Goal: Transaction & Acquisition: Purchase product/service

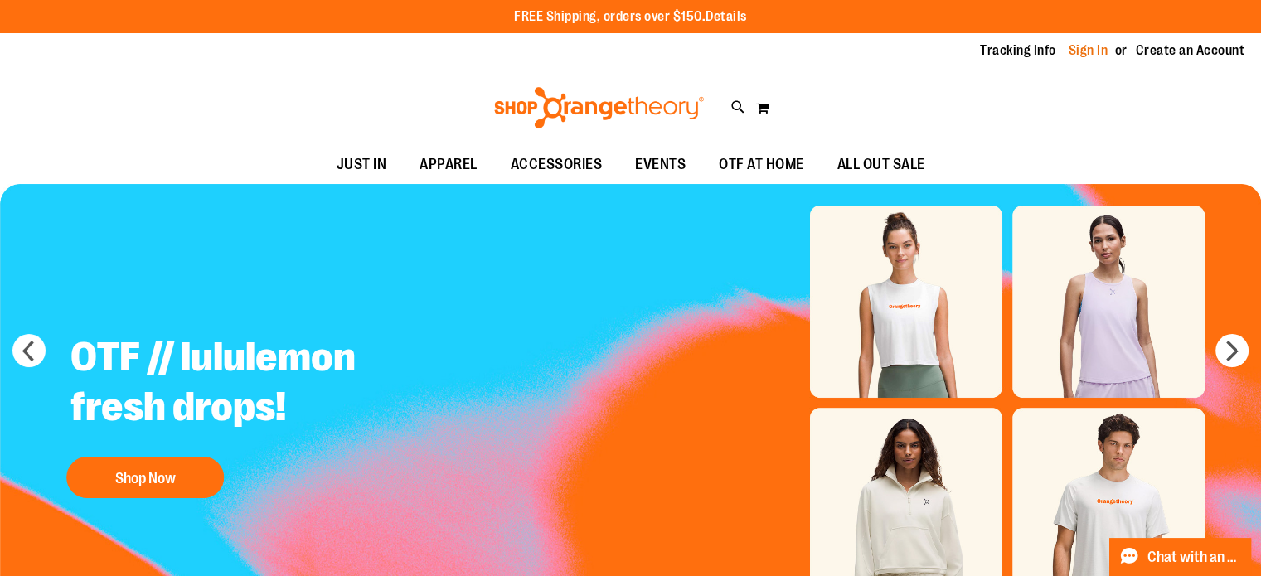
click at [1079, 56] on link "Sign In" at bounding box center [1089, 50] width 40 height 18
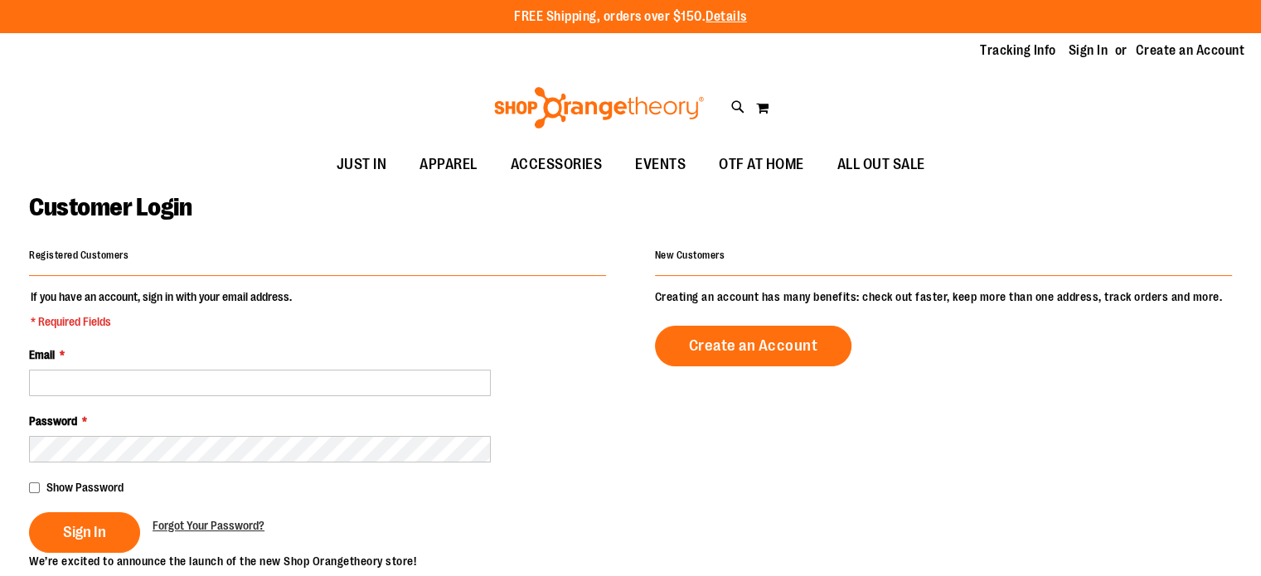
type input "**********"
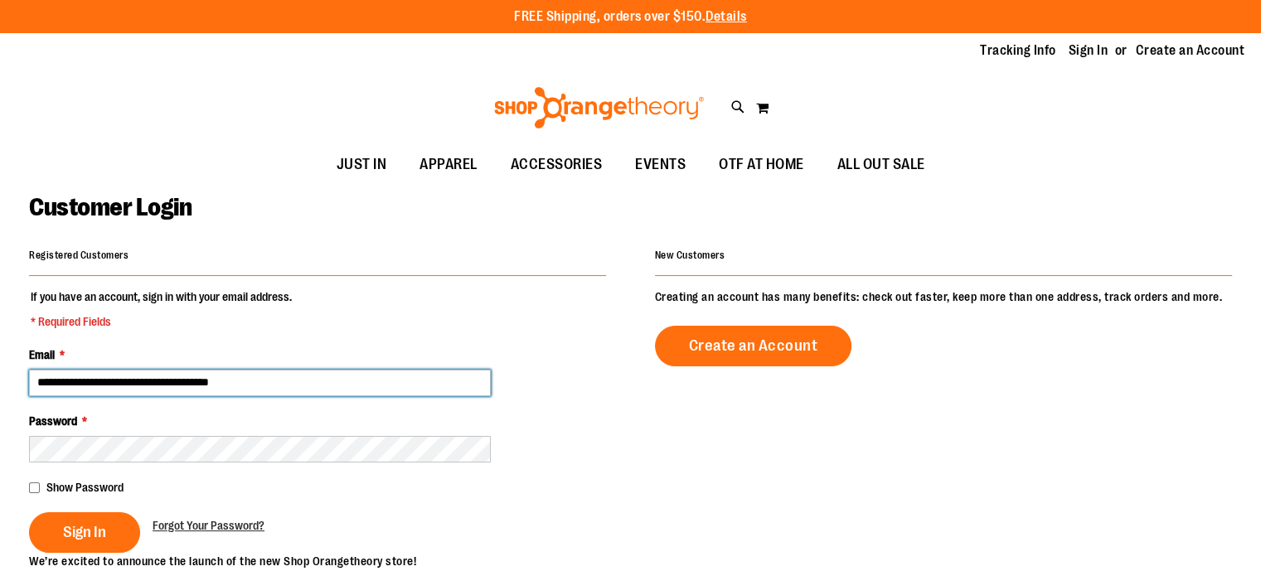
click at [143, 382] on input "**********" at bounding box center [260, 383] width 462 height 27
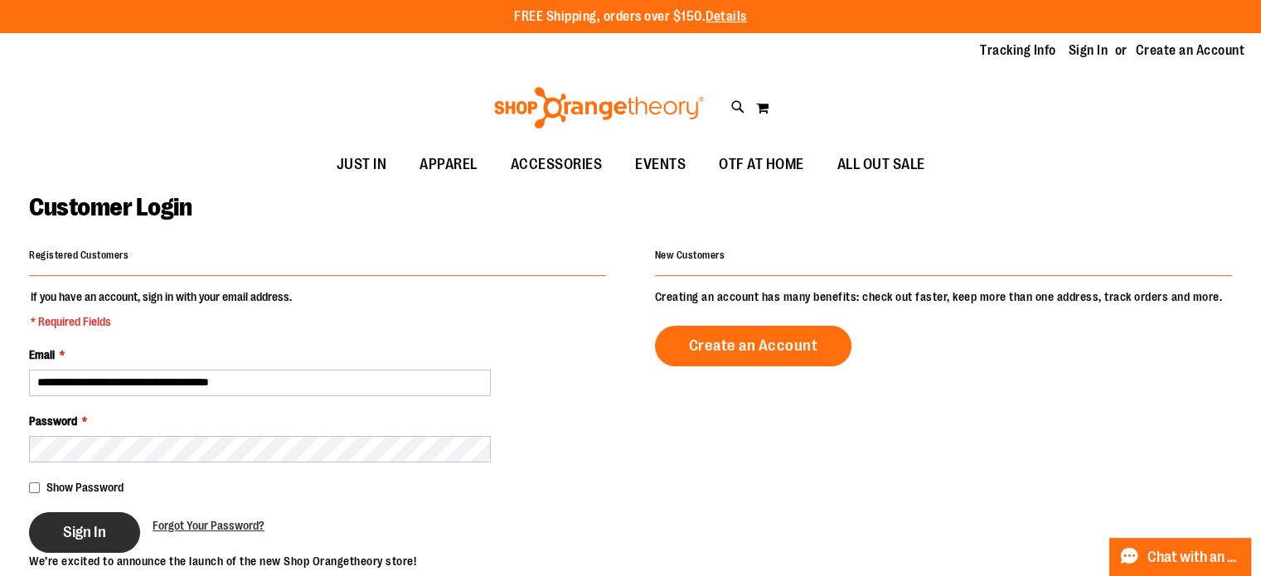
type input "**********"
click at [97, 533] on span "Sign In" at bounding box center [84, 532] width 43 height 18
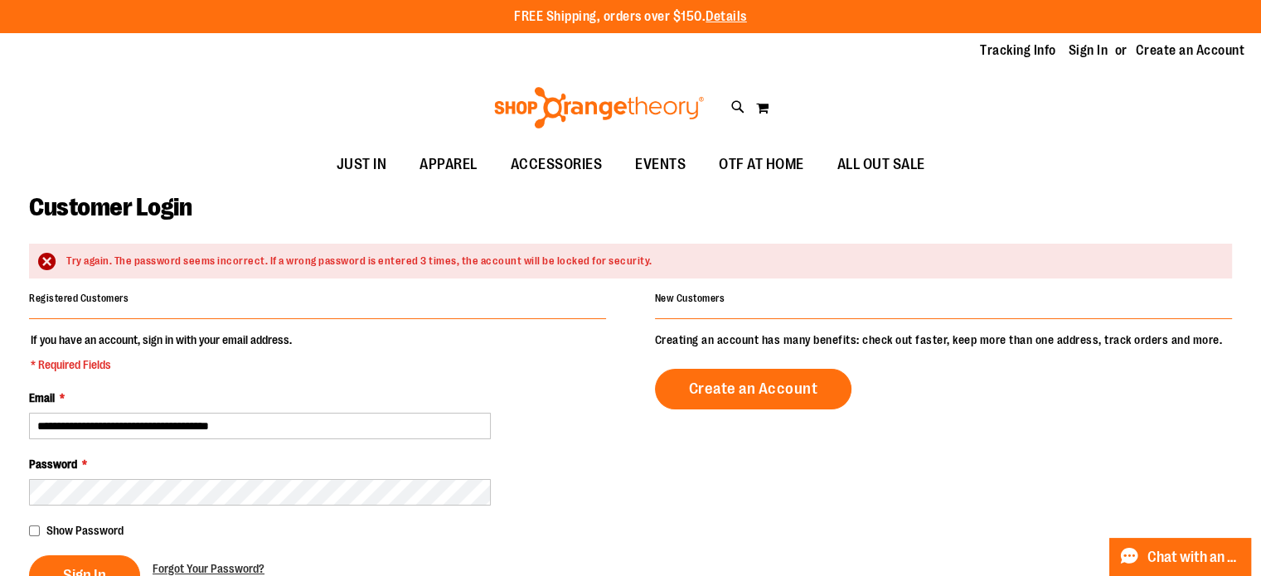
type input "**********"
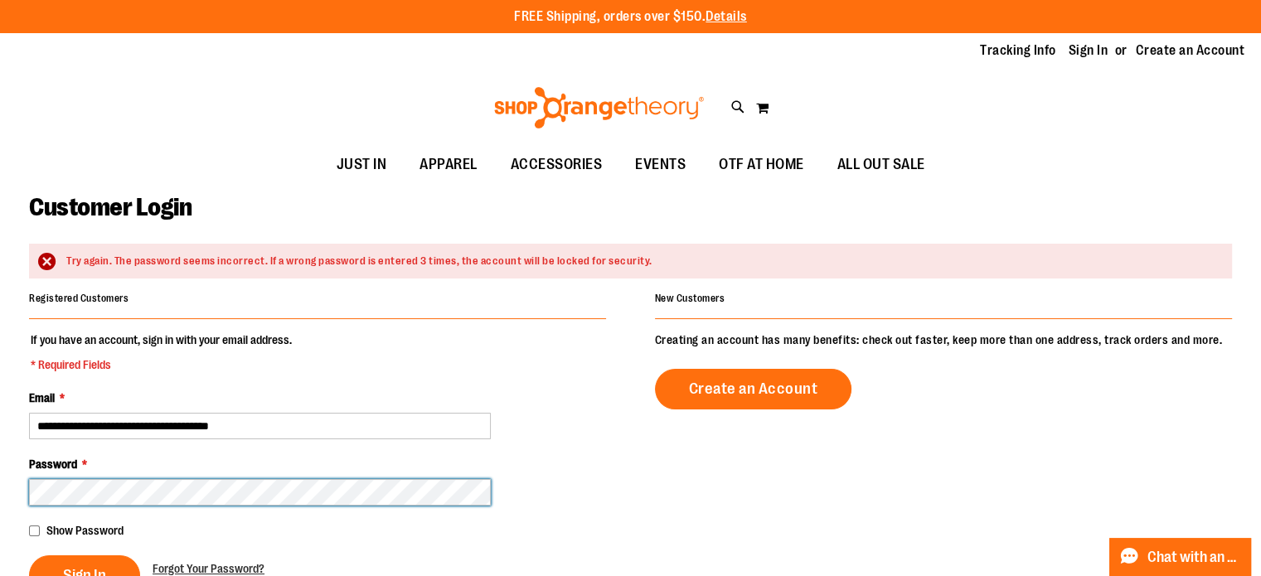
click at [29, 555] on button "Sign In" at bounding box center [84, 575] width 111 height 41
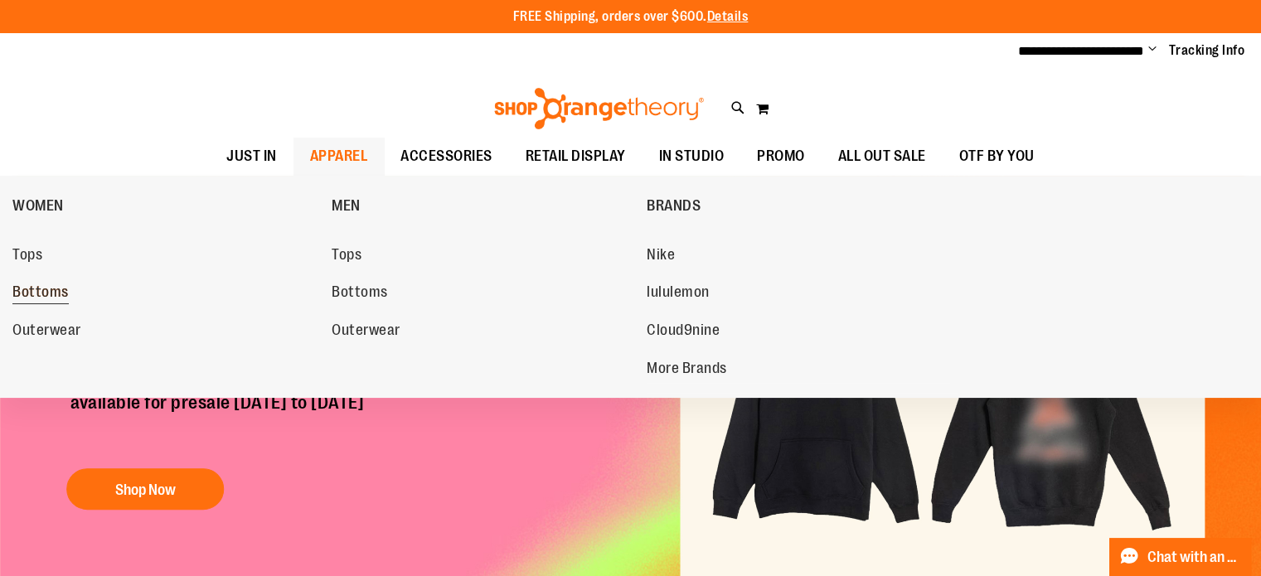
type input "**********"
click at [44, 284] on span "Bottoms" at bounding box center [40, 294] width 56 height 21
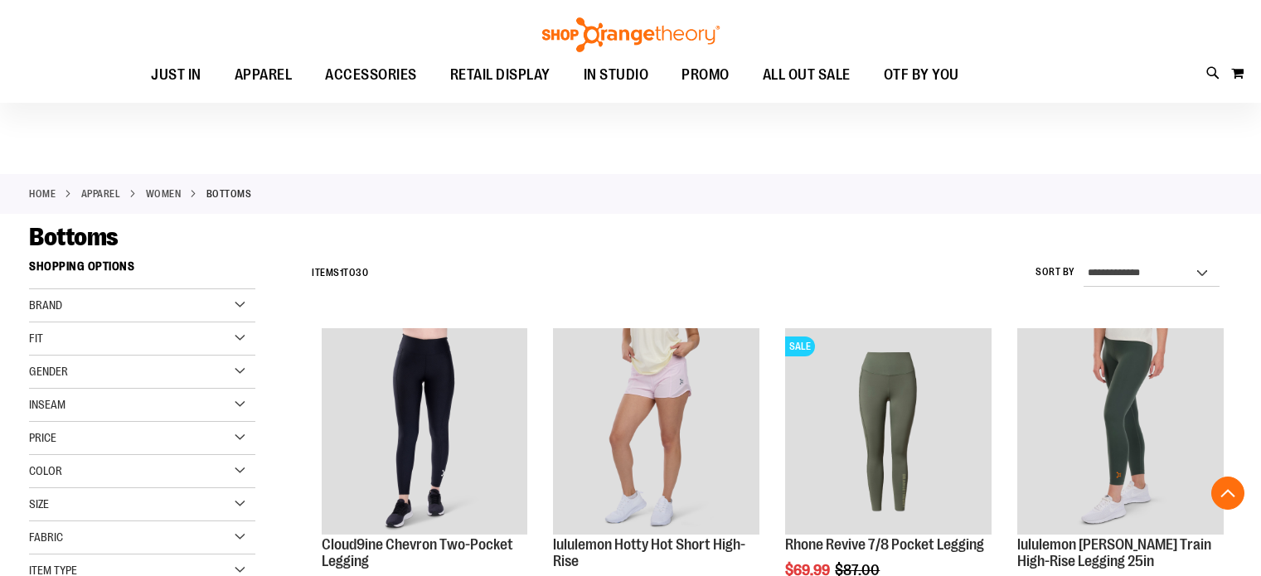
scroll to position [368, 0]
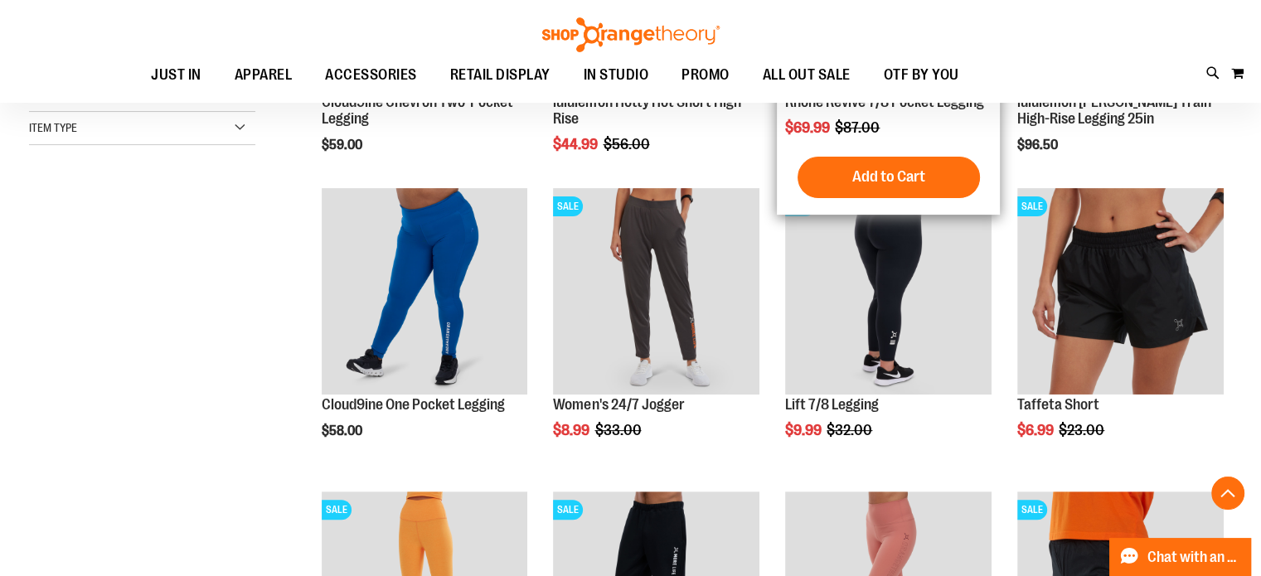
scroll to position [457, 0]
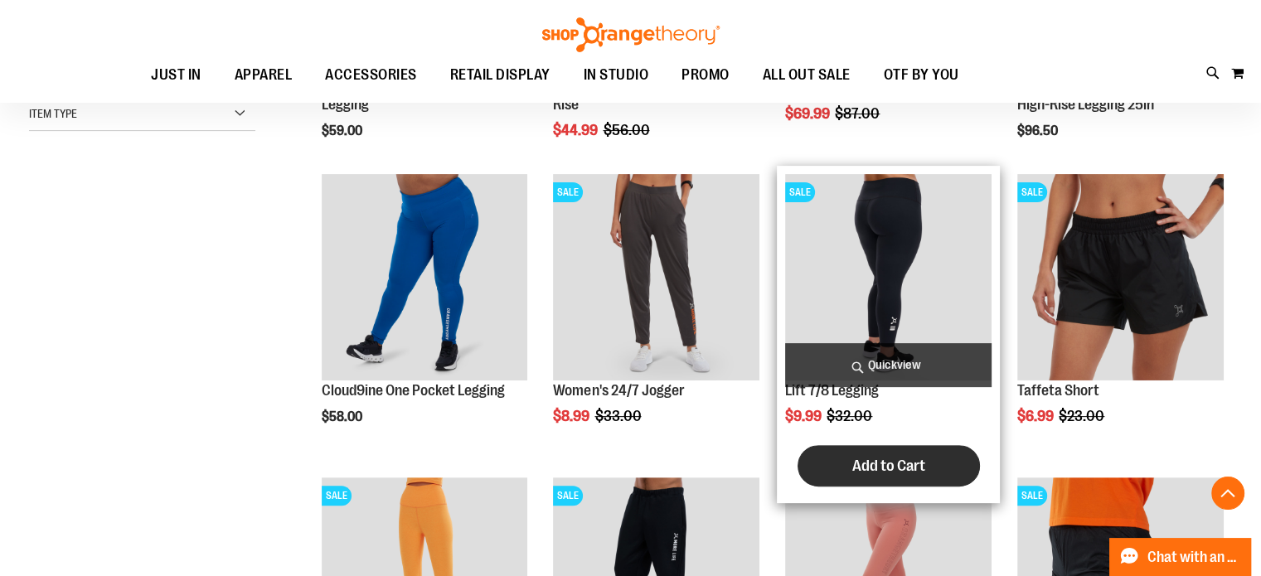
type input "**********"
click at [871, 460] on span "Add to Cart" at bounding box center [888, 466] width 73 height 18
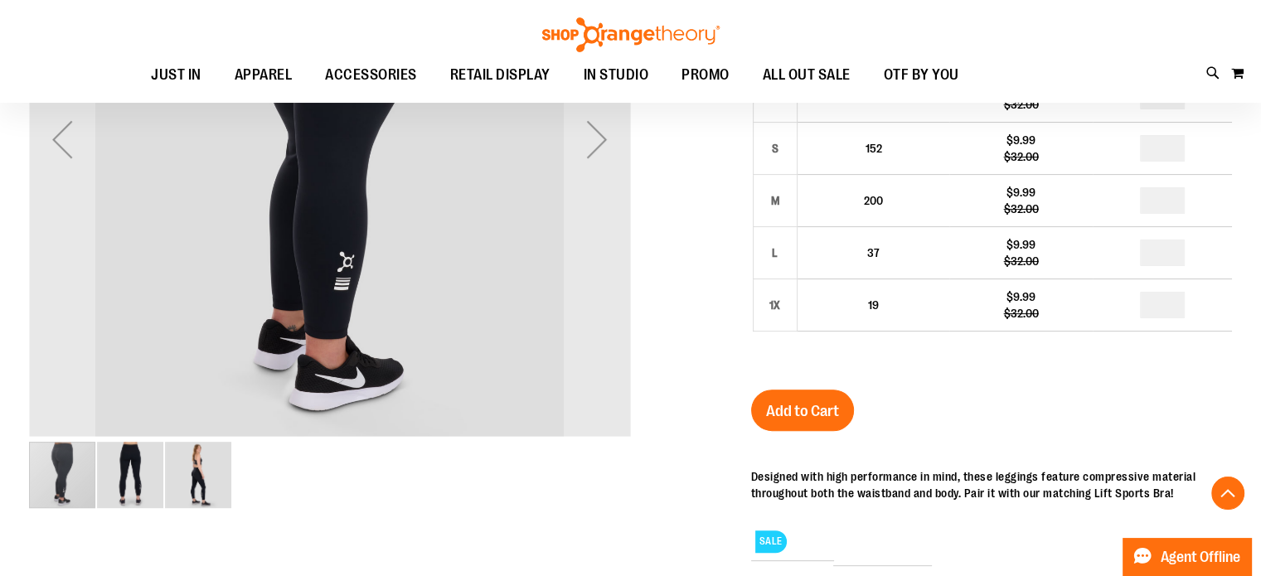
scroll to position [434, 0]
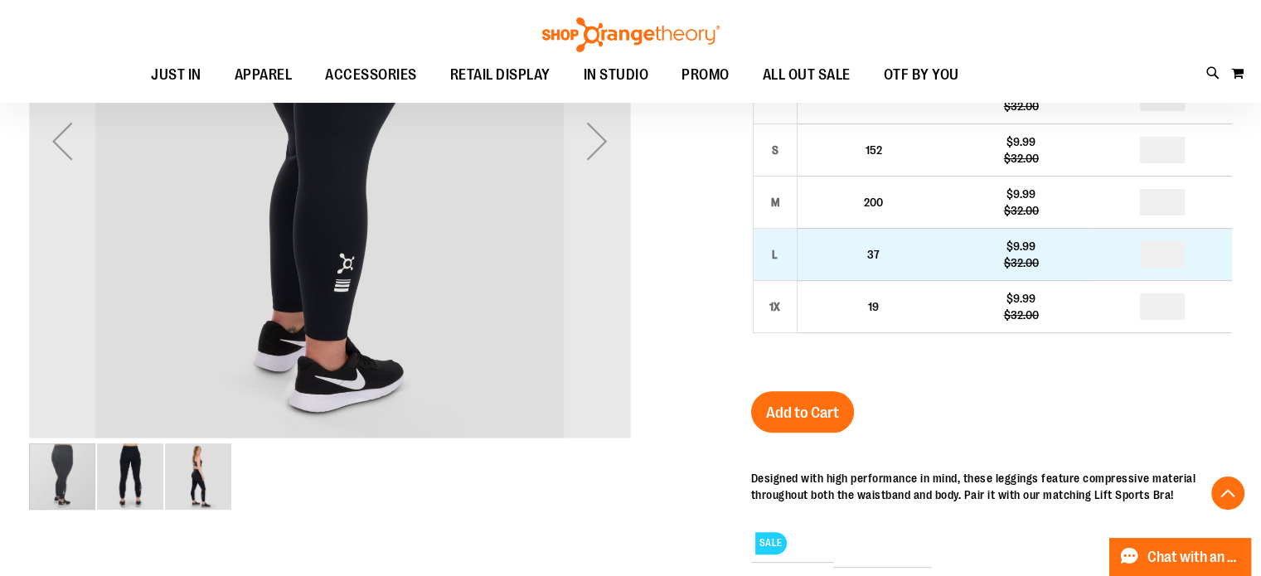
type input "**********"
click at [1171, 255] on input "number" at bounding box center [1162, 254] width 45 height 27
type input "*"
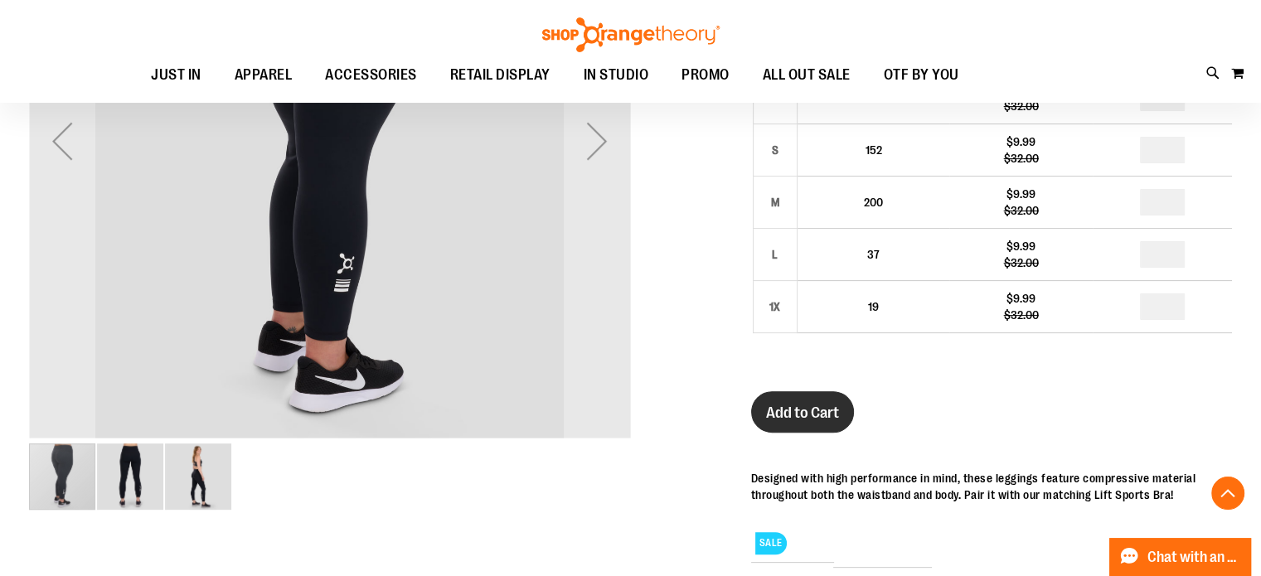
click at [813, 416] on span "Add to Cart" at bounding box center [802, 413] width 73 height 18
click at [813, 416] on div "Adding..." at bounding box center [793, 422] width 85 height 62
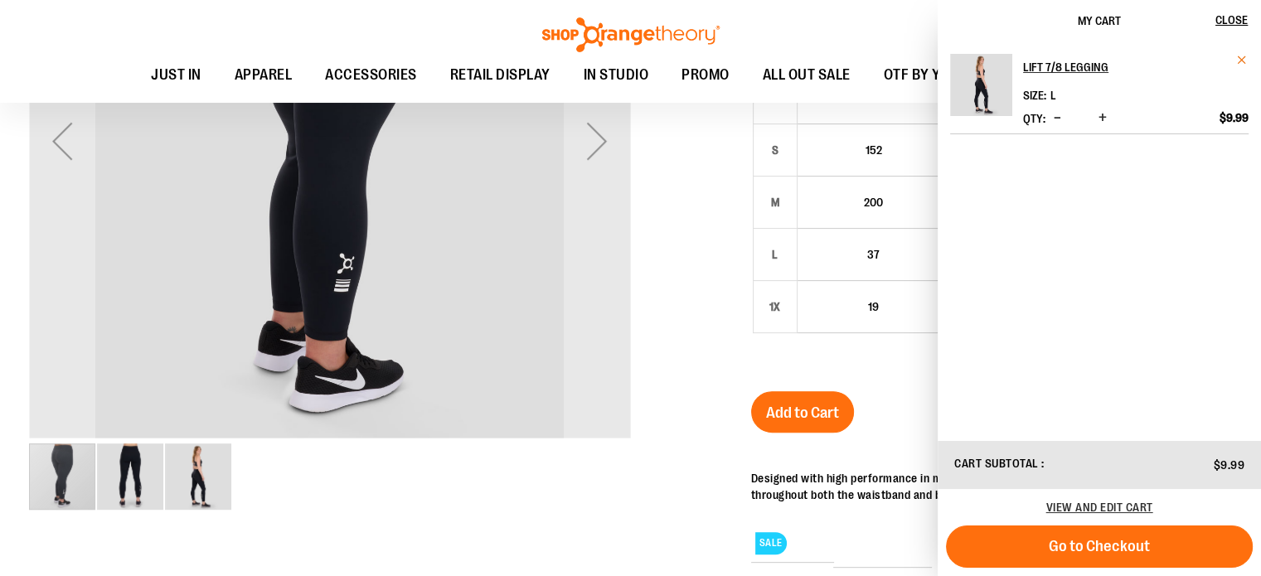
click at [1245, 61] on span "Remove item" at bounding box center [1242, 60] width 12 height 12
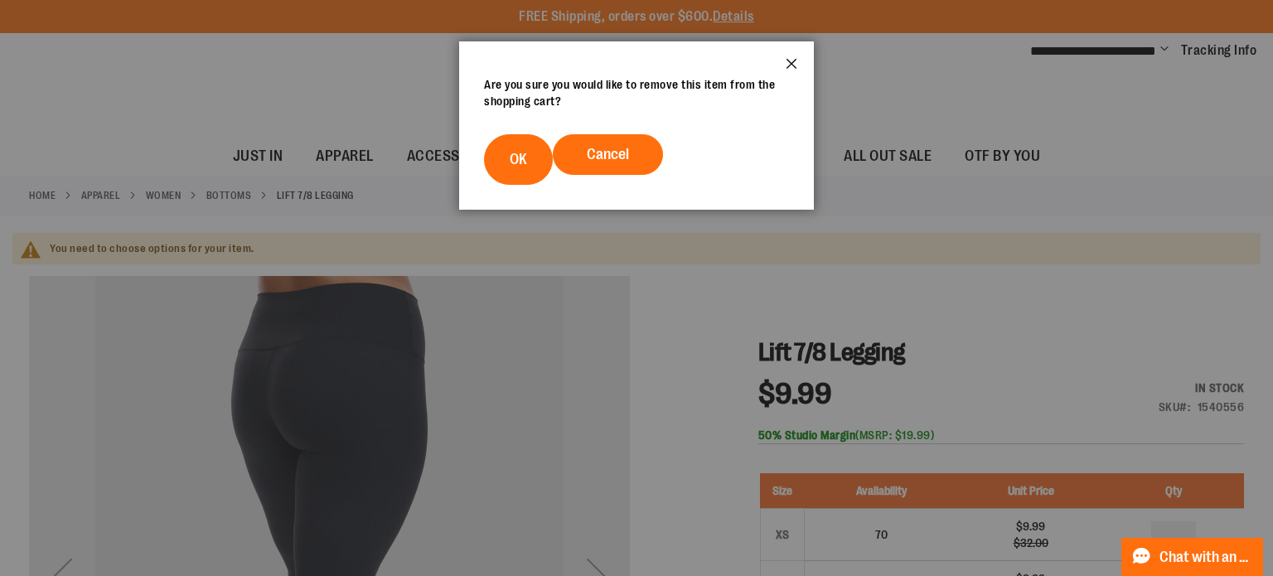
click at [796, 58] on button "Close" at bounding box center [791, 68] width 45 height 55
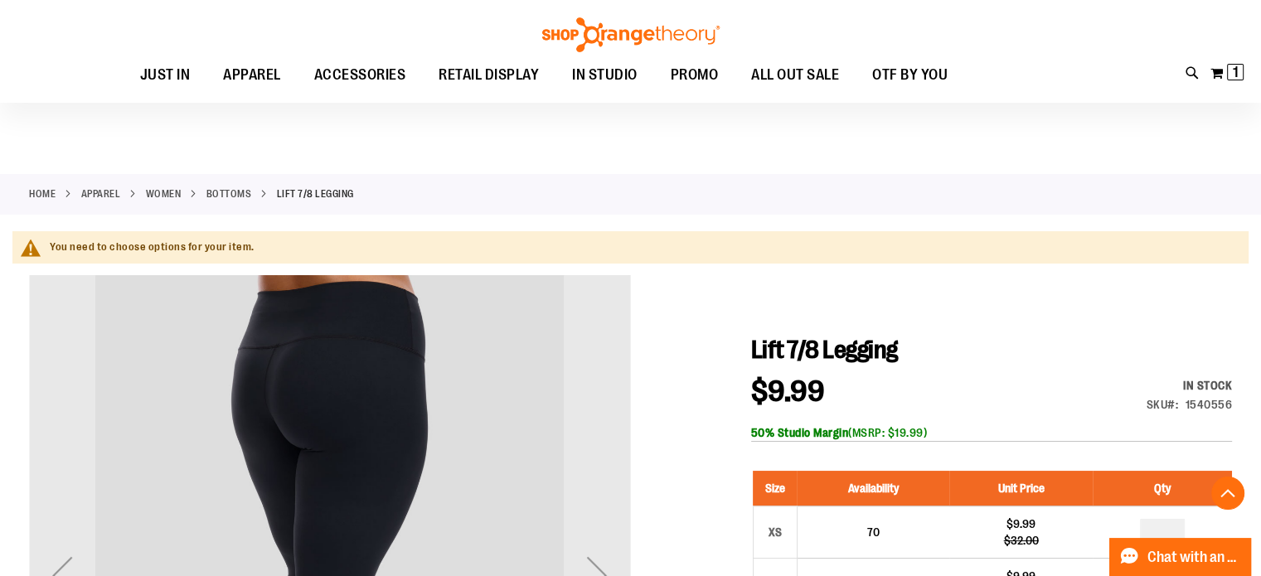
scroll to position [434, 0]
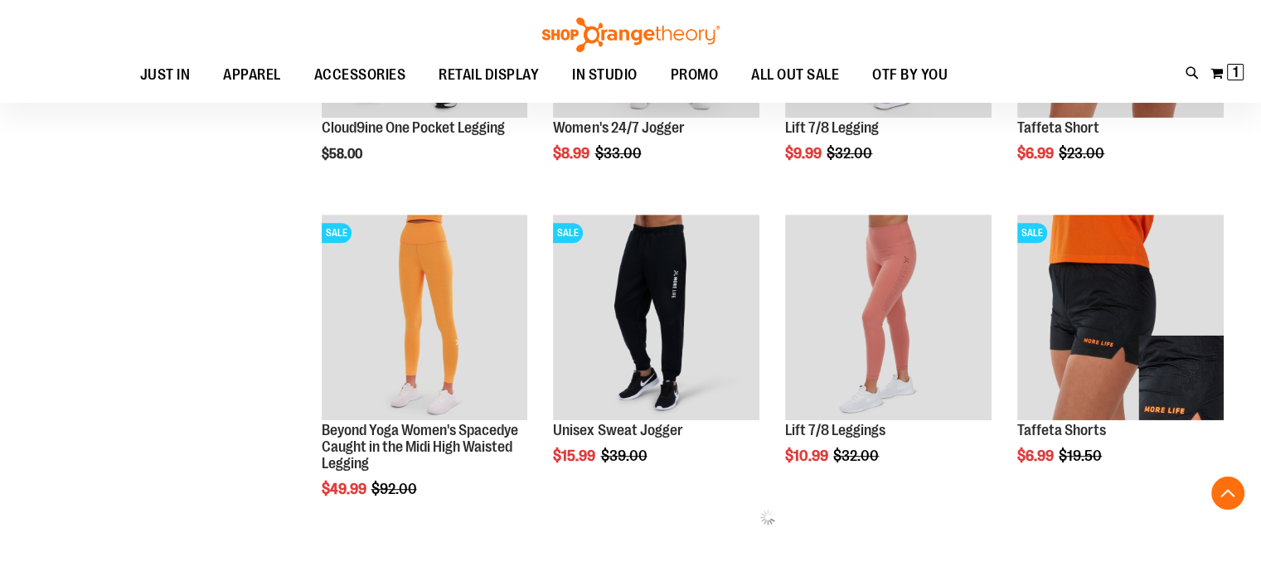
scroll to position [720, 0]
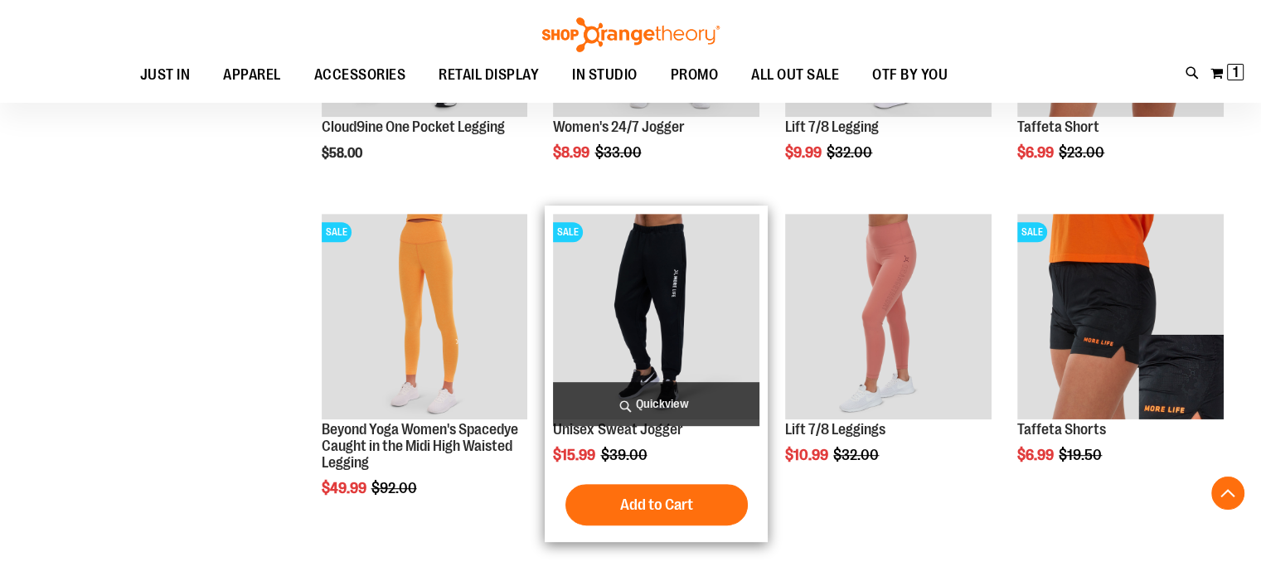
type input "**********"
click at [657, 350] on img "product" at bounding box center [656, 317] width 206 height 206
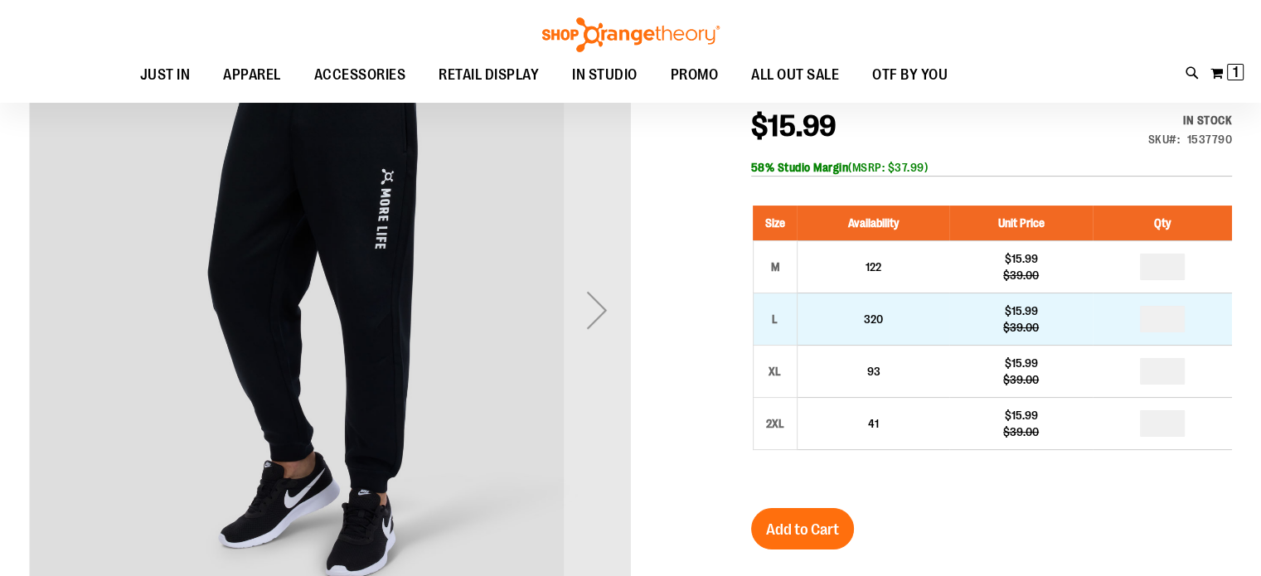
scroll to position [222, 0]
type input "**********"
click at [1185, 323] on input "number" at bounding box center [1162, 319] width 45 height 27
type input "*"
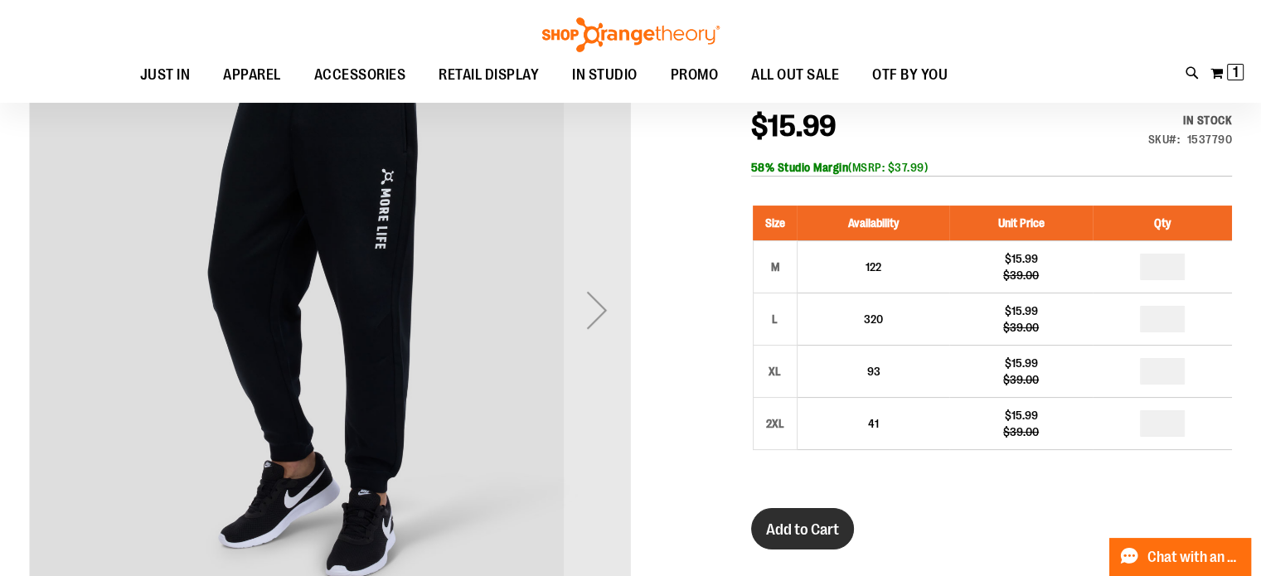
click at [813, 534] on span "Add to Cart" at bounding box center [802, 530] width 73 height 18
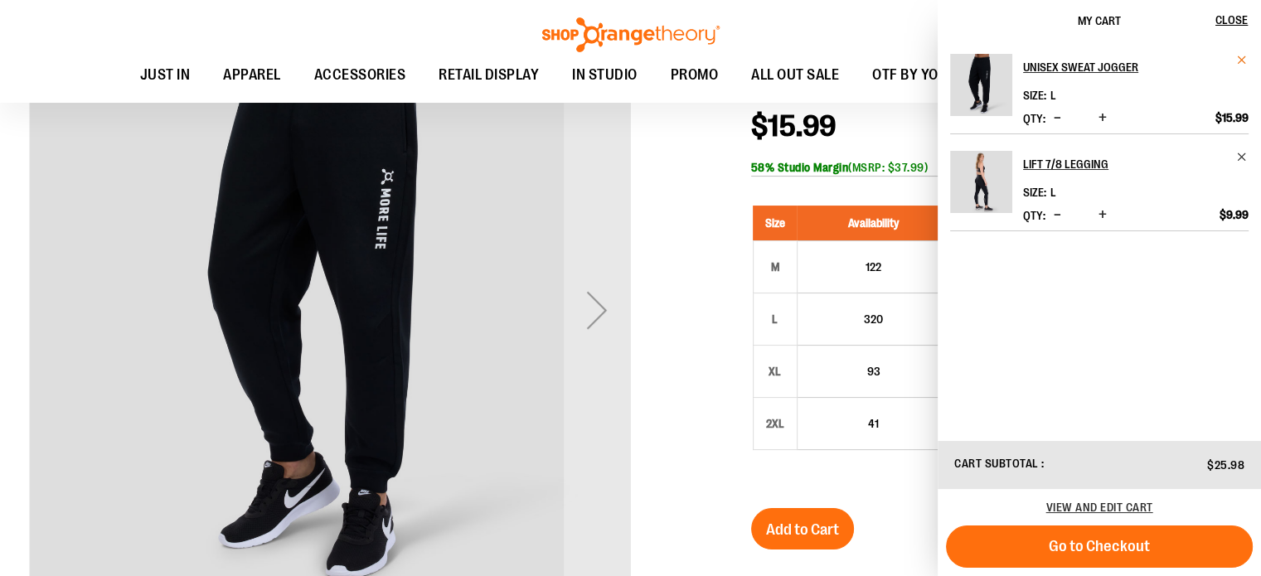
click at [1242, 65] on span "Remove item" at bounding box center [1242, 60] width 12 height 12
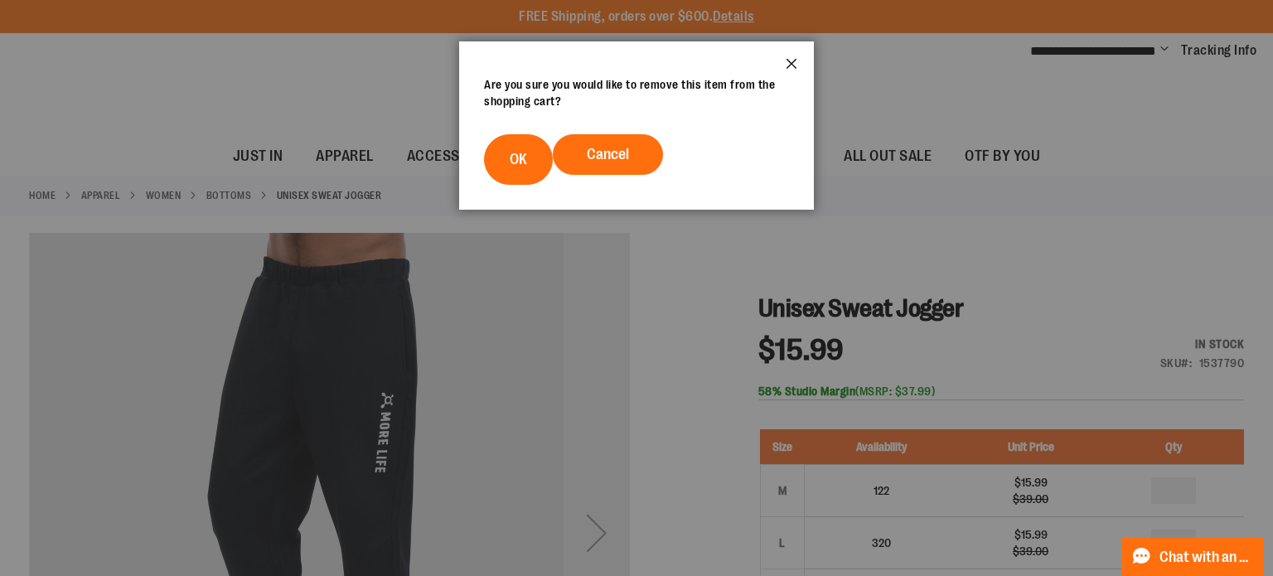
click at [783, 71] on button "Close" at bounding box center [791, 68] width 45 height 55
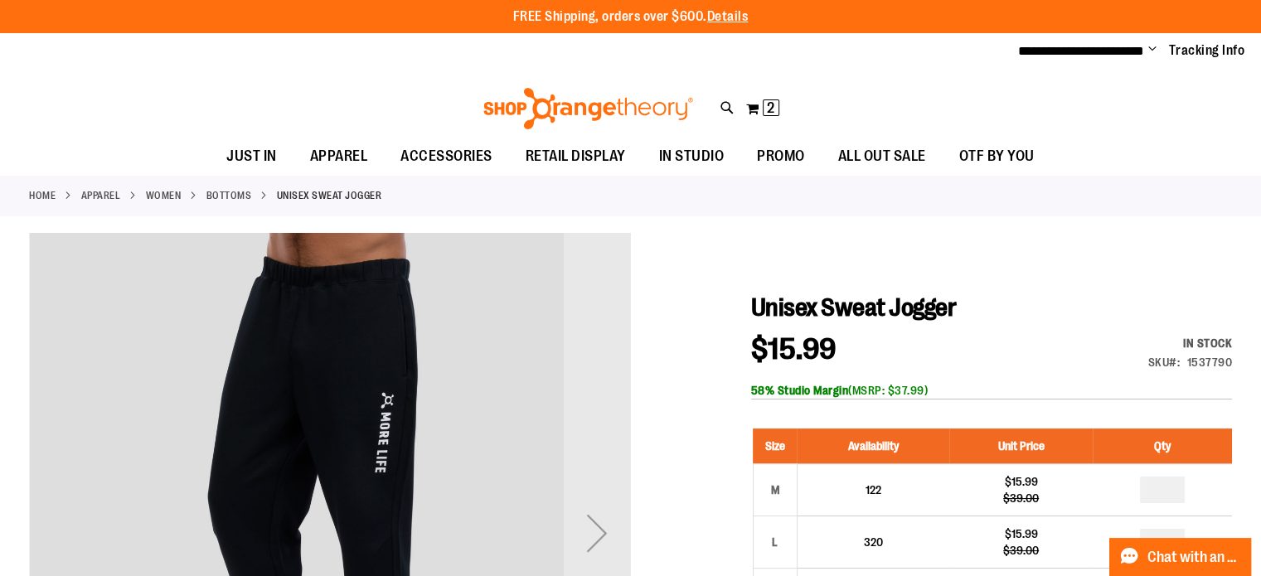
scroll to position [221, 0]
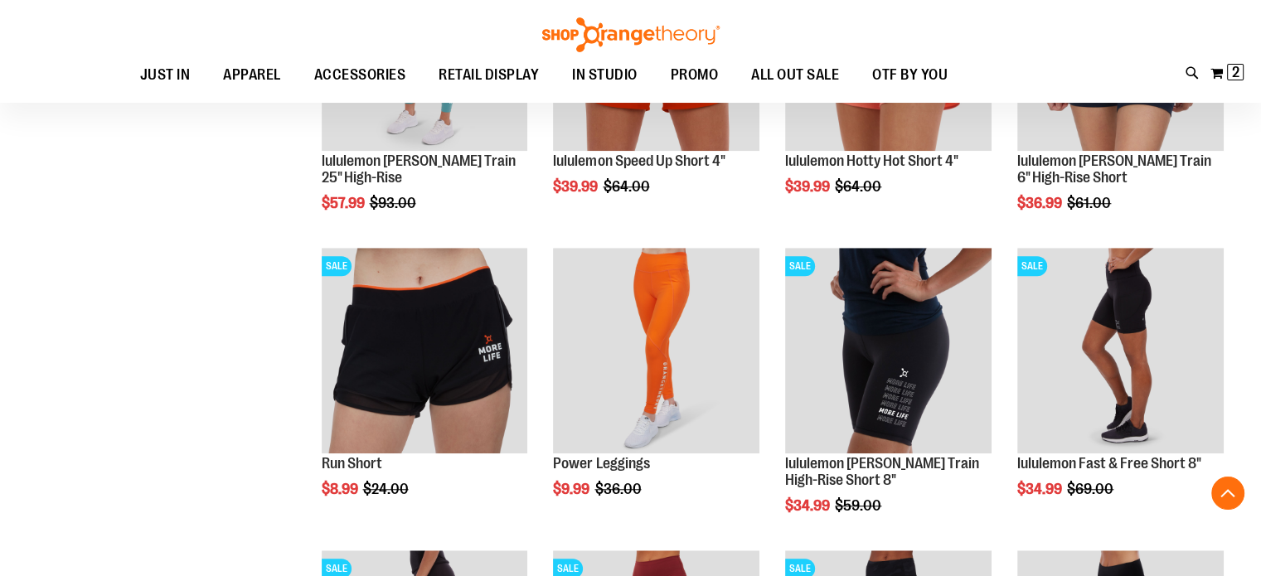
scroll to position [1293, 0]
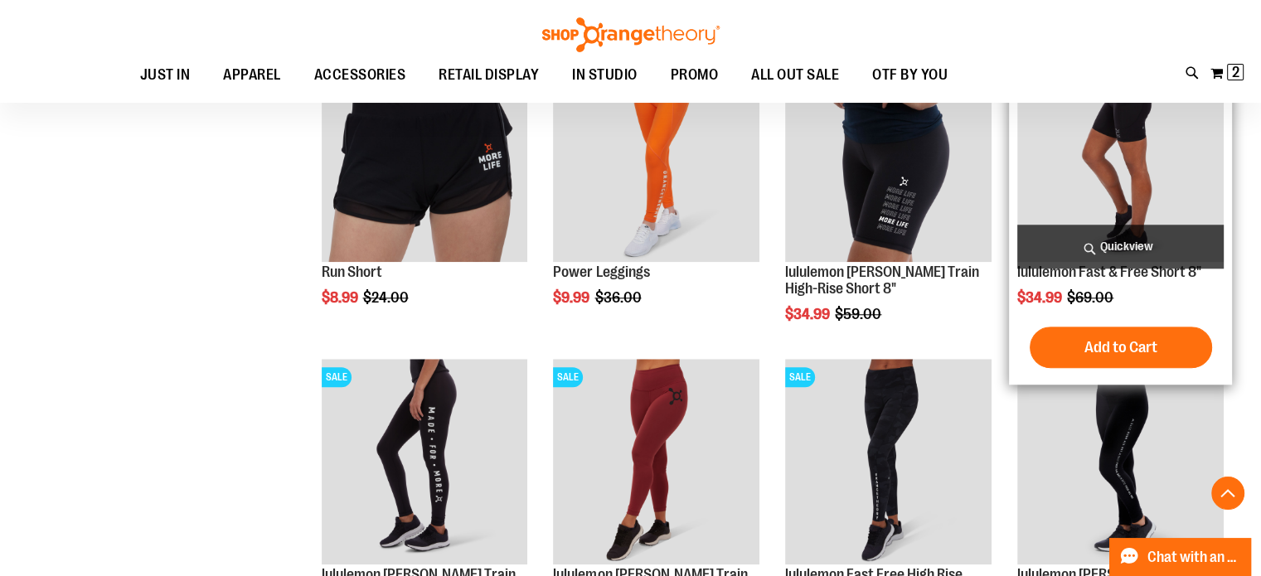
scroll to position [1652, 0]
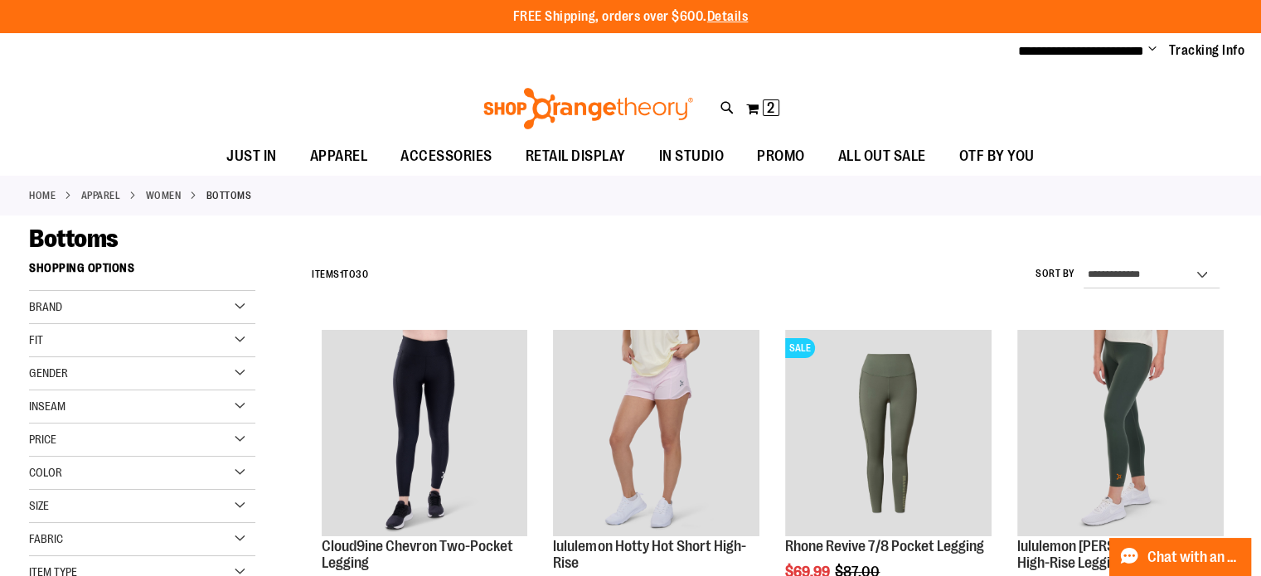
type input "**********"
click at [182, 192] on link "WOMEN" at bounding box center [164, 195] width 36 height 15
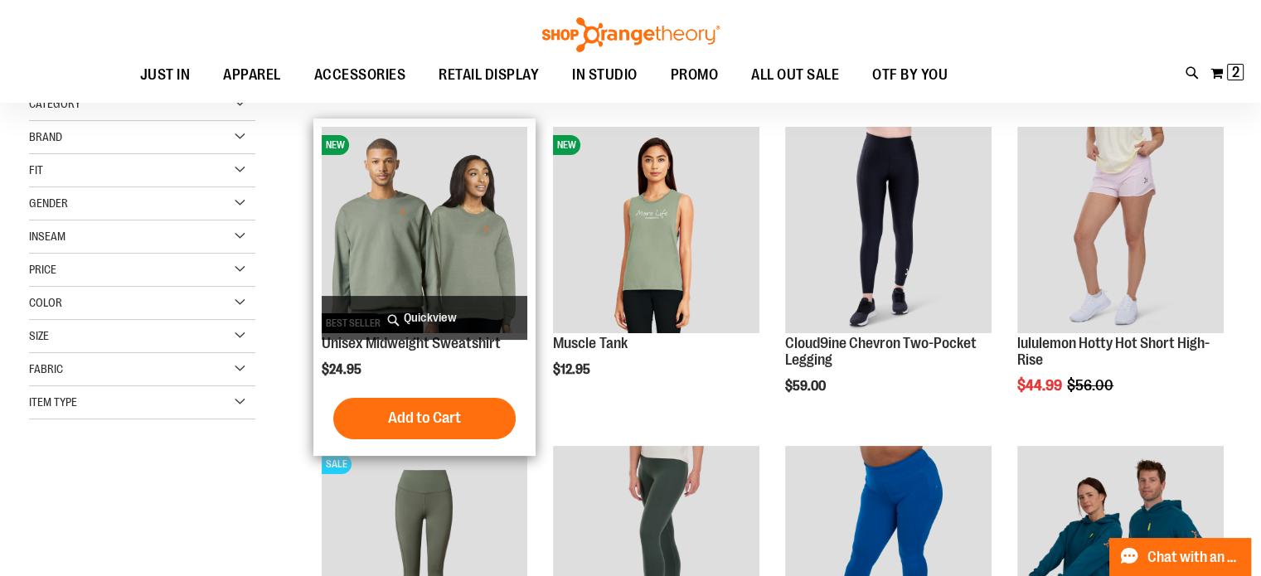
scroll to position [212, 0]
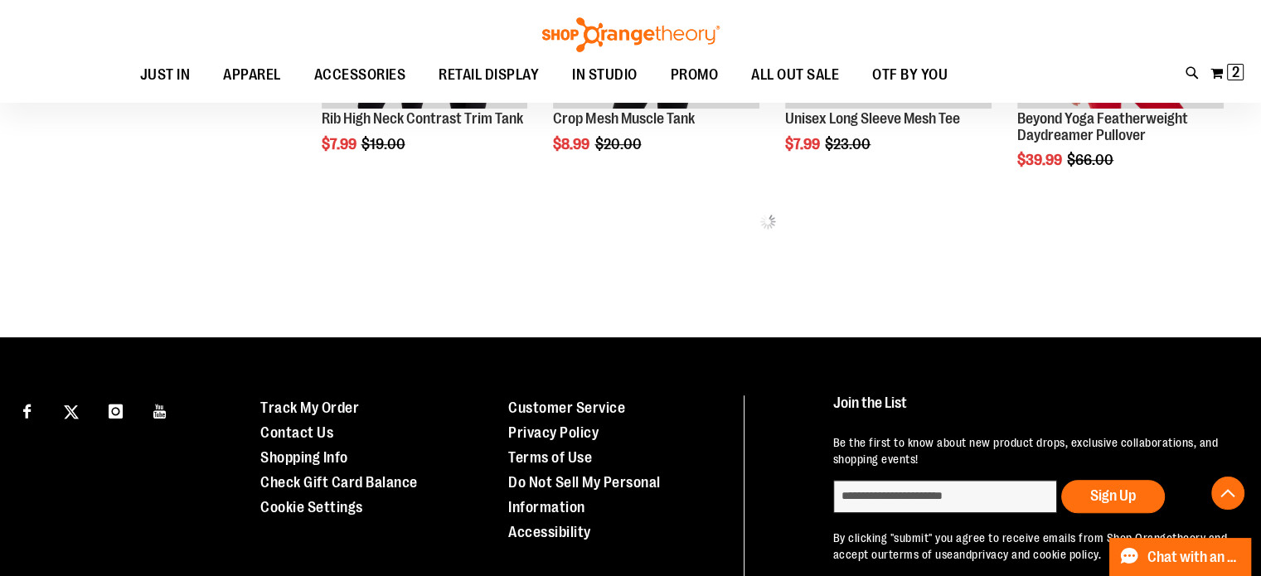
scroll to position [1098, 0]
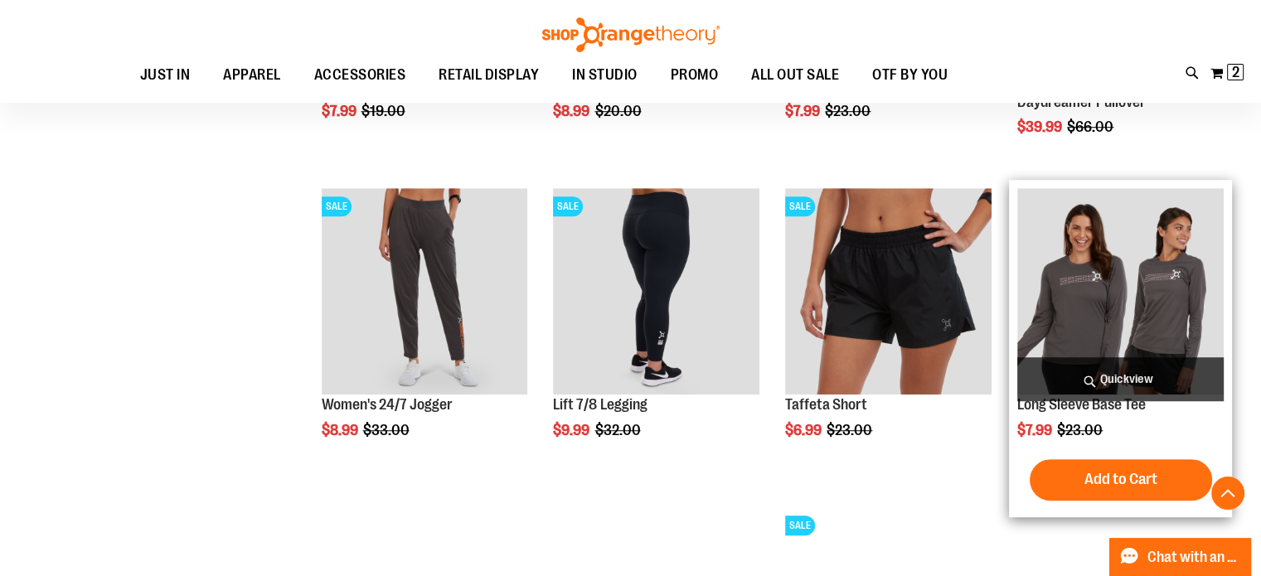
type input "**********"
click at [1073, 300] on img "product" at bounding box center [1120, 291] width 206 height 206
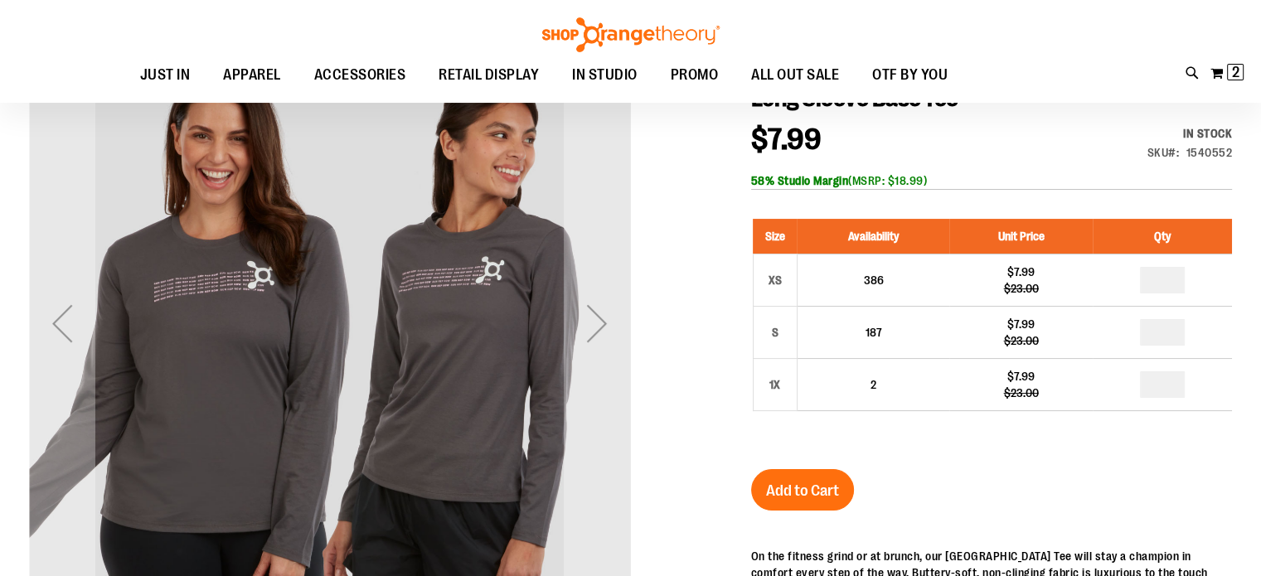
scroll to position [209, 0]
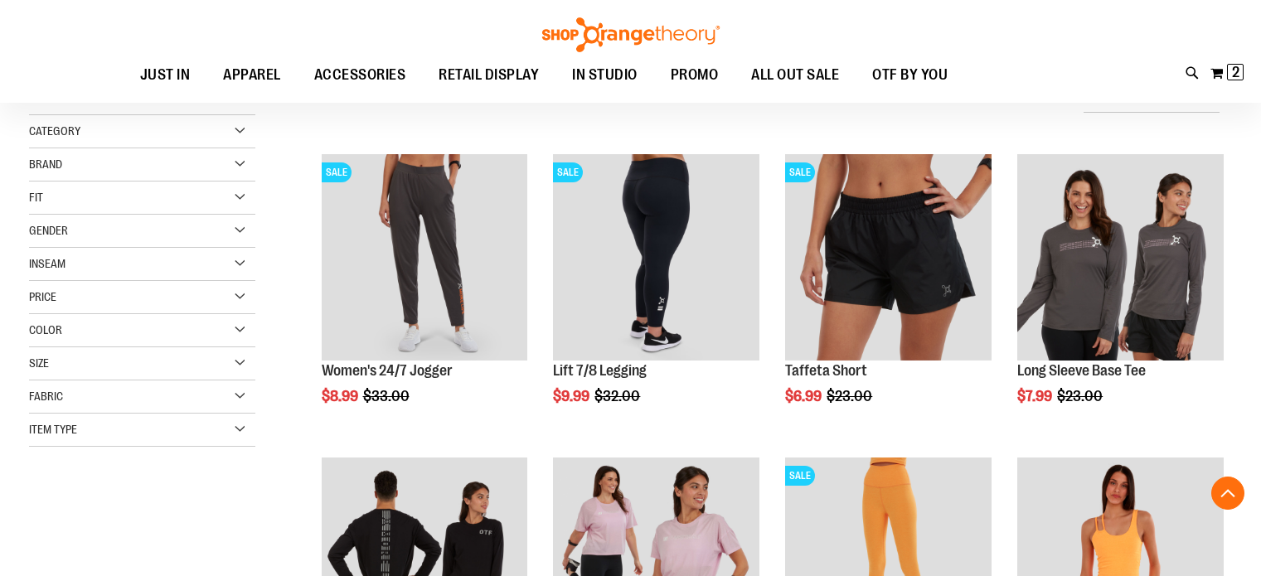
scroll to position [944, 0]
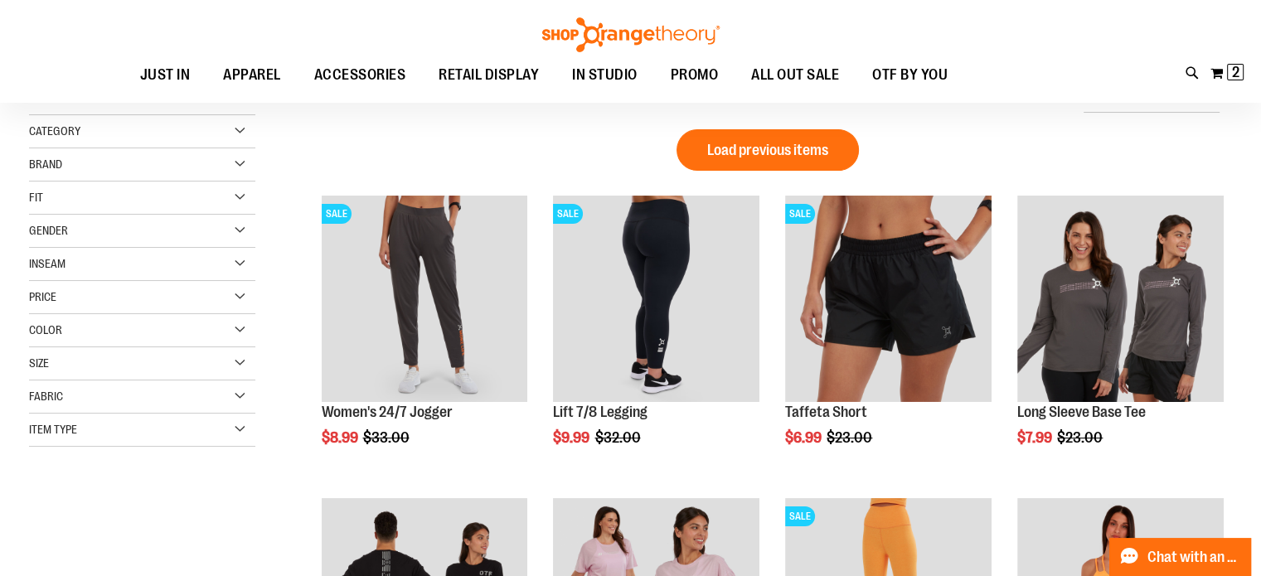
scroll to position [384, 0]
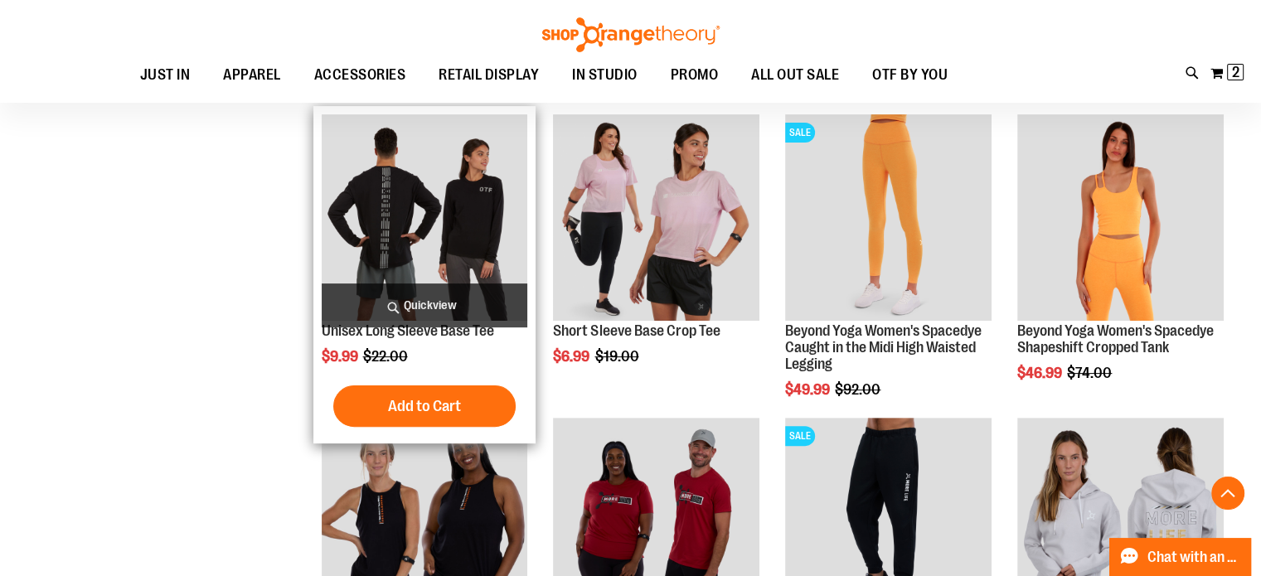
type input "**********"
click at [418, 250] on img "product" at bounding box center [425, 217] width 206 height 206
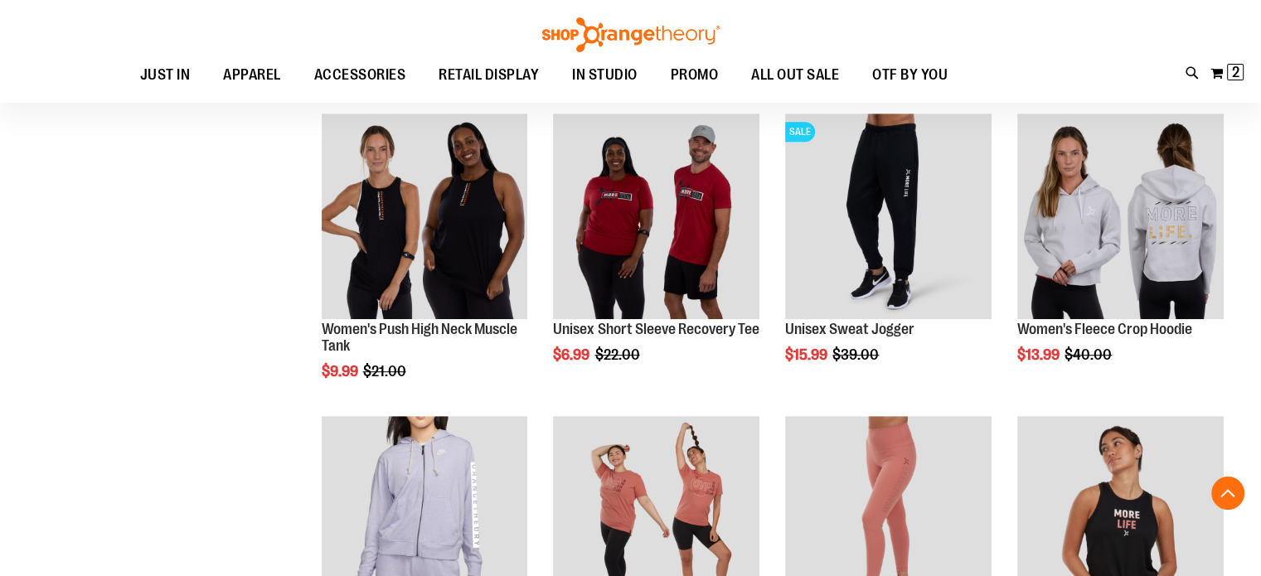
scroll to position [835, 0]
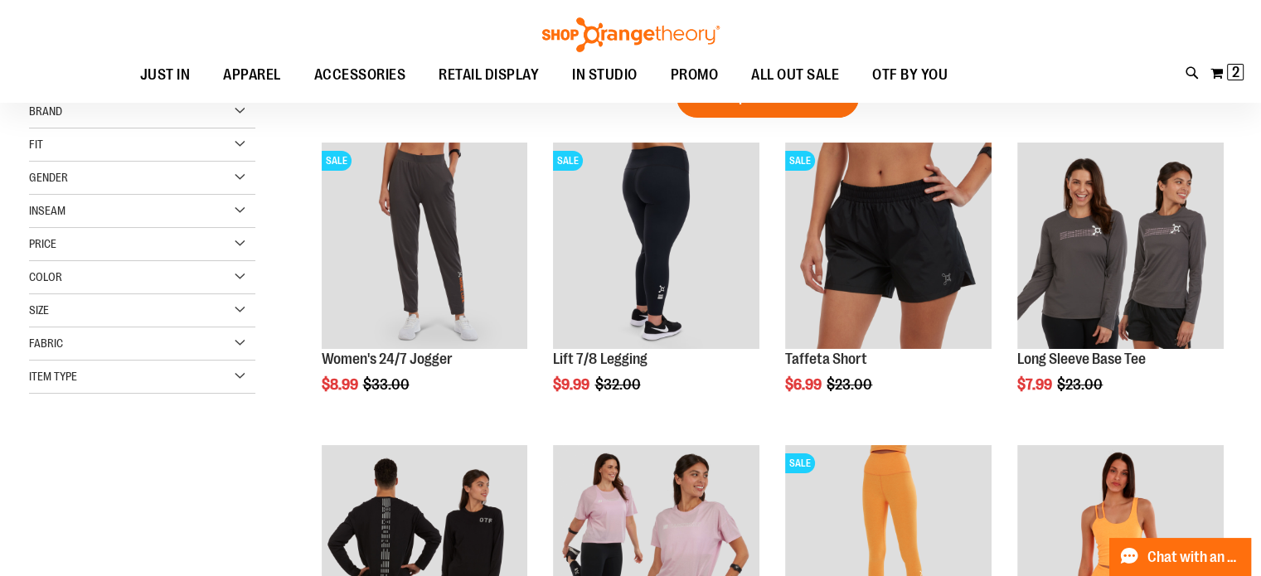
scroll to position [245, 0]
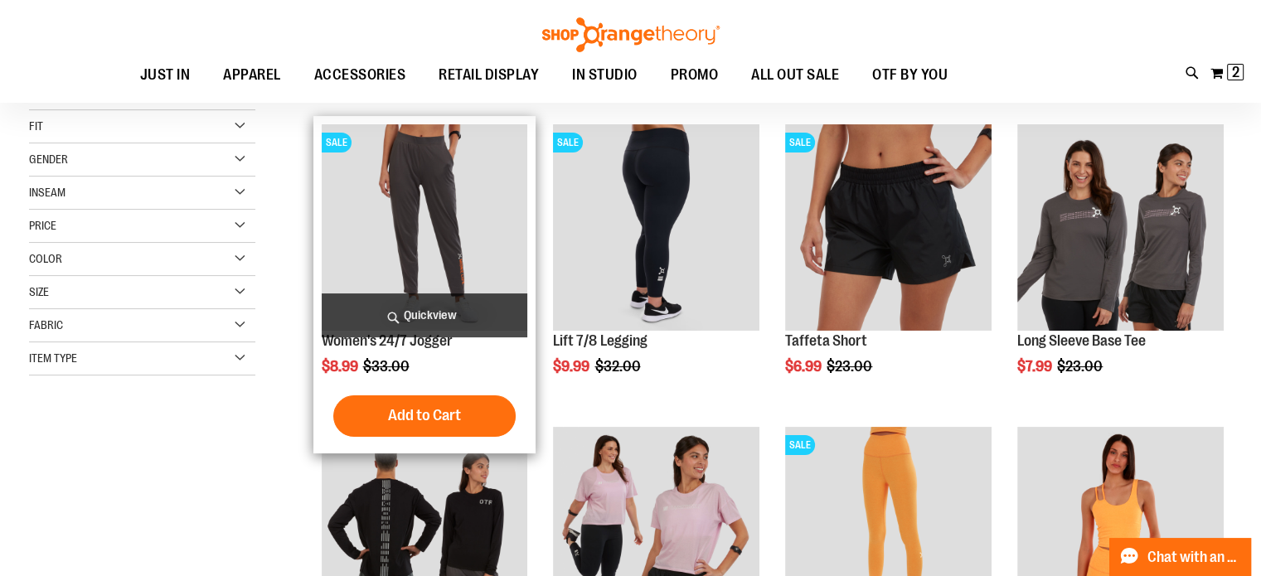
type input "**********"
click at [459, 216] on img "product" at bounding box center [425, 227] width 206 height 206
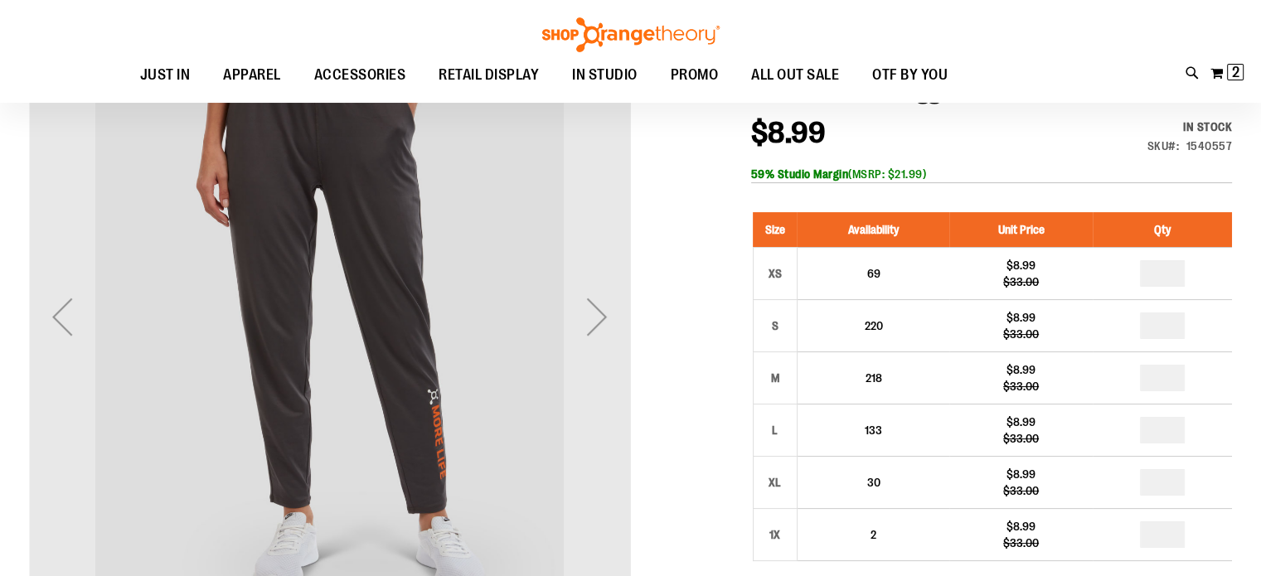
scroll to position [247, 0]
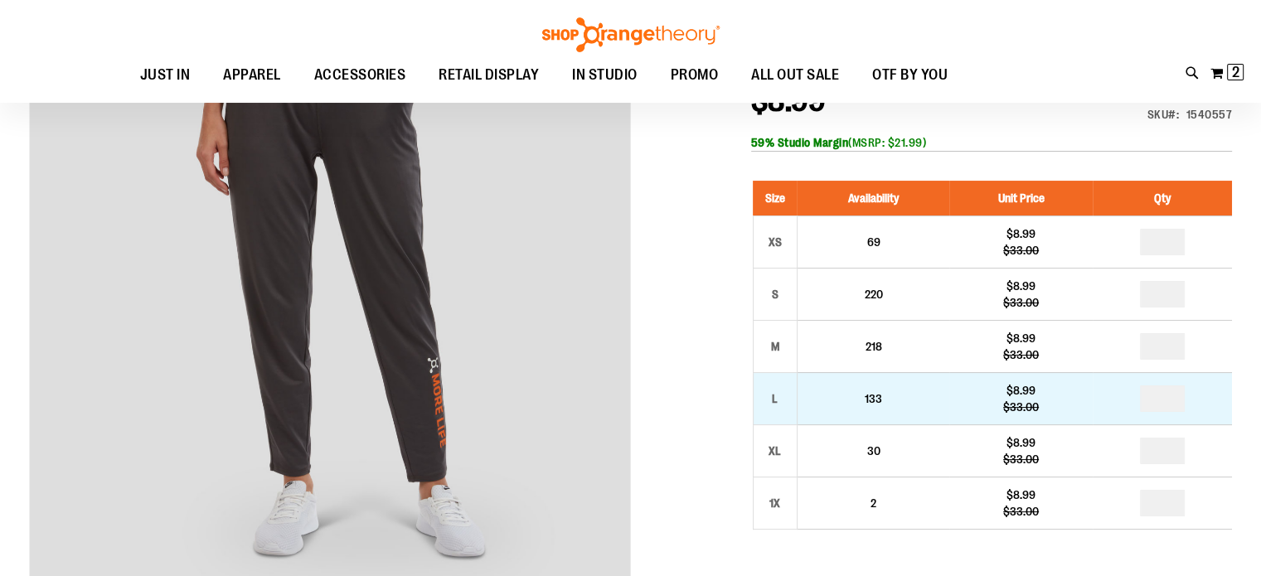
type input "**********"
click at [1183, 401] on input "number" at bounding box center [1162, 399] width 45 height 27
type input "*"
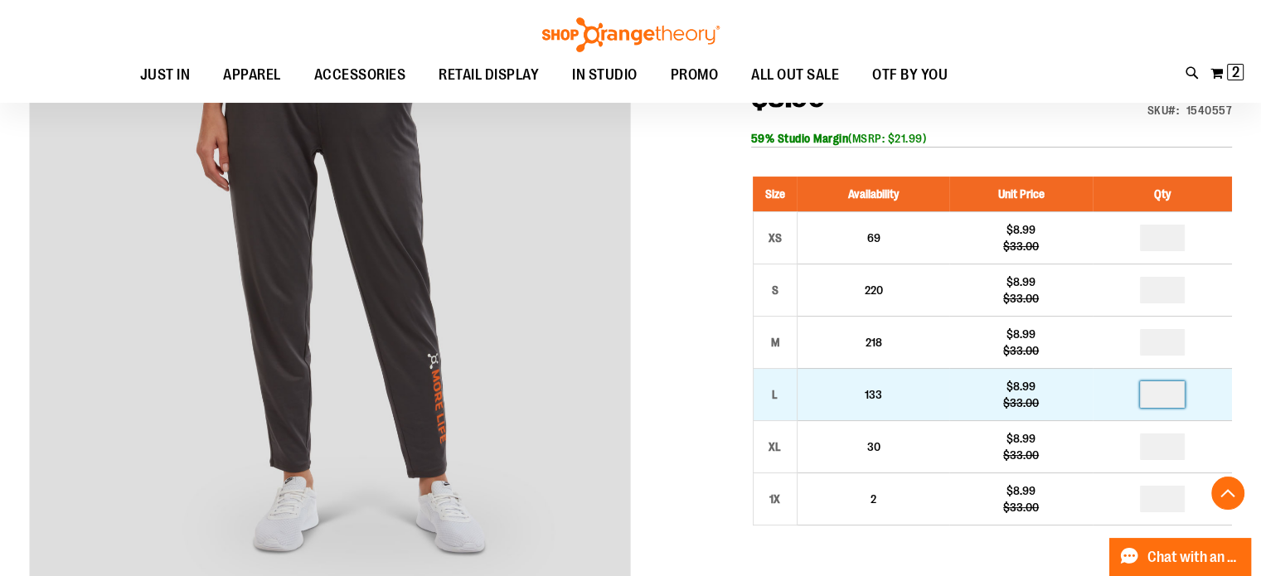
scroll to position [250, 0]
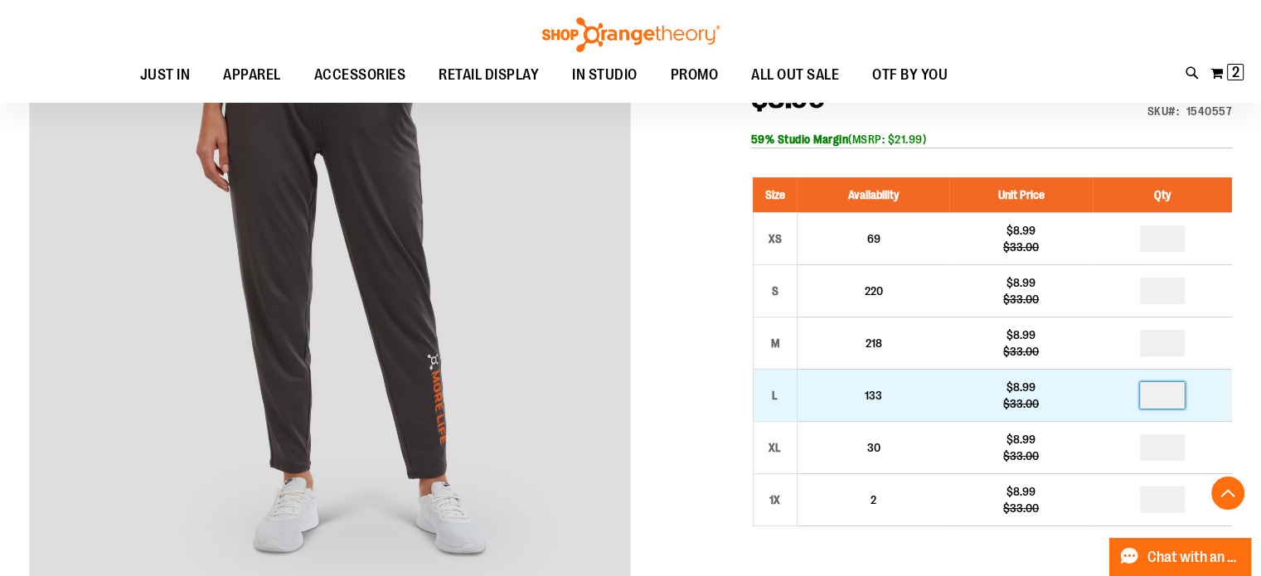
type input "*"
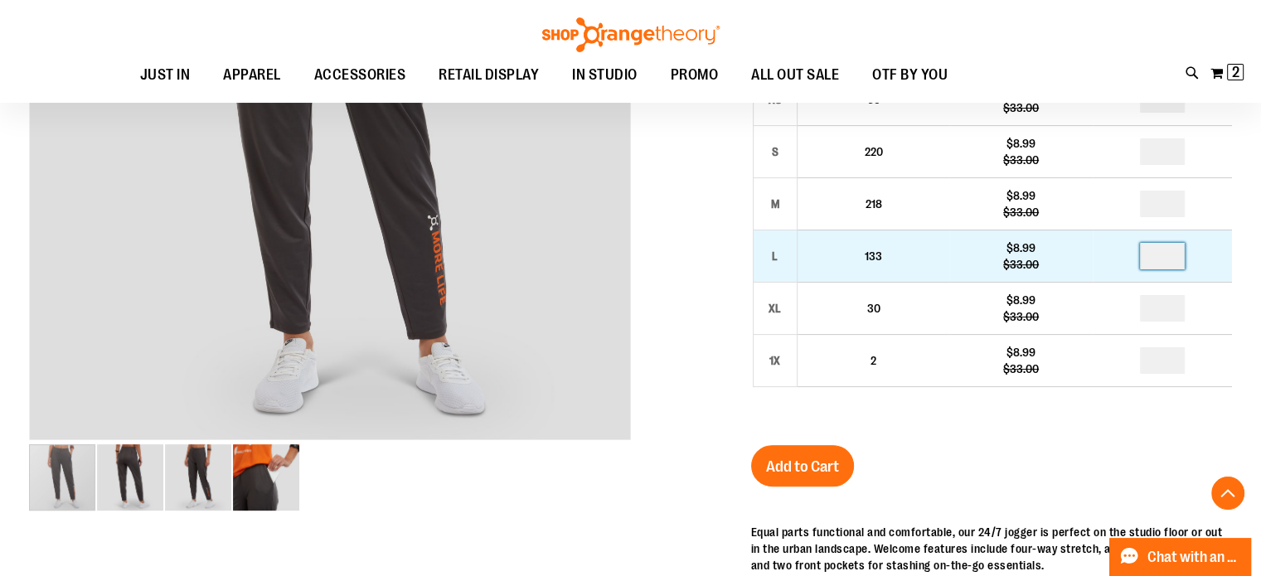
scroll to position [392, 0]
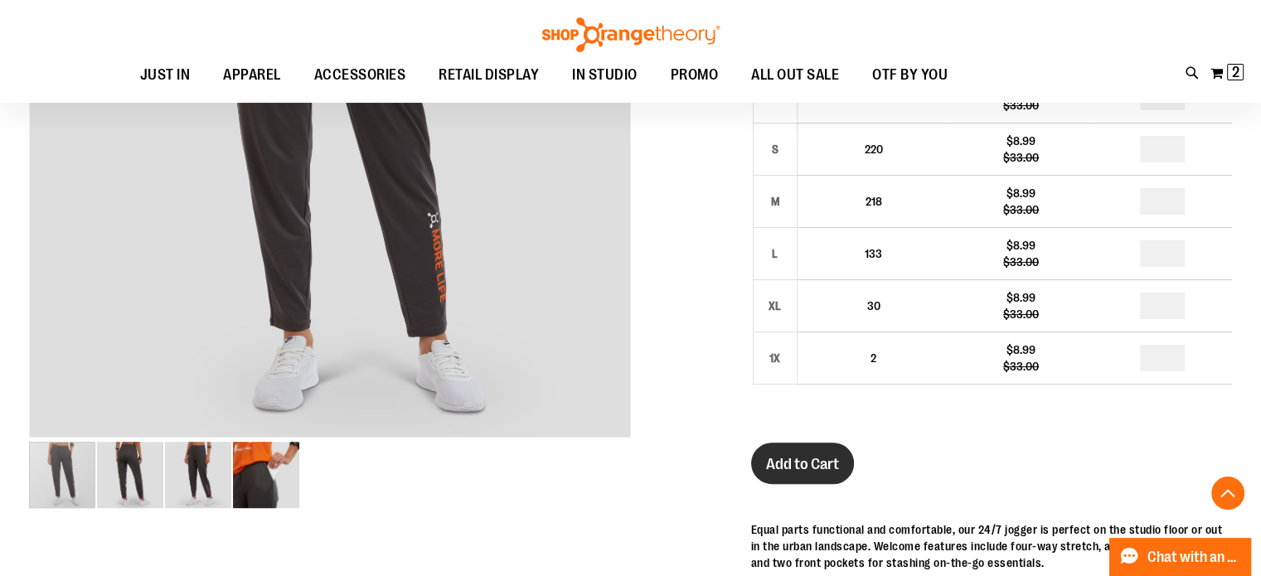
click at [806, 457] on span "Add to Cart" at bounding box center [802, 464] width 73 height 18
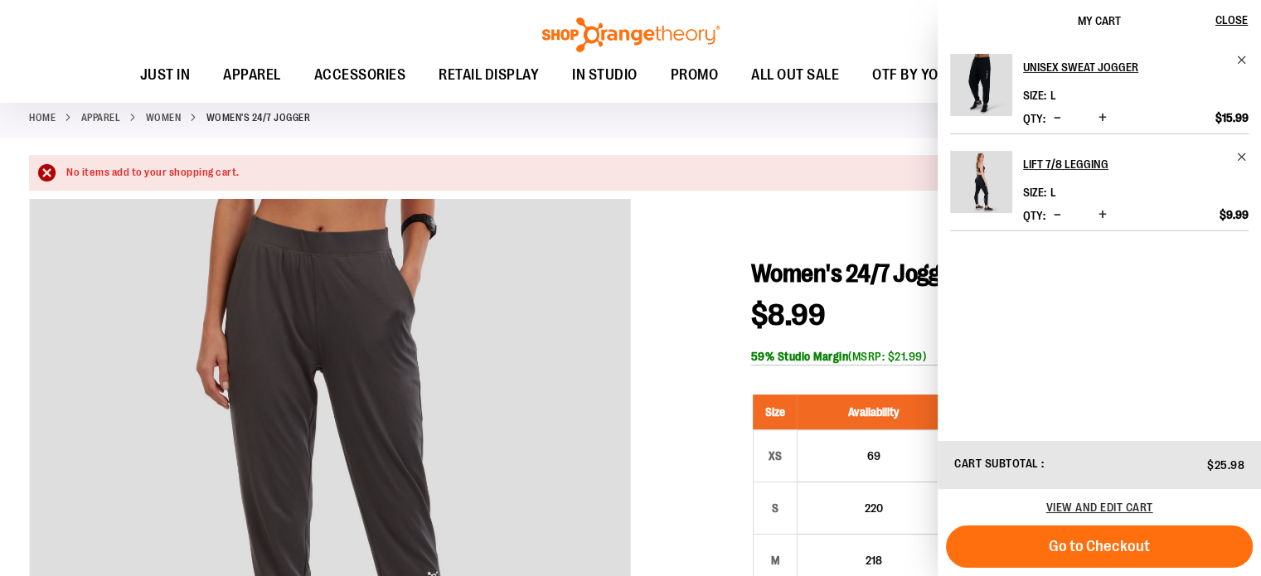
scroll to position [0, 0]
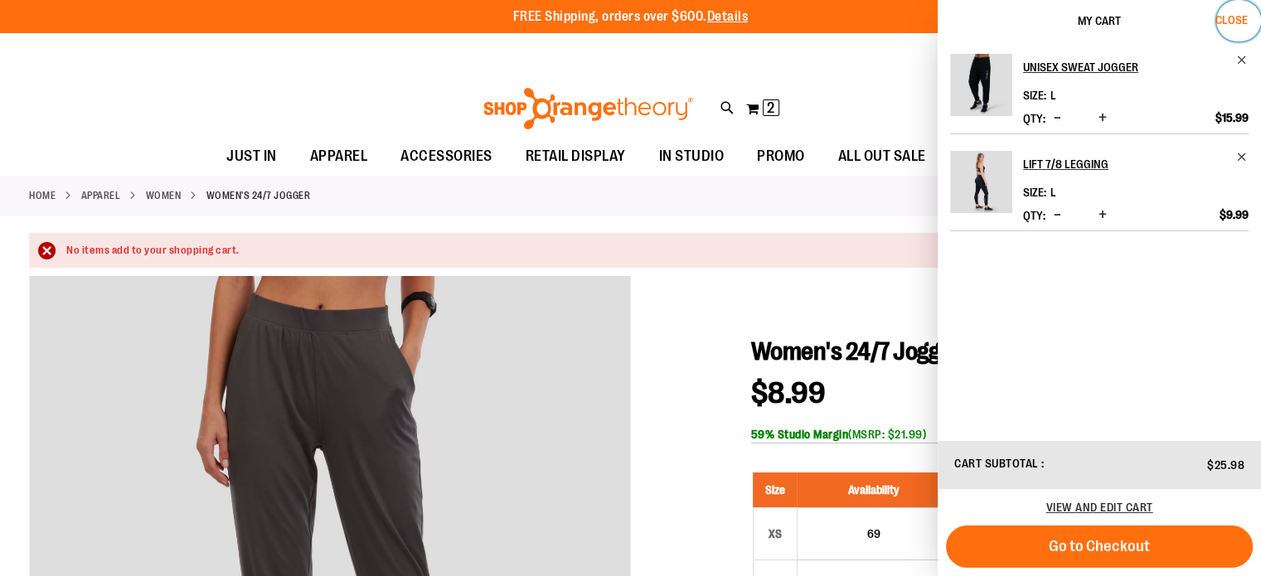
click at [1236, 19] on span "Close" at bounding box center [1231, 19] width 32 height 13
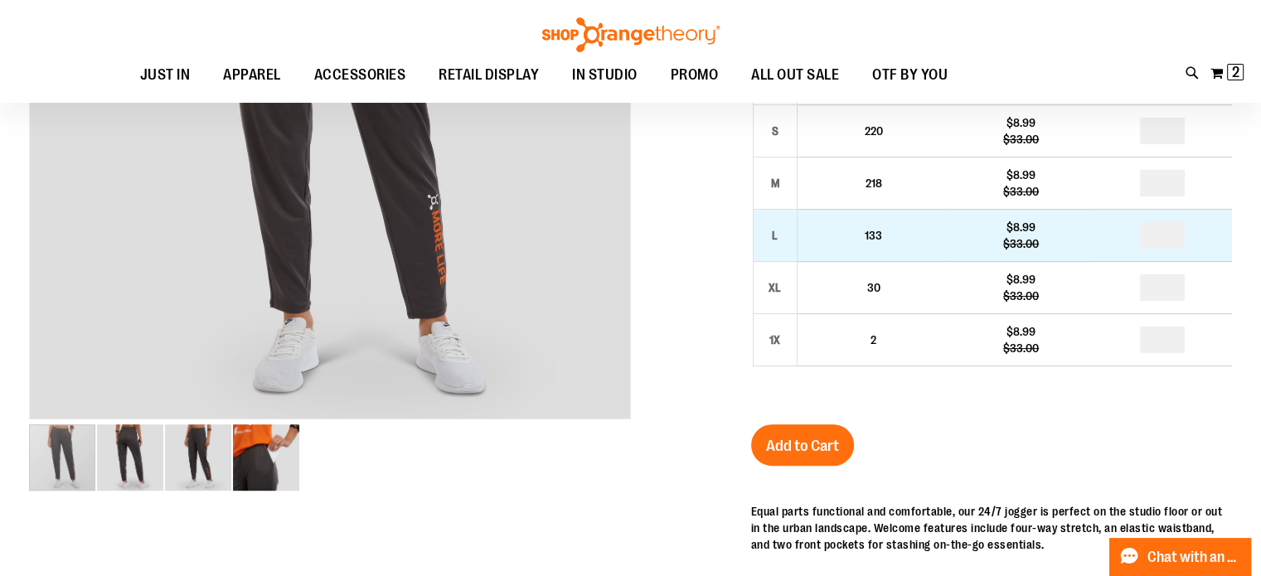
scroll to position [463, 0]
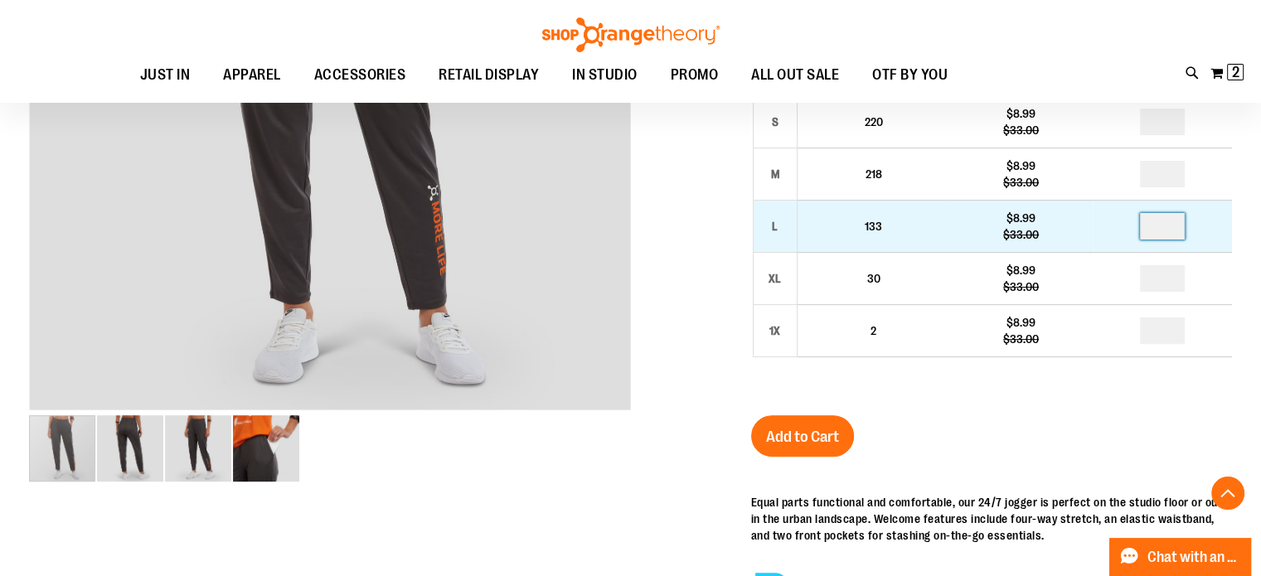
click at [1185, 230] on input "number" at bounding box center [1162, 226] width 45 height 27
type input "*"
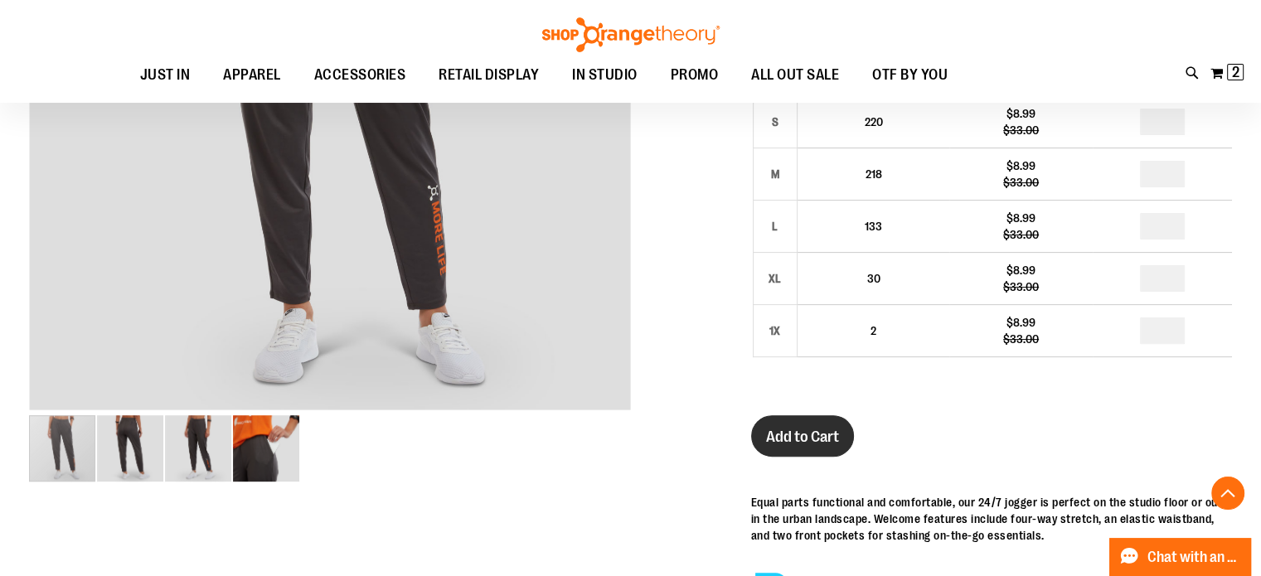
click at [809, 429] on span "Add to Cart" at bounding box center [802, 437] width 73 height 18
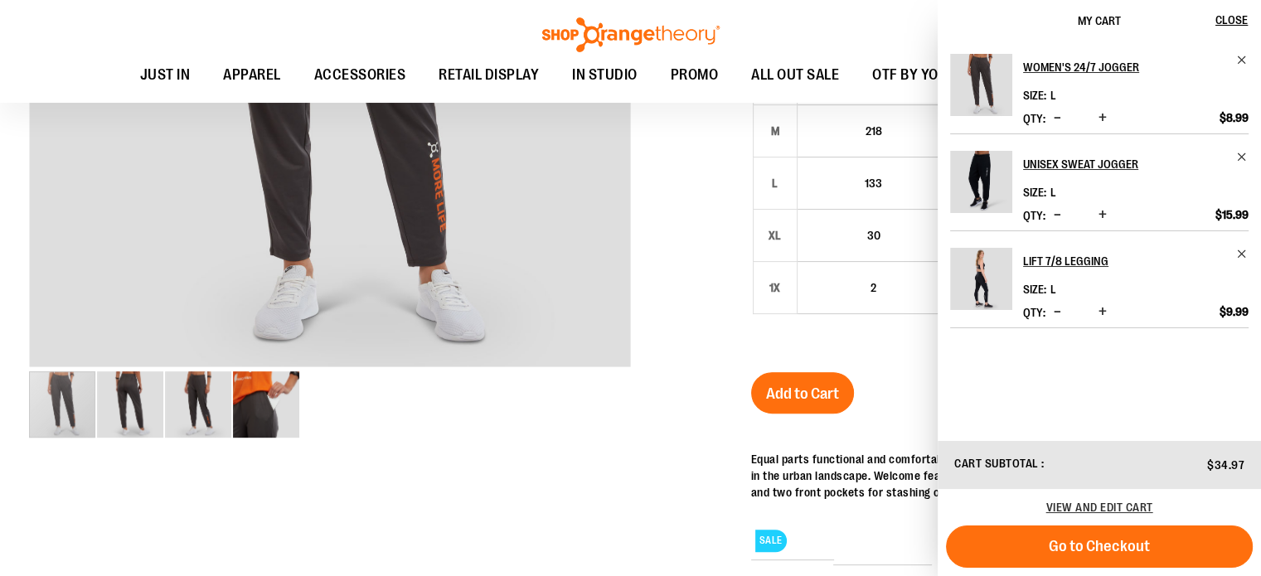
scroll to position [419, 0]
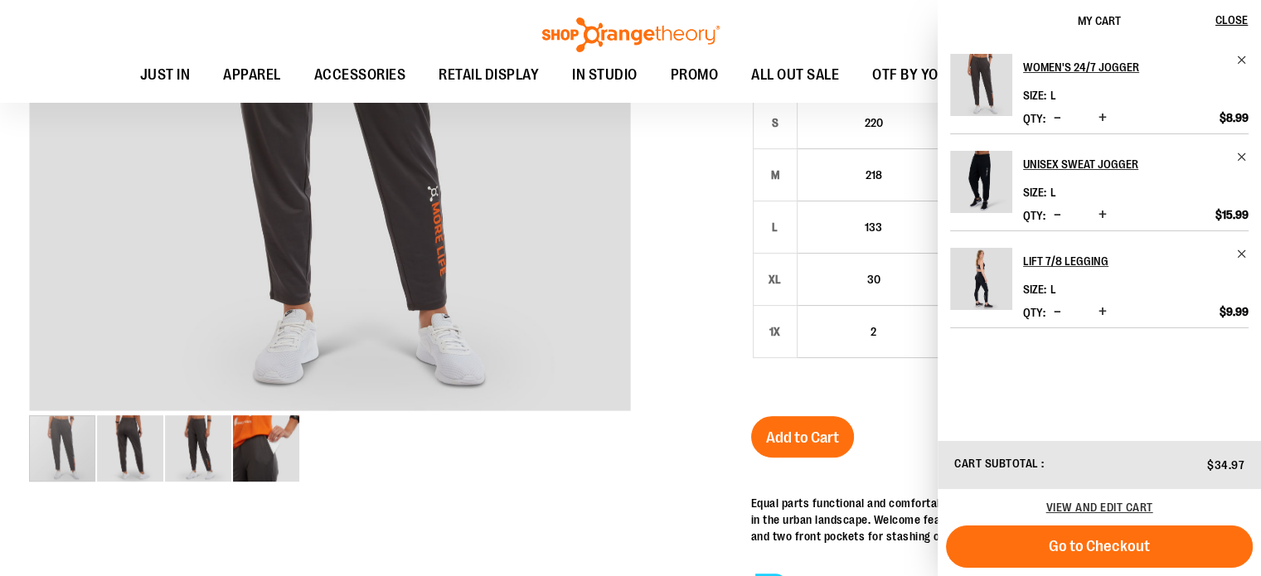
click at [686, 206] on div at bounding box center [630, 316] width 1203 height 1006
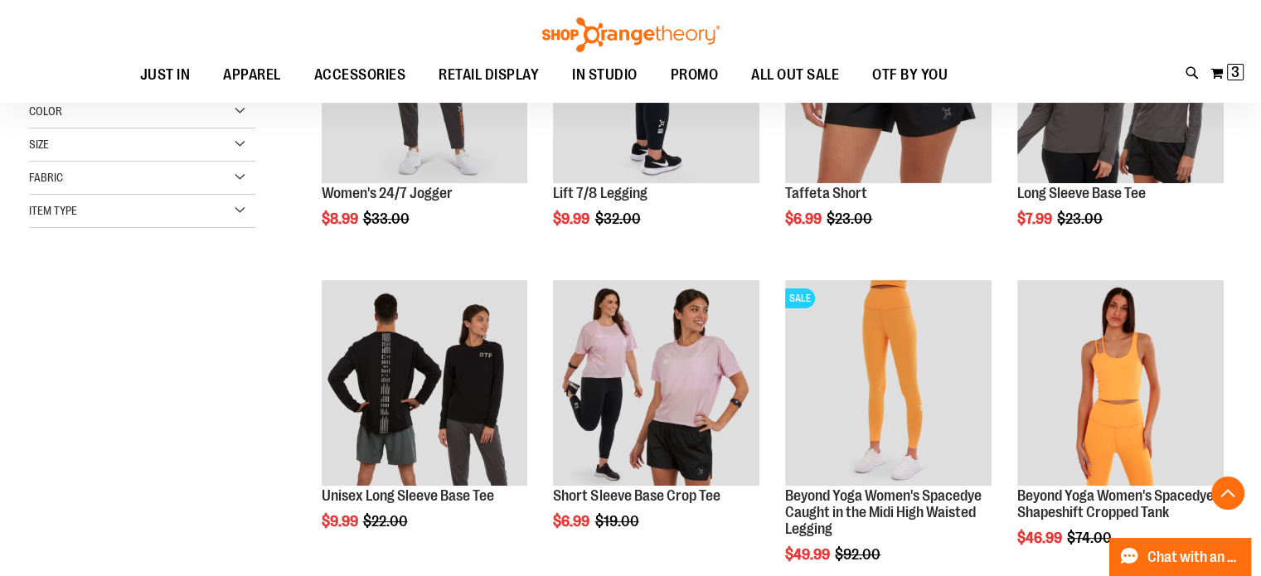
scroll to position [411, 0]
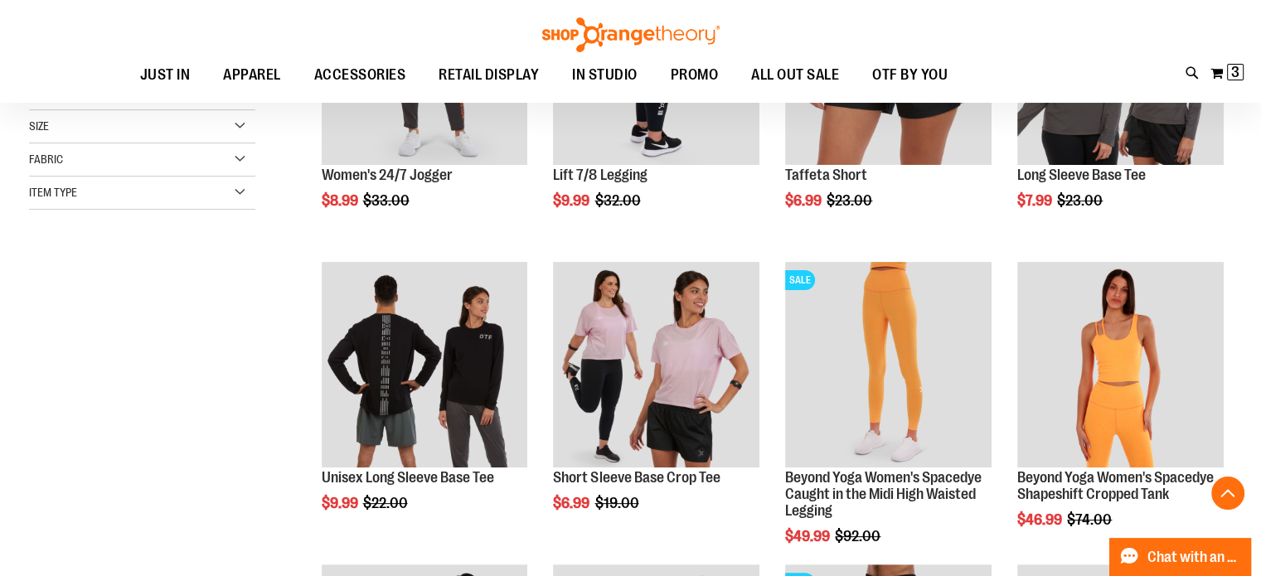
type input "**********"
click at [255, 335] on div "**********" at bounding box center [630, 399] width 1203 height 1117
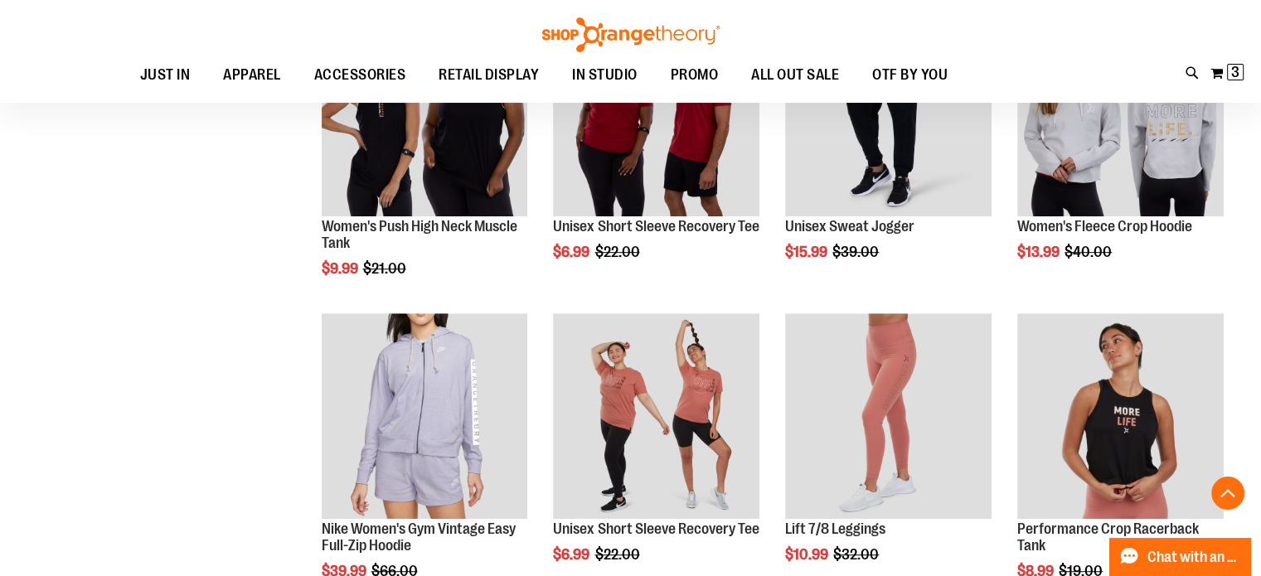
scroll to position [932, 0]
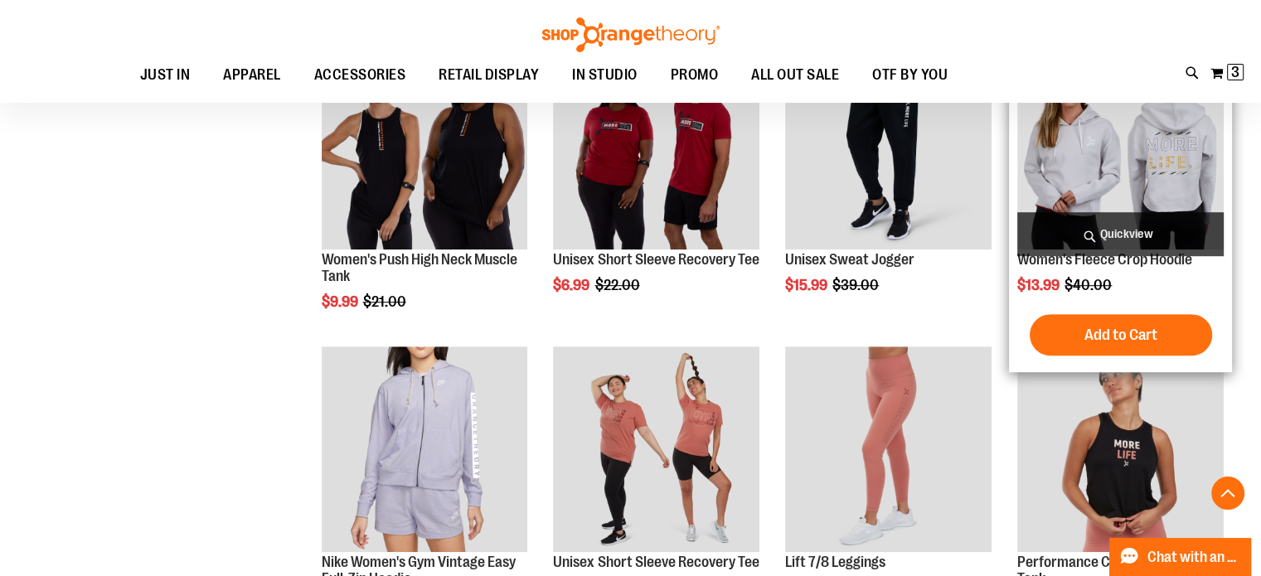
click at [1099, 182] on img "product" at bounding box center [1120, 147] width 206 height 206
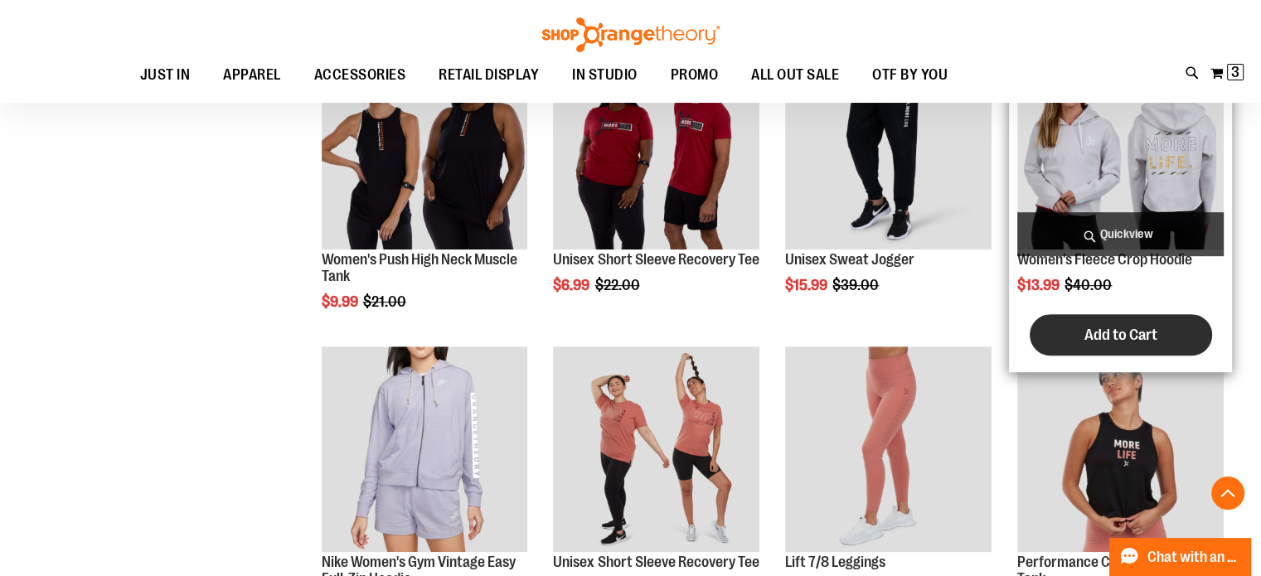
click at [1101, 331] on span "Add to Cart" at bounding box center [1120, 335] width 73 height 18
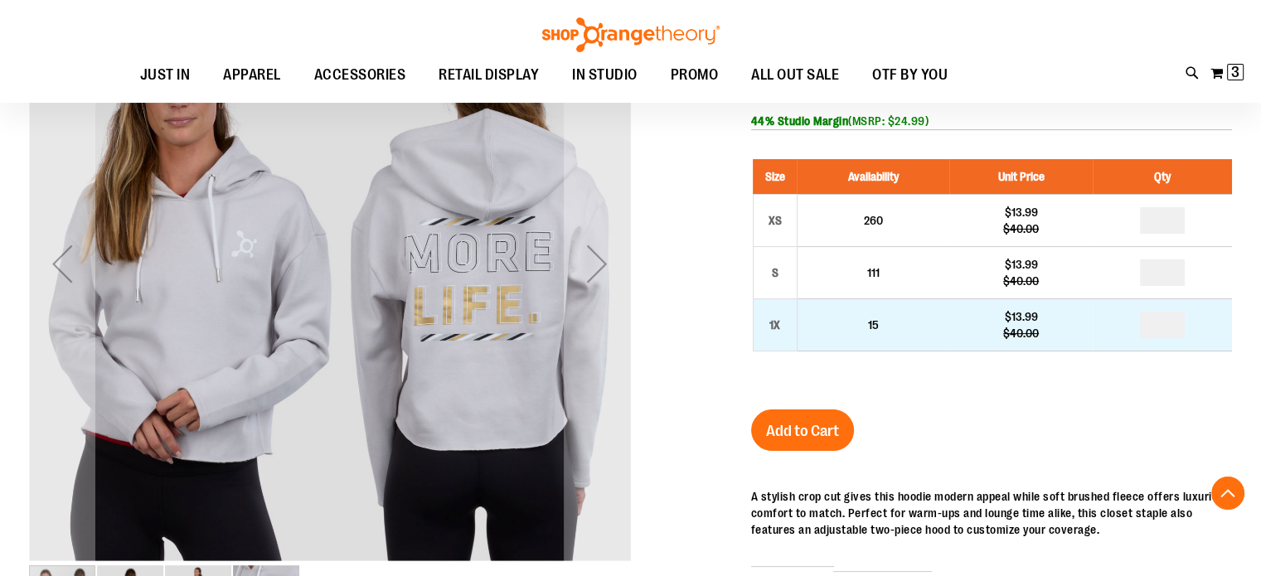
scroll to position [268, 0]
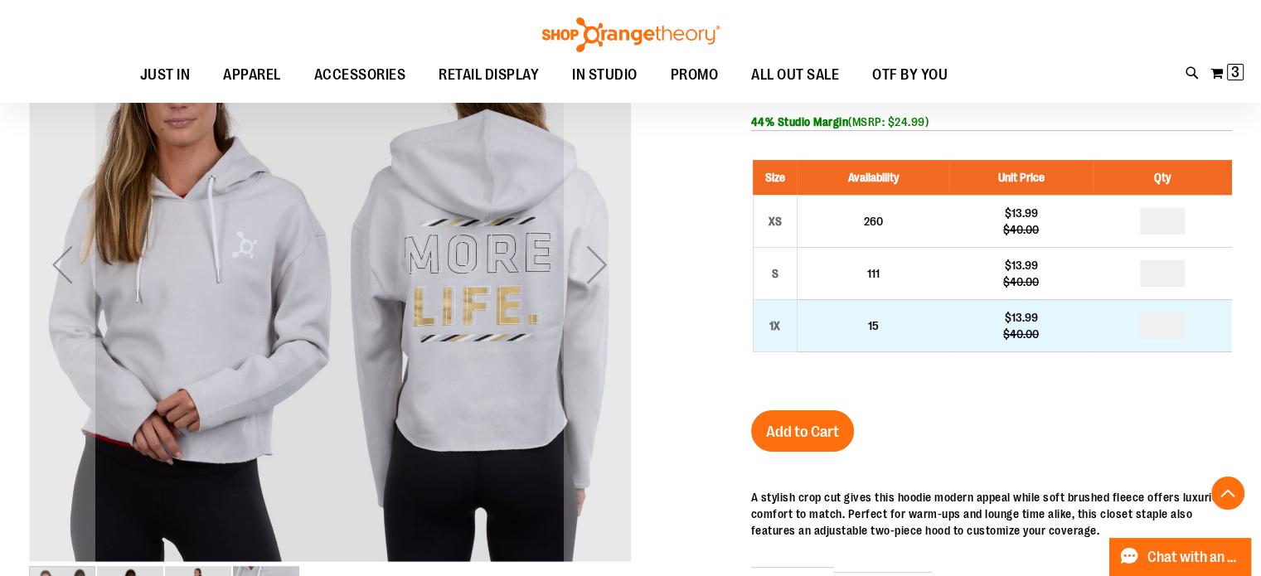
type input "**********"
click at [1178, 327] on input "number" at bounding box center [1162, 326] width 45 height 27
type input "*"
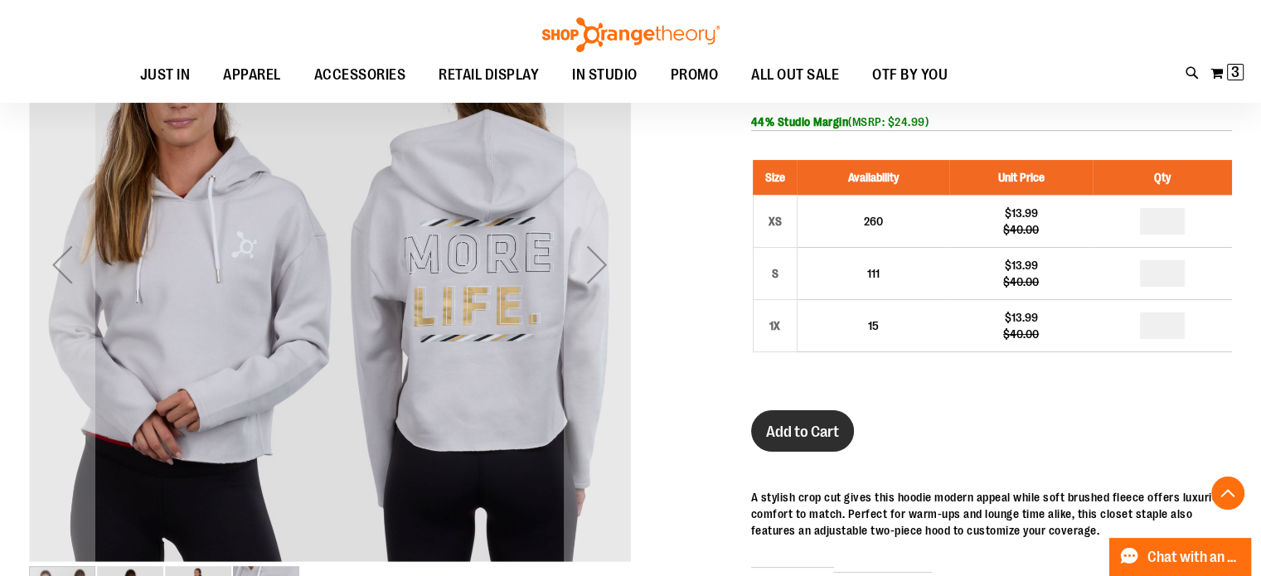
click at [797, 421] on button "Add to Cart" at bounding box center [802, 430] width 103 height 41
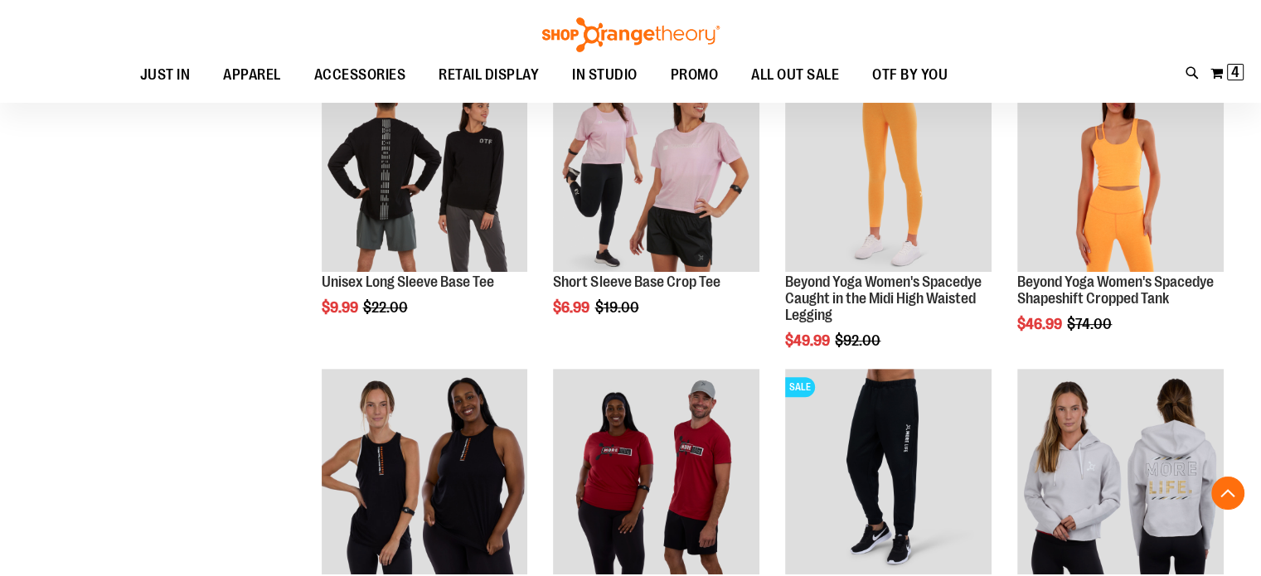
scroll to position [872, 0]
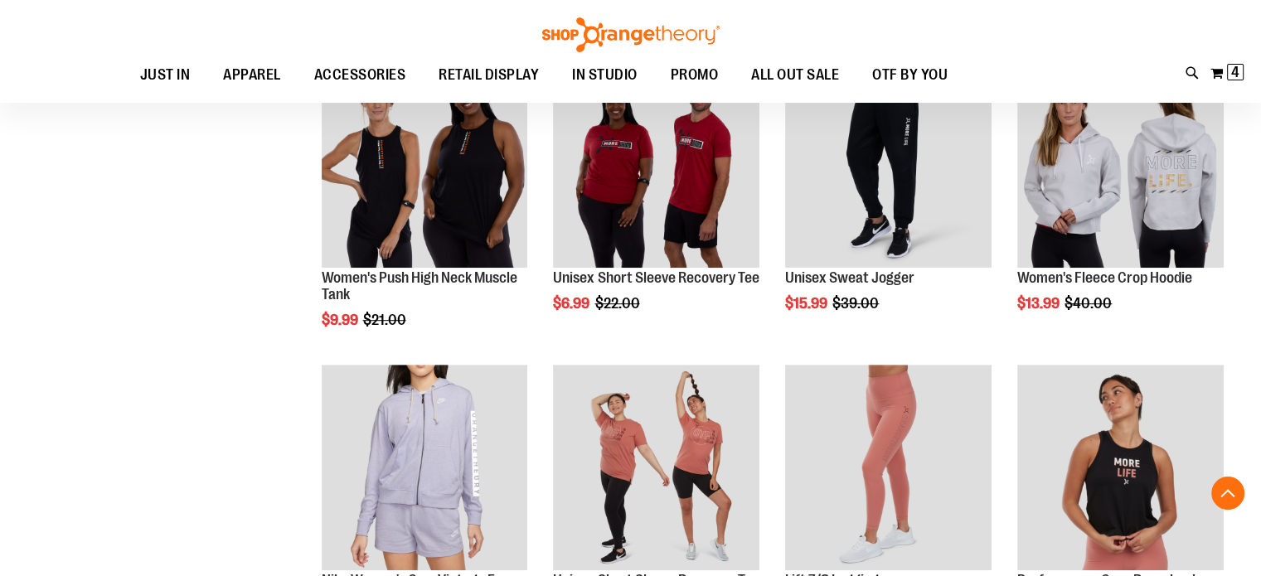
scroll to position [988, 0]
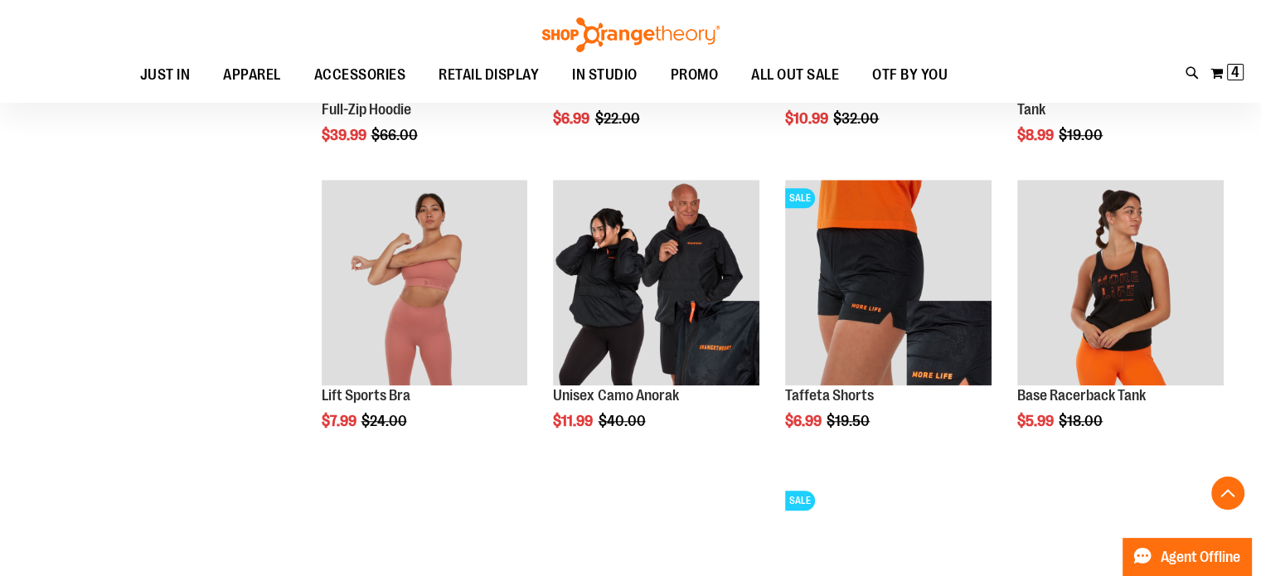
scroll to position [1360, 0]
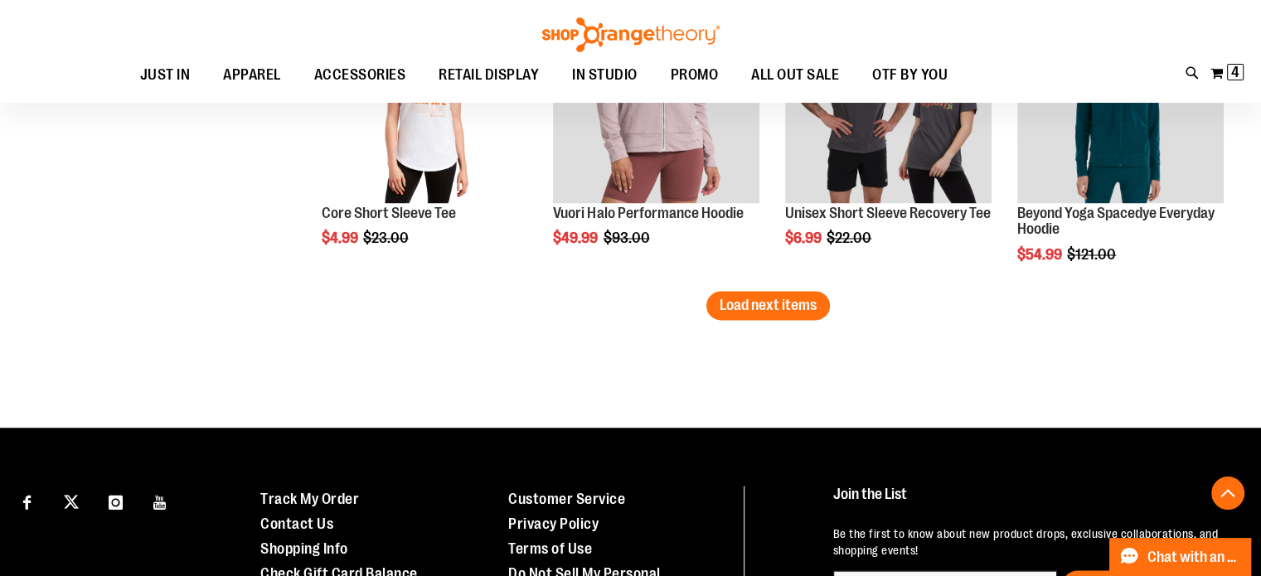
scroll to position [2821, 0]
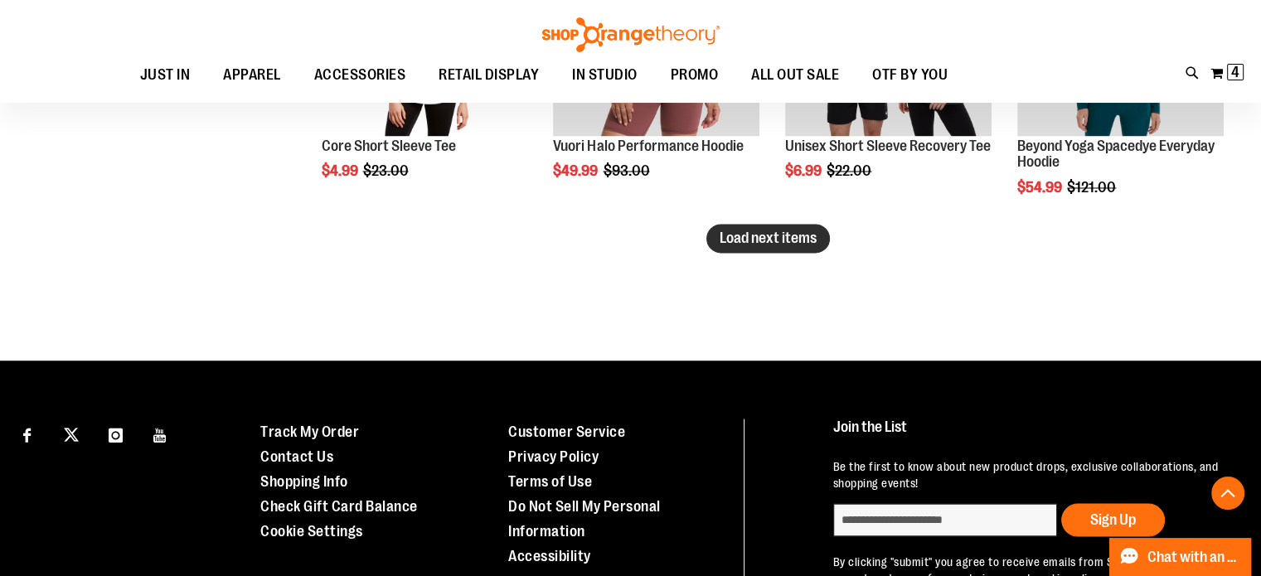
type input "**********"
click at [795, 245] on span "Load next items" at bounding box center [768, 238] width 97 height 17
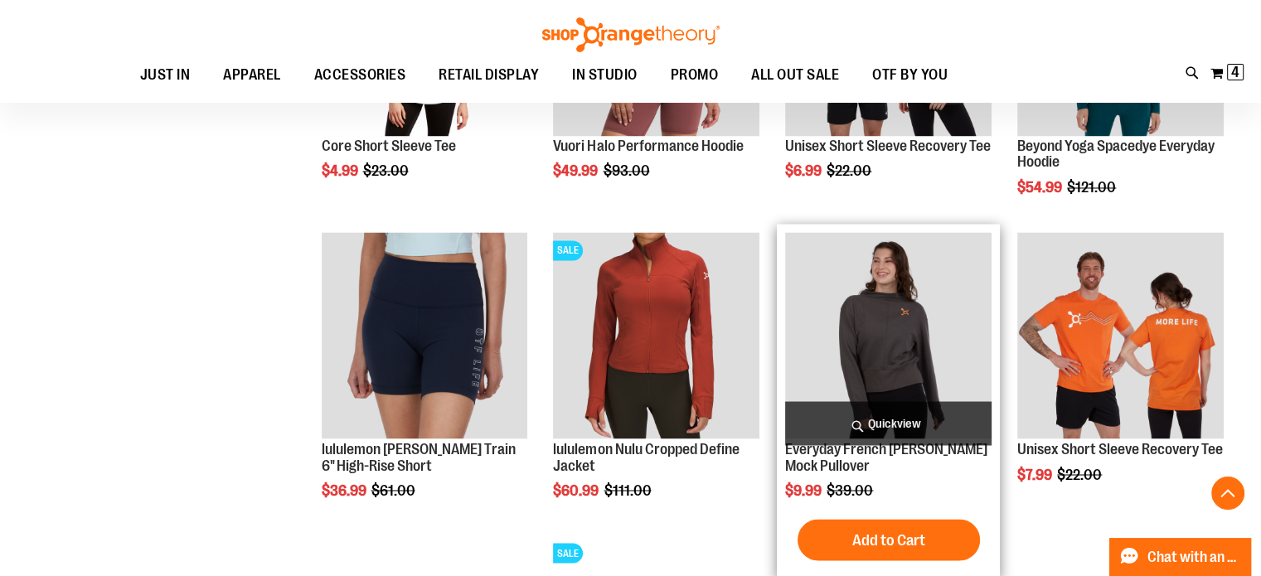
click at [872, 306] on img "product" at bounding box center [888, 335] width 206 height 206
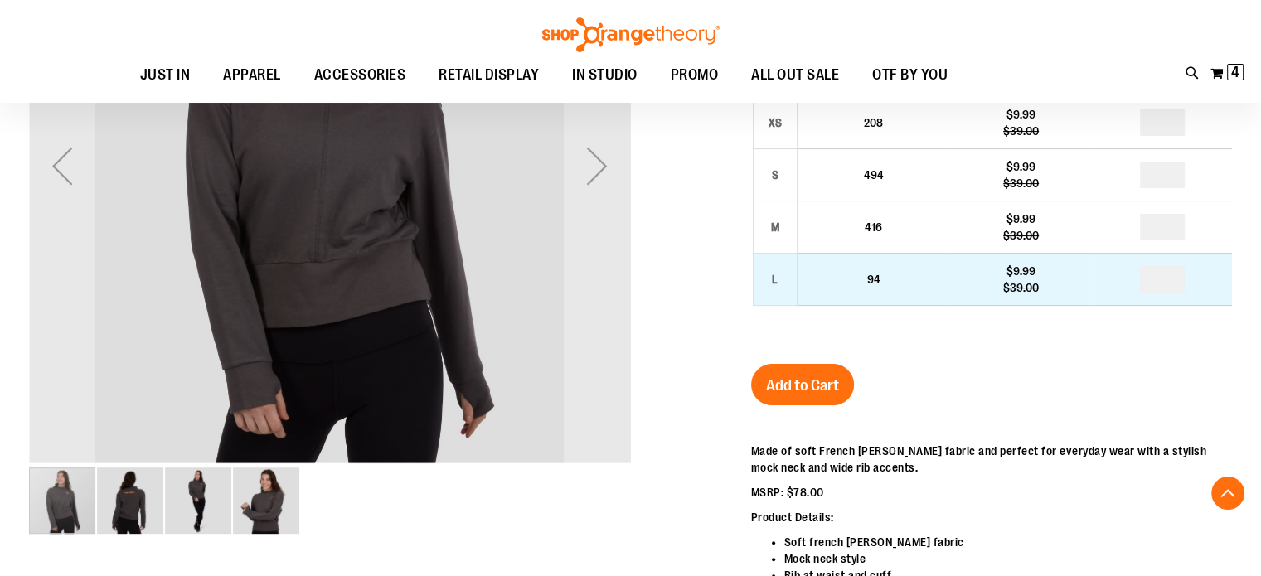
scroll to position [366, 0]
type input "**********"
click at [1176, 293] on input "number" at bounding box center [1162, 280] width 45 height 27
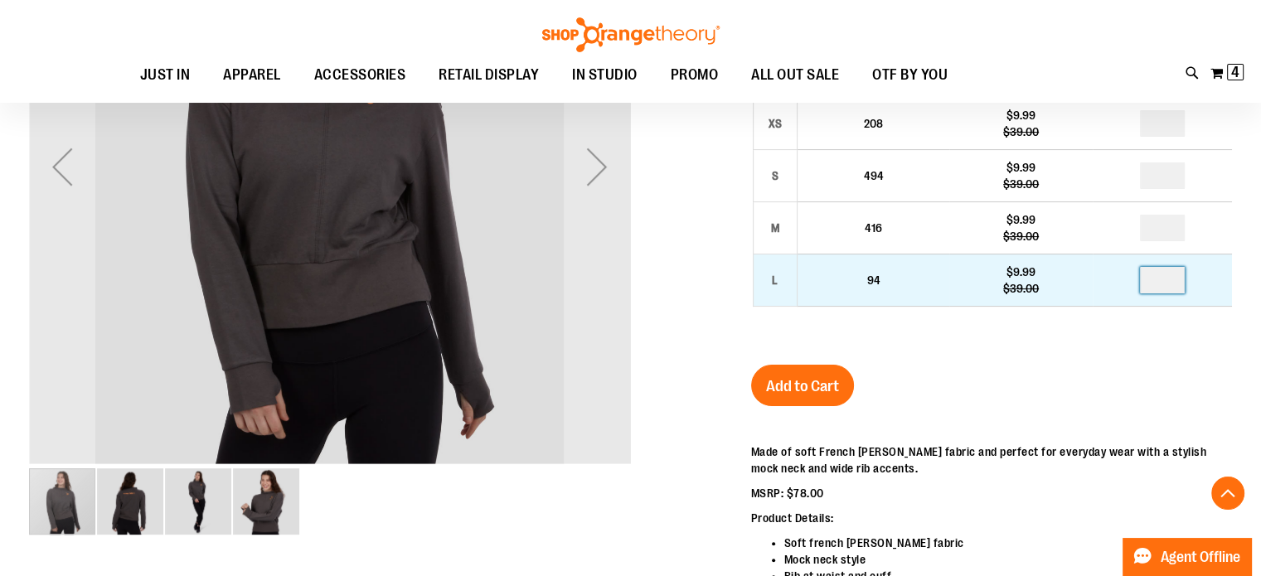
type input "*"
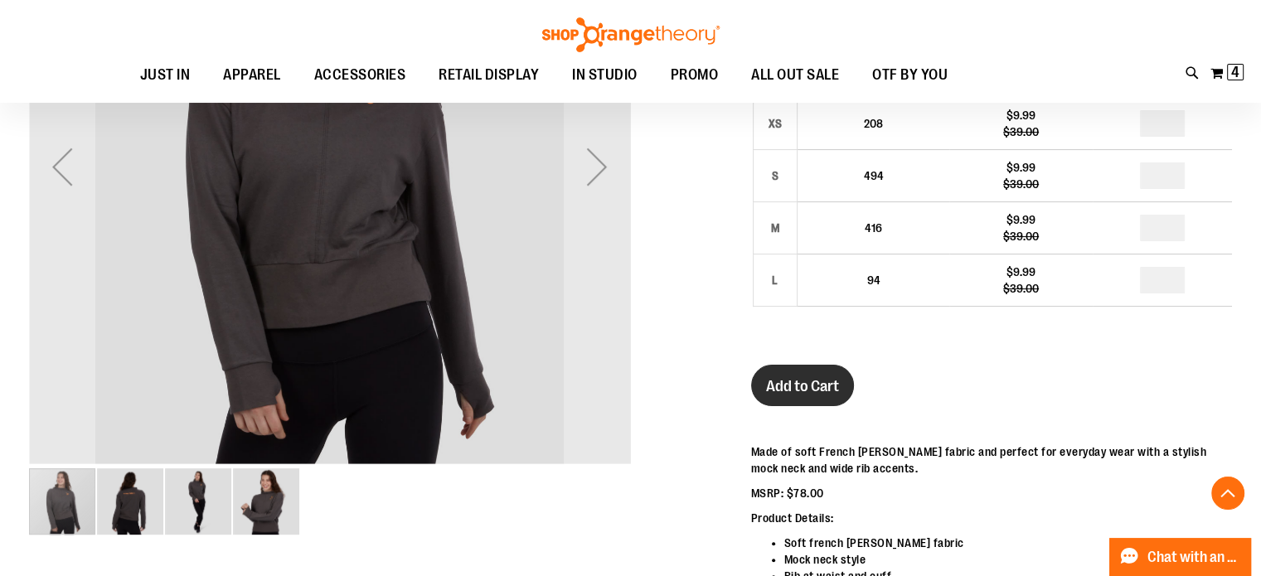
click at [774, 395] on span "Add to Cart" at bounding box center [802, 386] width 73 height 18
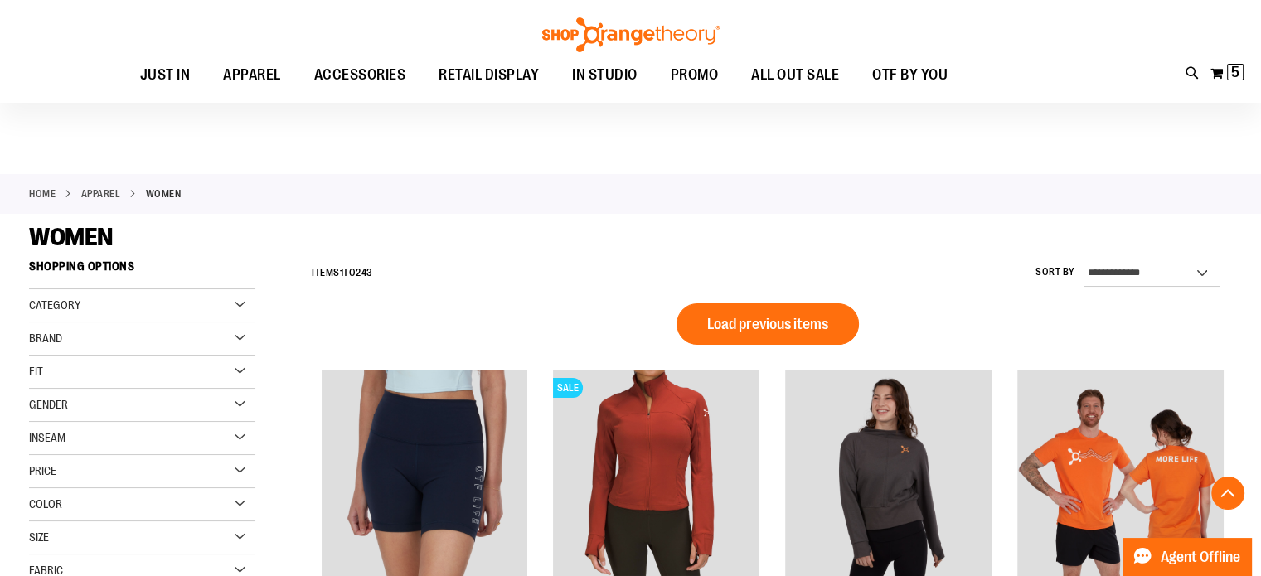
scroll to position [1143, 0]
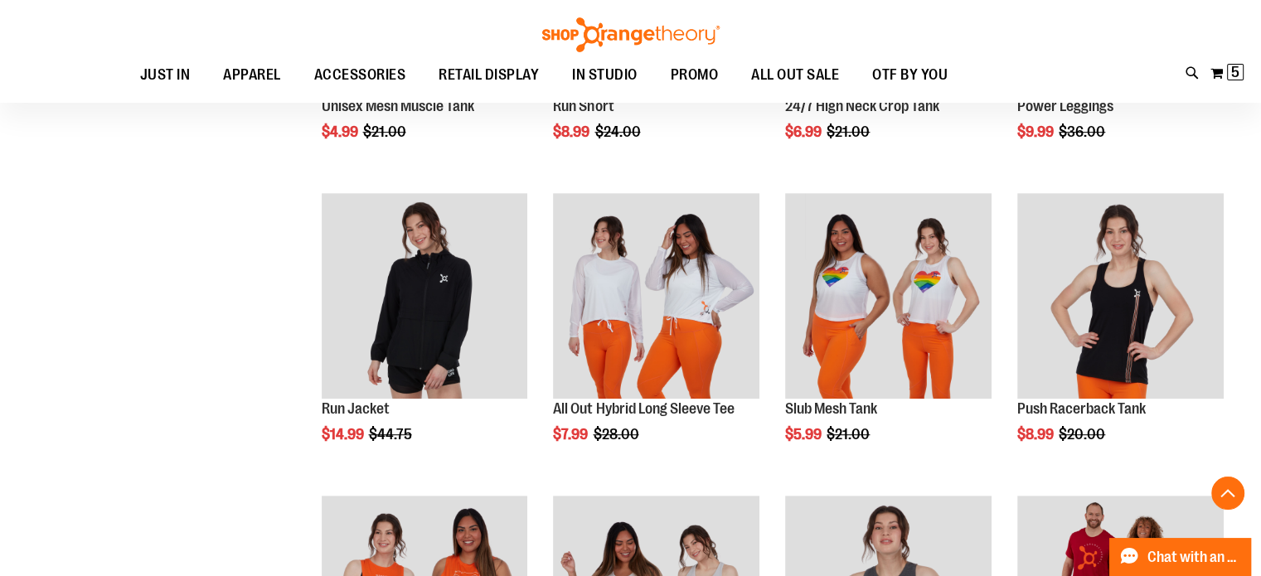
scroll to position [783, 0]
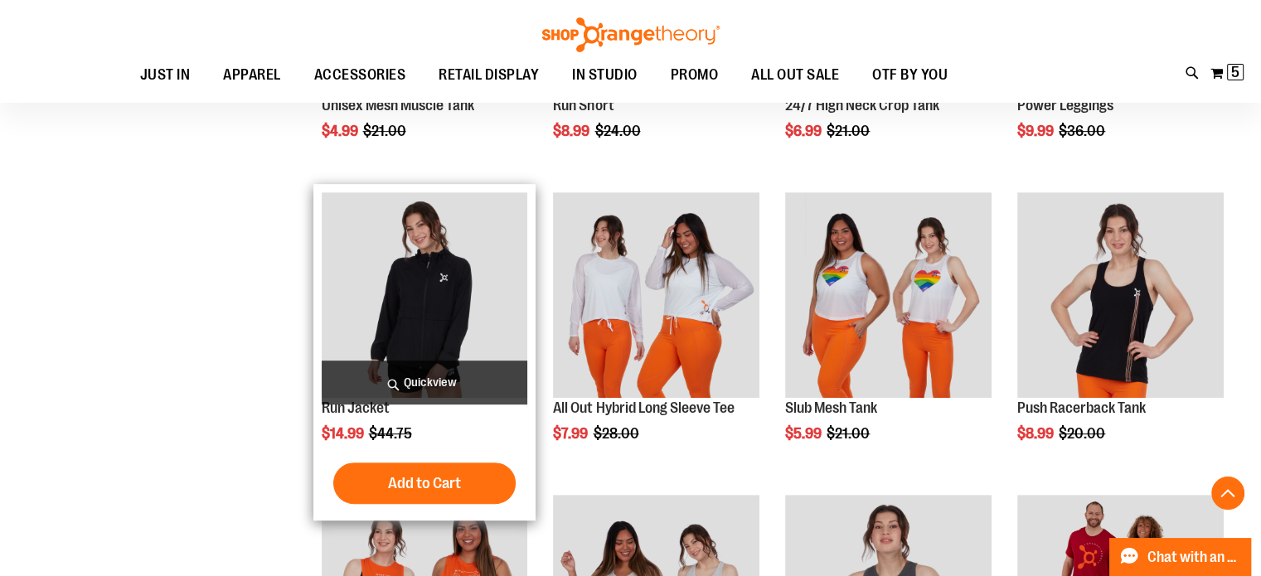
type input "**********"
click at [386, 284] on img "product" at bounding box center [425, 295] width 206 height 206
click at [419, 485] on span "Add to Cart" at bounding box center [424, 483] width 73 height 18
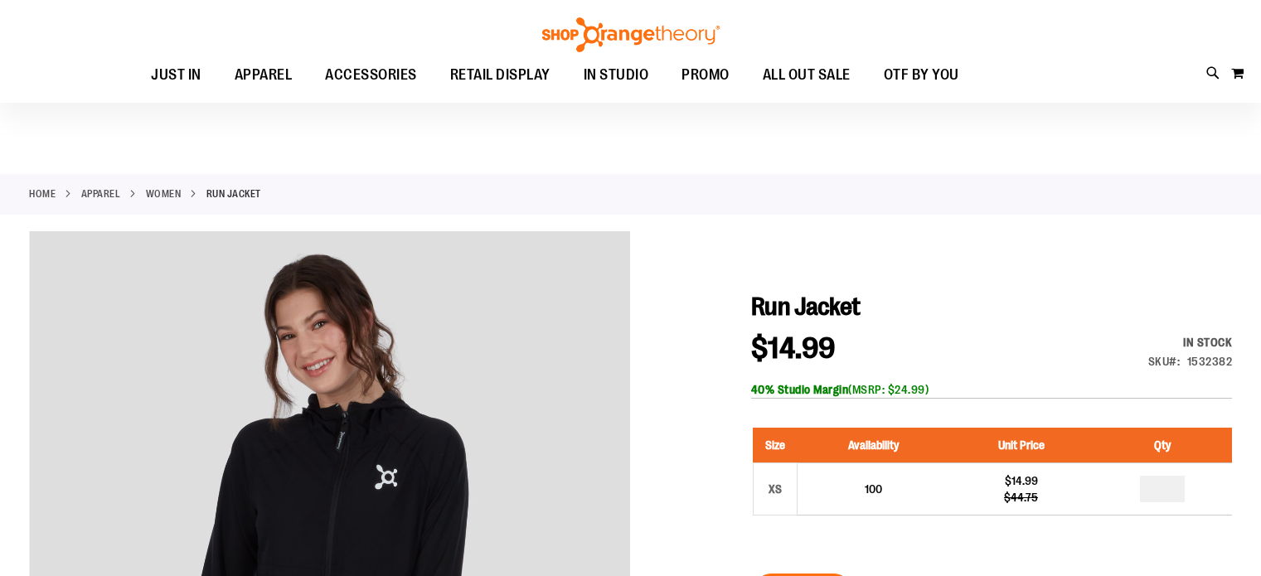
scroll to position [206, 0]
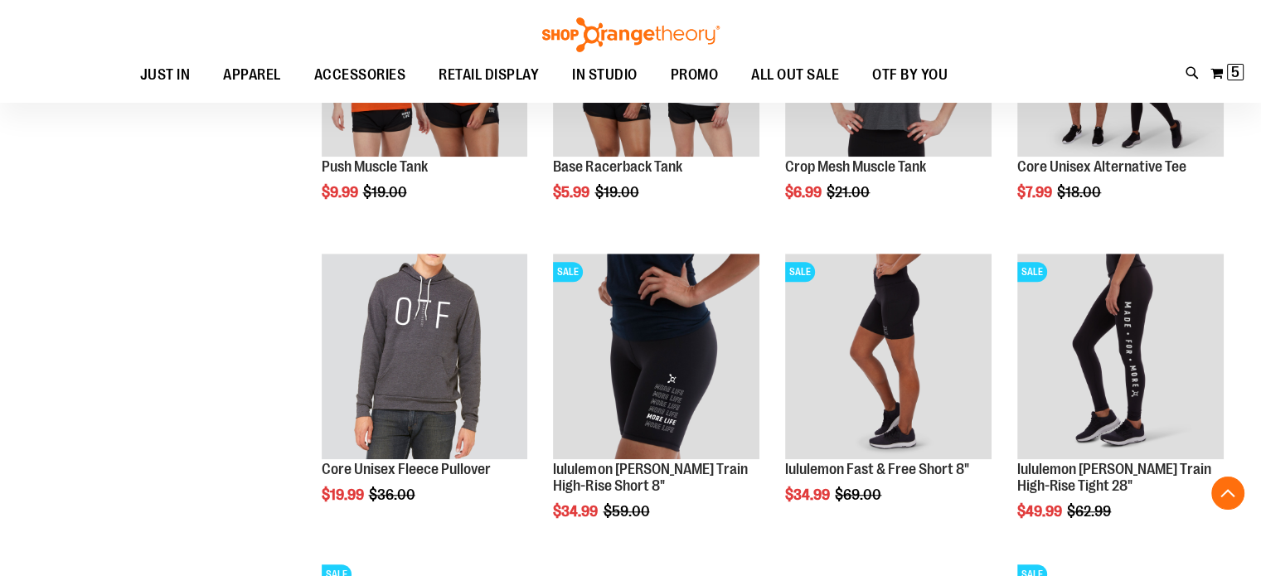
scroll to position [1327, 0]
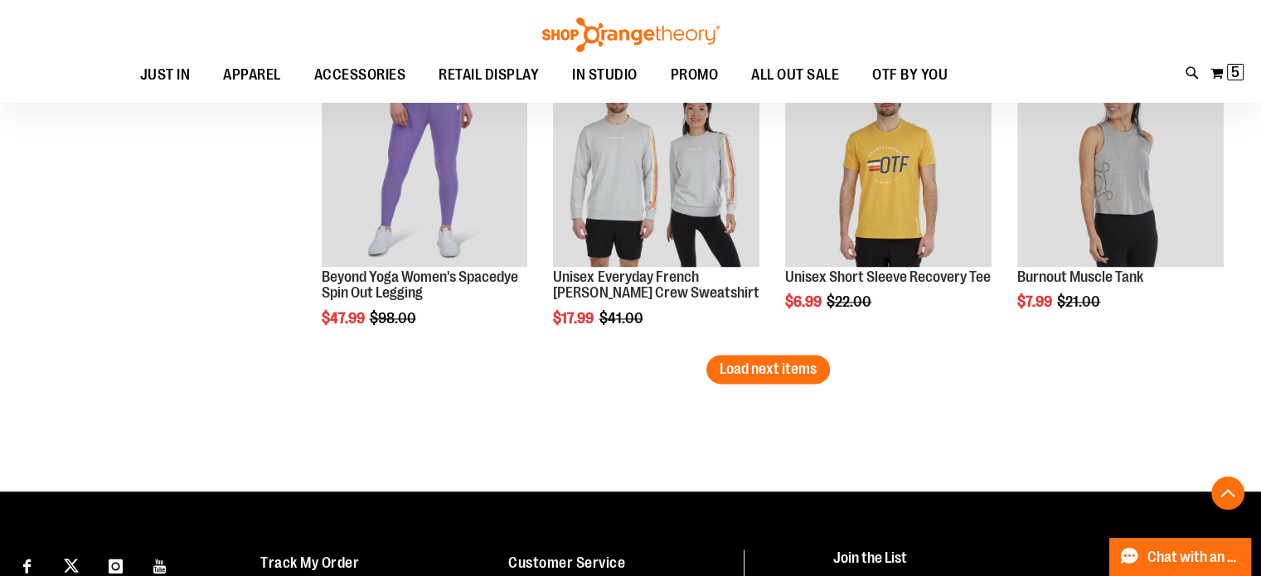
scroll to position [2657, 0]
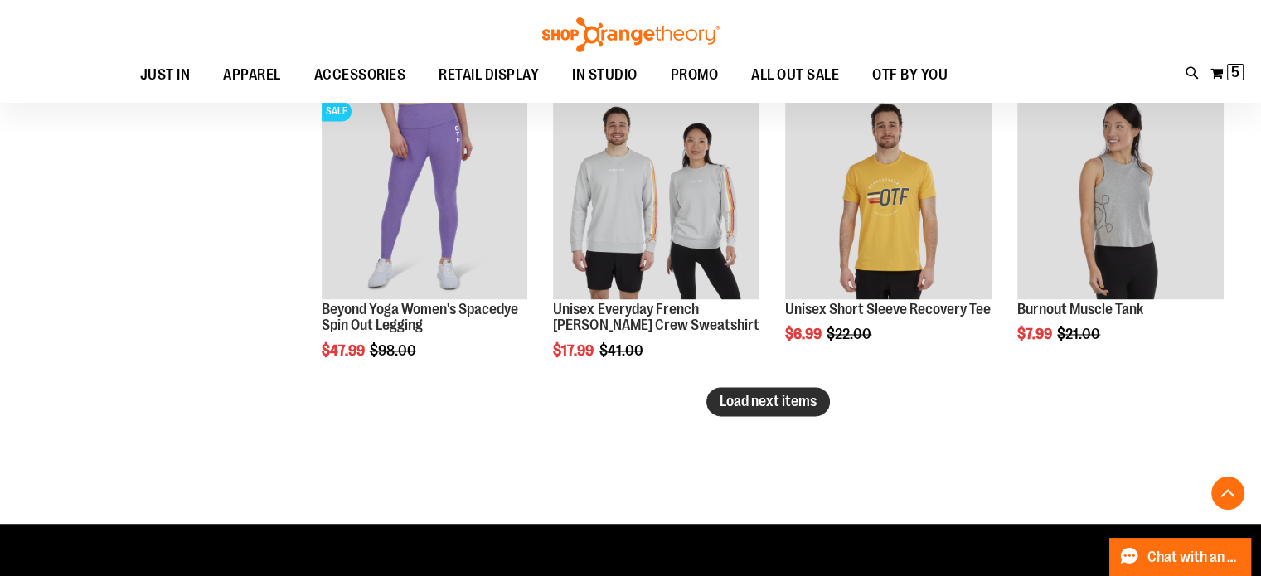
type input "**********"
click at [799, 404] on span "Load next items" at bounding box center [768, 401] width 97 height 17
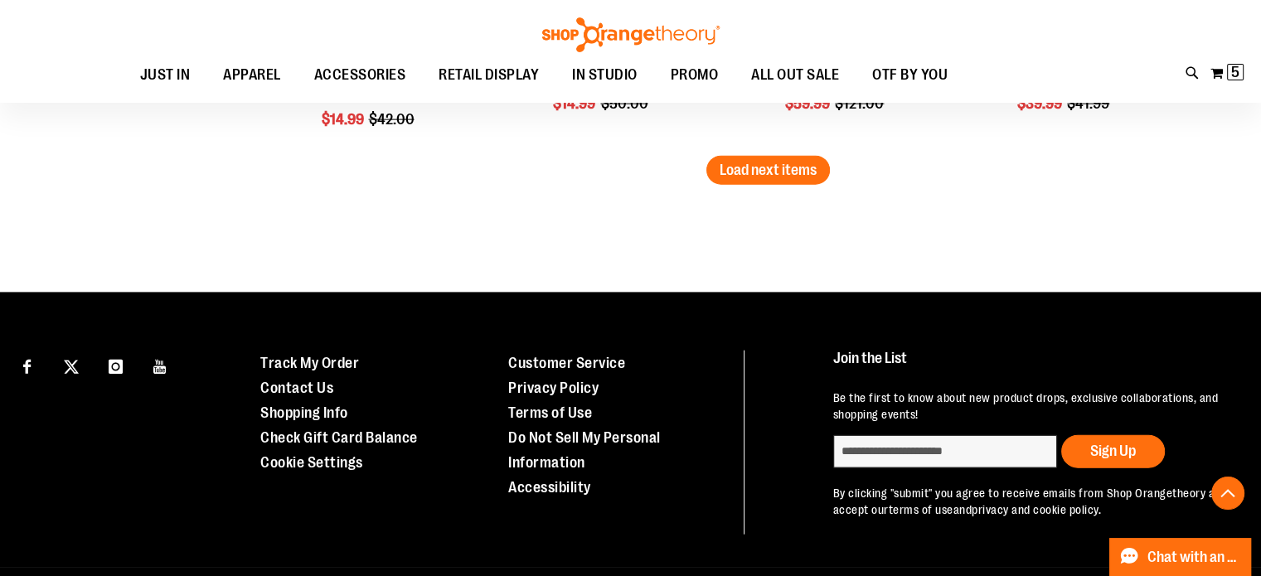
scroll to position [3795, 0]
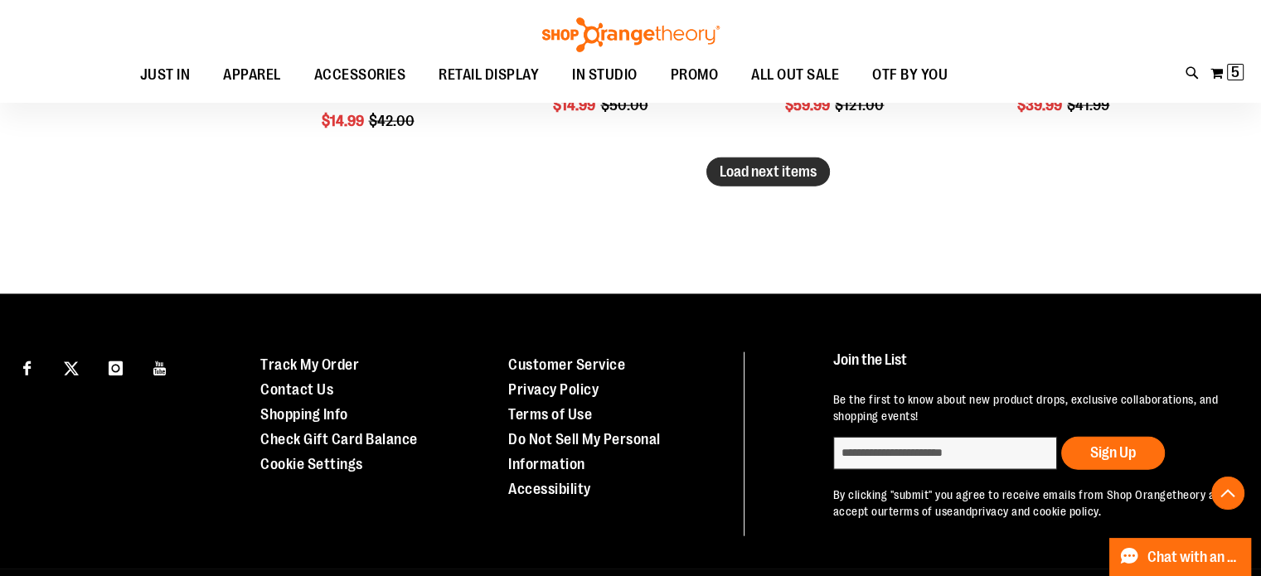
click at [740, 168] on span "Load next items" at bounding box center [768, 171] width 97 height 17
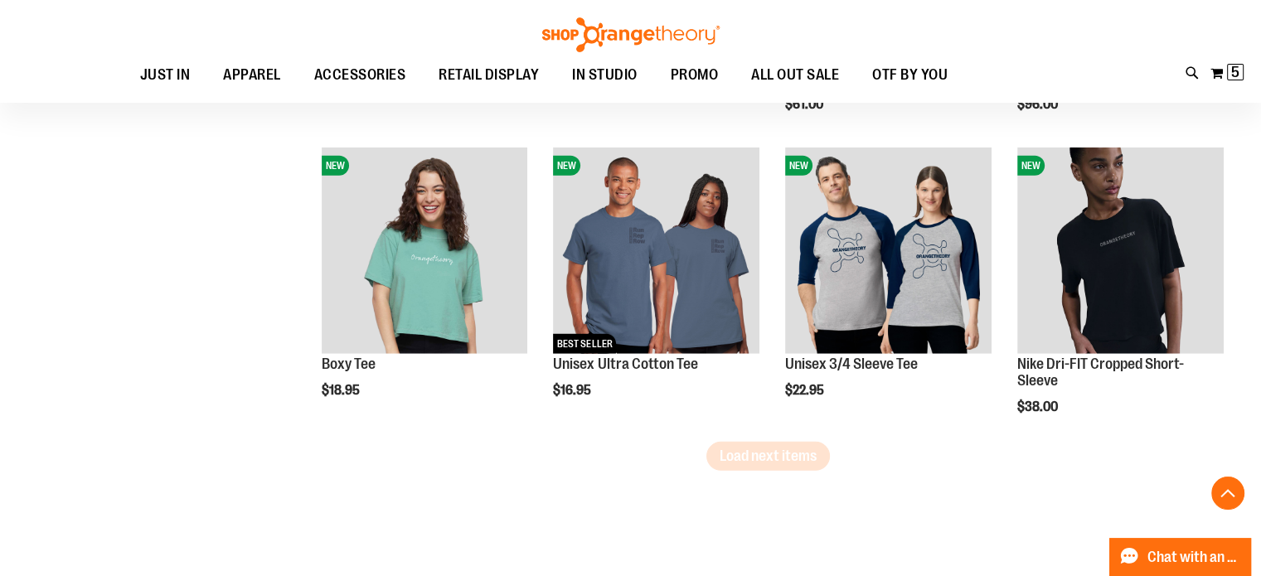
scroll to position [4470, 0]
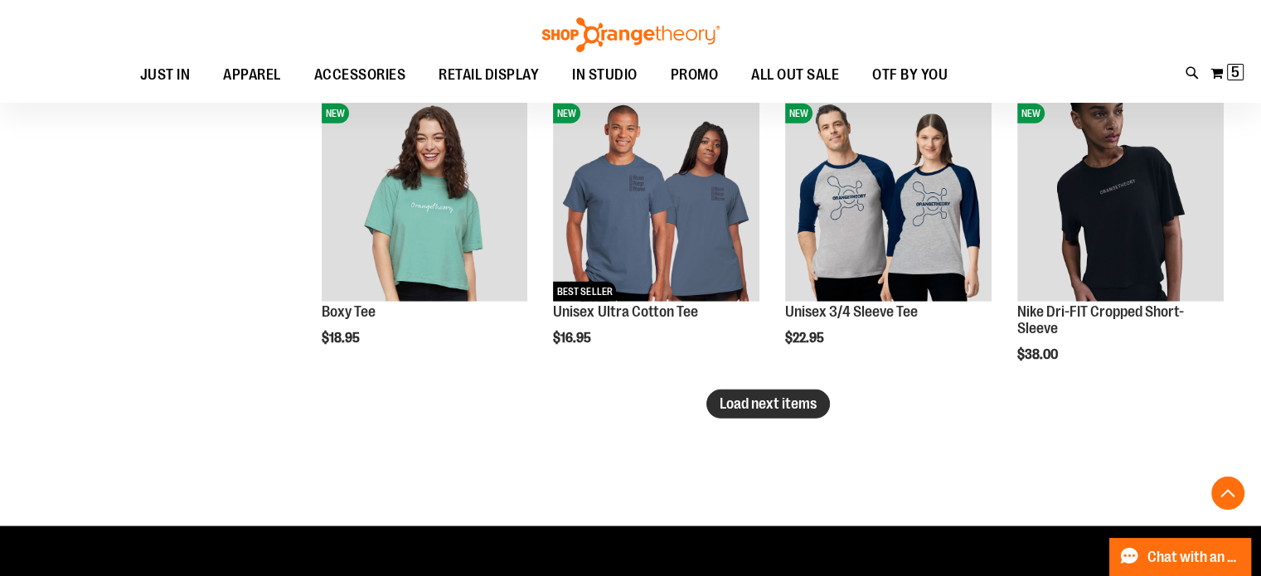
click at [796, 407] on span "Load next items" at bounding box center [768, 403] width 97 height 17
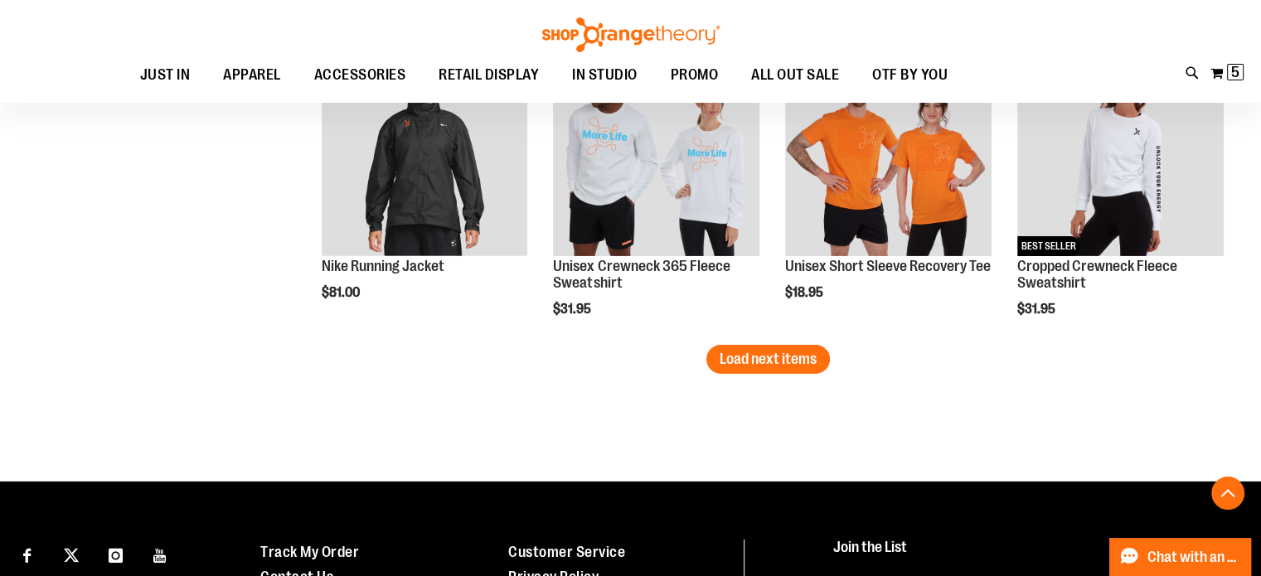
scroll to position [5425, 0]
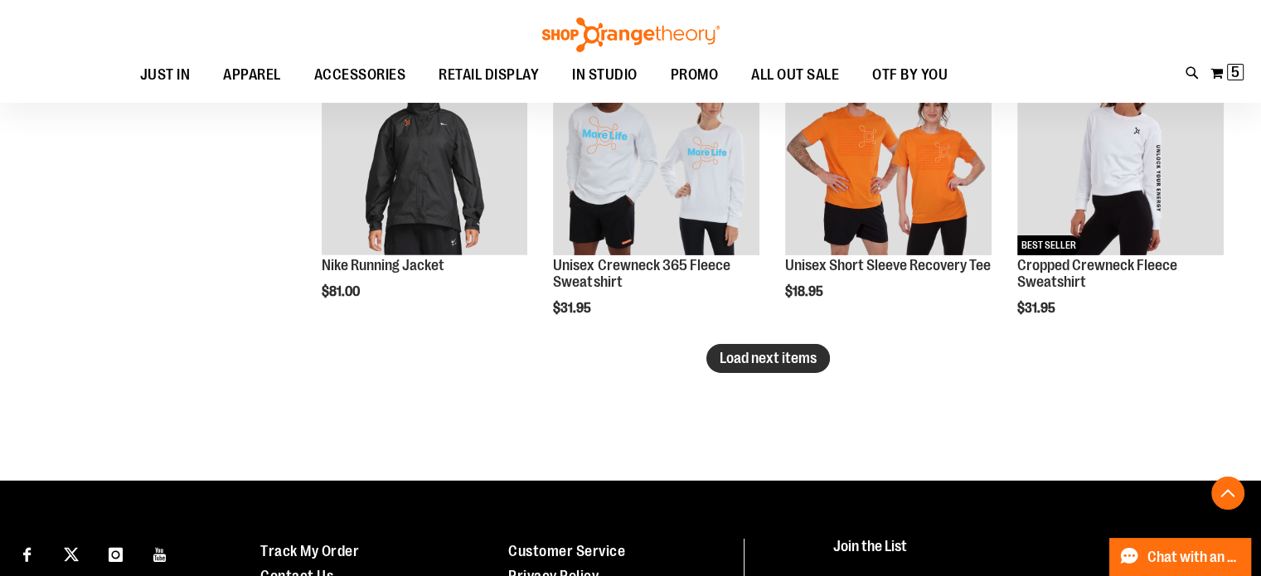
click at [744, 361] on span "Load next items" at bounding box center [768, 358] width 97 height 17
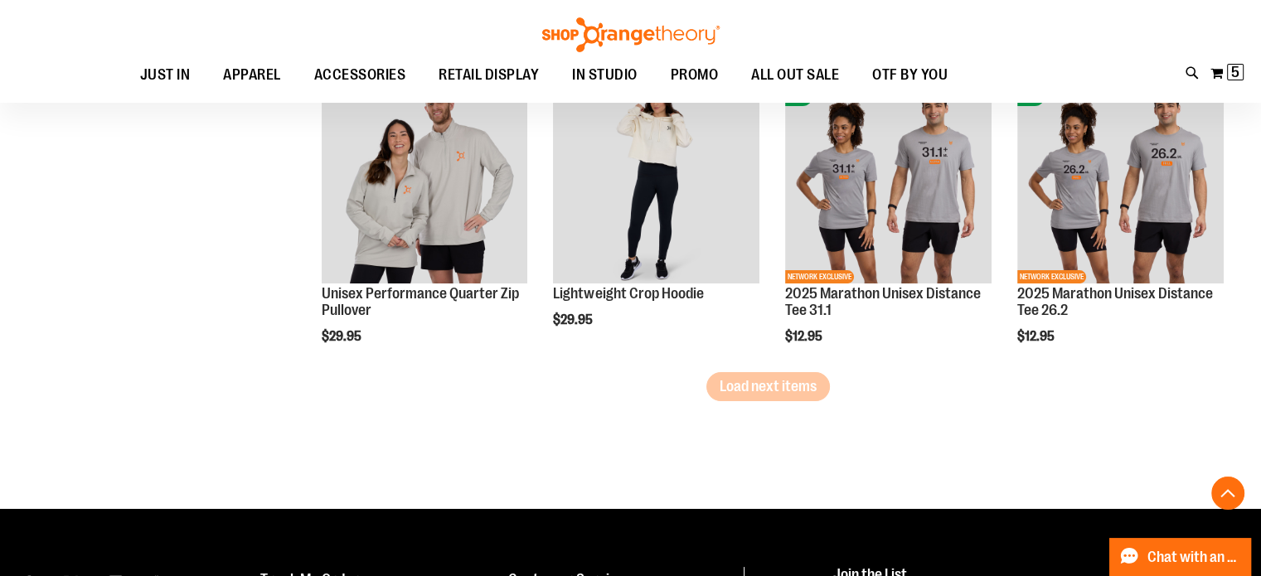
scroll to position [6306, 0]
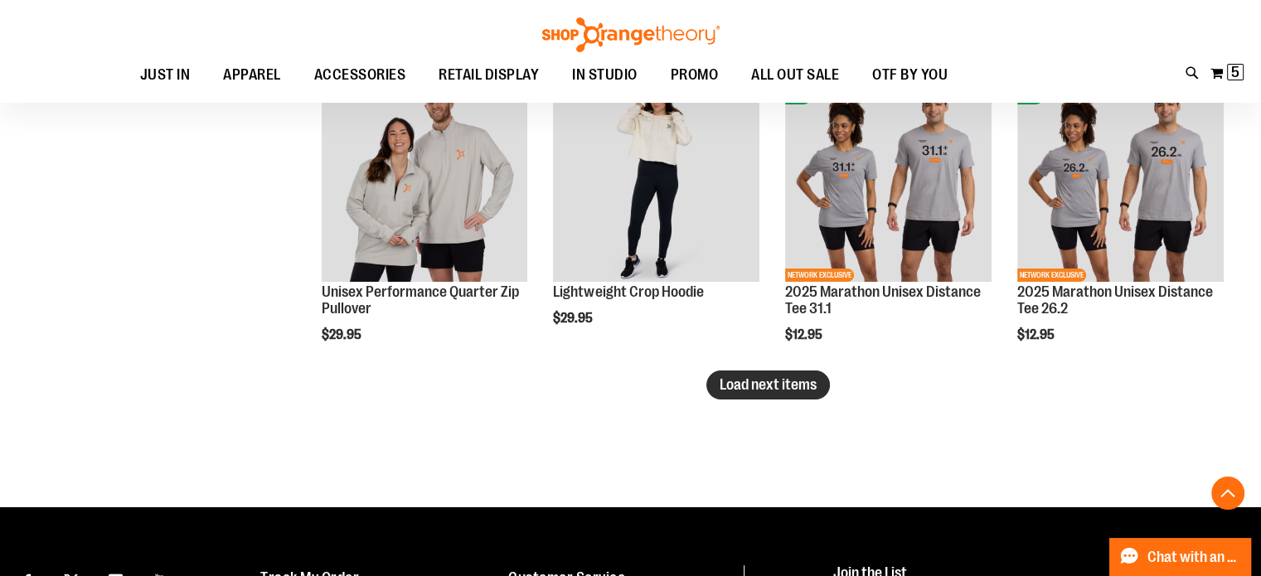
click at [790, 390] on span "Load next items" at bounding box center [768, 384] width 97 height 17
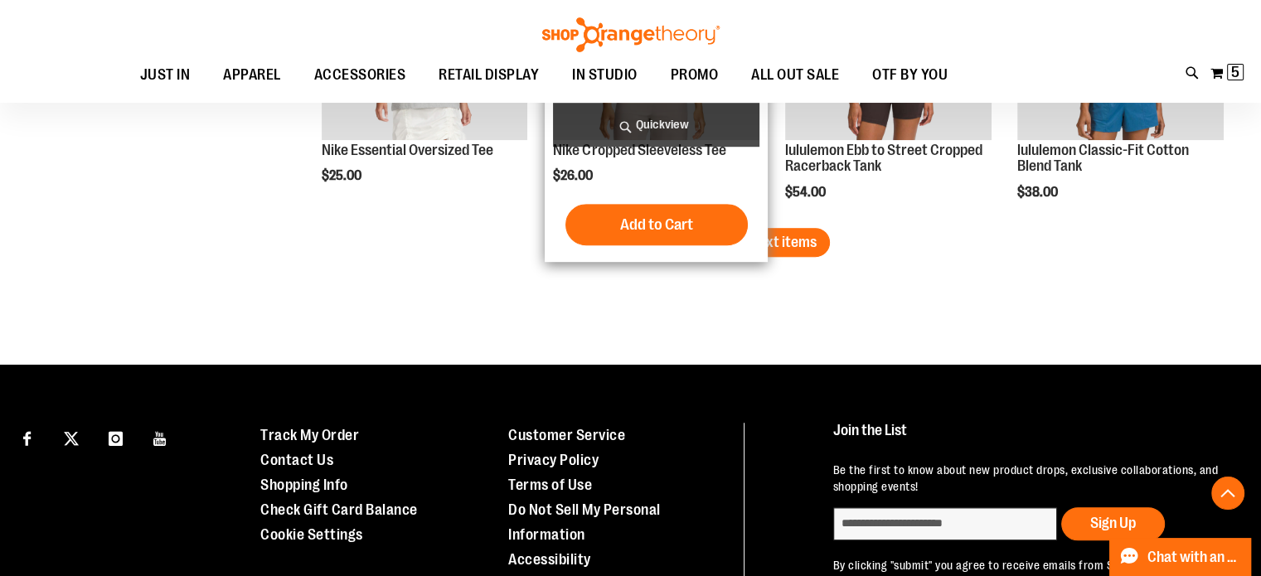
scroll to position [7358, 0]
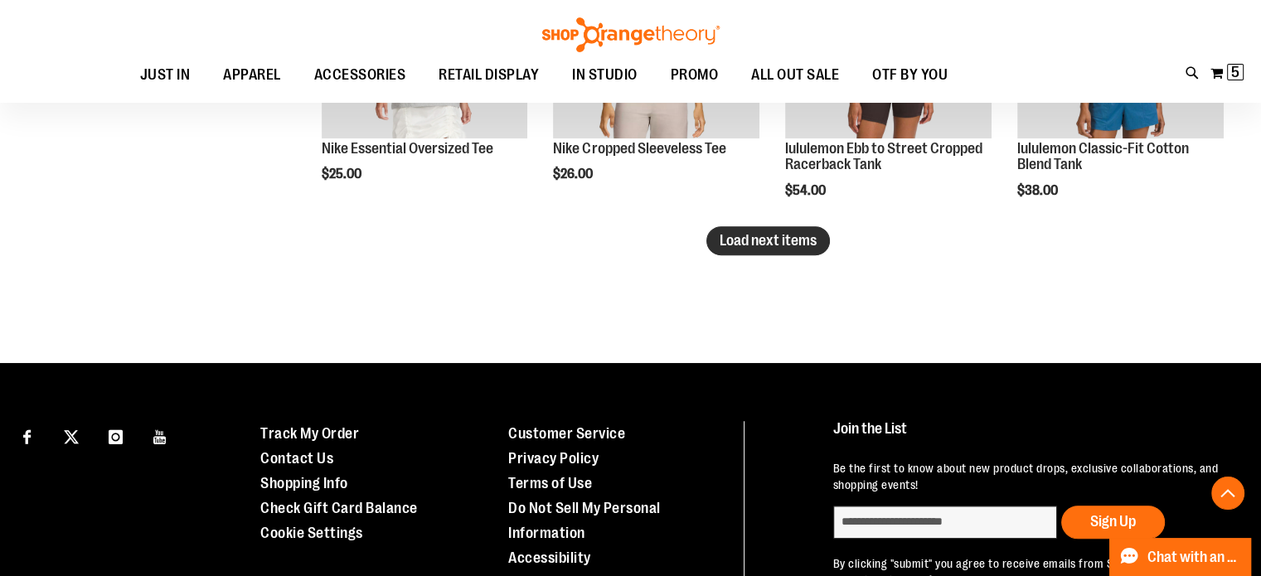
click at [746, 238] on span "Load next items" at bounding box center [768, 240] width 97 height 17
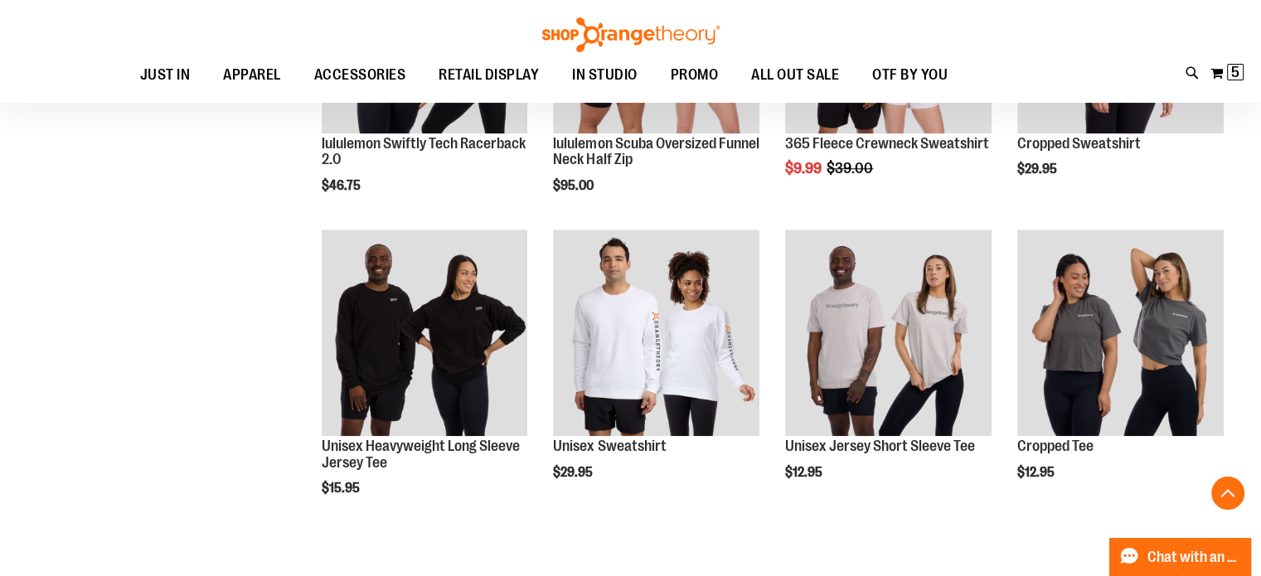
scroll to position [7667, 0]
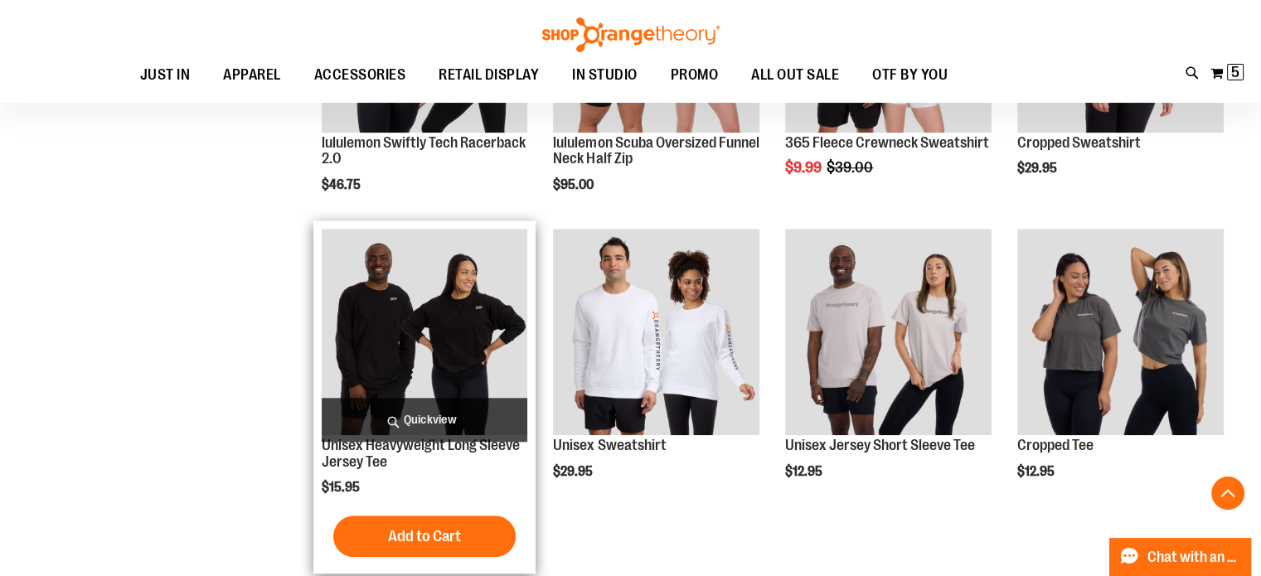
click at [407, 311] on img "product" at bounding box center [425, 332] width 206 height 206
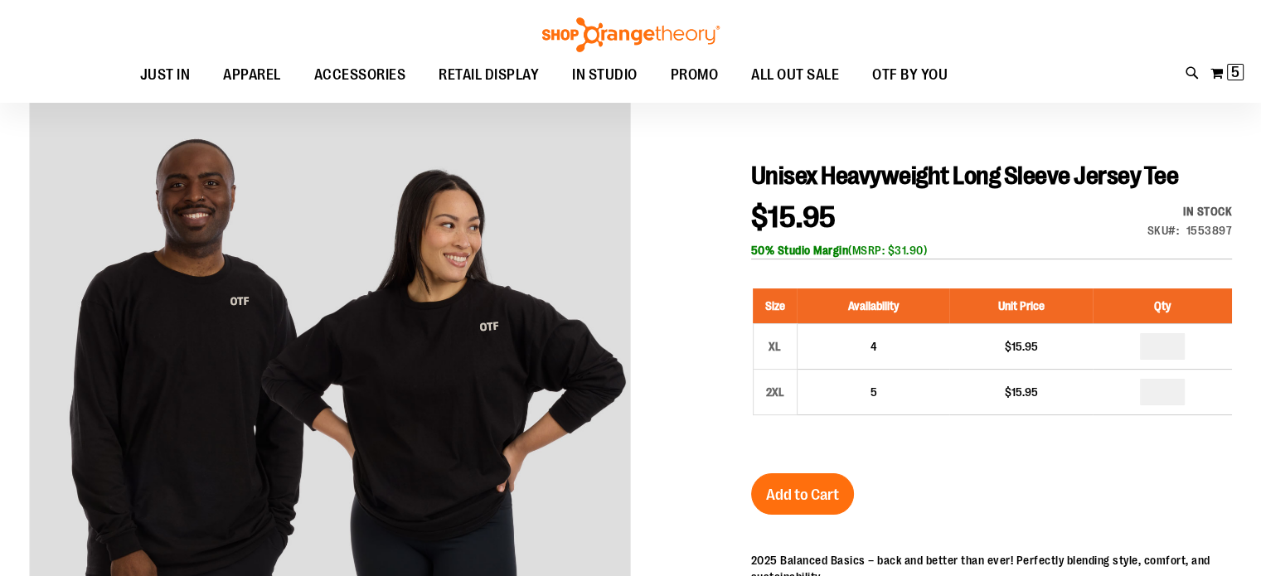
scroll to position [167, 0]
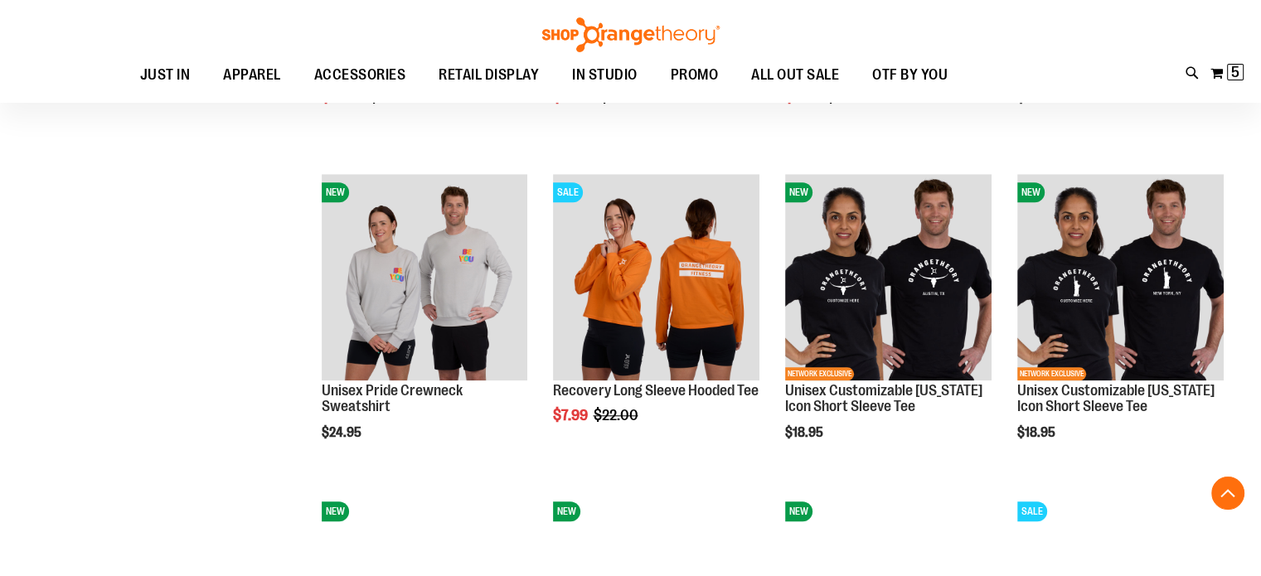
scroll to position [1473, 0]
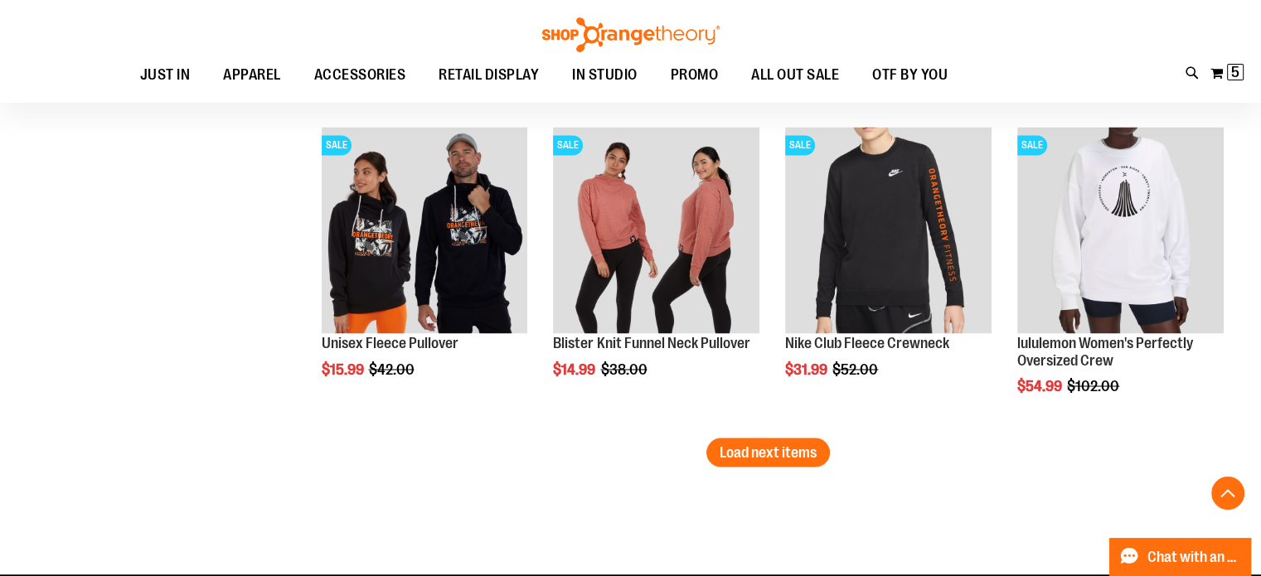
scroll to position [2818, 0]
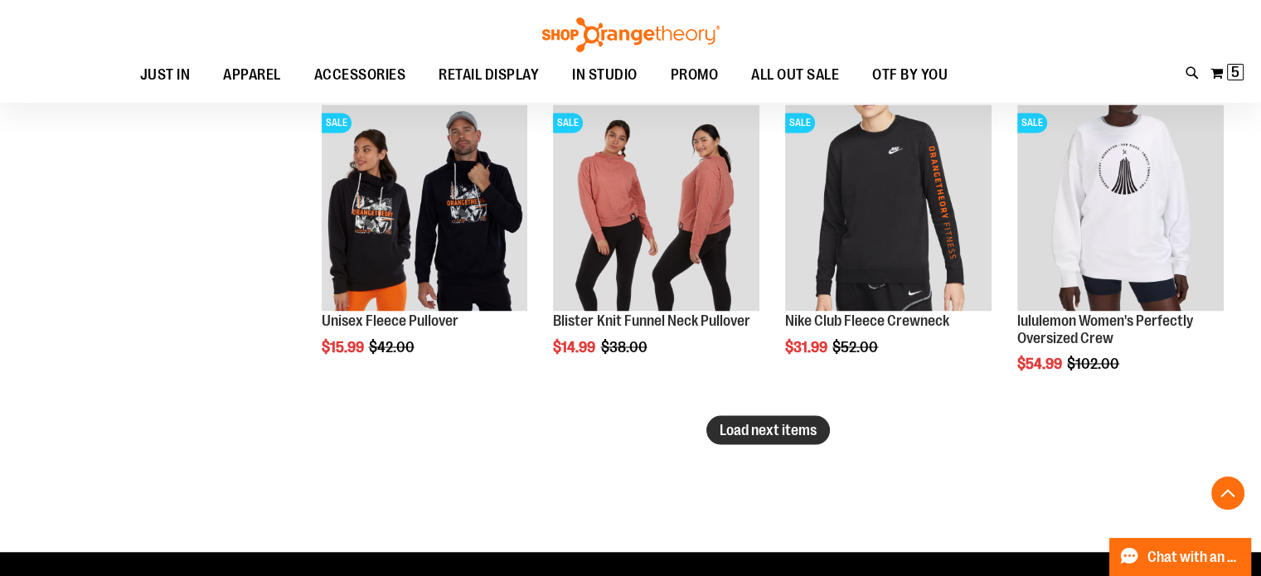
type input "**********"
click at [787, 431] on span "Load next items" at bounding box center [768, 429] width 97 height 17
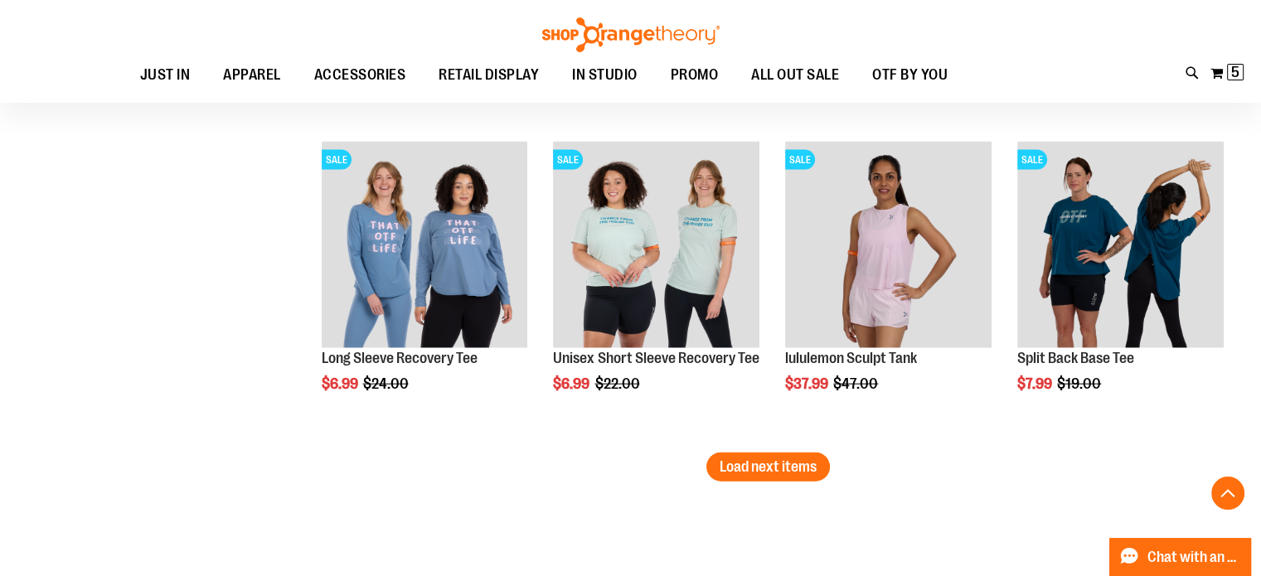
scroll to position [3767, 0]
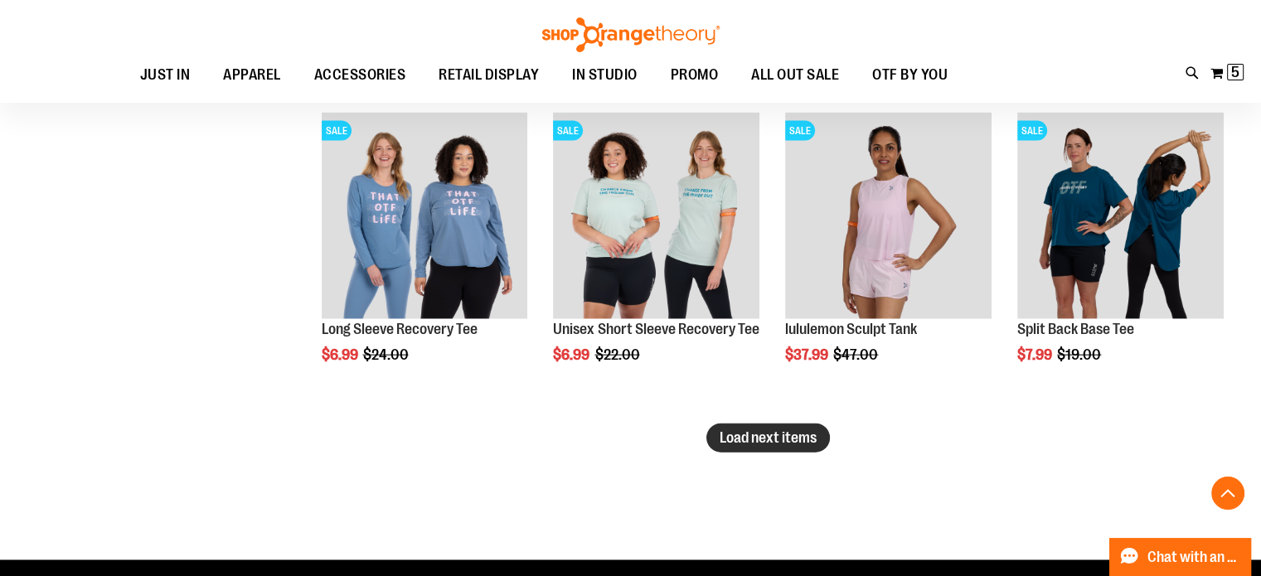
click at [736, 444] on span "Load next items" at bounding box center [768, 437] width 97 height 17
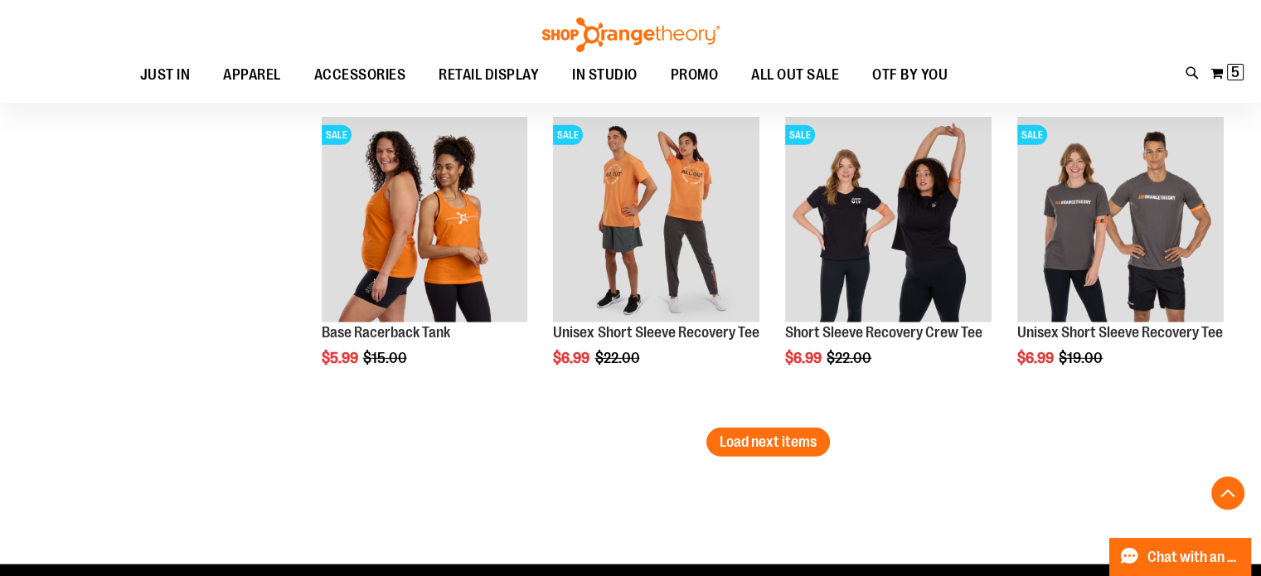
scroll to position [4735, 0]
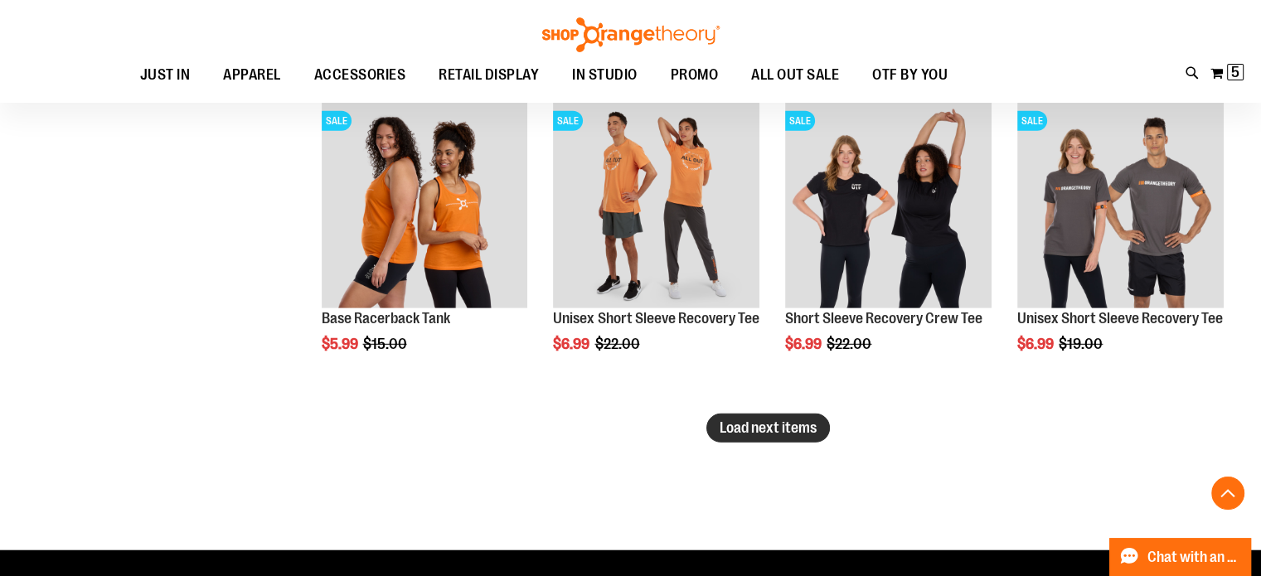
click at [798, 432] on span "Load next items" at bounding box center [768, 428] width 97 height 17
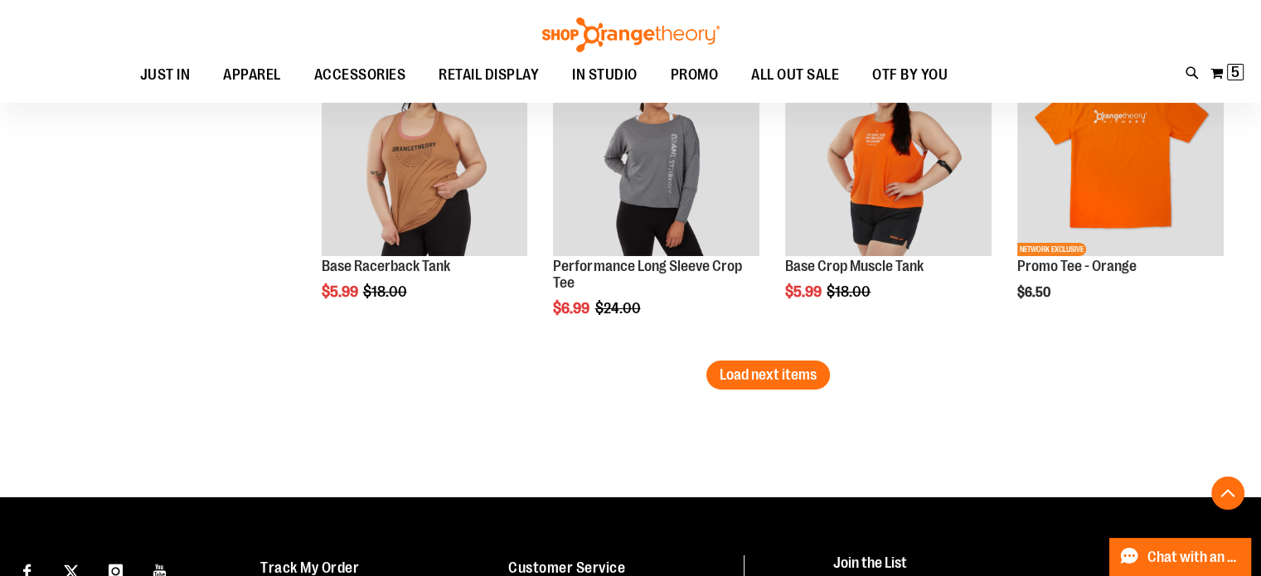
scroll to position [5750, 0]
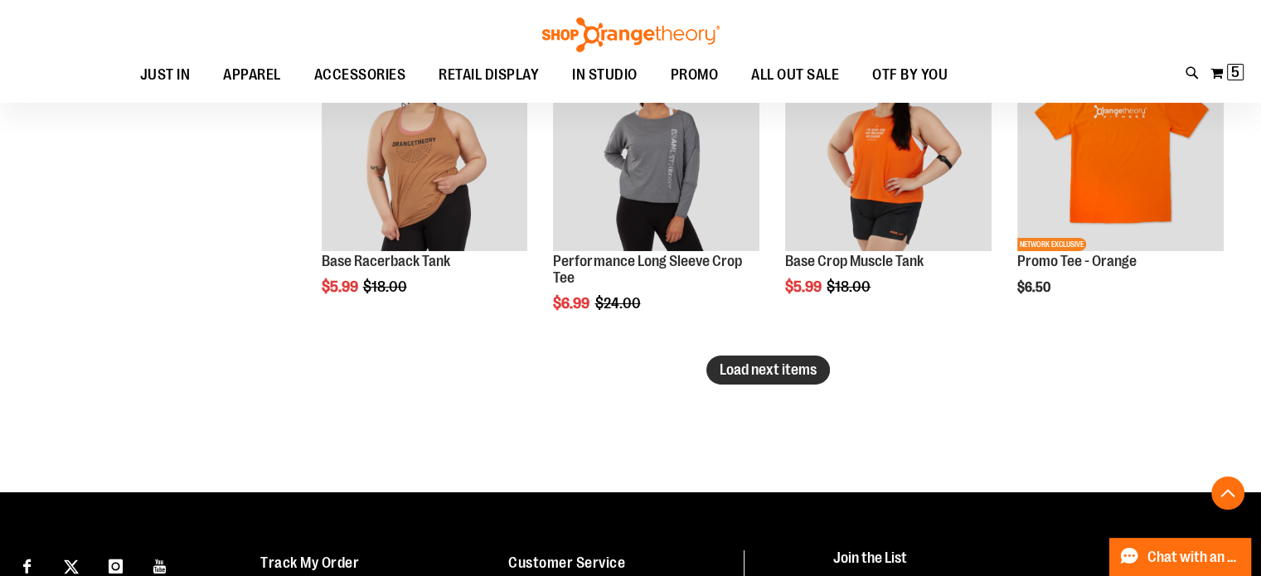
click at [788, 357] on button "Load next items" at bounding box center [768, 370] width 124 height 29
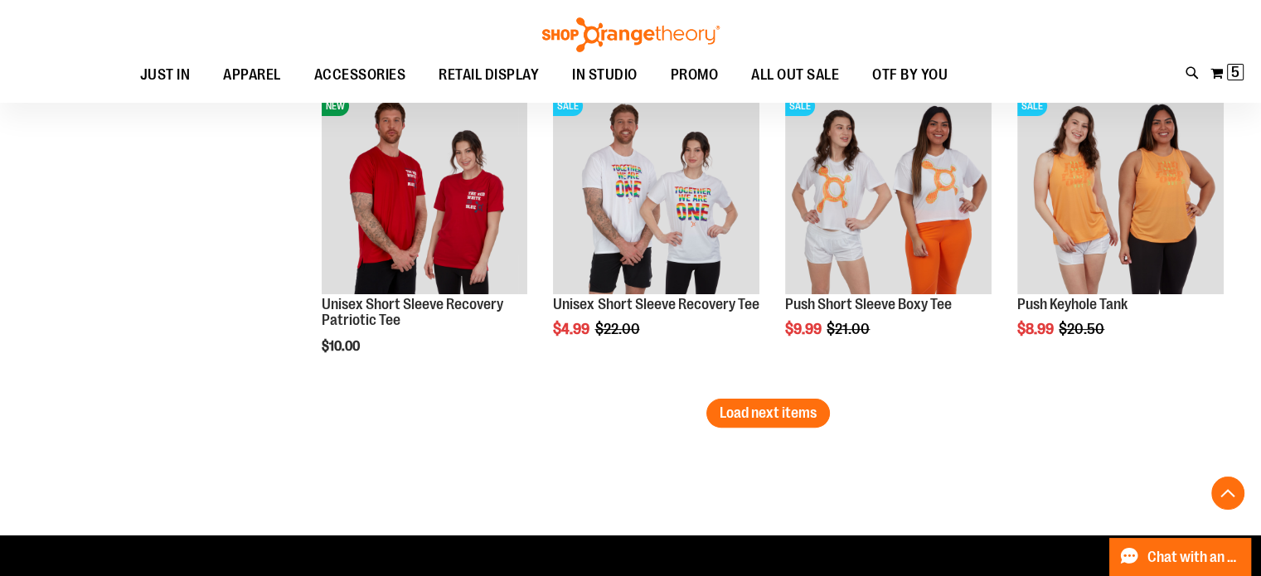
scroll to position [6687, 0]
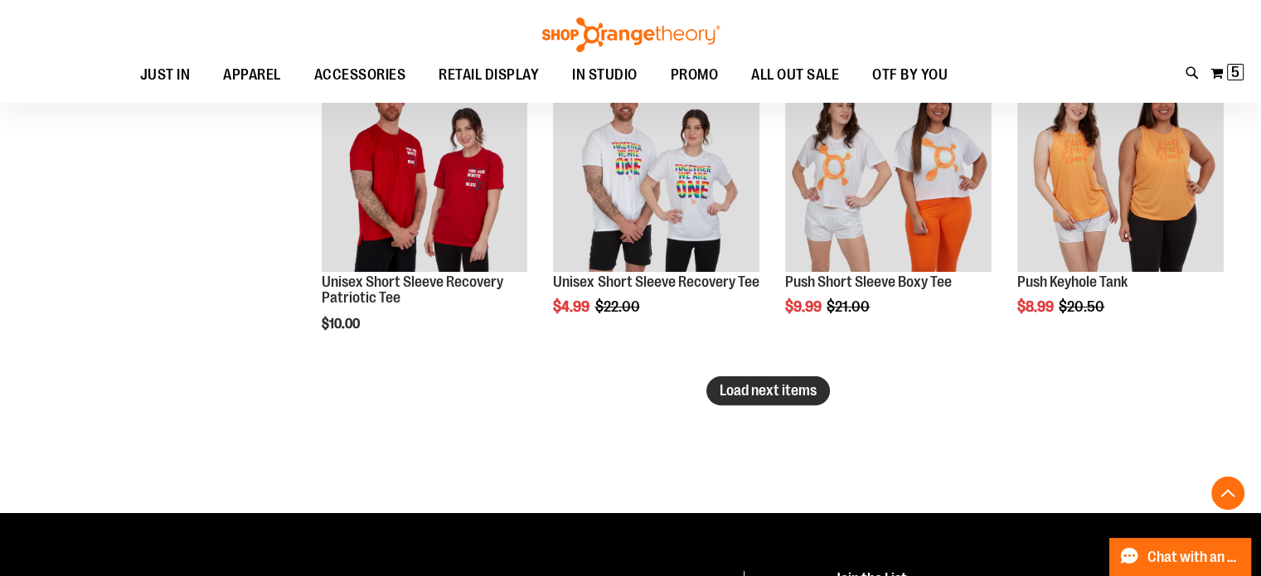
click at [740, 395] on span "Load next items" at bounding box center [768, 390] width 97 height 17
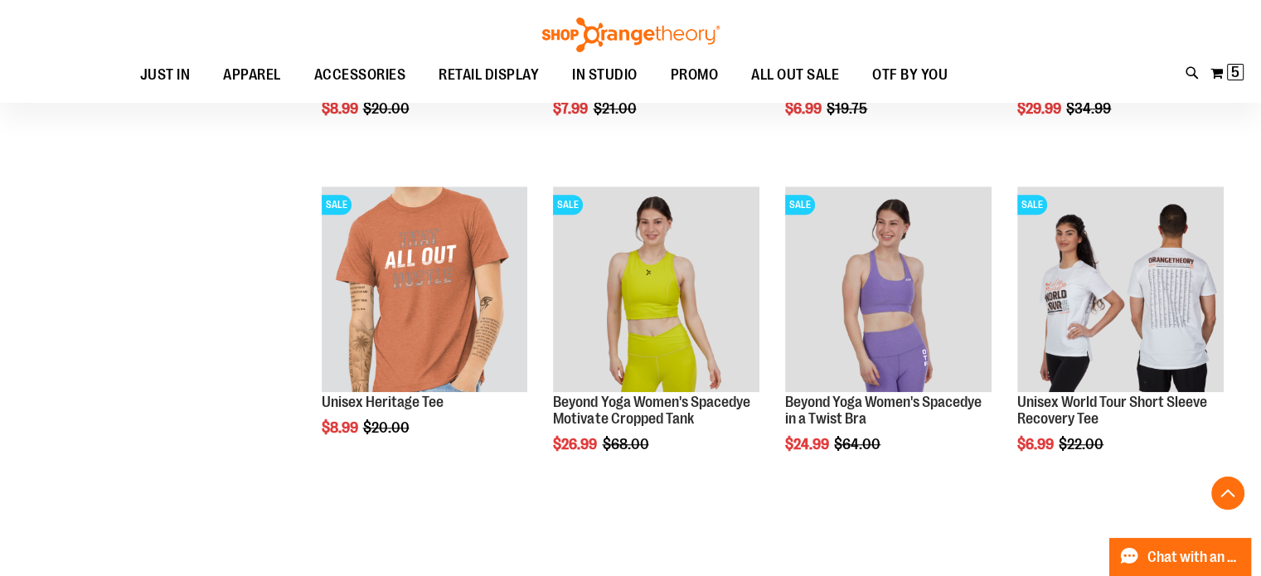
scroll to position [7563, 0]
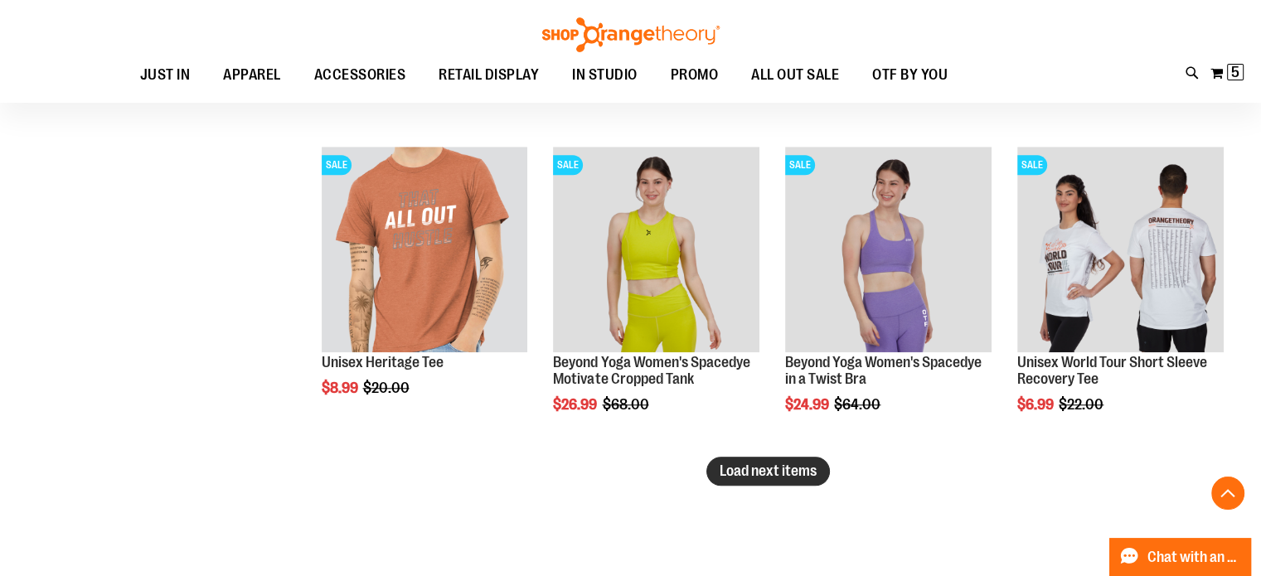
click at [750, 473] on span "Load next items" at bounding box center [768, 471] width 97 height 17
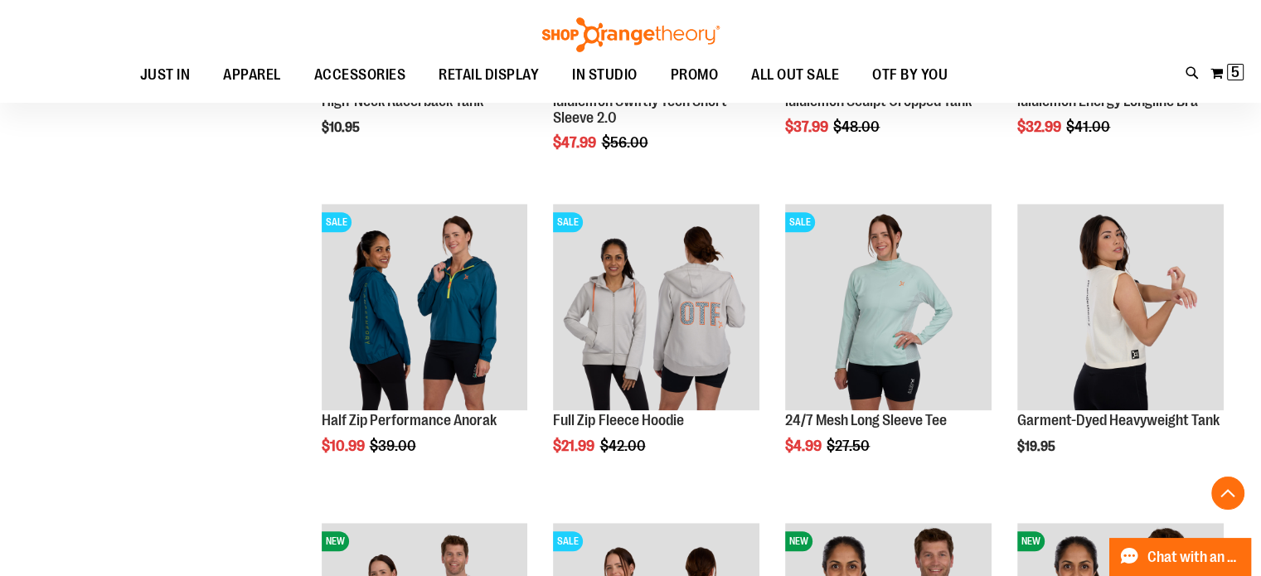
scroll to position [606, 0]
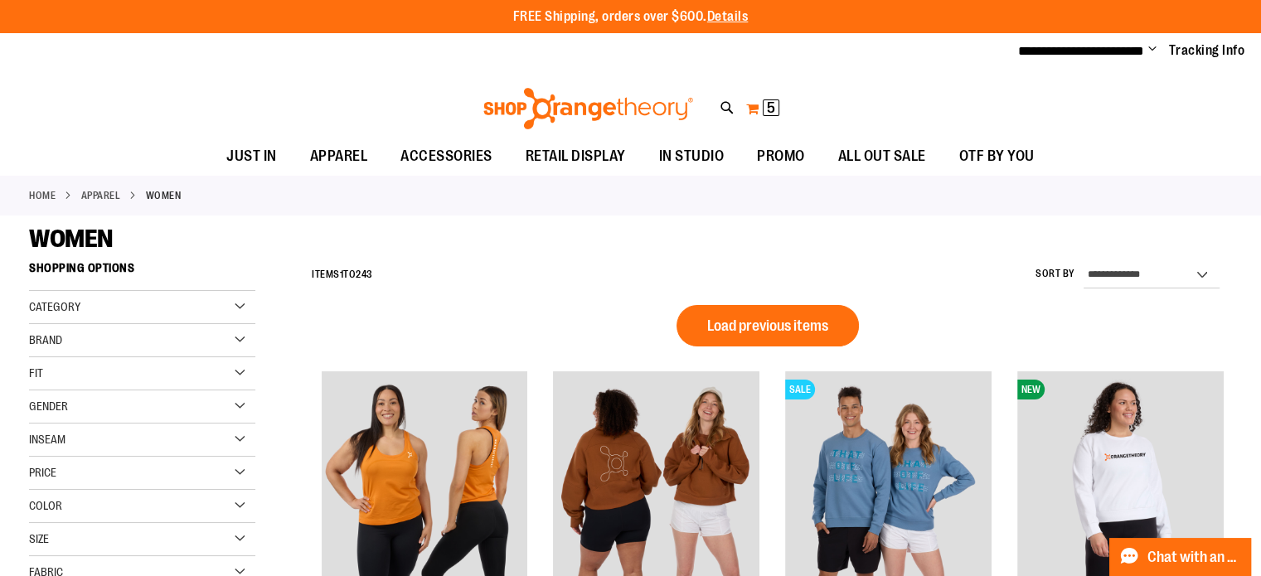
click at [749, 105] on button "My Cart 5 5 items" at bounding box center [762, 108] width 35 height 27
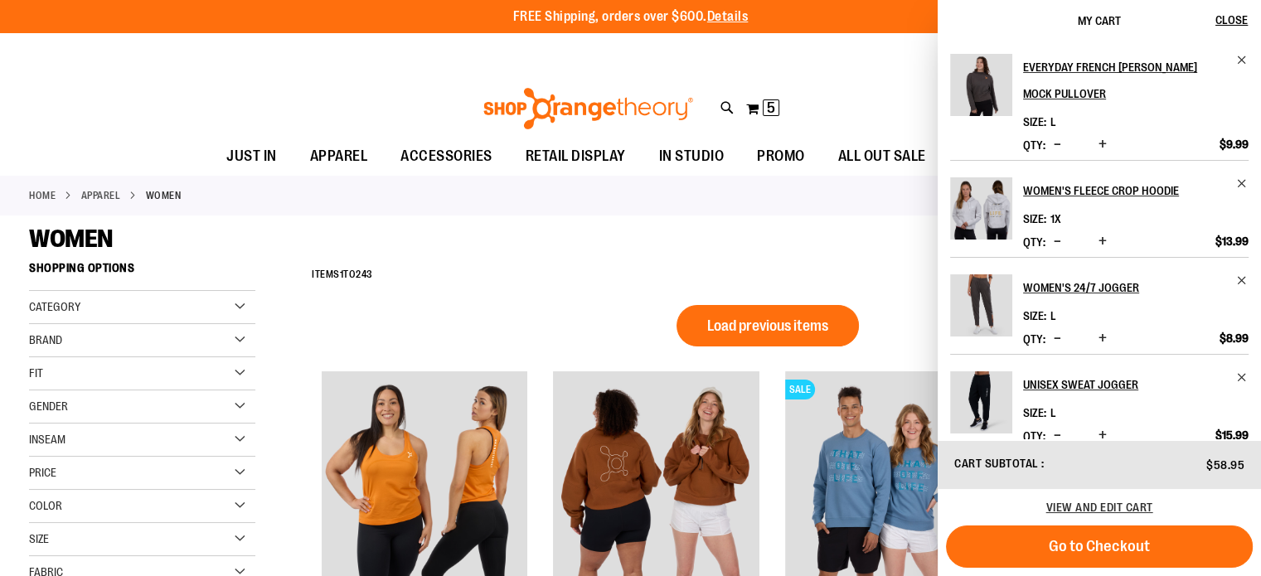
scroll to position [124, 0]
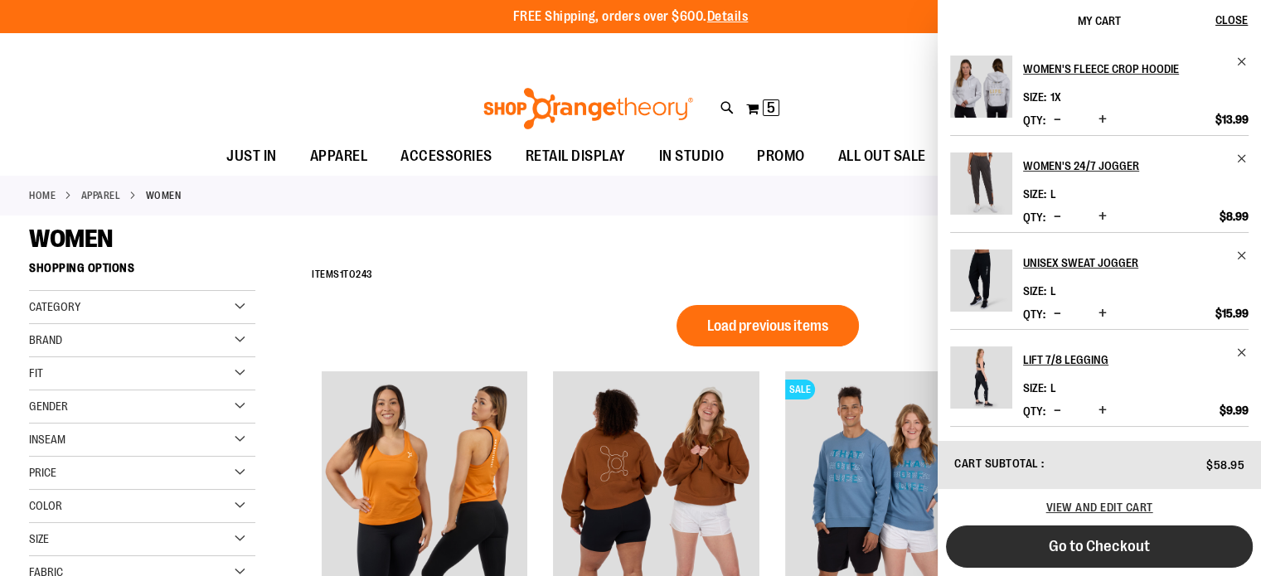
click at [1077, 552] on span "Go to Checkout" at bounding box center [1099, 546] width 101 height 18
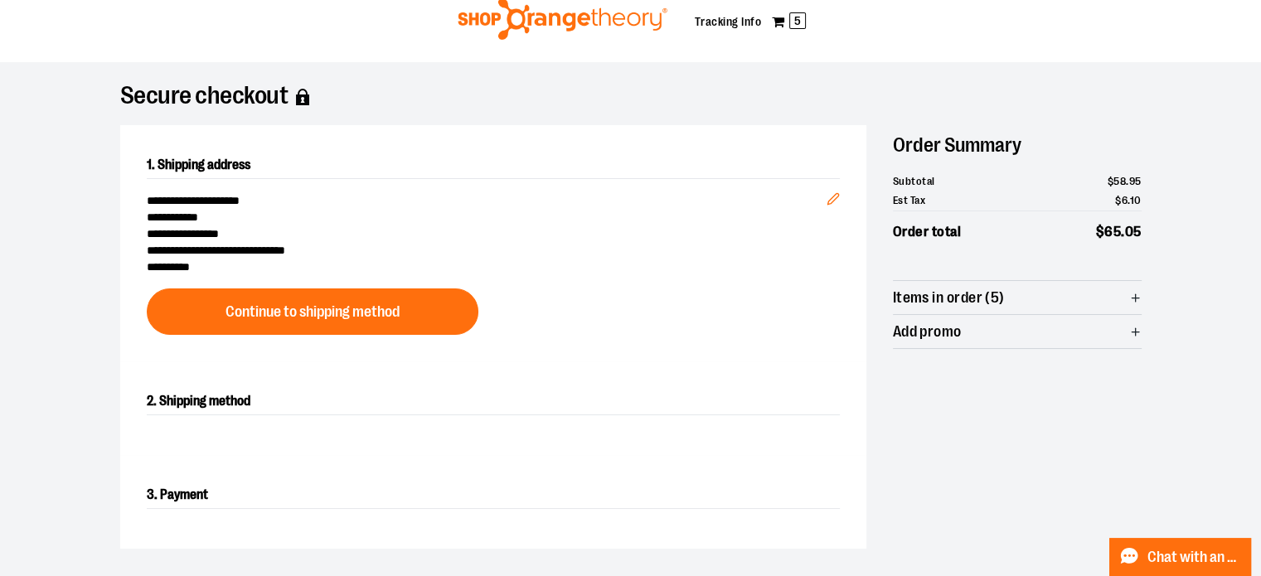
scroll to position [56, 0]
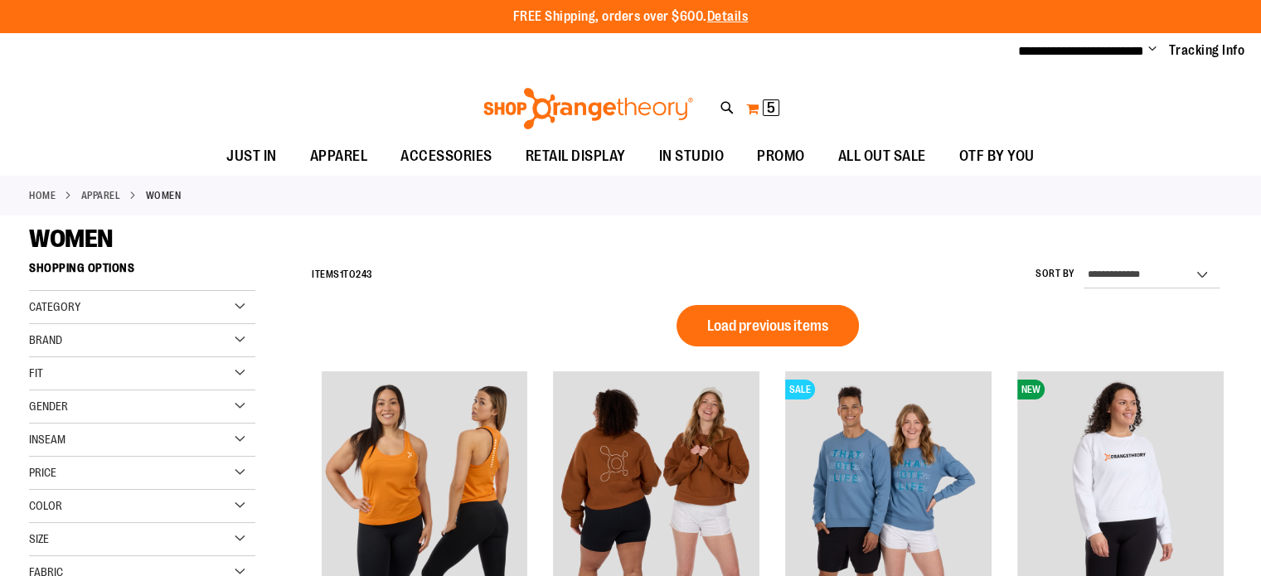
type input "**********"
click at [756, 108] on button "My Cart 5 5 items" at bounding box center [762, 108] width 35 height 27
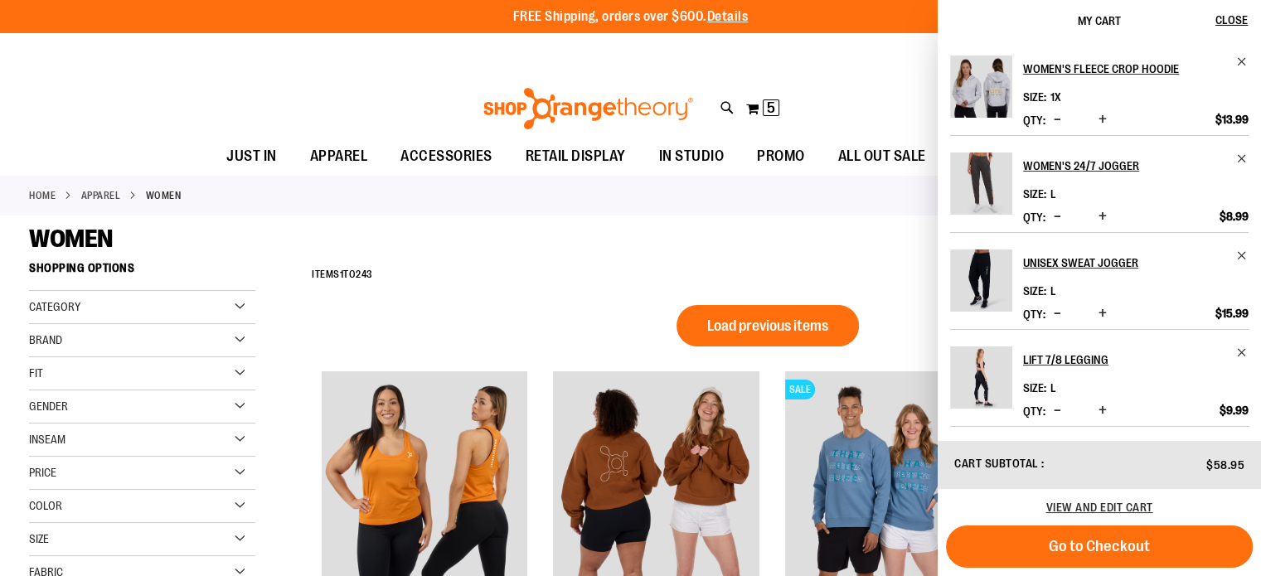
scroll to position [93, 0]
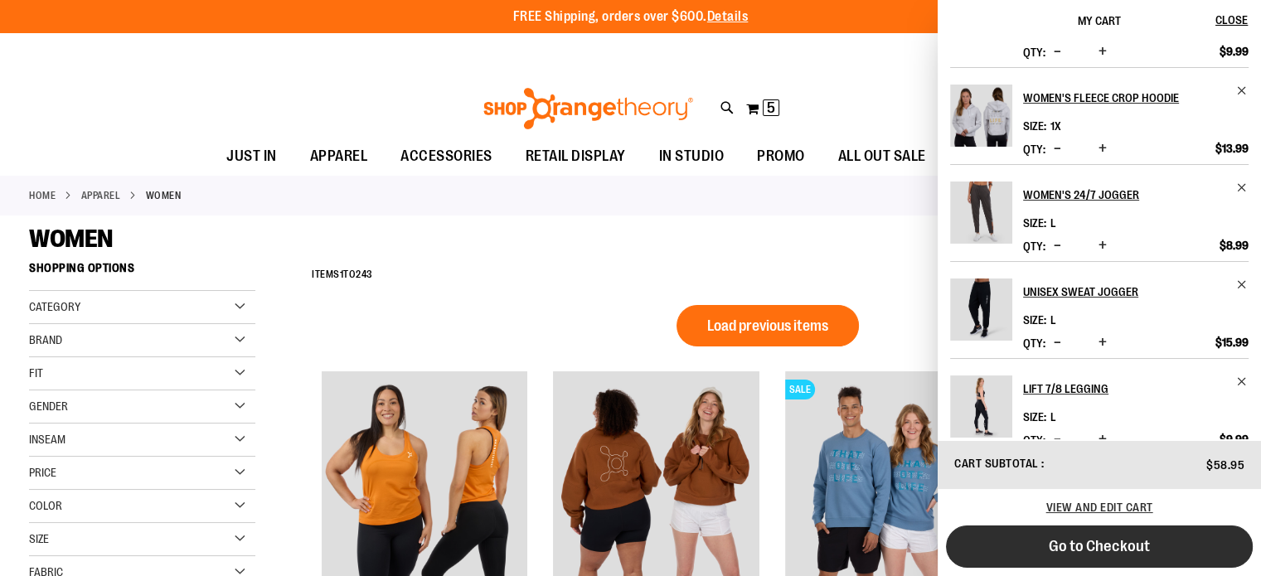
click at [1085, 545] on span "Go to Checkout" at bounding box center [1099, 546] width 101 height 18
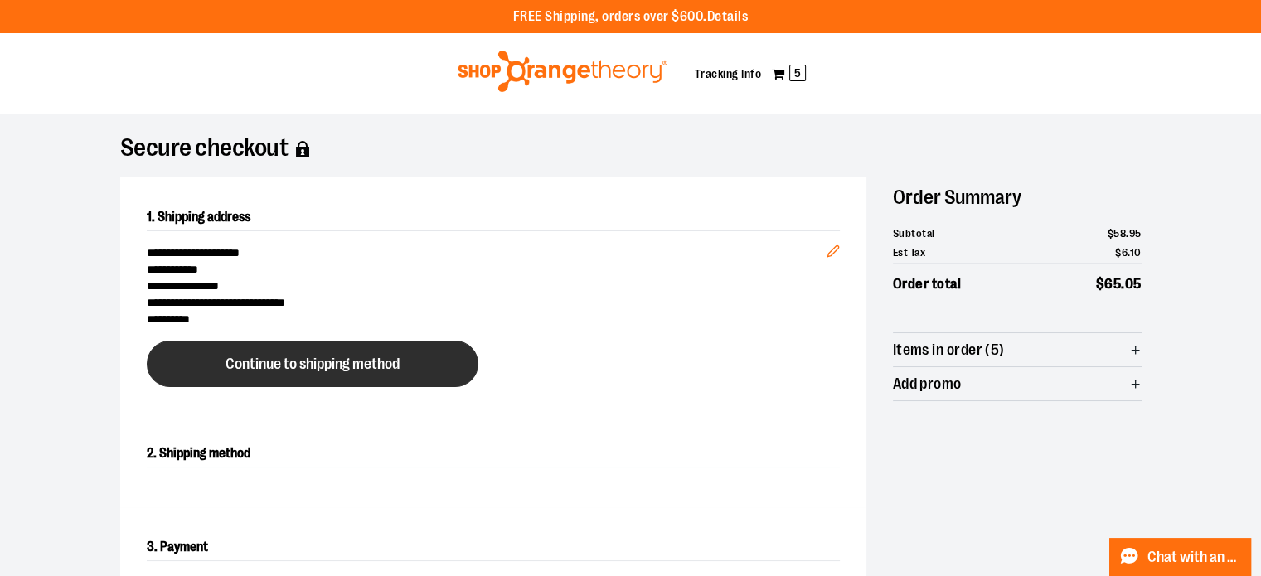
click at [294, 354] on button "Continue to shipping method" at bounding box center [313, 364] width 332 height 46
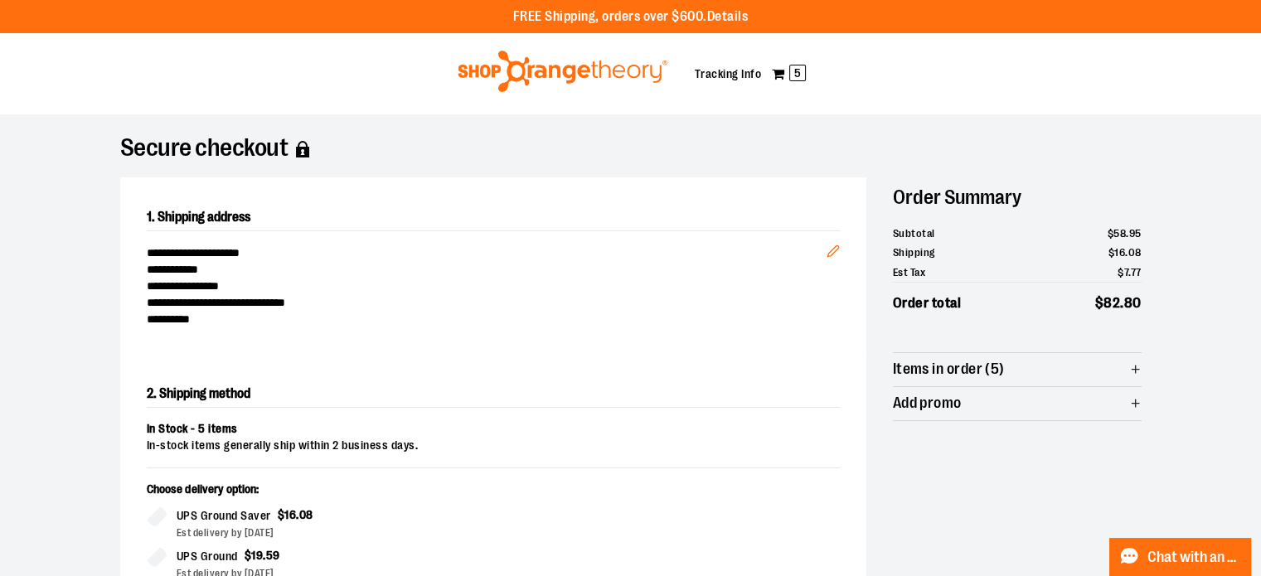
click at [541, 70] on img at bounding box center [562, 71] width 215 height 41
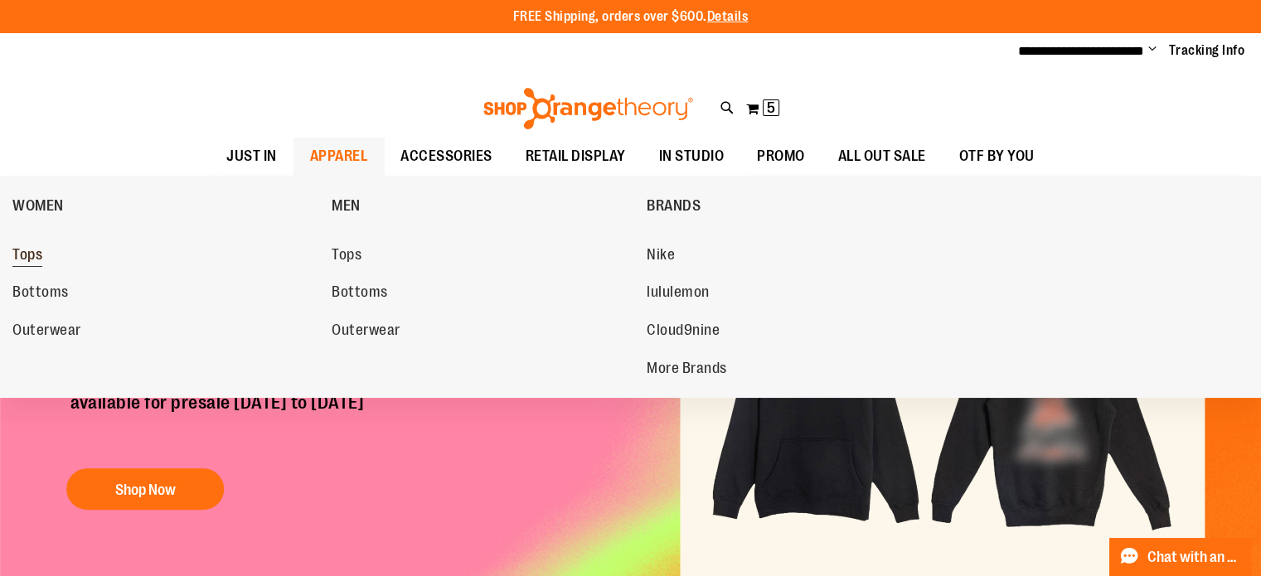
type input "**********"
click at [33, 260] on span "Tops" at bounding box center [27, 256] width 30 height 21
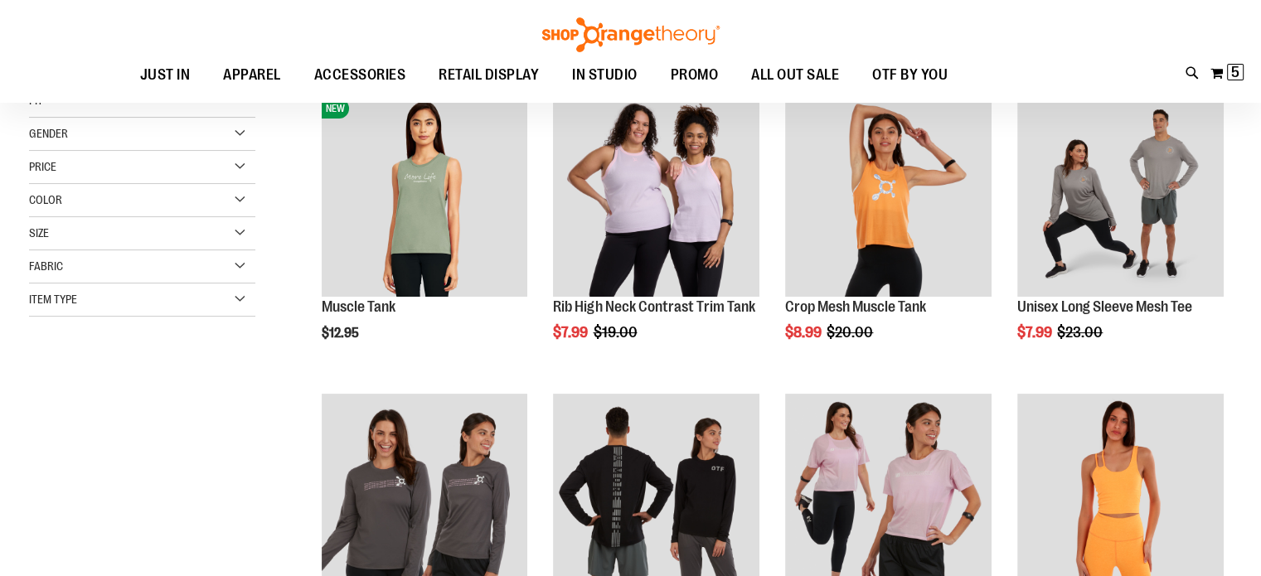
scroll to position [239, 0]
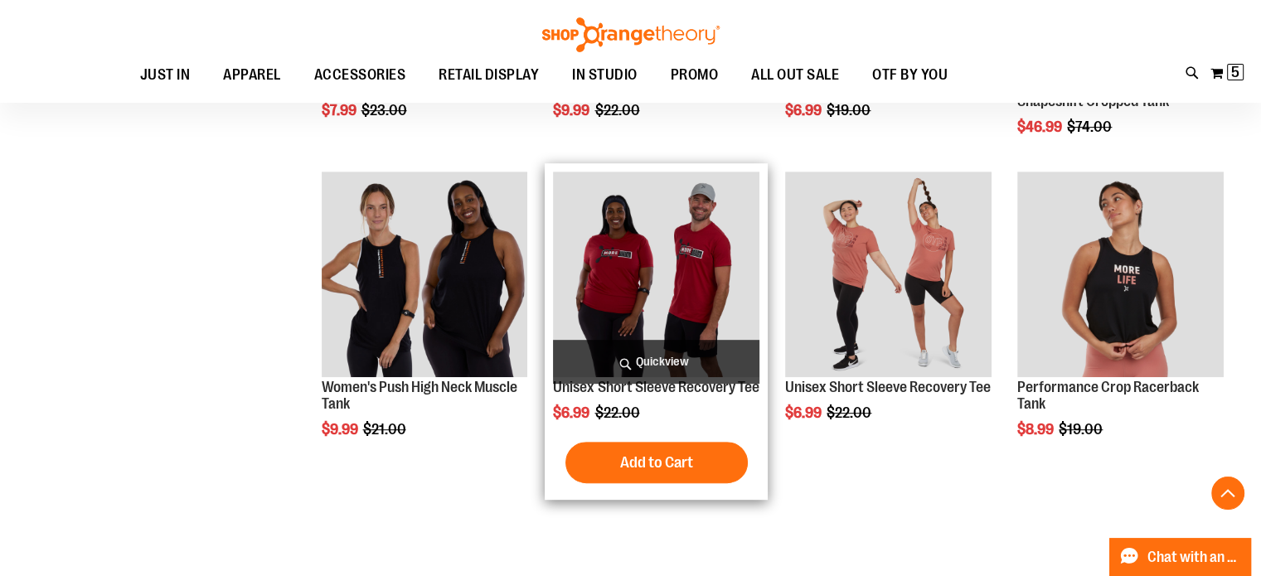
scroll to position [288, 0]
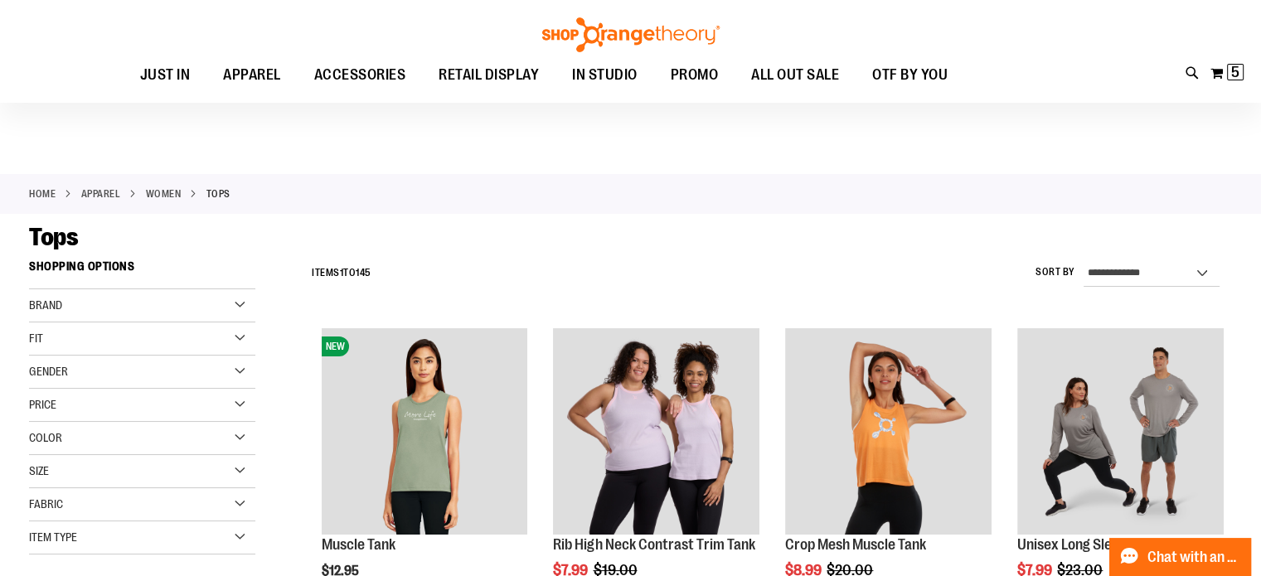
scroll to position [146, 0]
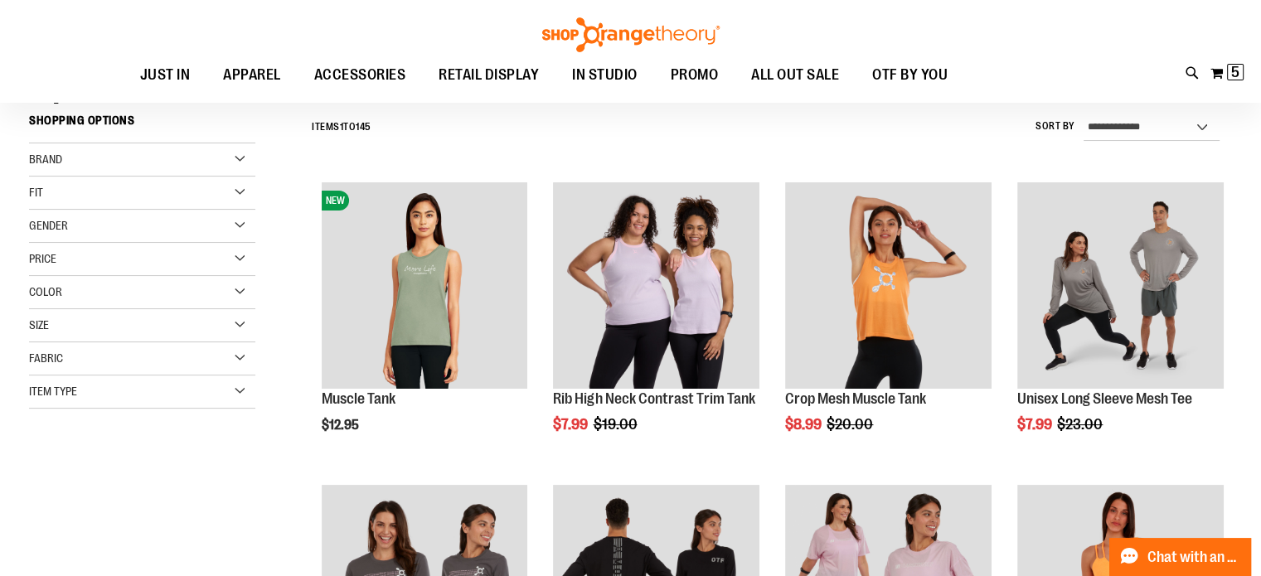
type input "**********"
click at [78, 158] on div "Brand" at bounding box center [142, 159] width 226 height 33
click at [36, 188] on link "Nike" at bounding box center [133, 193] width 217 height 17
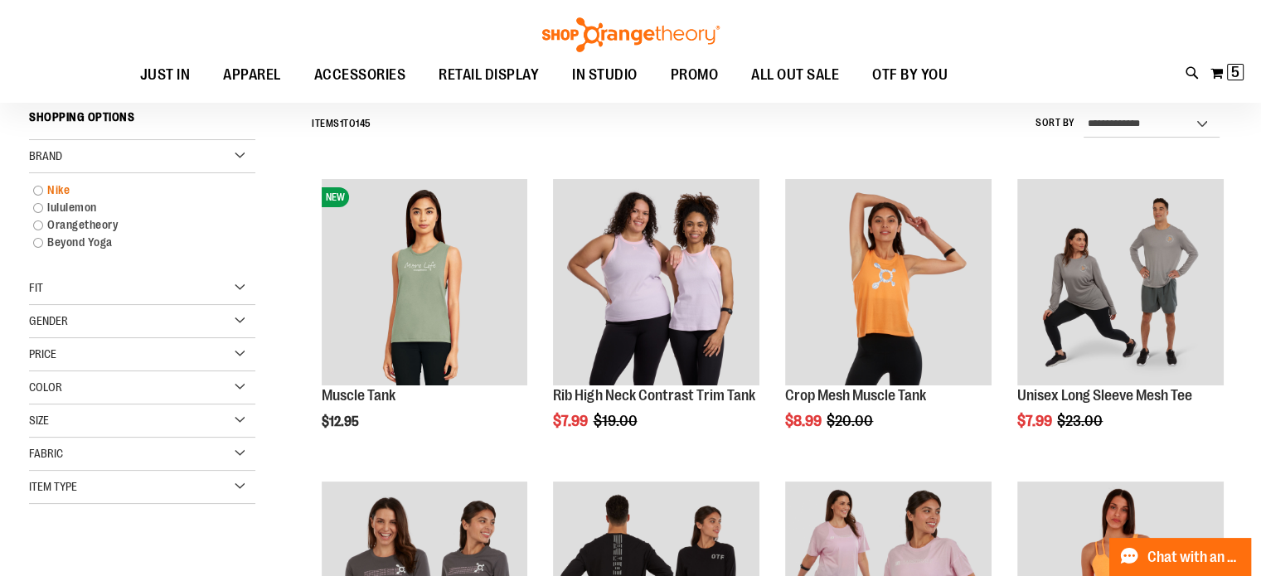
scroll to position [149, 0]
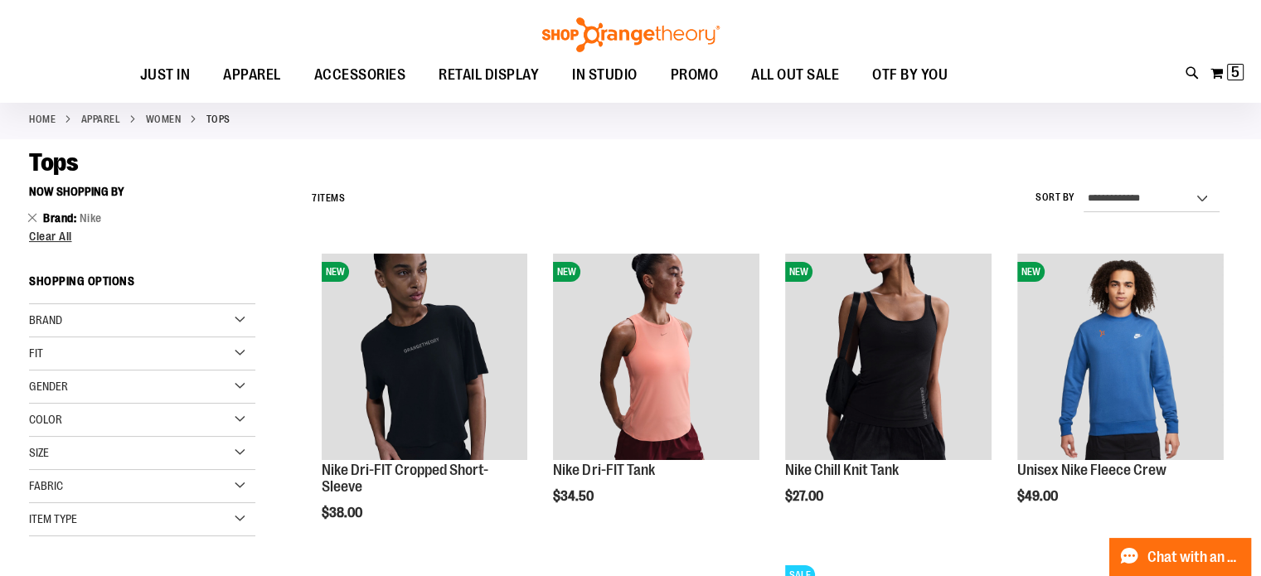
scroll to position [53, 0]
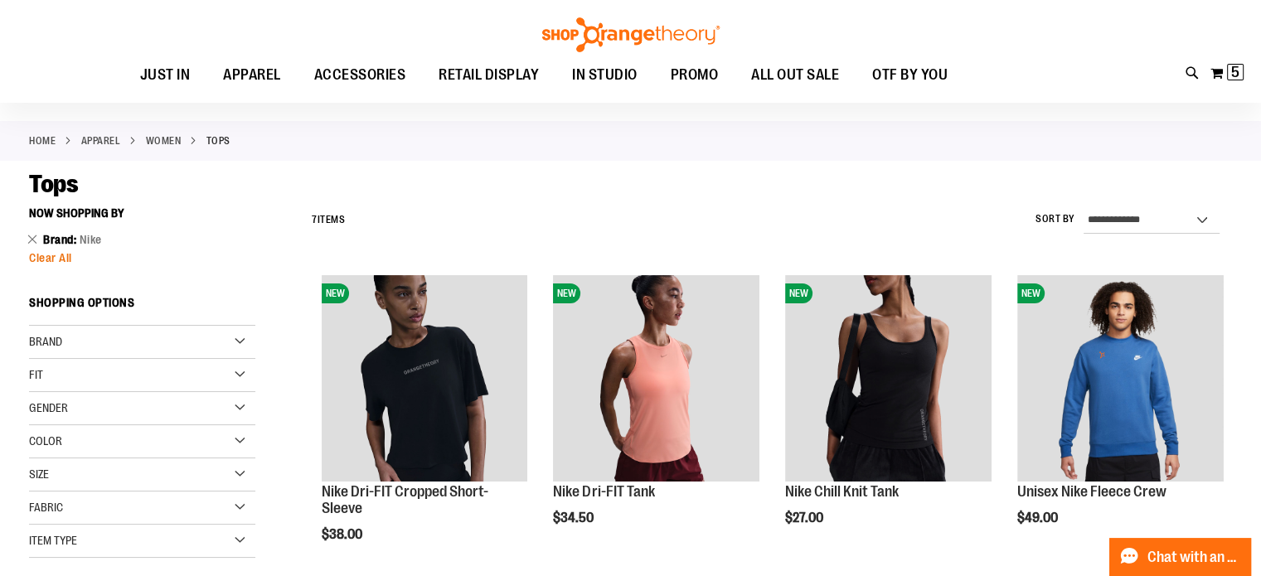
click at [43, 260] on span "Clear All" at bounding box center [50, 257] width 43 height 13
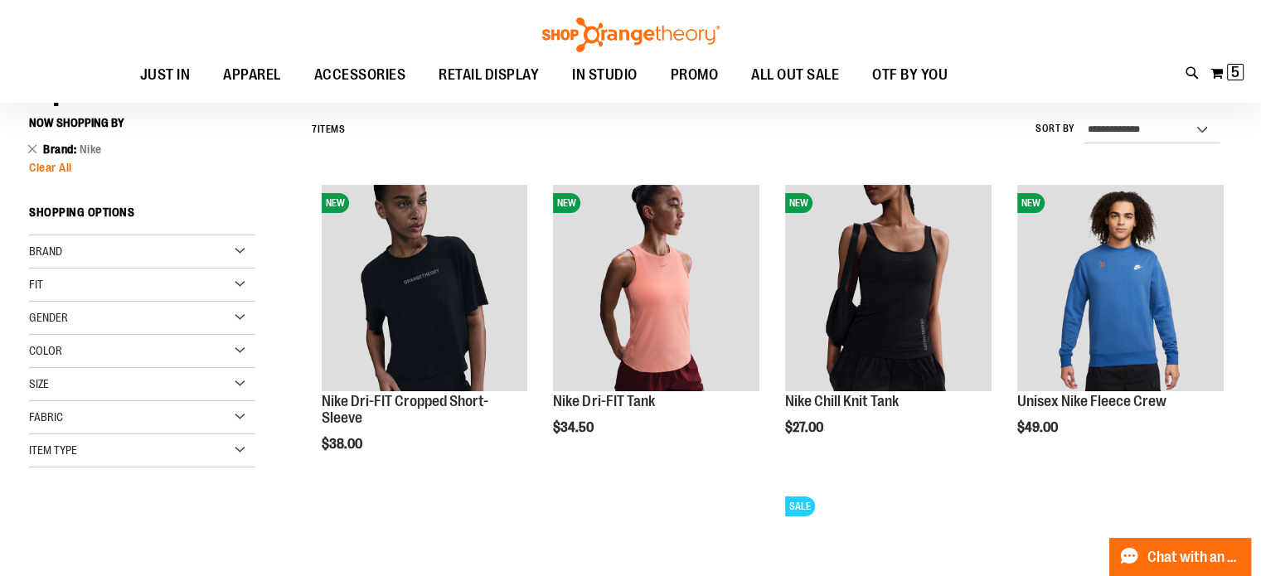
scroll to position [149, 0]
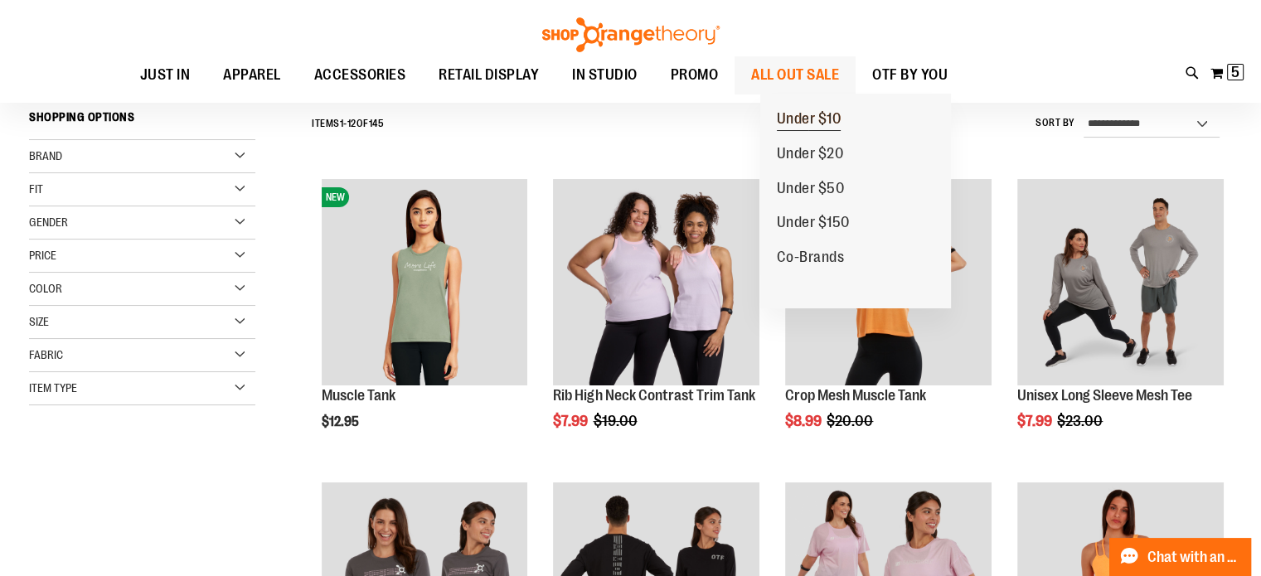
click at [813, 119] on span "Under $10" at bounding box center [809, 120] width 65 height 21
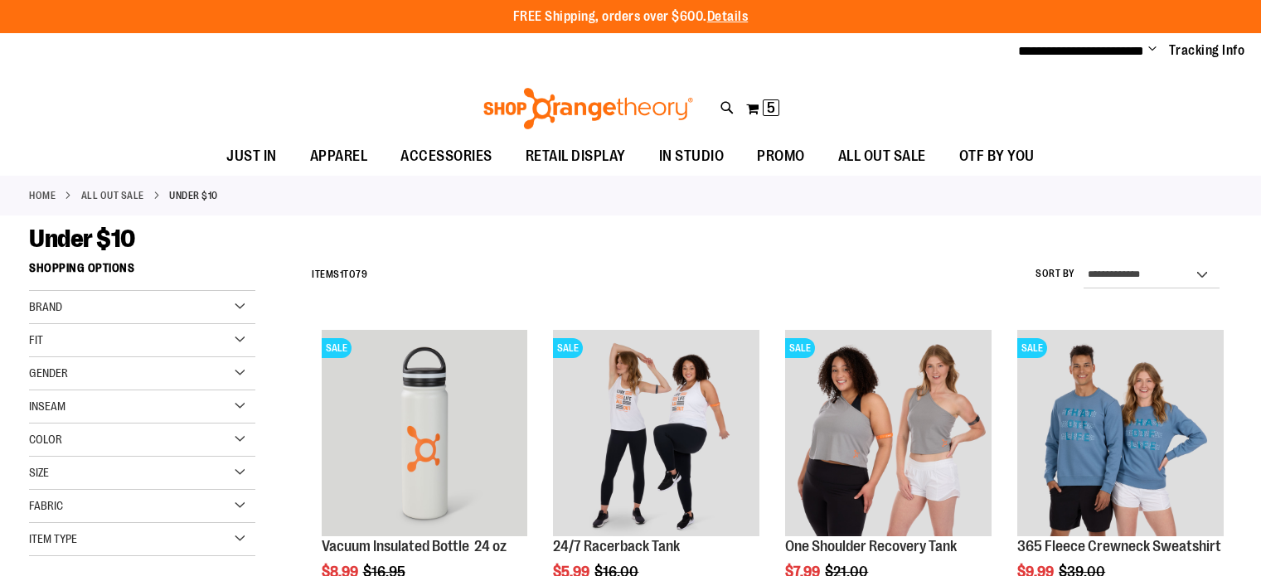
scroll to position [328, 0]
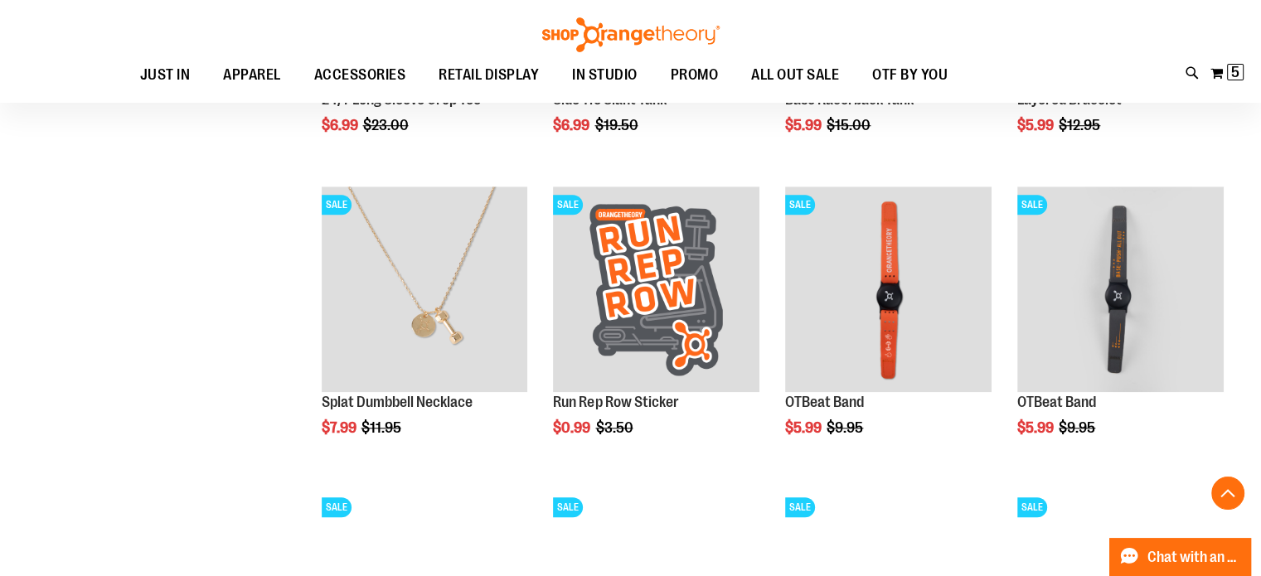
scroll to position [1363, 0]
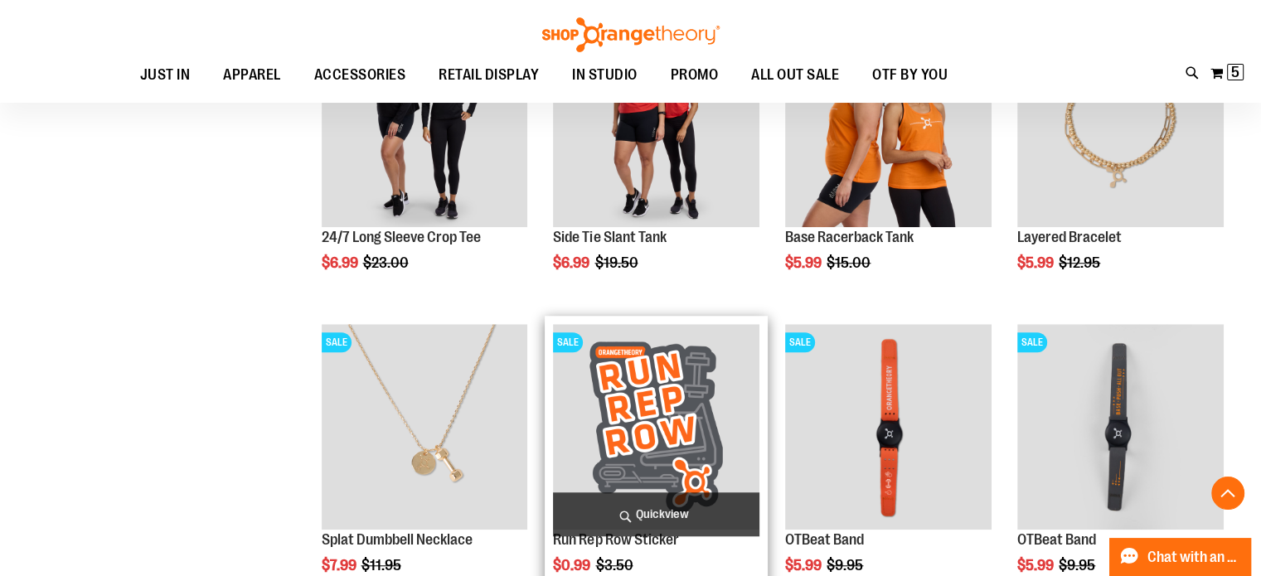
scroll to position [279, 0]
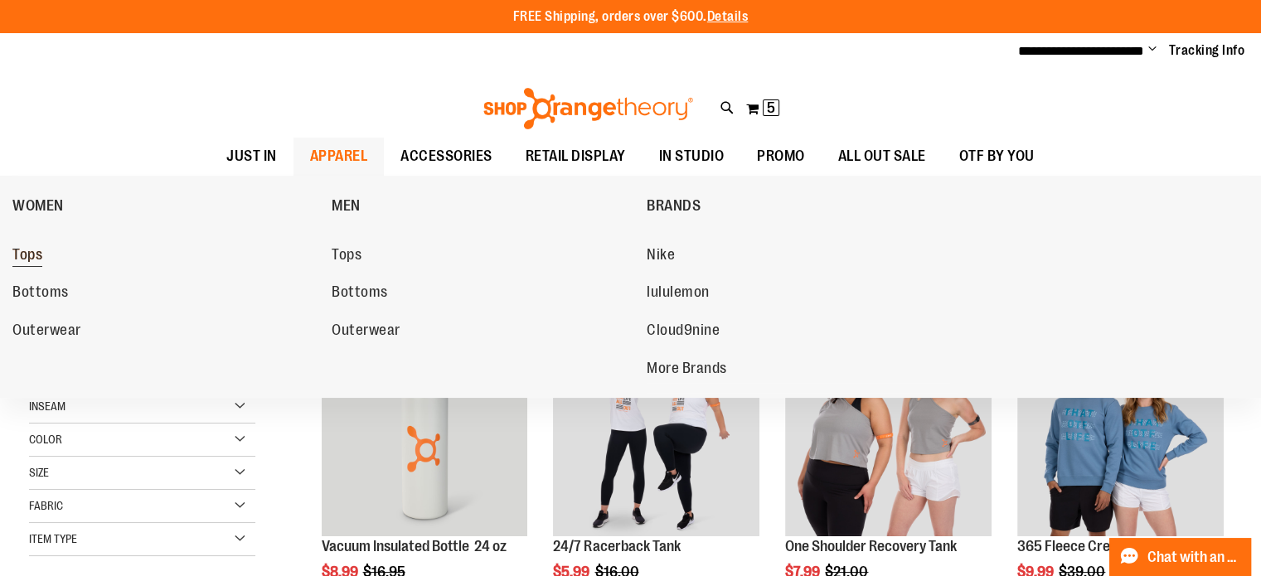
type input "**********"
click at [36, 252] on span "Tops" at bounding box center [27, 256] width 30 height 21
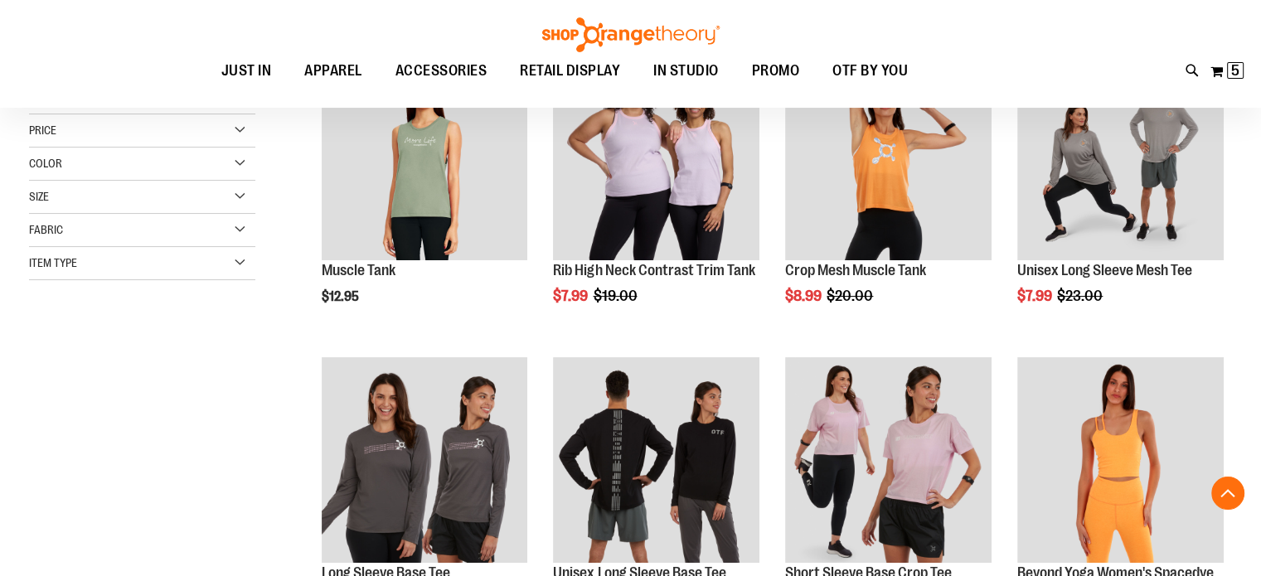
scroll to position [284, 0]
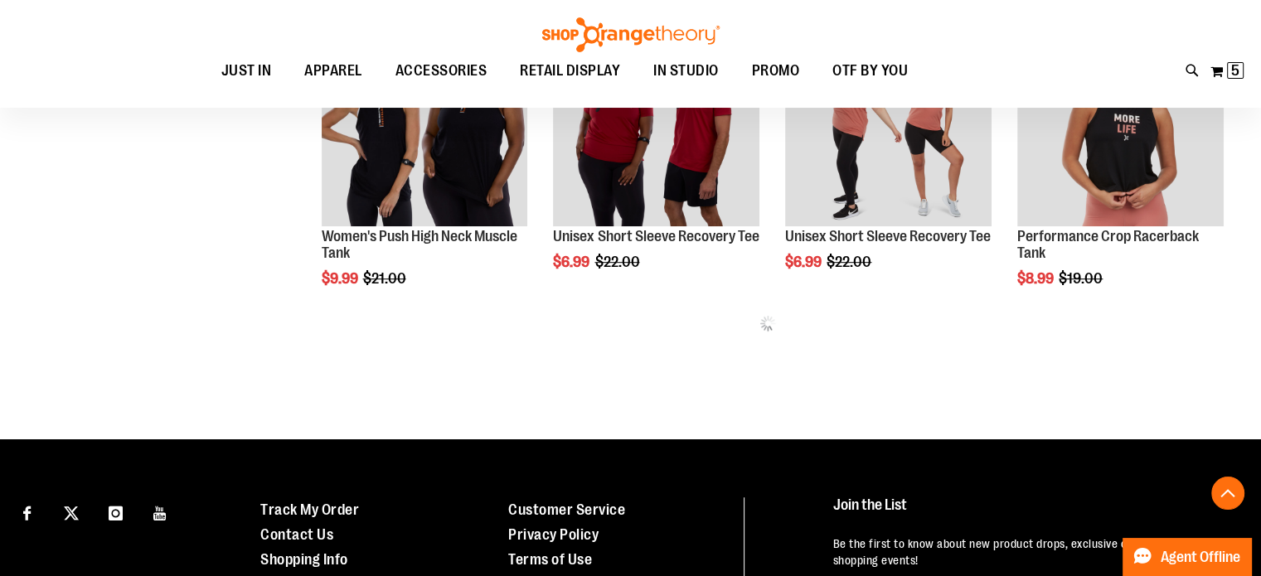
scroll to position [851, 0]
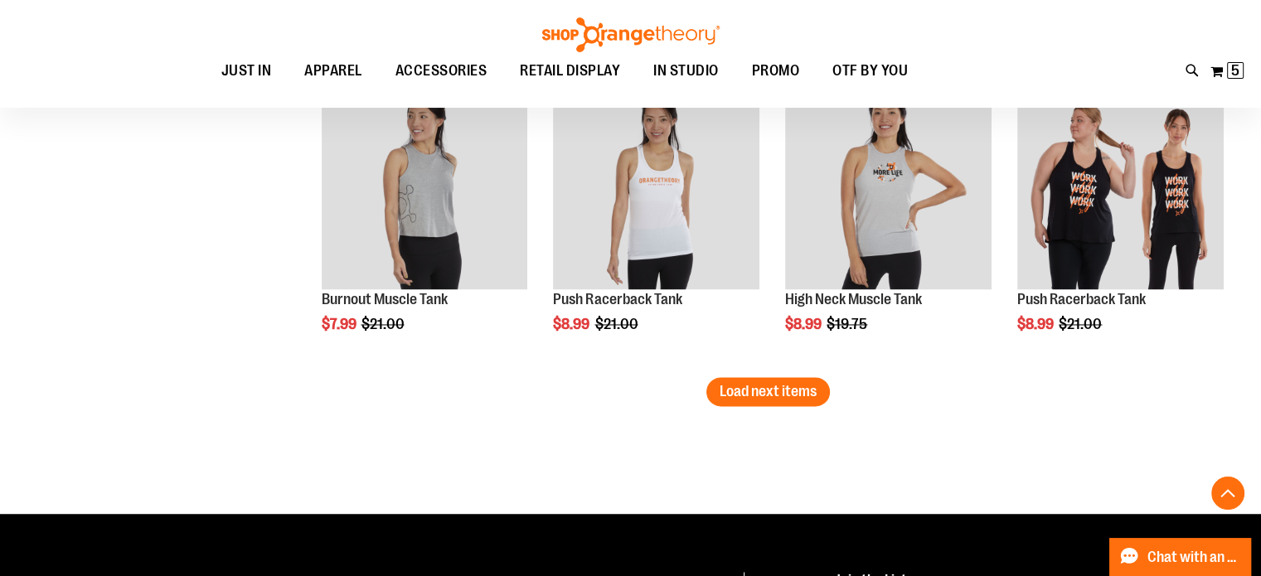
scroll to position [2956, 0]
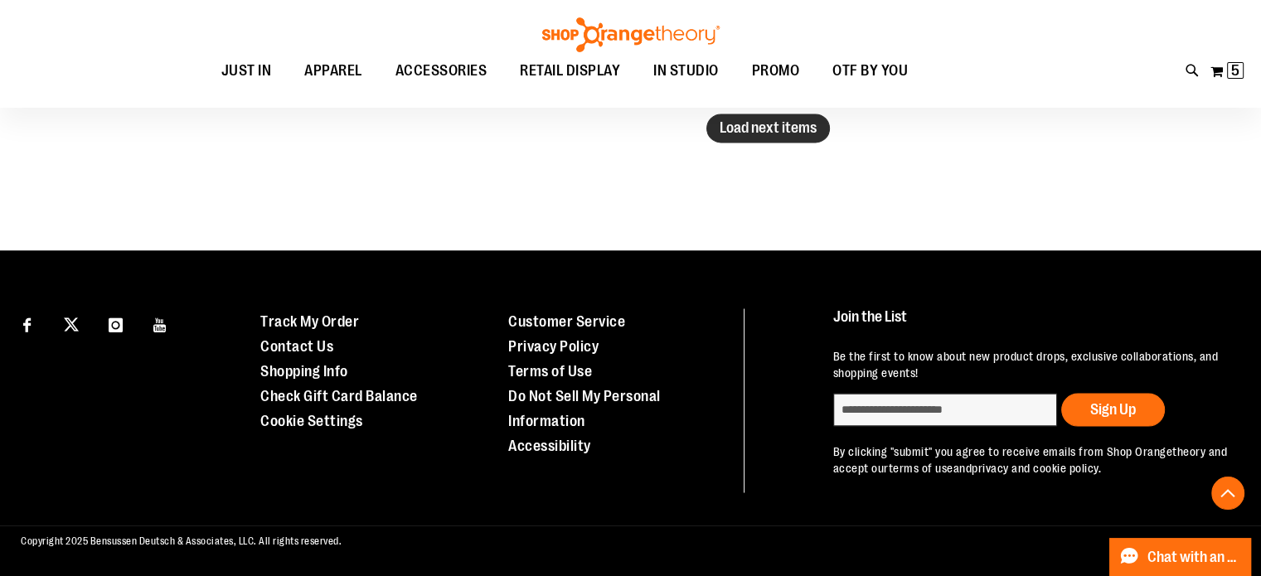
type input "**********"
click at [748, 122] on button "Load next items" at bounding box center [768, 128] width 124 height 29
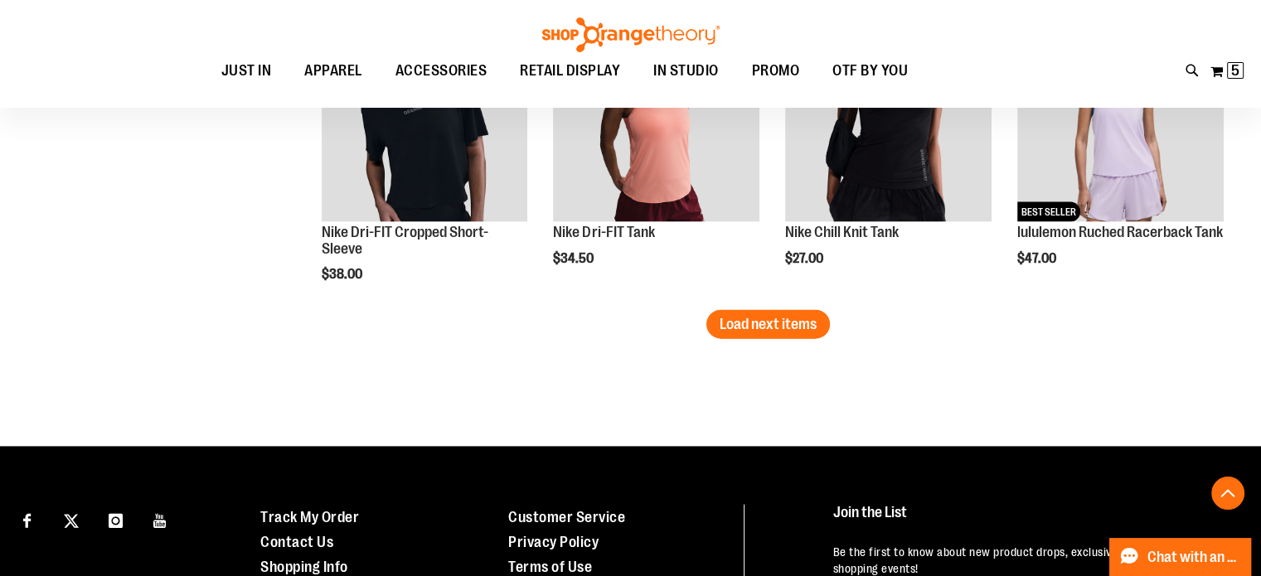
scroll to position [3671, 0]
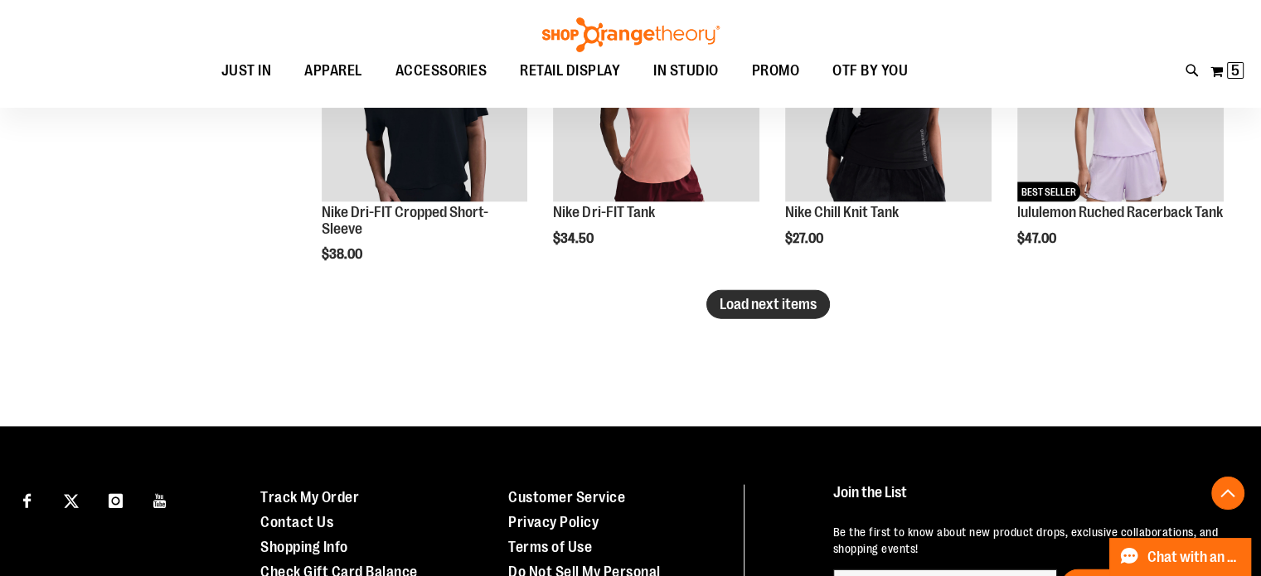
click at [766, 303] on span "Load next items" at bounding box center [768, 304] width 97 height 17
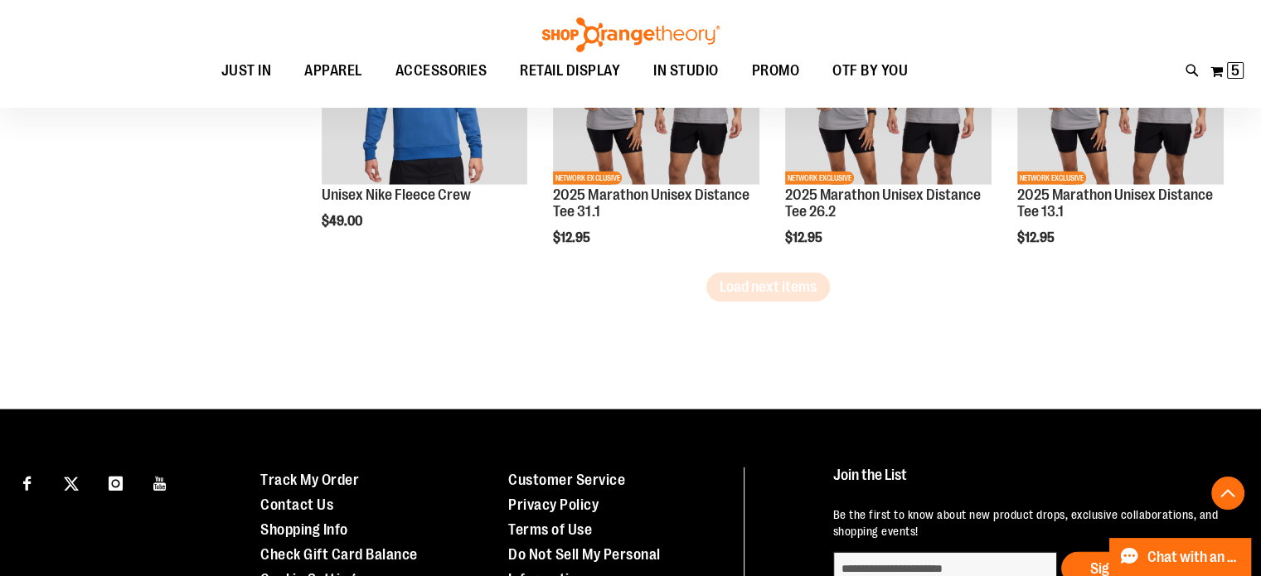
scroll to position [4598, 0]
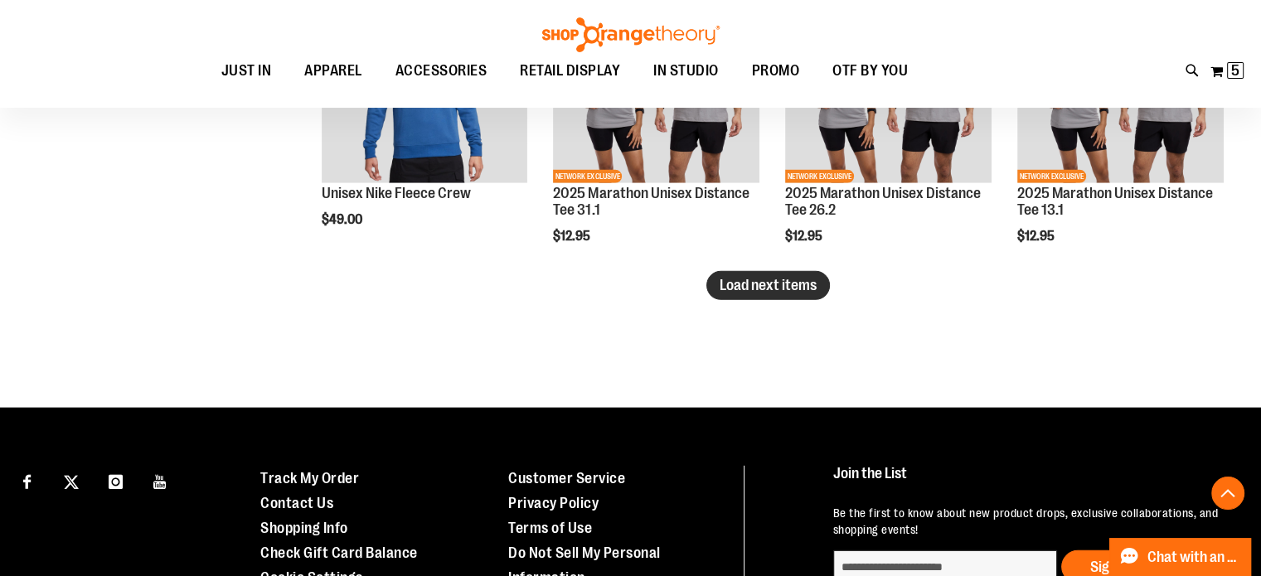
click at [769, 290] on span "Load next items" at bounding box center [768, 285] width 97 height 17
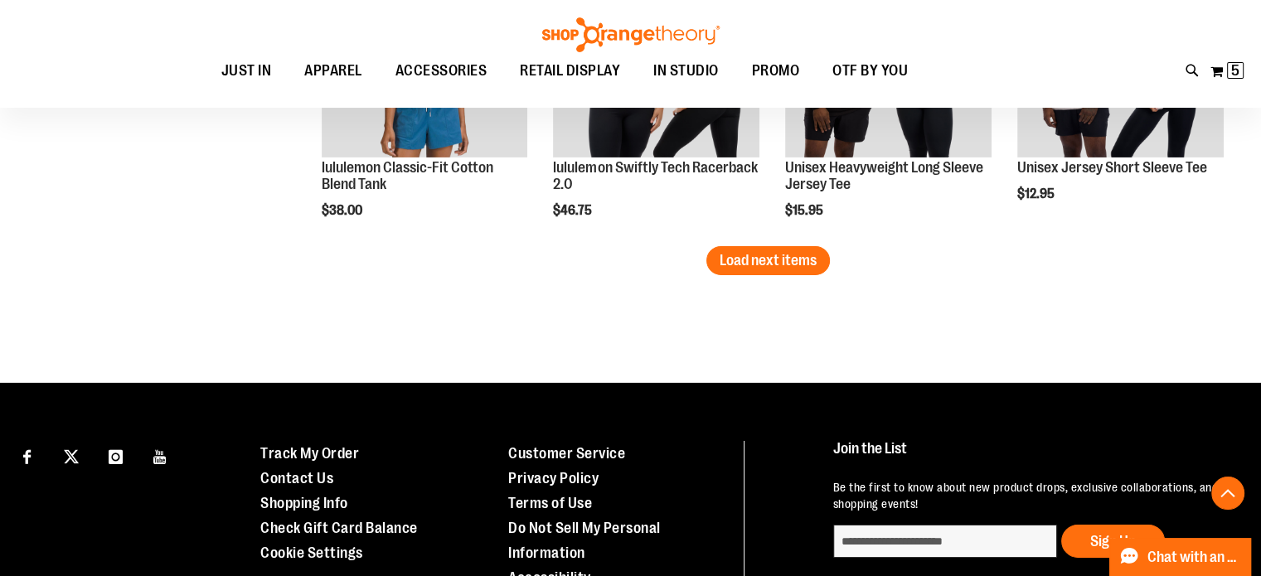
scroll to position [5568, 0]
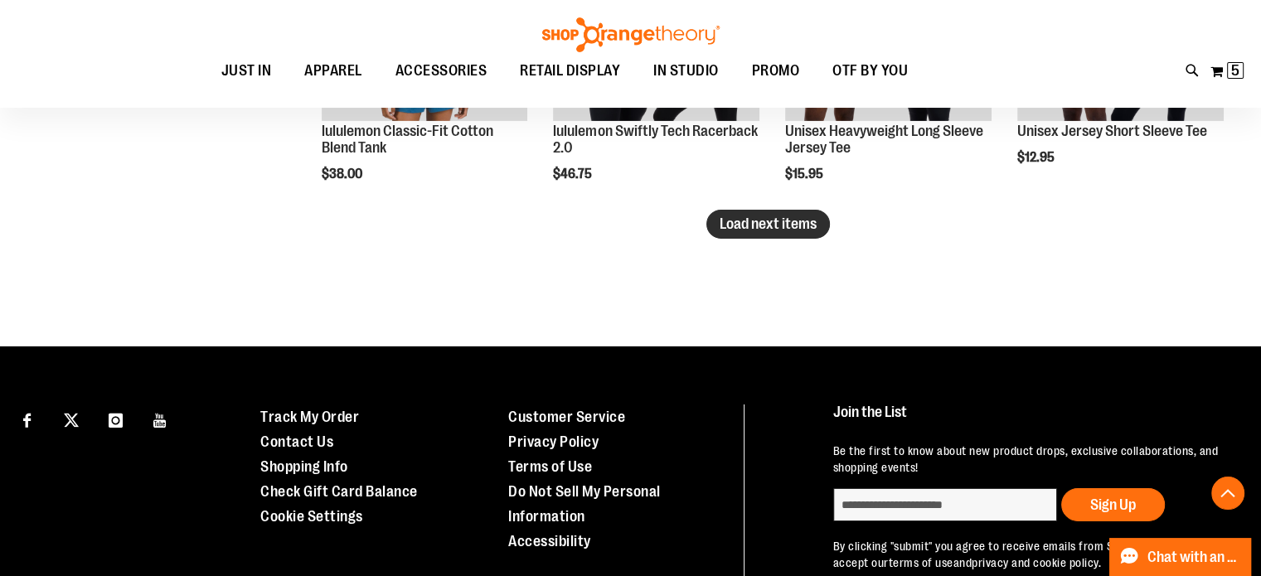
click at [806, 224] on span "Load next items" at bounding box center [768, 224] width 97 height 17
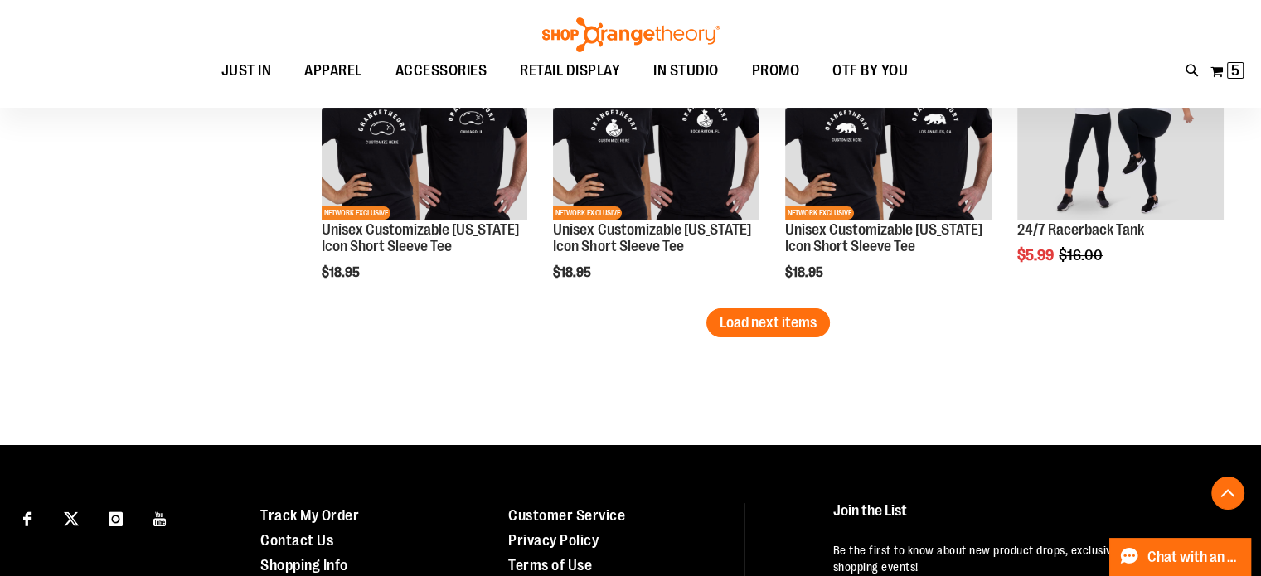
scroll to position [6379, 0]
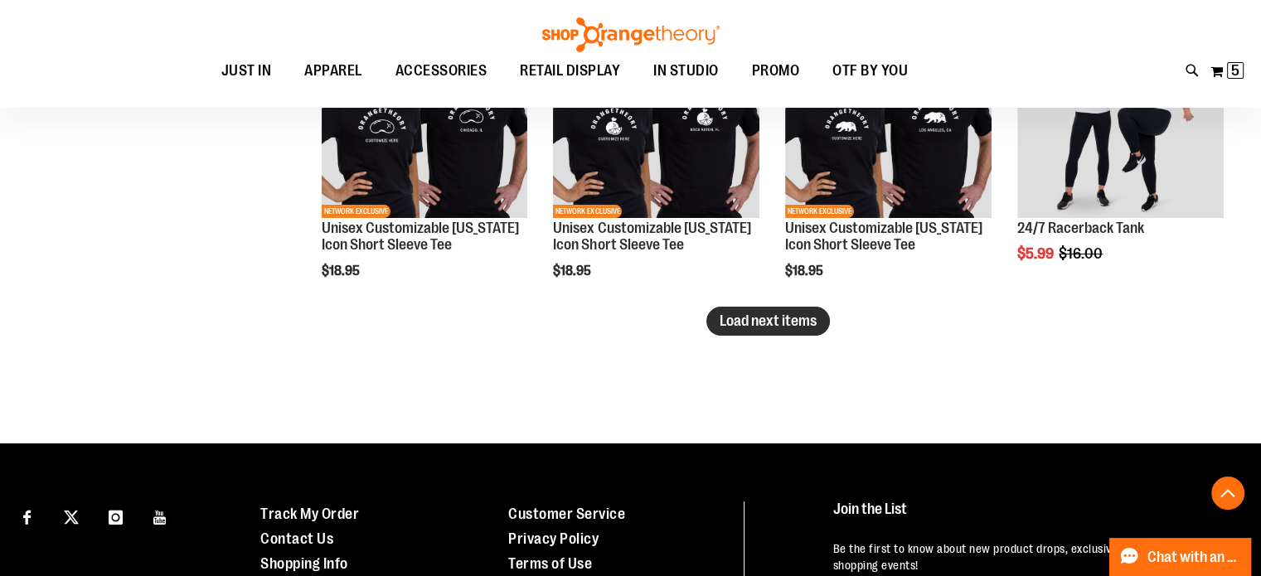
click at [740, 323] on span "Load next items" at bounding box center [768, 321] width 97 height 17
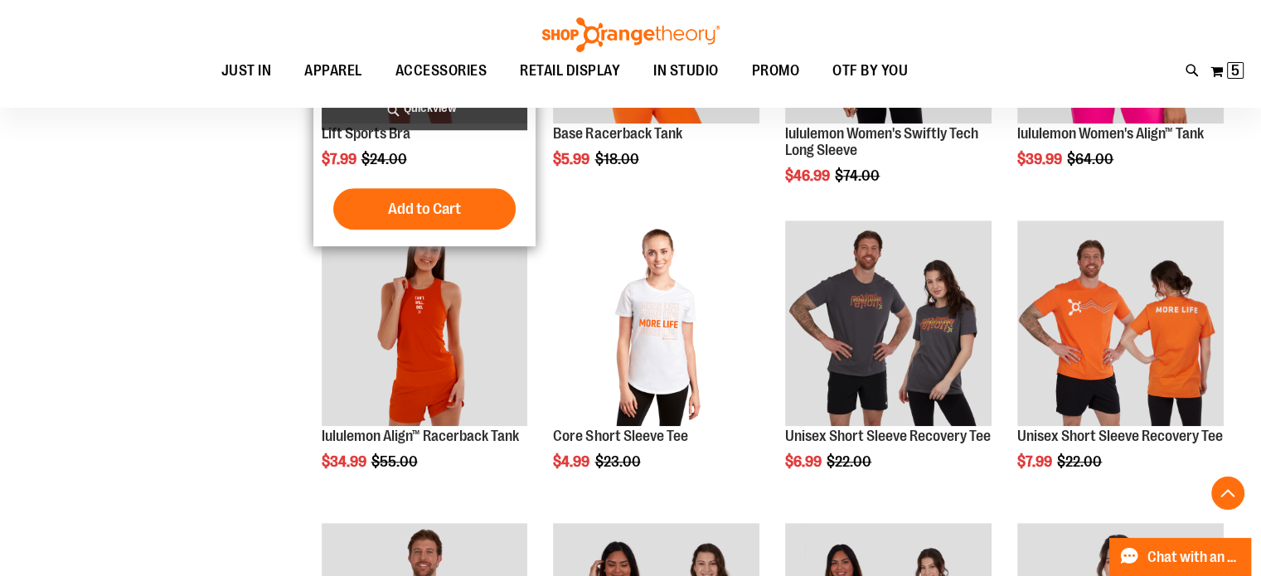
scroll to position [1175, 0]
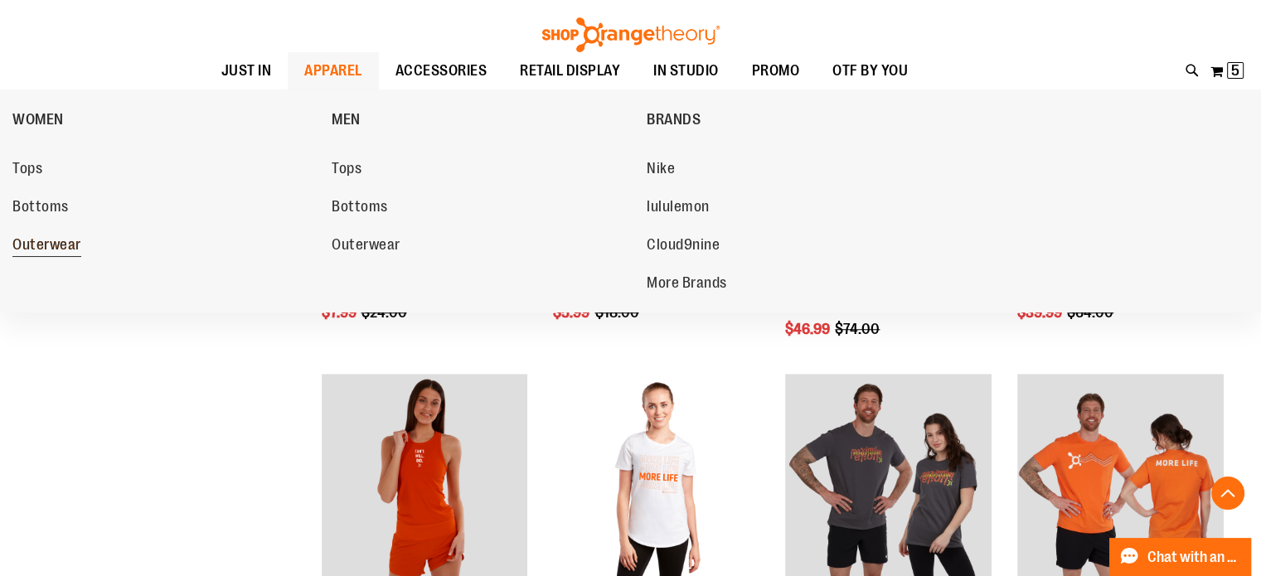
click at [56, 254] on span "Outerwear" at bounding box center [46, 246] width 69 height 21
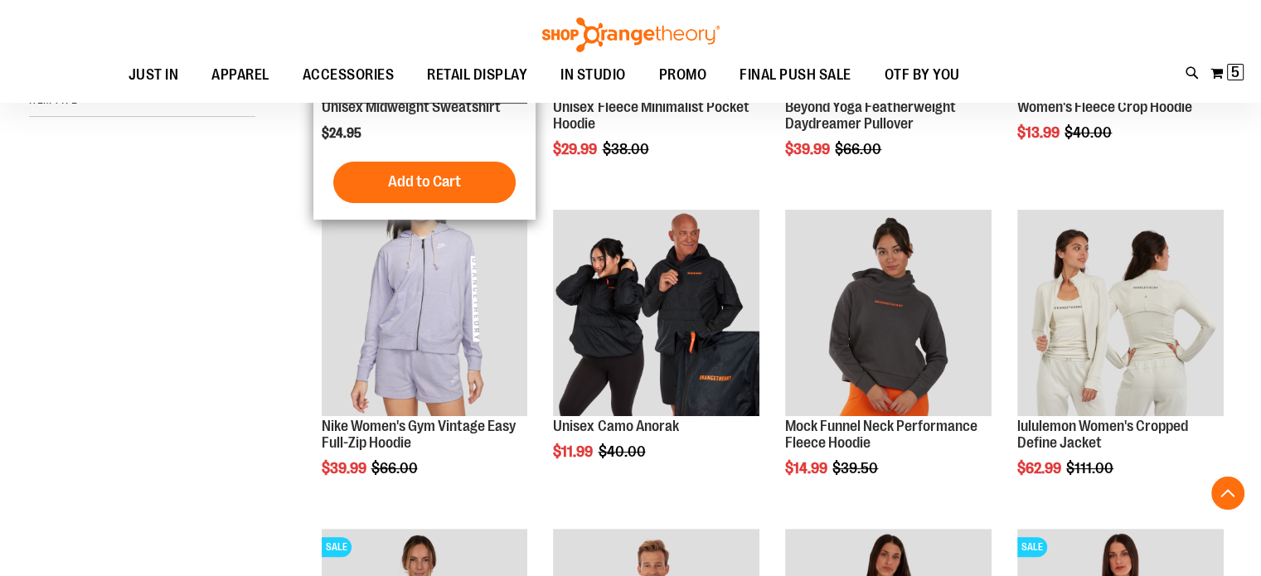
scroll to position [439, 0]
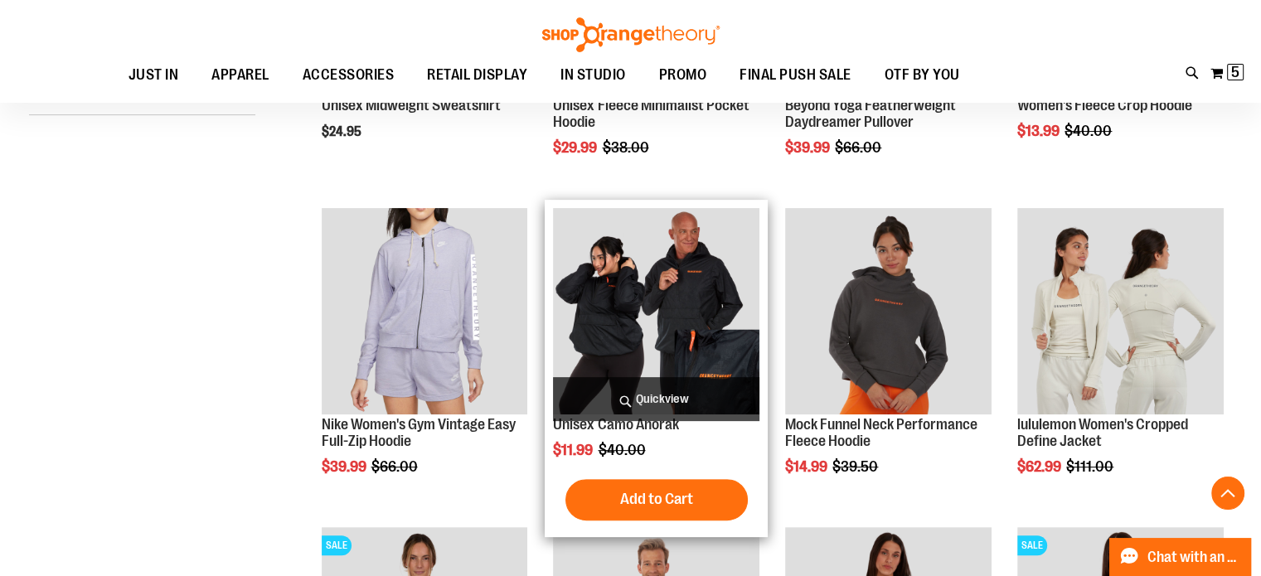
type input "**********"
click at [647, 337] on img "product" at bounding box center [656, 311] width 206 height 206
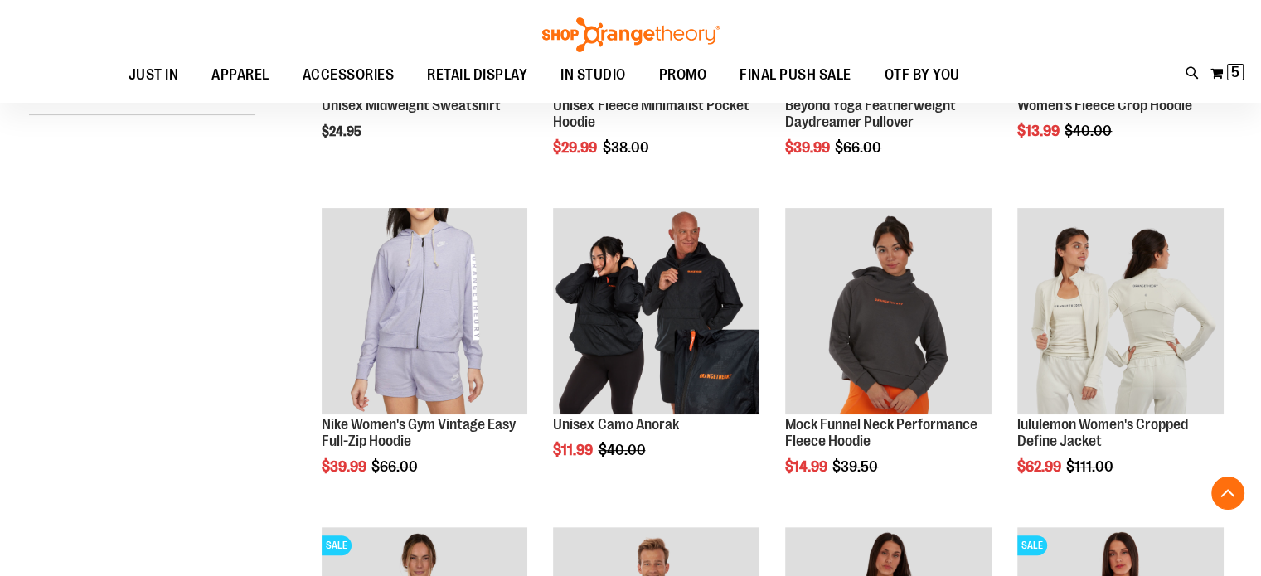
scroll to position [801, 0]
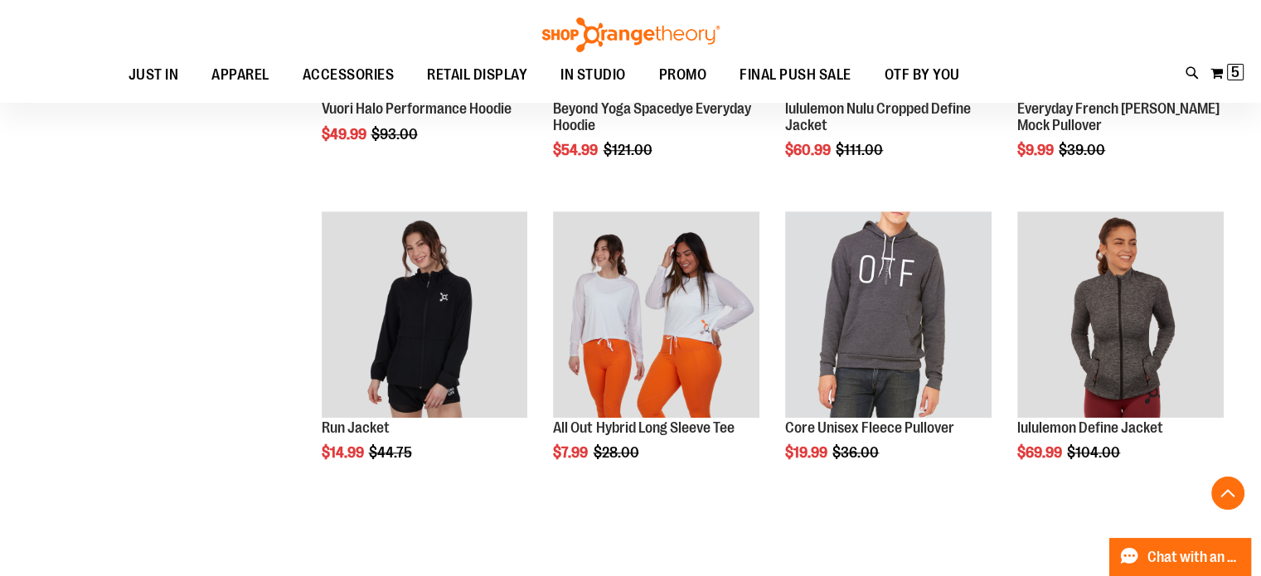
scroll to position [1398, 0]
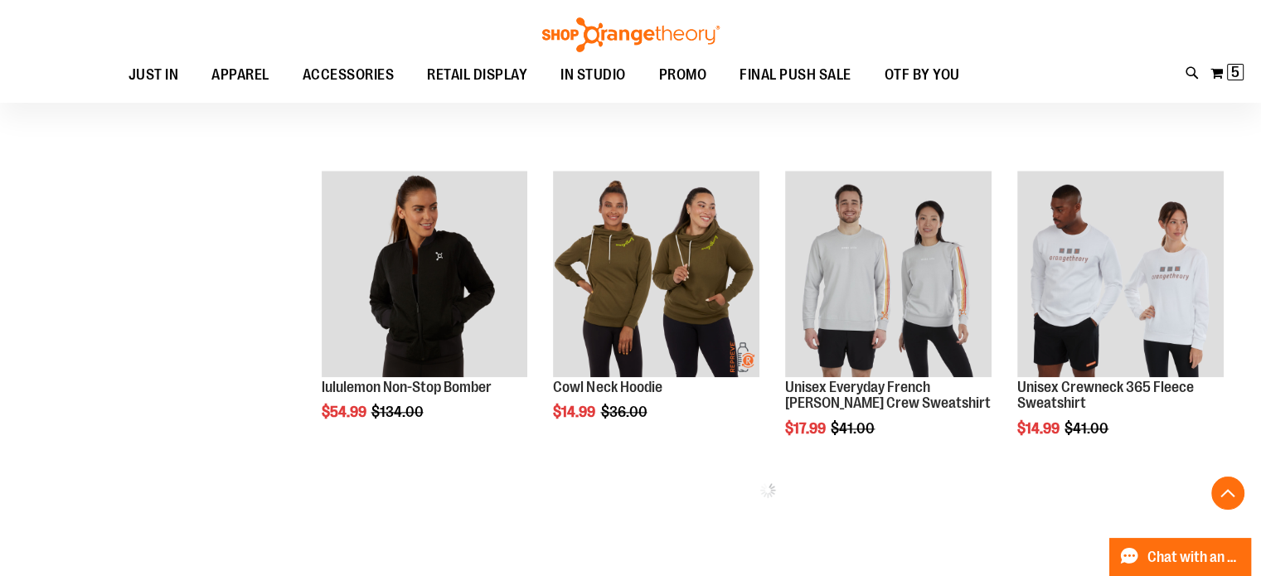
scroll to position [1754, 0]
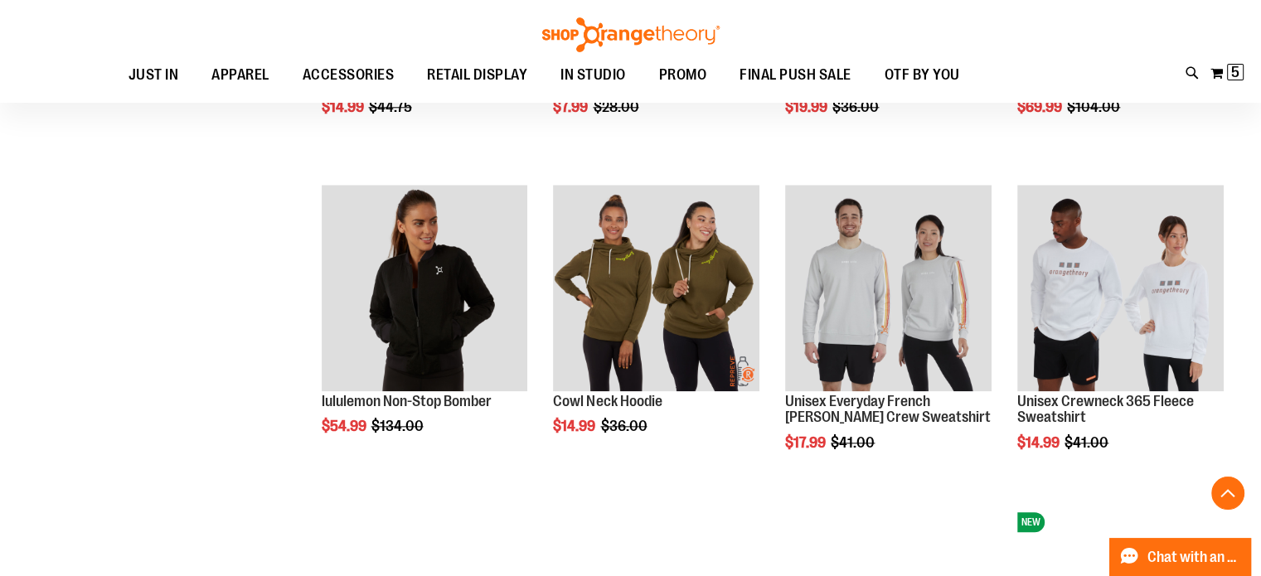
scroll to position [1738, 0]
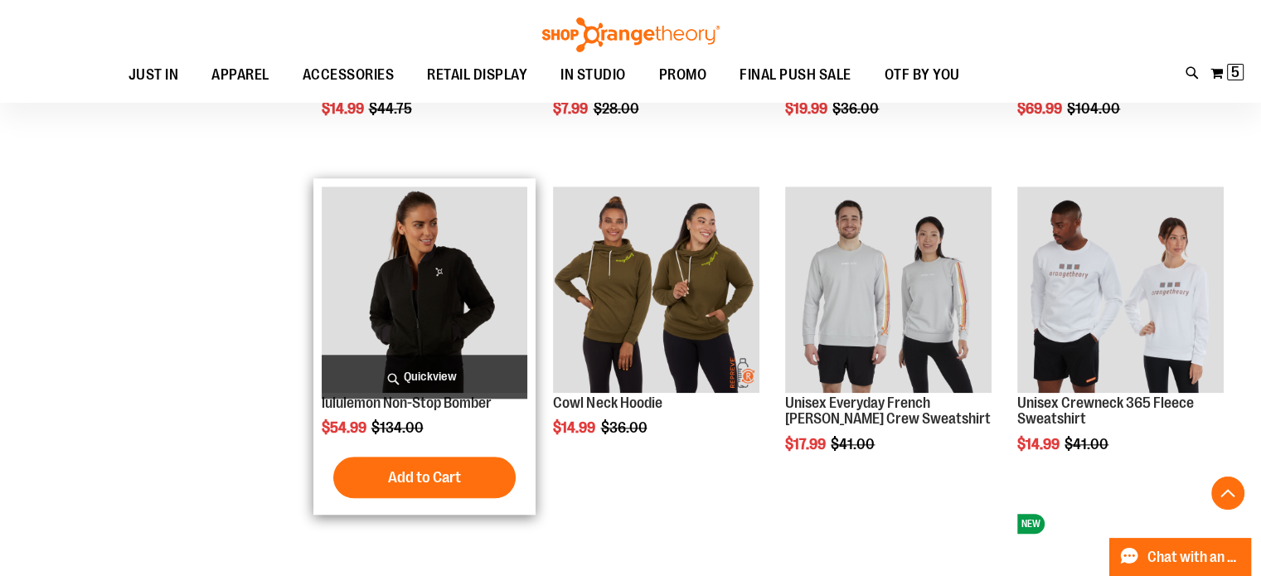
type input "**********"
click at [405, 318] on img "product" at bounding box center [425, 290] width 206 height 206
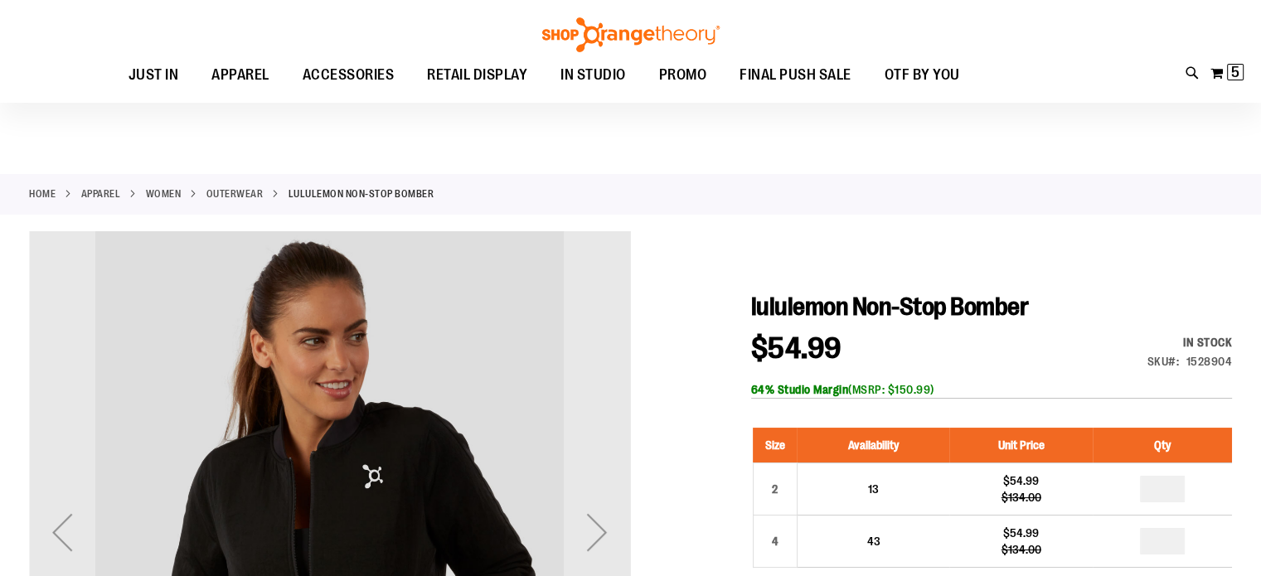
scroll to position [279, 0]
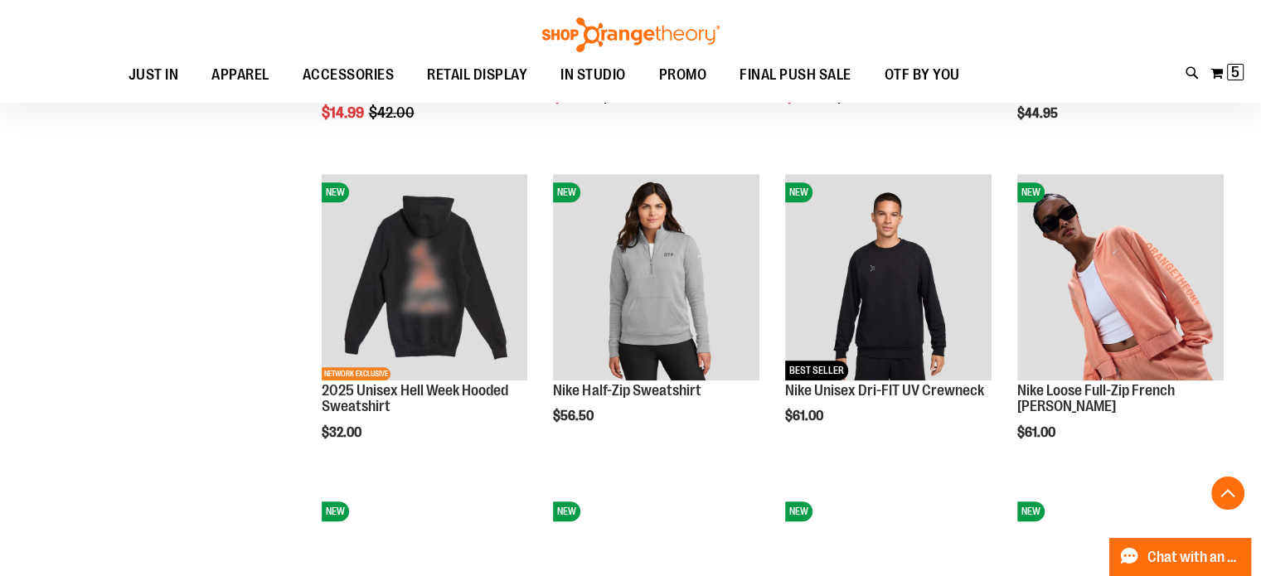
scroll to position [1501, 0]
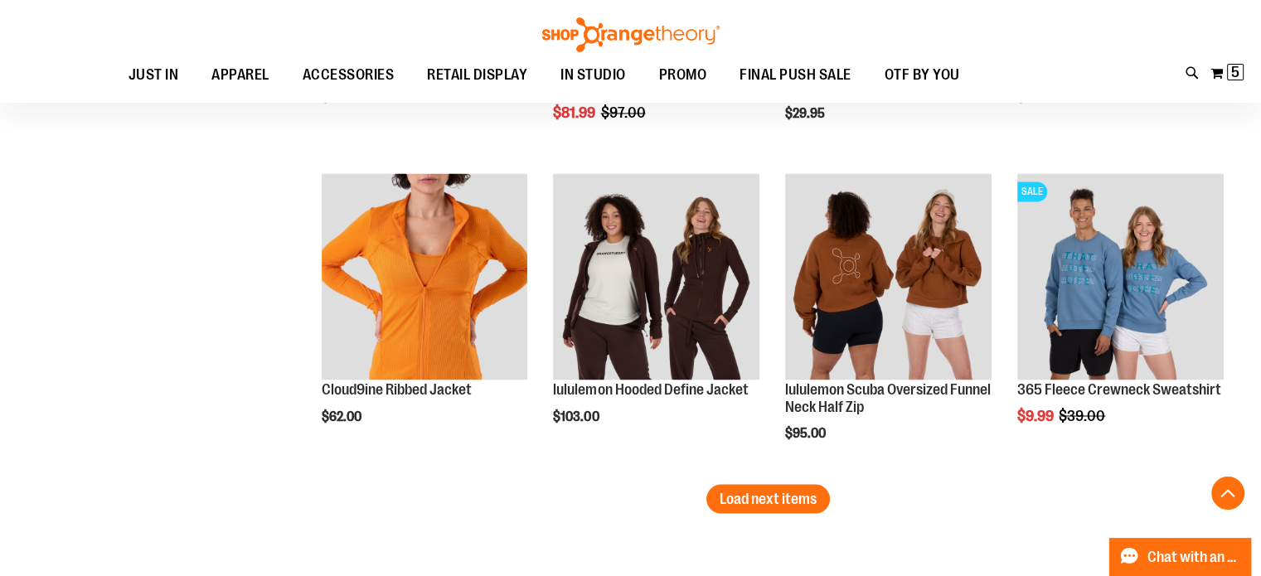
scroll to position [2735, 0]
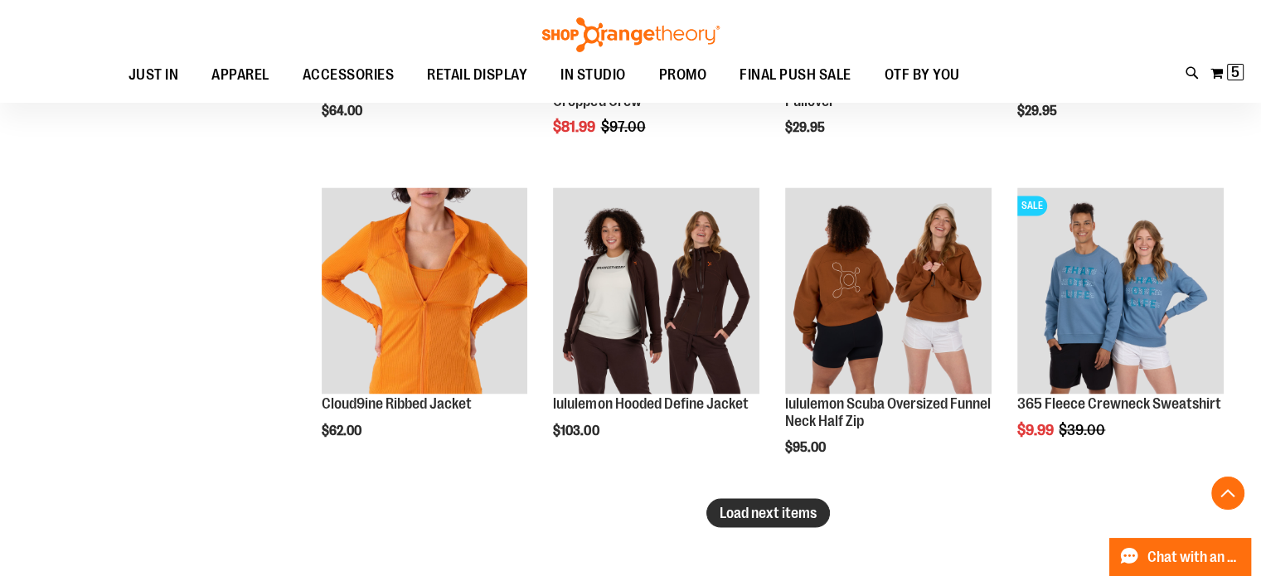
type input "**********"
click at [775, 514] on span "Load next items" at bounding box center [768, 512] width 97 height 17
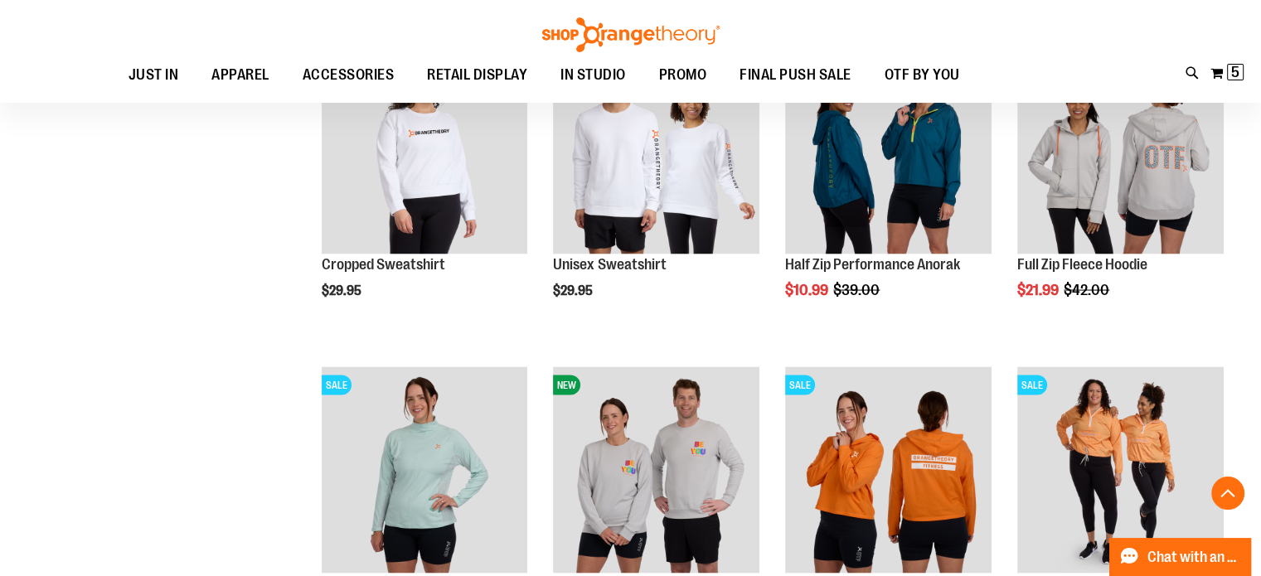
scroll to position [3194, 0]
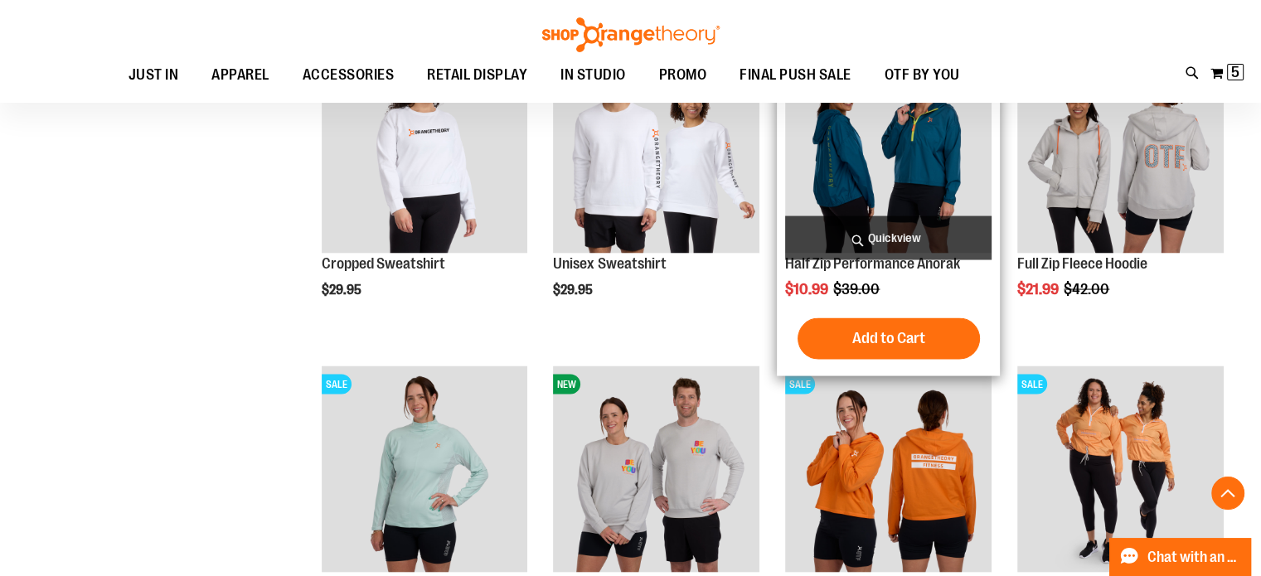
click at [922, 158] on img "product" at bounding box center [888, 150] width 206 height 206
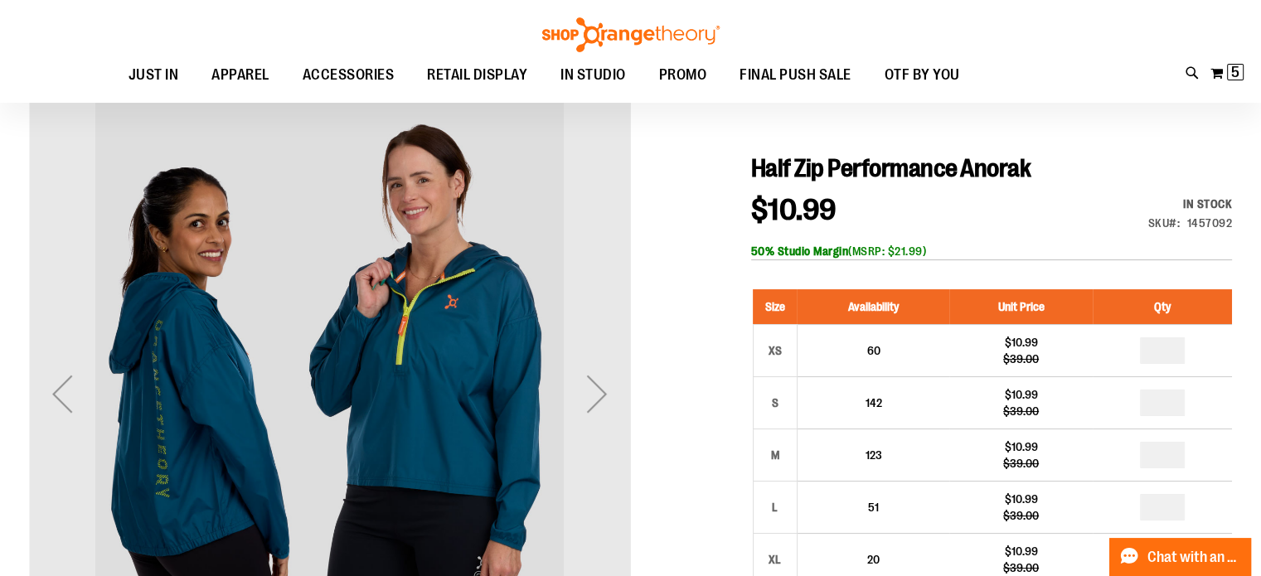
scroll to position [269, 0]
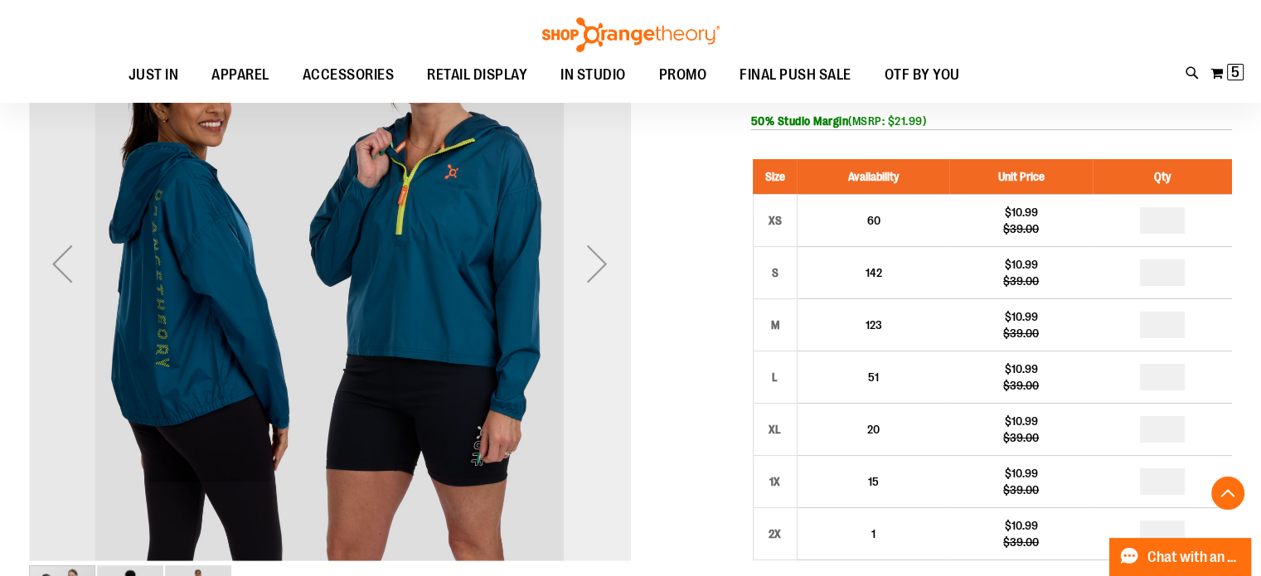
type input "**********"
click at [601, 275] on div "Next" at bounding box center [597, 263] width 66 height 66
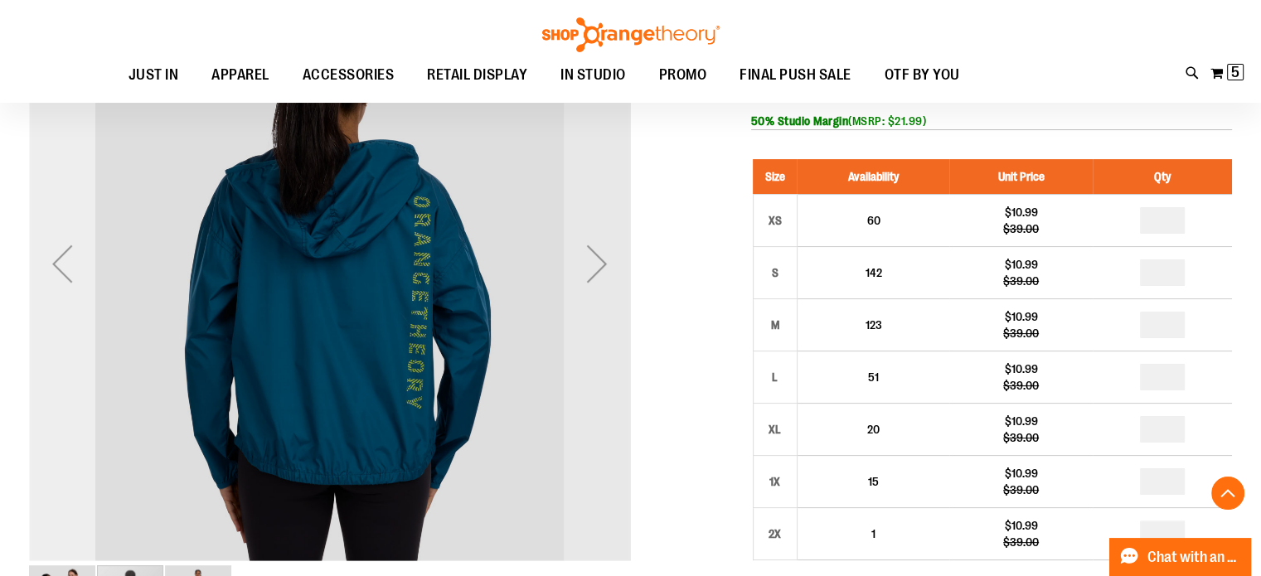
click at [60, 274] on div "Previous" at bounding box center [62, 263] width 66 height 66
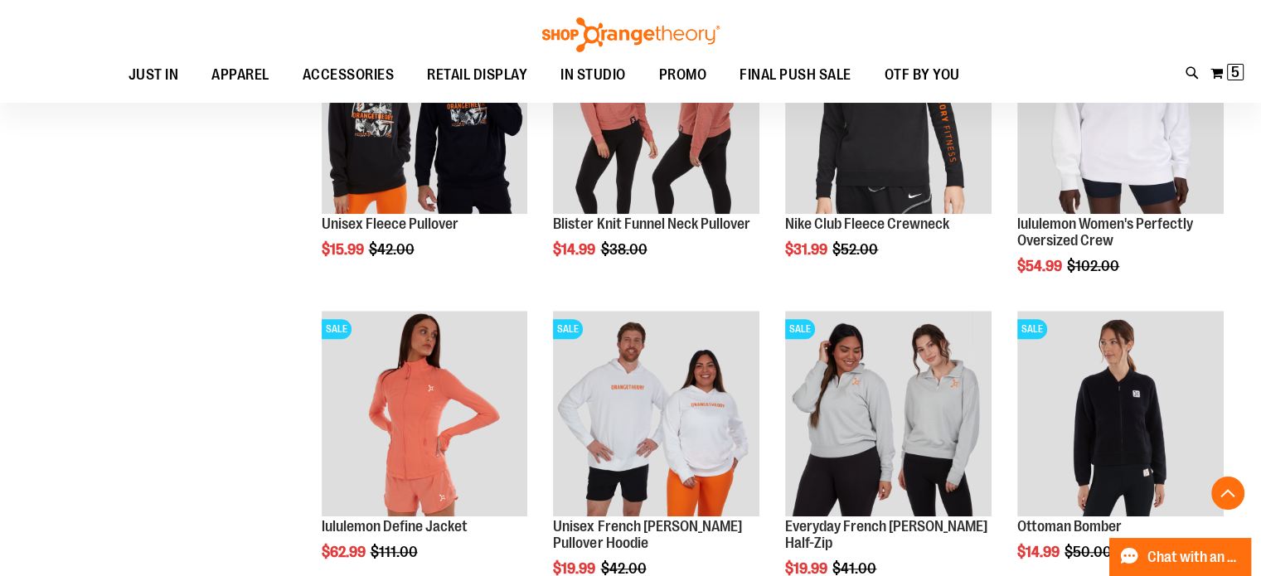
scroll to position [1295, 0]
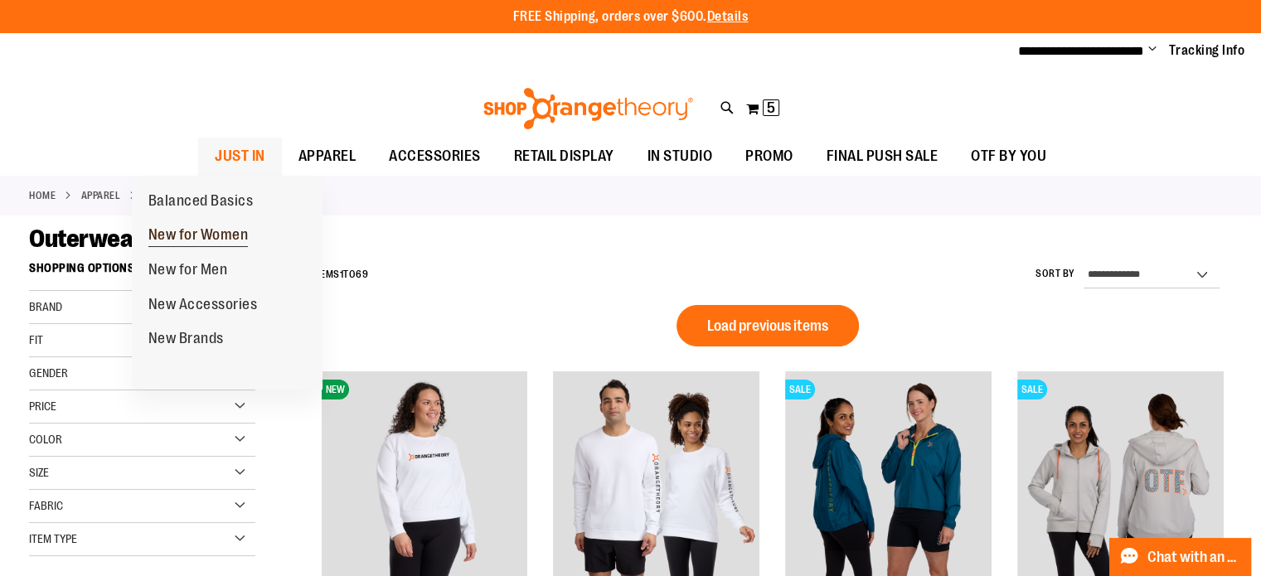
type input "**********"
click at [192, 227] on span "New for Women" at bounding box center [198, 236] width 100 height 21
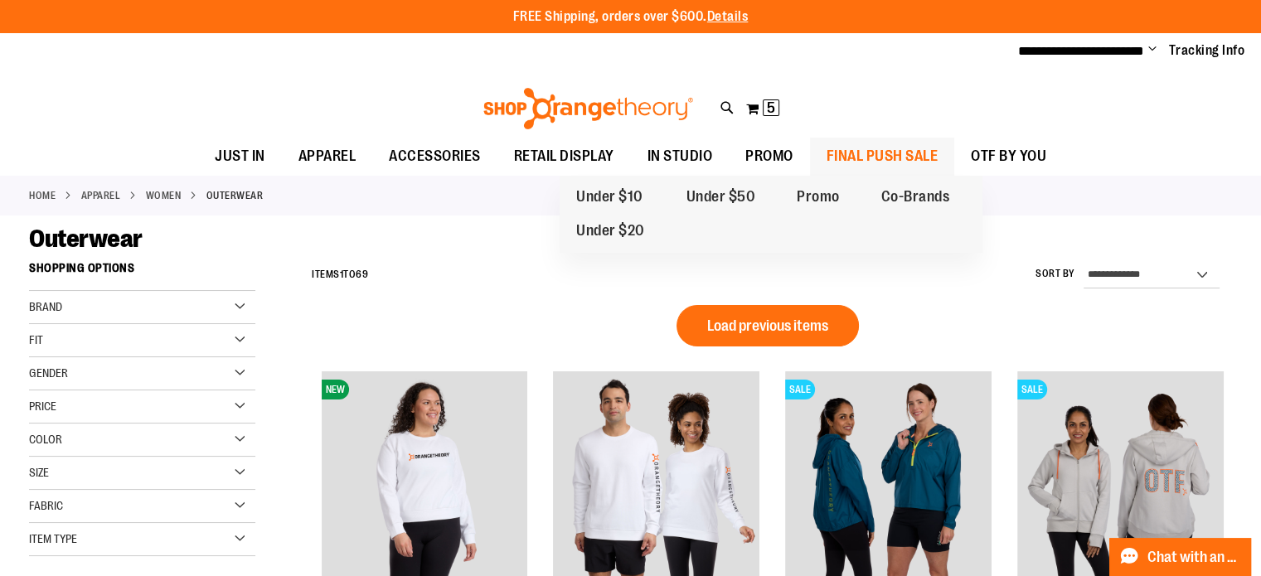
click at [912, 153] on span "FINAL PUSH SALE" at bounding box center [883, 156] width 112 height 37
click at [899, 150] on span "FINAL PUSH SALE" at bounding box center [883, 156] width 112 height 37
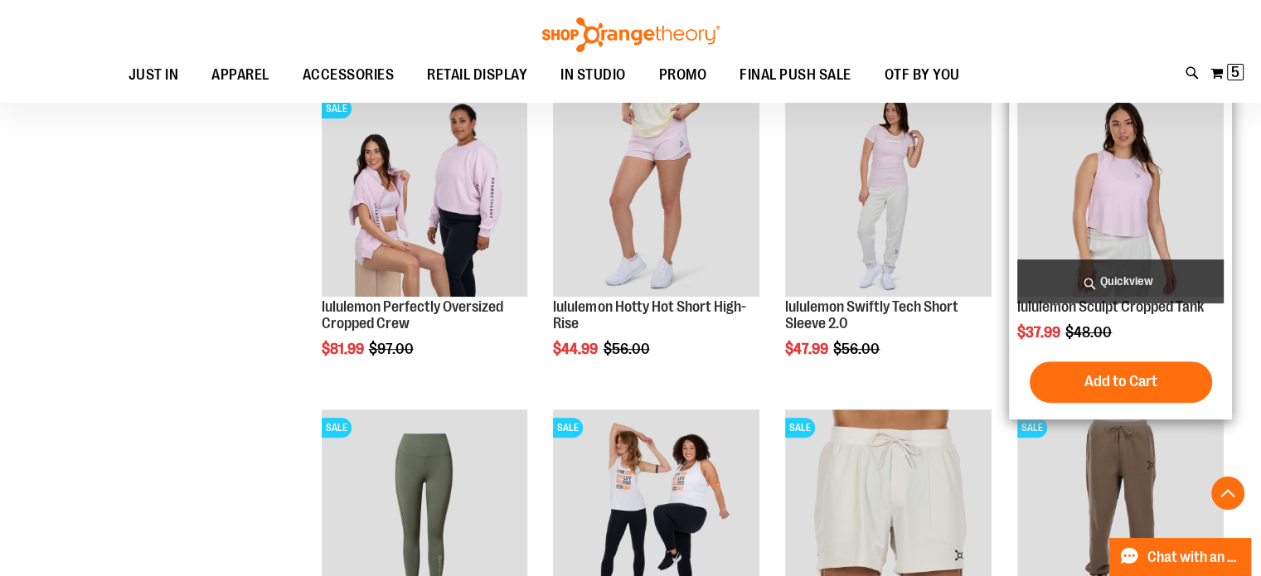
scroll to position [784, 0]
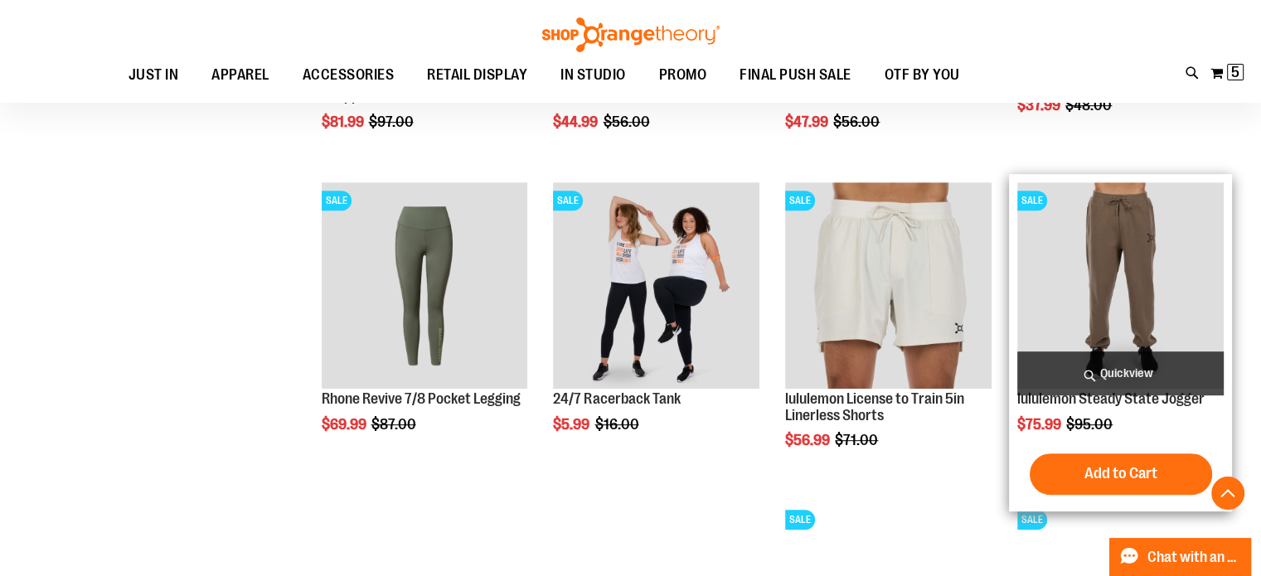
type input "**********"
click at [1104, 331] on img "product" at bounding box center [1120, 285] width 206 height 206
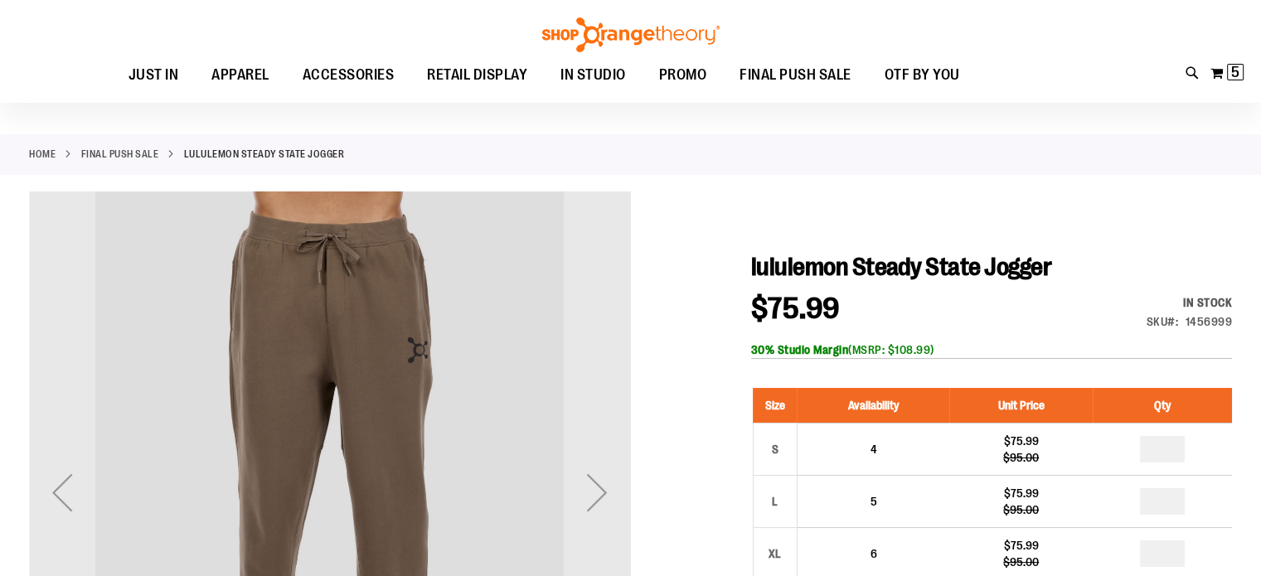
scroll to position [40, 0]
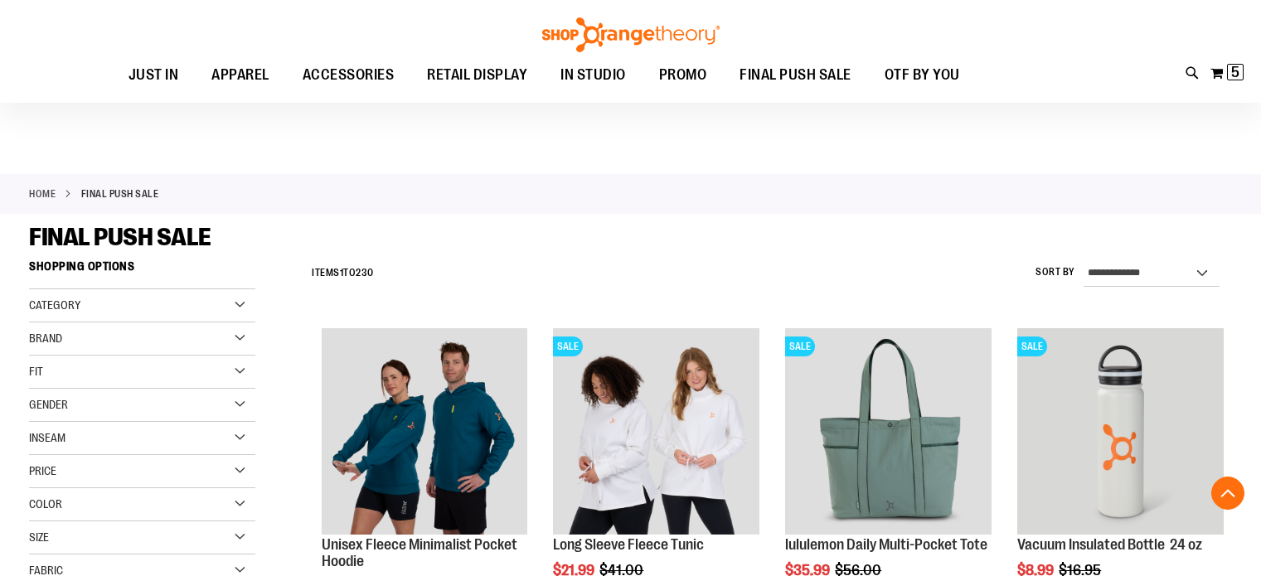
scroll to position [784, 0]
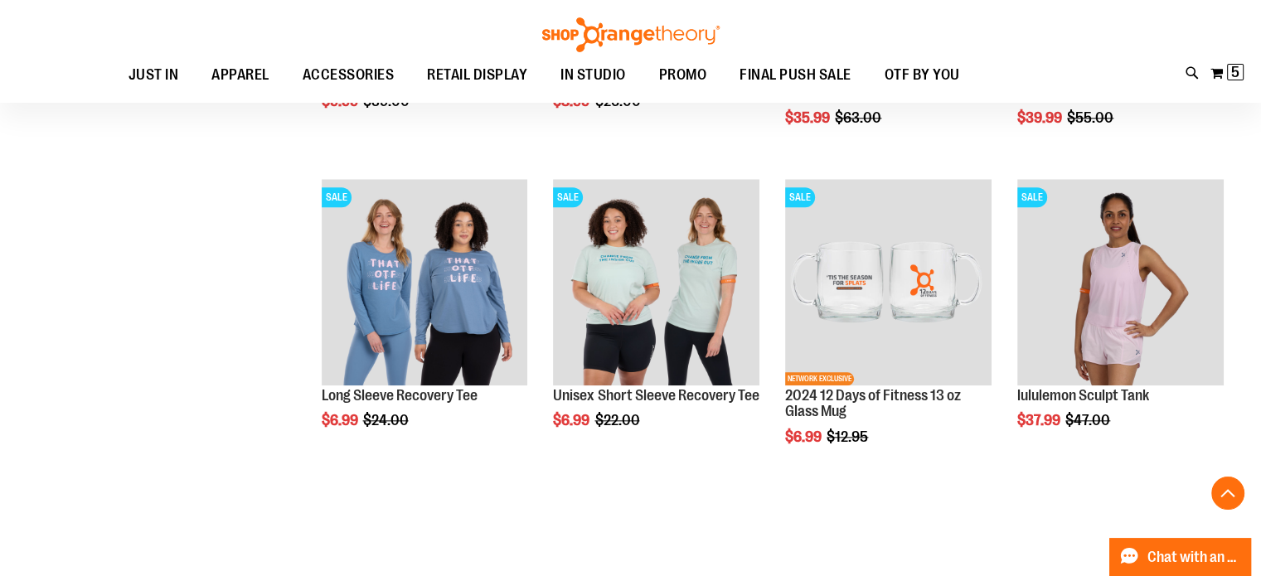
scroll to position [1750, 0]
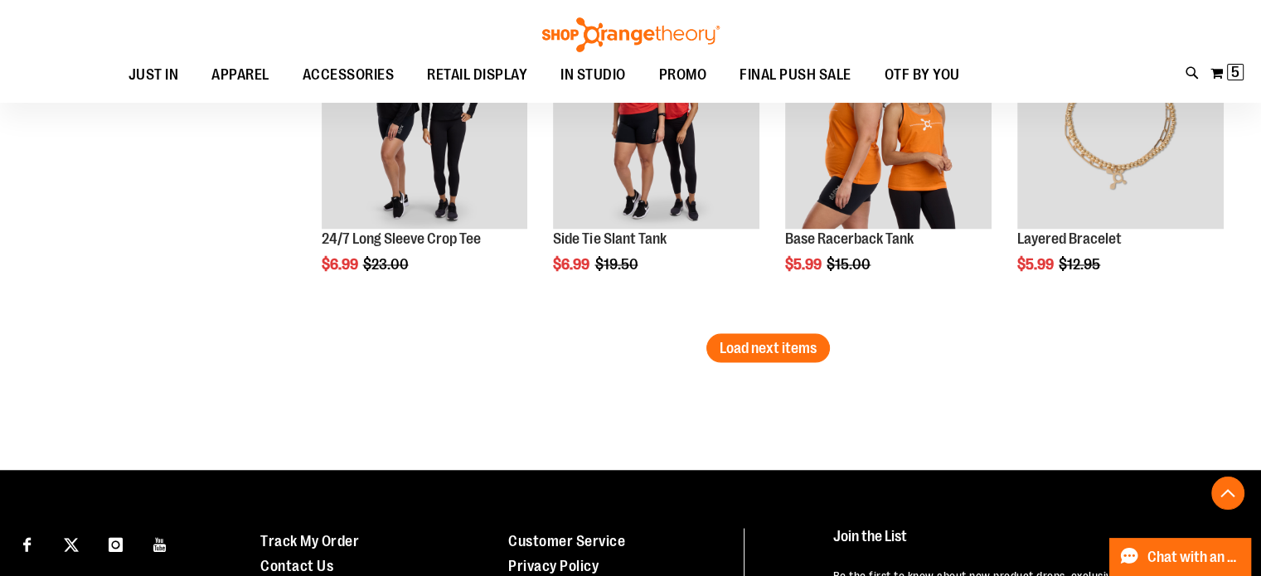
scroll to position [2883, 0]
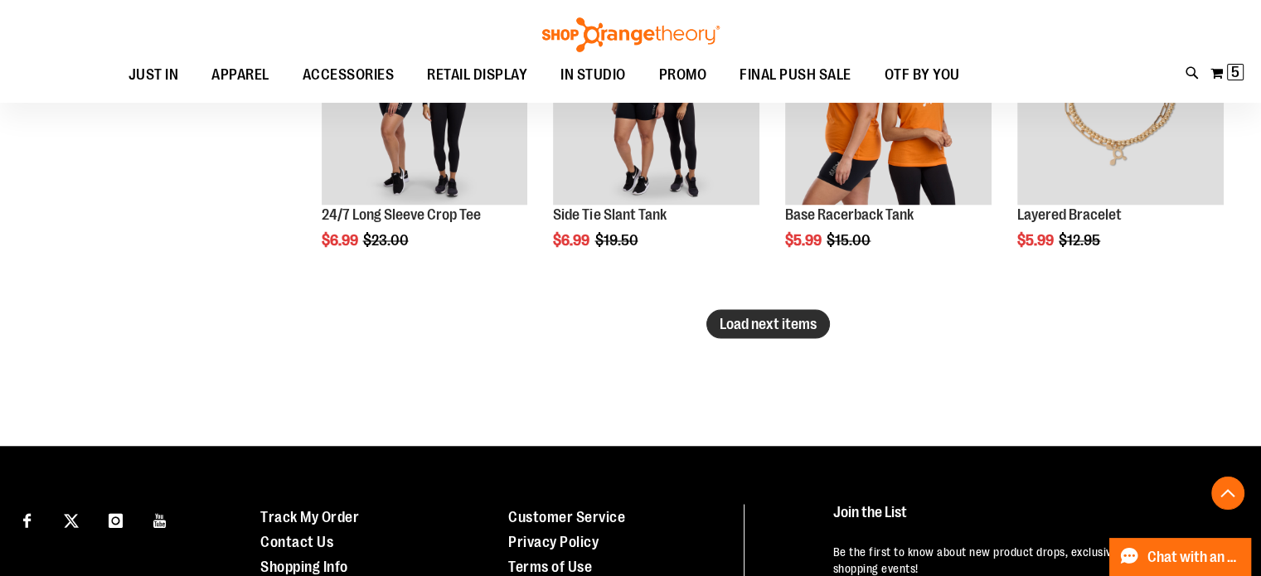
type input "**********"
click at [775, 324] on span "Load next items" at bounding box center [768, 323] width 97 height 17
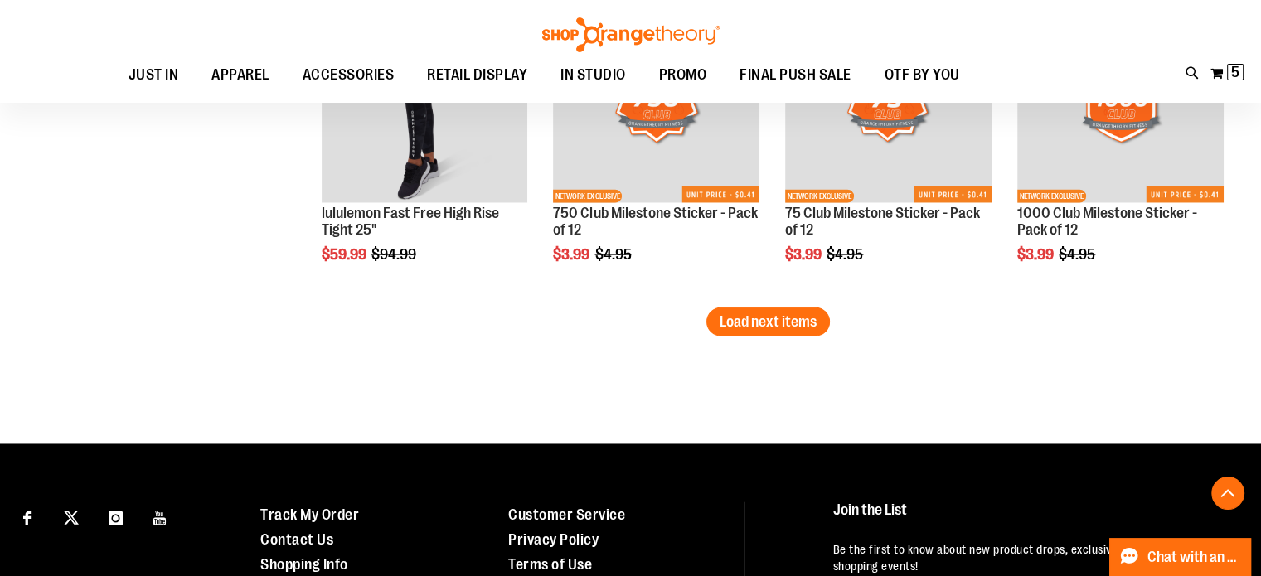
scroll to position [3843, 0]
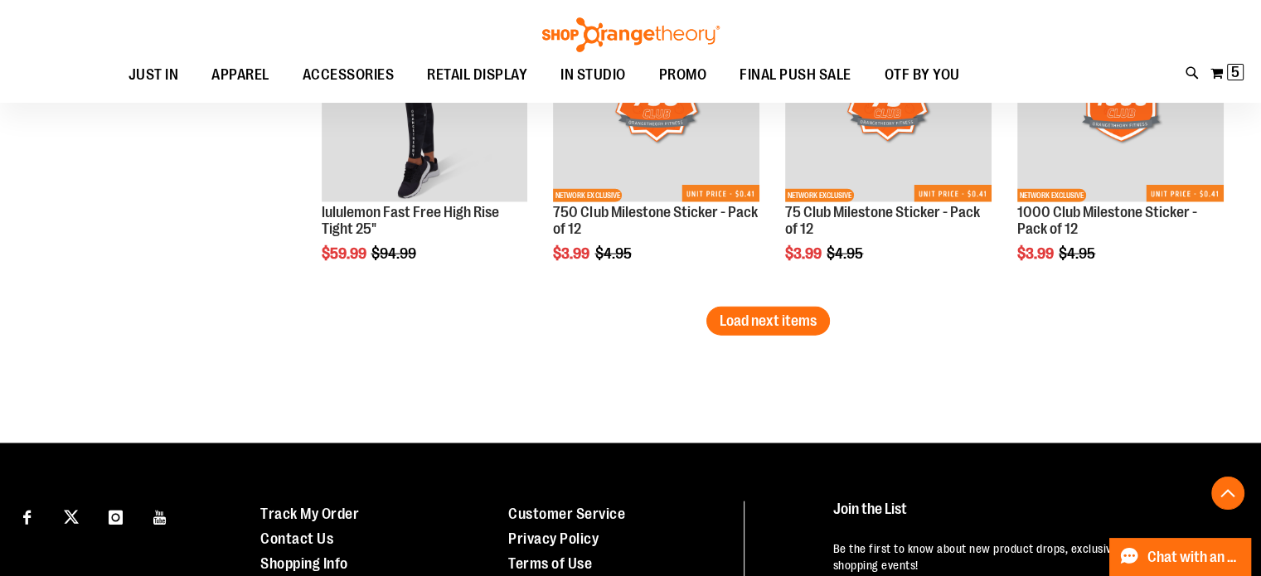
click at [775, 324] on span "Load next items" at bounding box center [768, 321] width 97 height 17
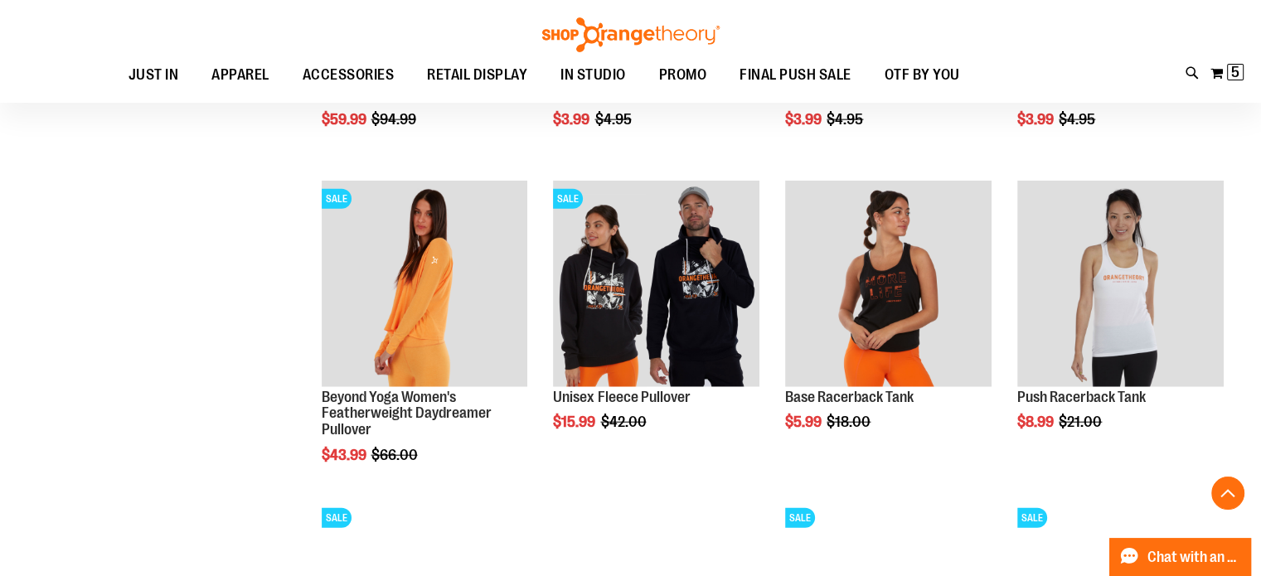
scroll to position [3978, 0]
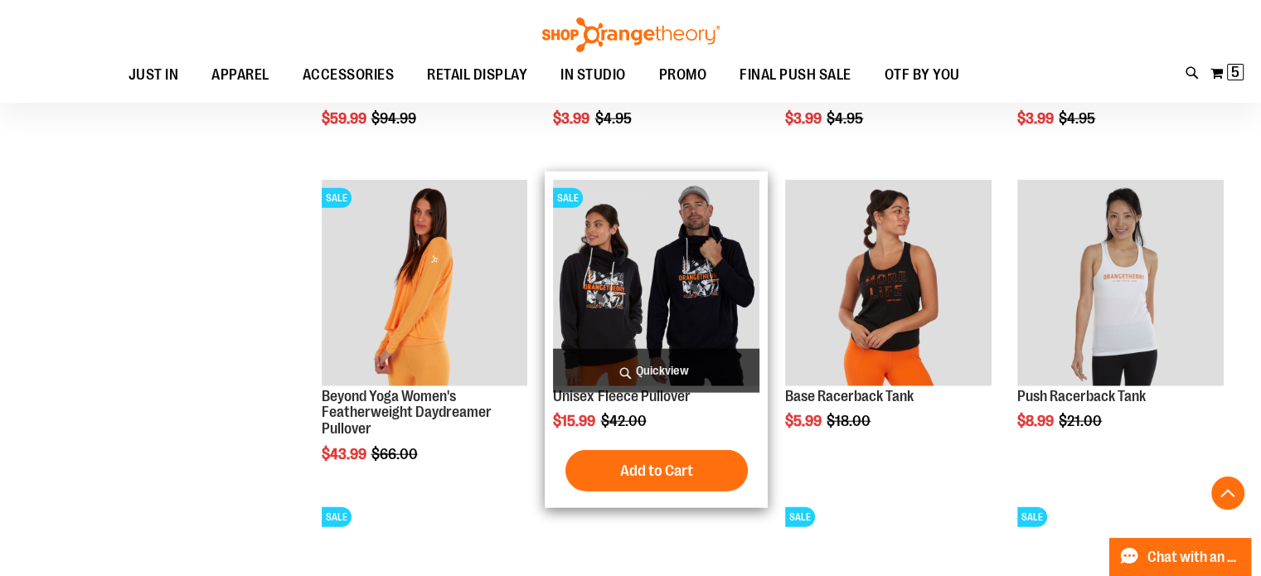
click at [639, 278] on img "product" at bounding box center [656, 283] width 206 height 206
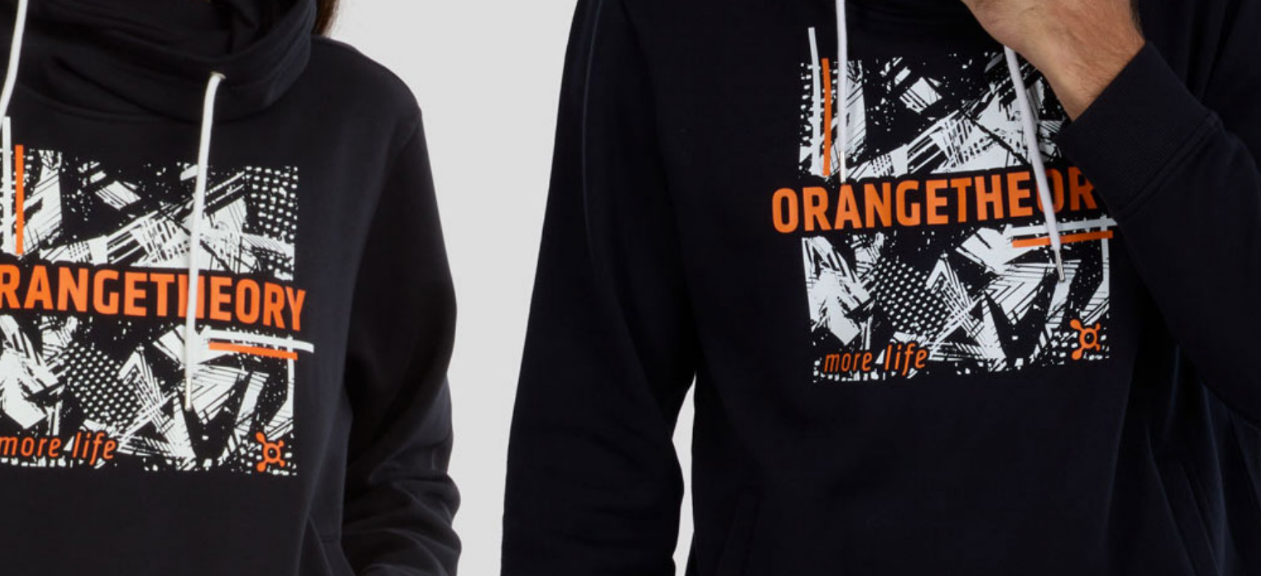
scroll to position [265, 0]
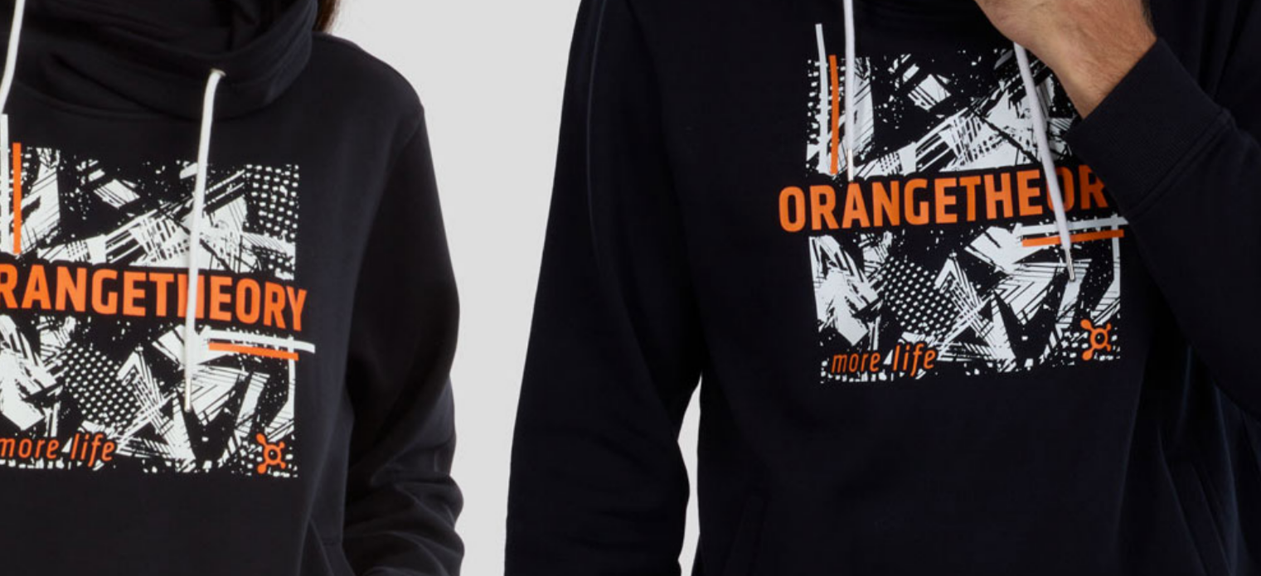
type input "**********"
click at [214, 270] on img "carousel" at bounding box center [329, 263] width 601 height 601
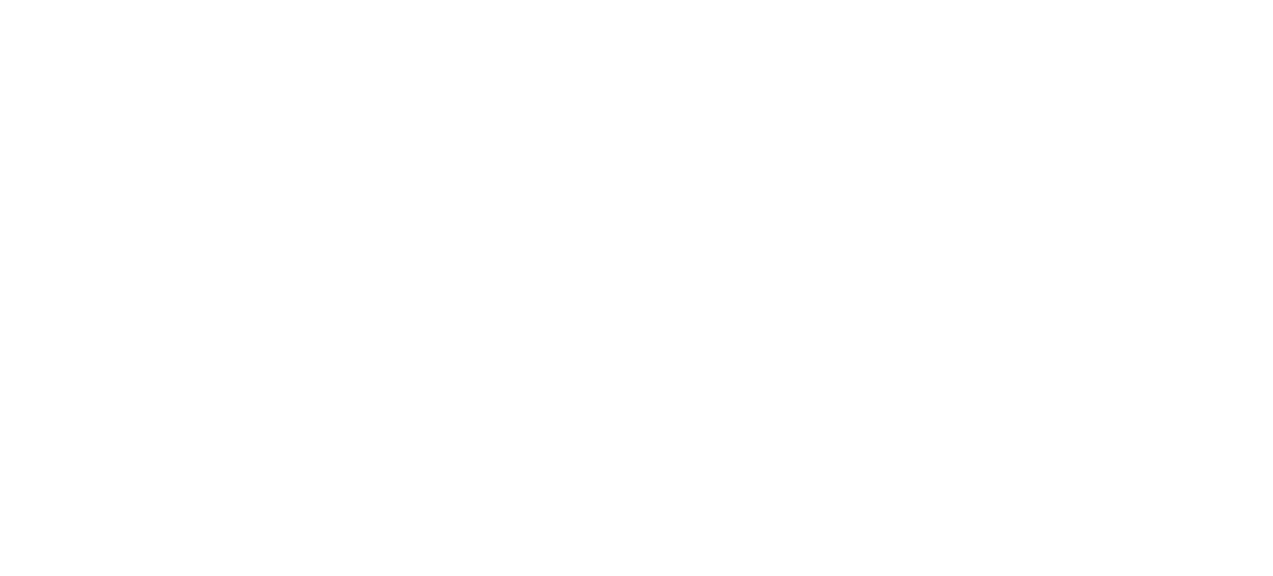
scroll to position [0, 0]
click at [953, 96] on div "carousel" at bounding box center [636, 253] width 1273 height 507
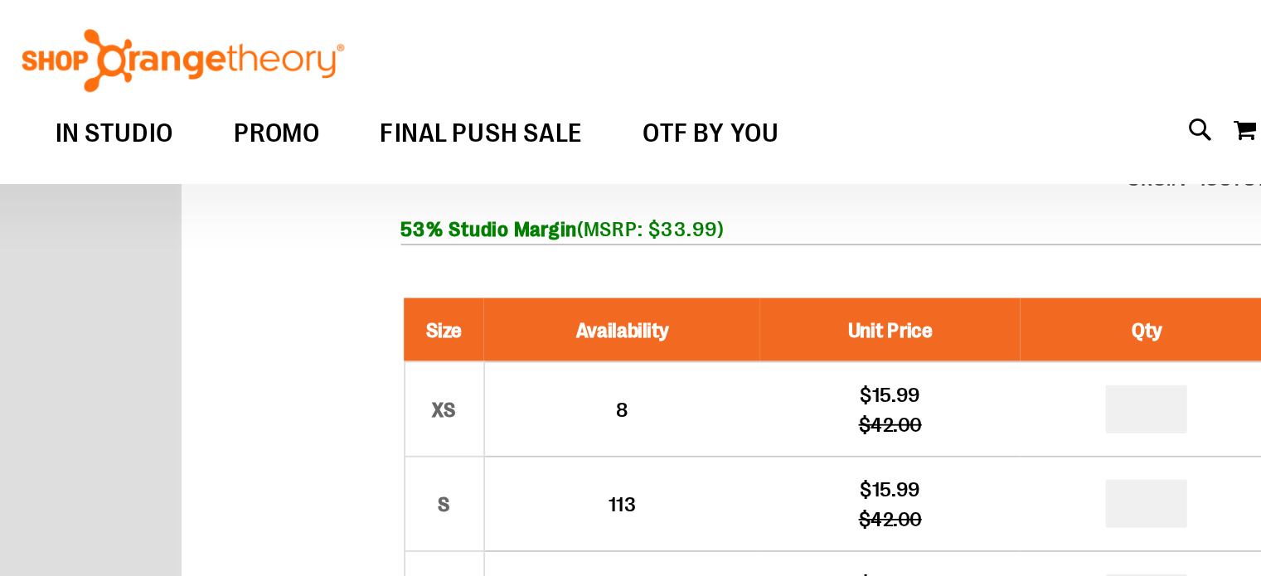
scroll to position [262, 0]
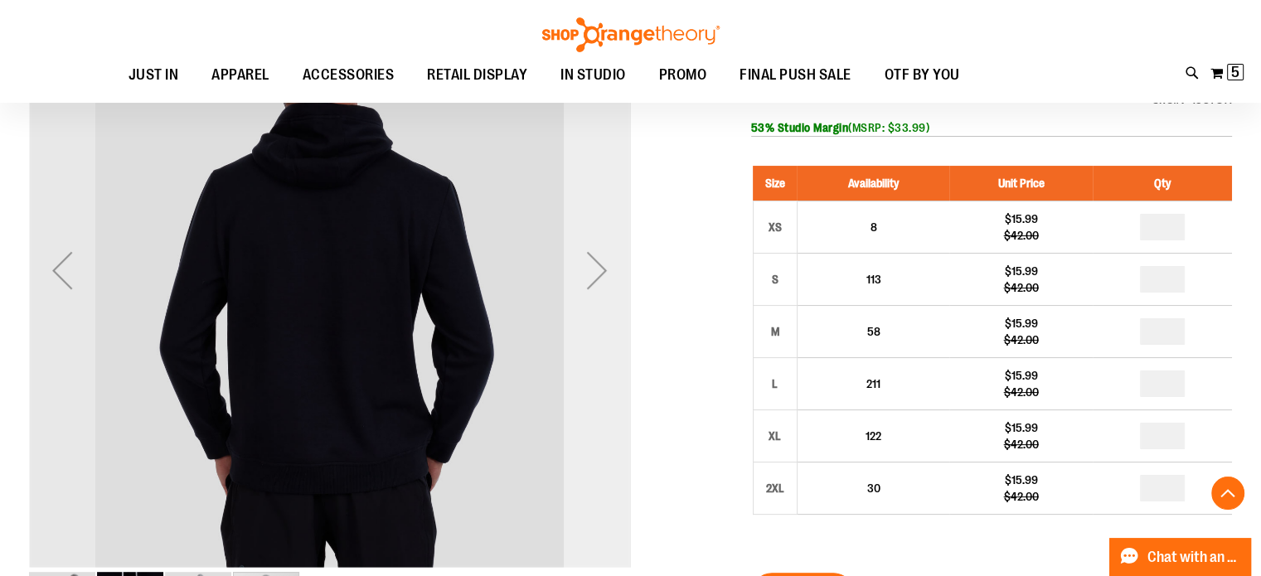
click at [602, 269] on div "Next" at bounding box center [597, 270] width 66 height 66
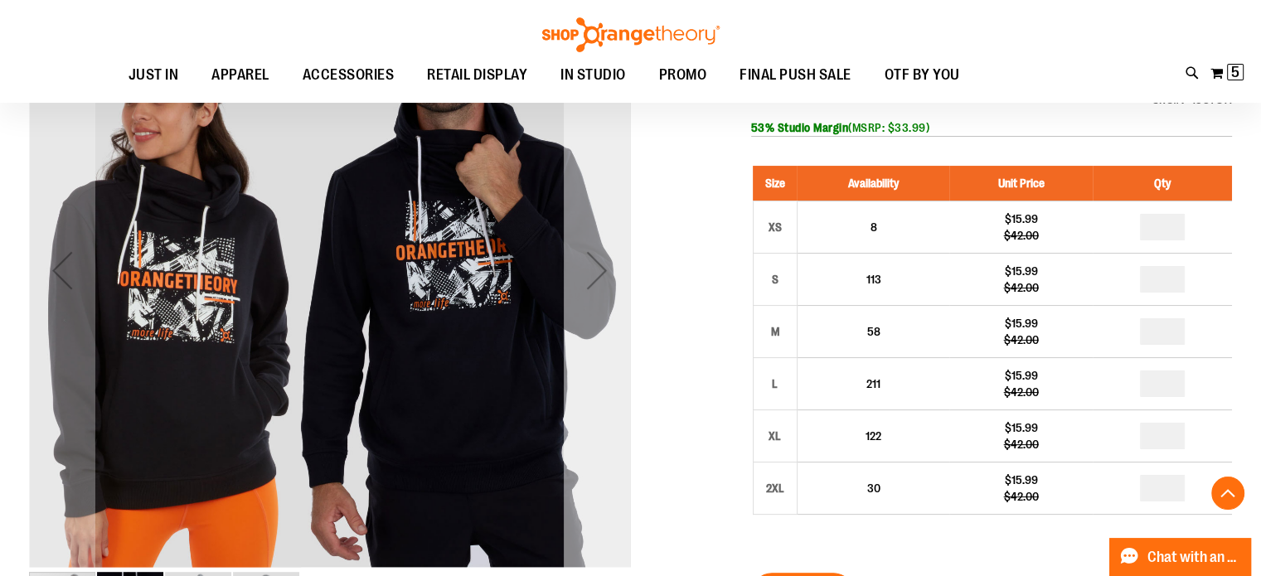
click at [602, 269] on div "Next" at bounding box center [597, 270] width 66 height 66
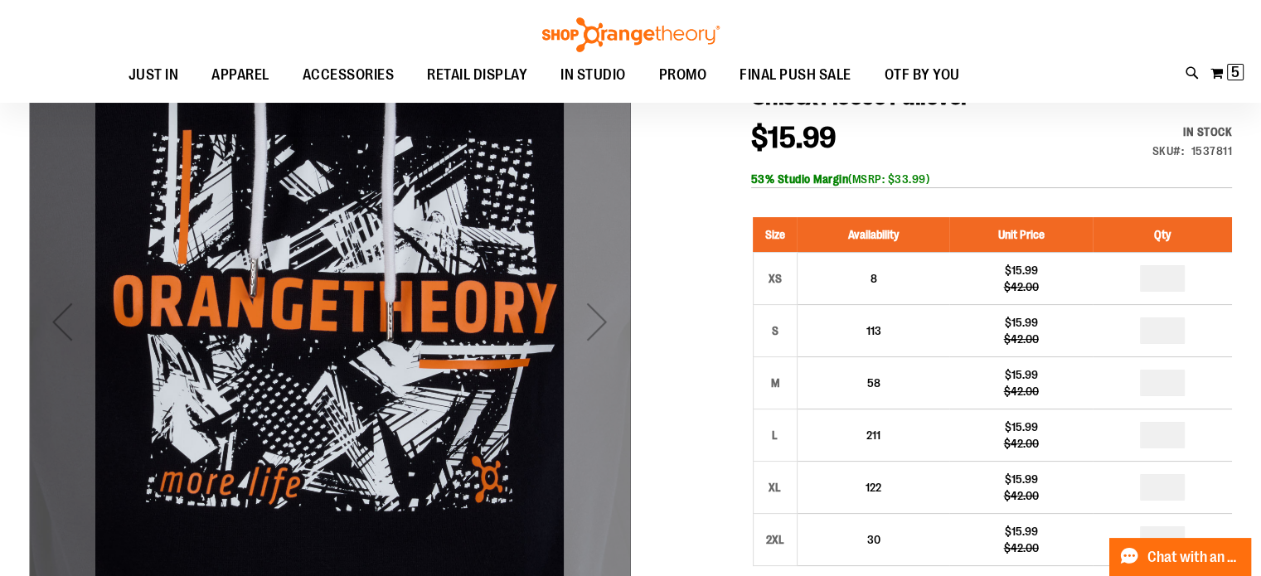
scroll to position [210, 0]
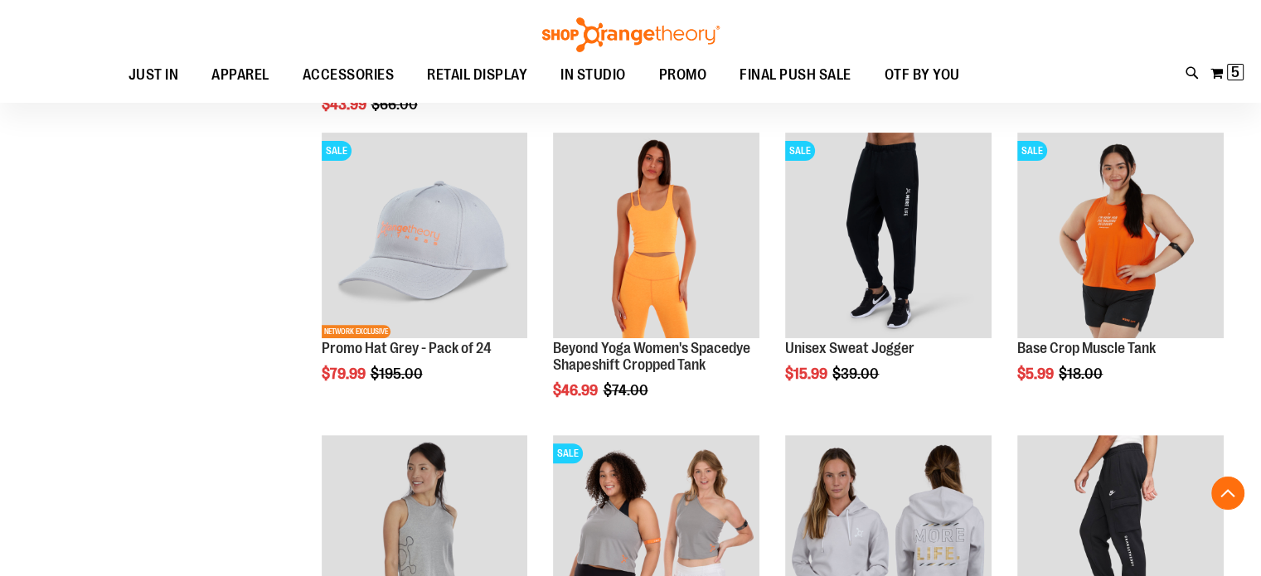
scroll to position [543, 0]
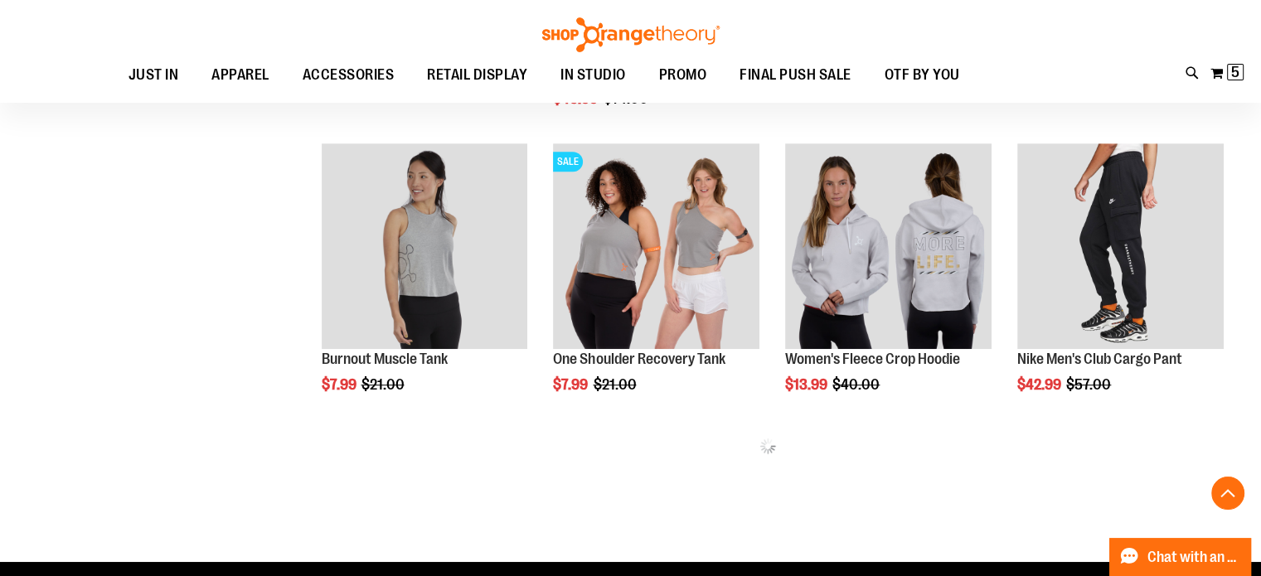
scroll to position [1160, 0]
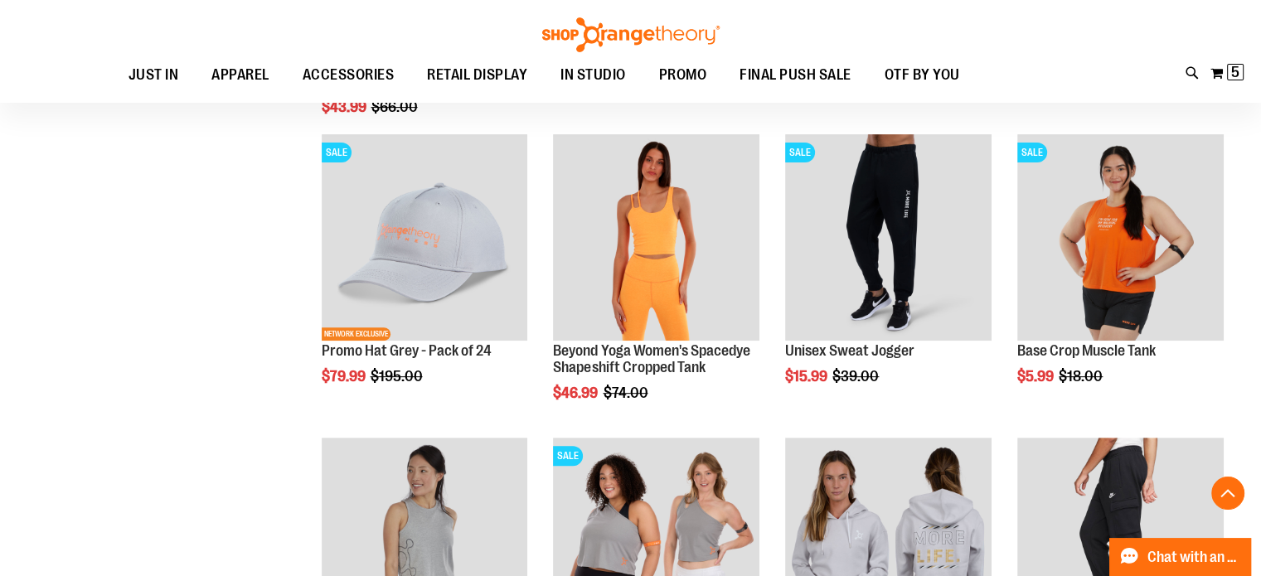
scroll to position [239, 0]
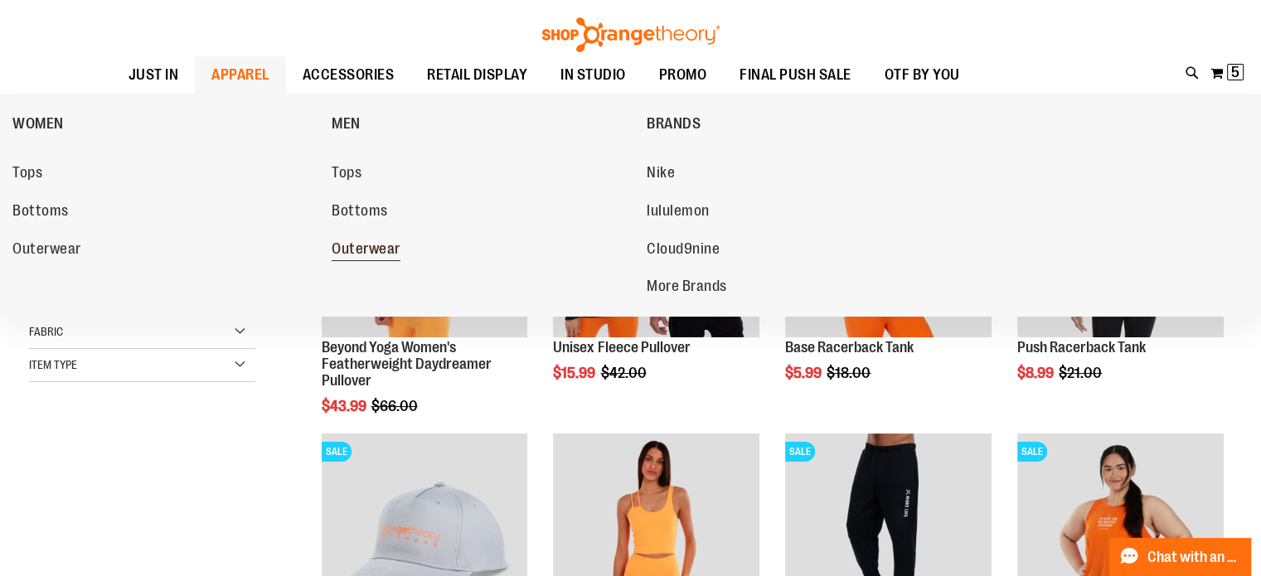
type input "**********"
click at [384, 251] on span "Outerwear" at bounding box center [366, 250] width 69 height 21
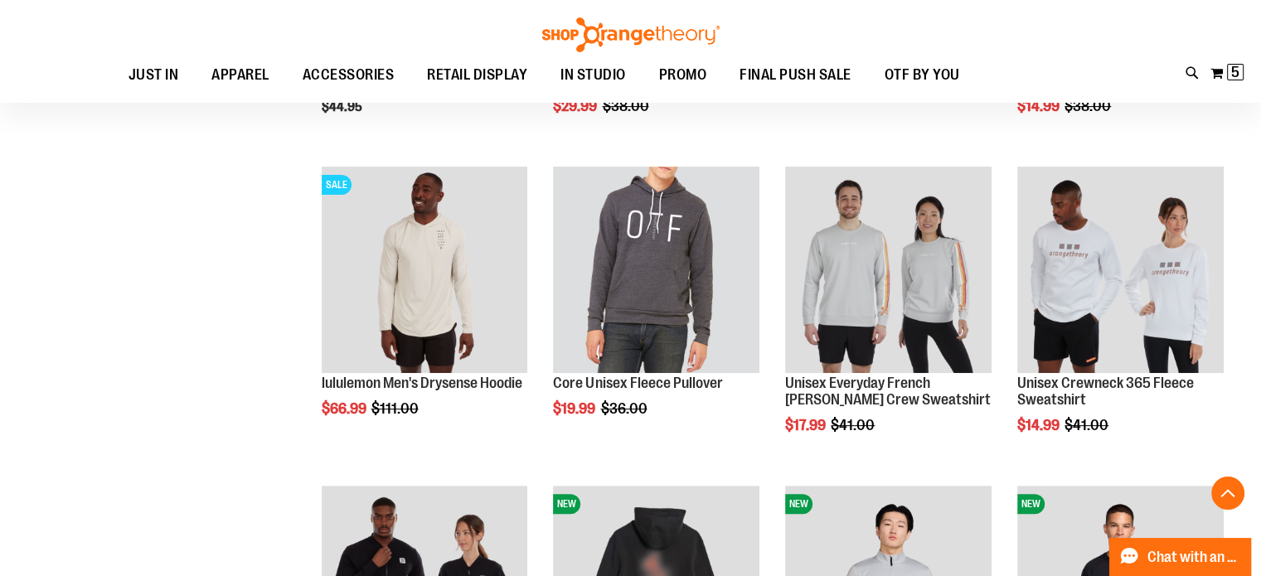
scroll to position [776, 0]
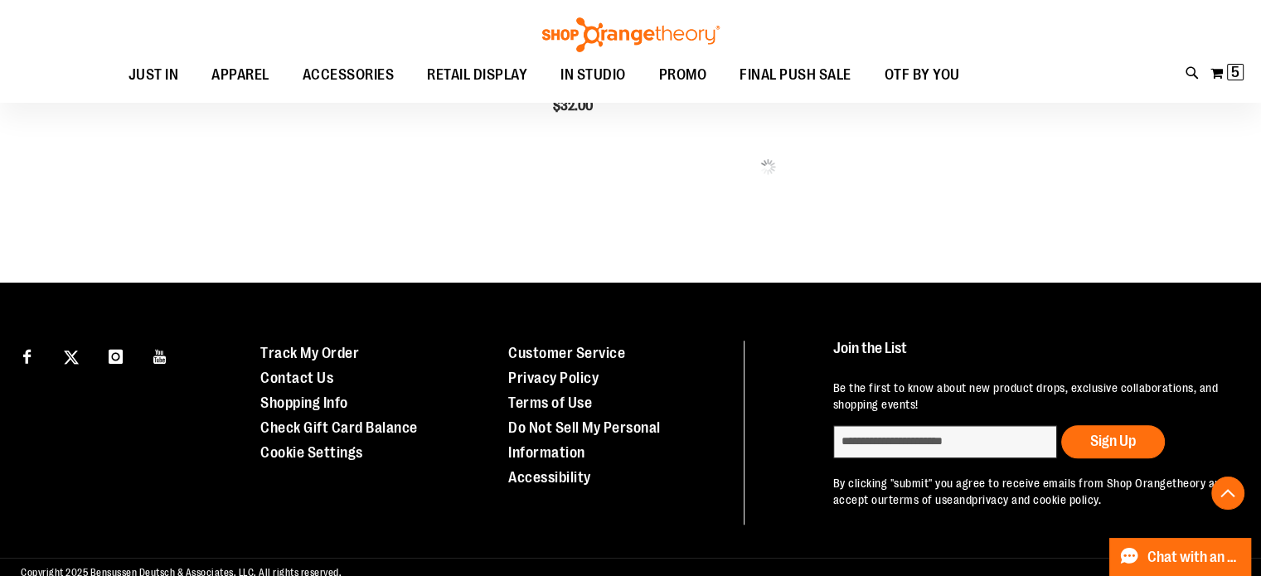
scroll to position [1120, 0]
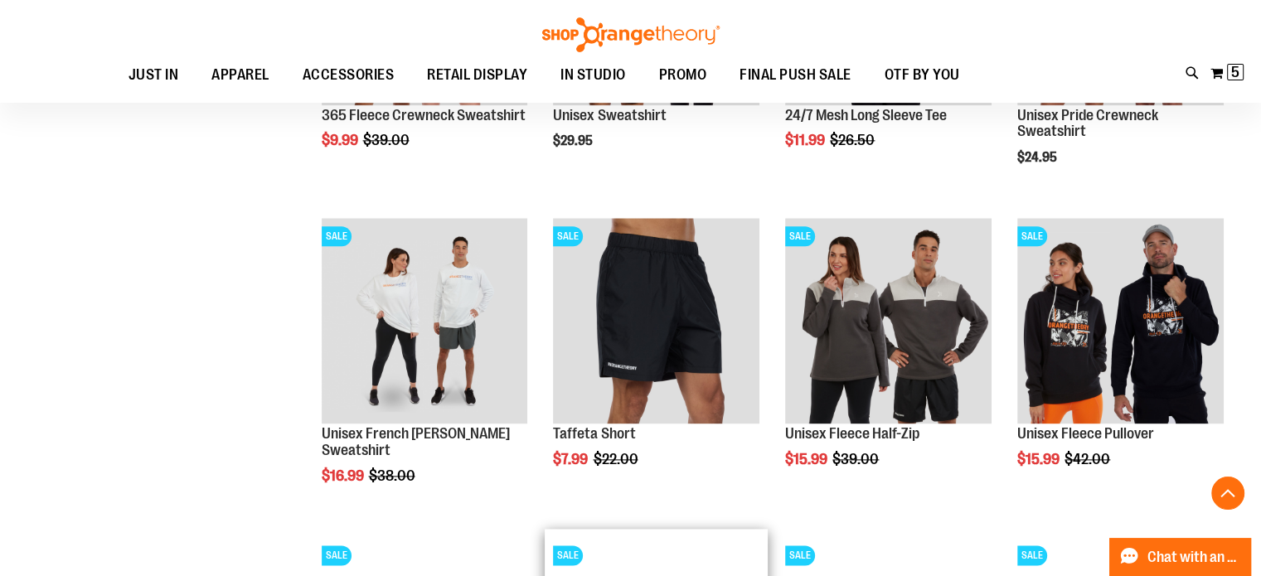
scroll to position [2025, 0]
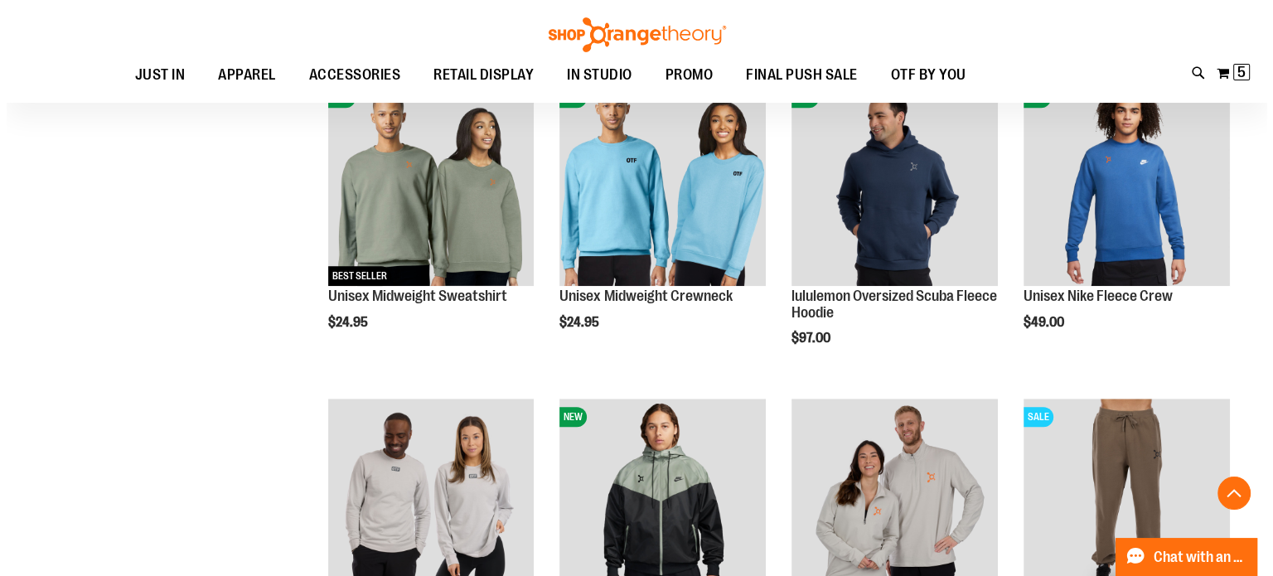
scroll to position [1075, 0]
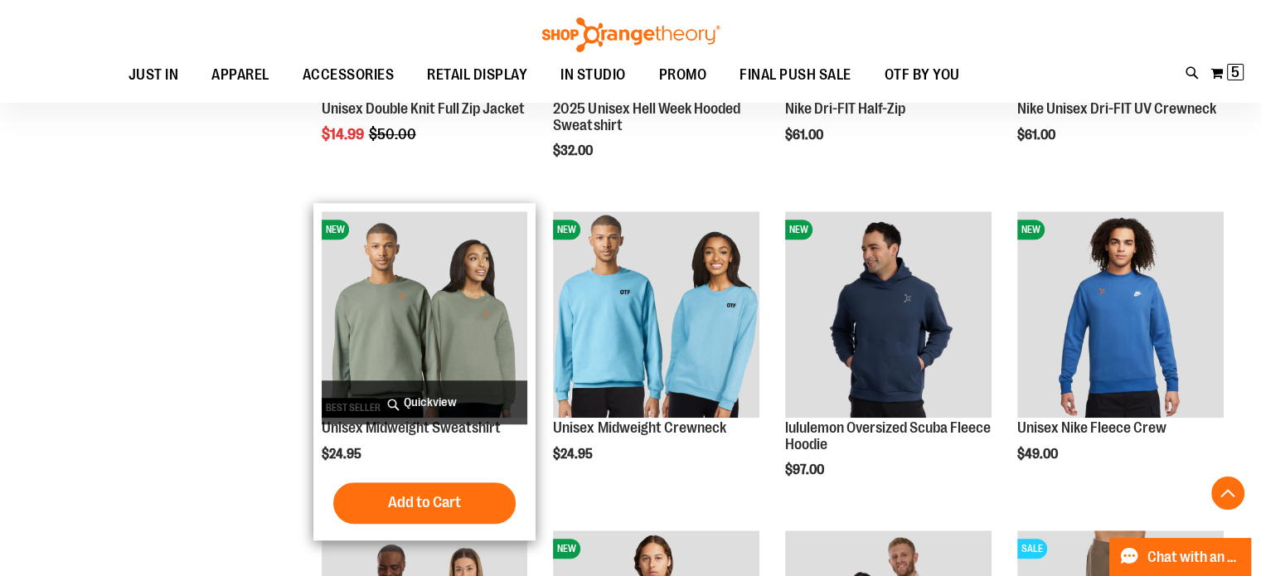
type input "**********"
click at [427, 382] on span "Quickview" at bounding box center [425, 403] width 206 height 44
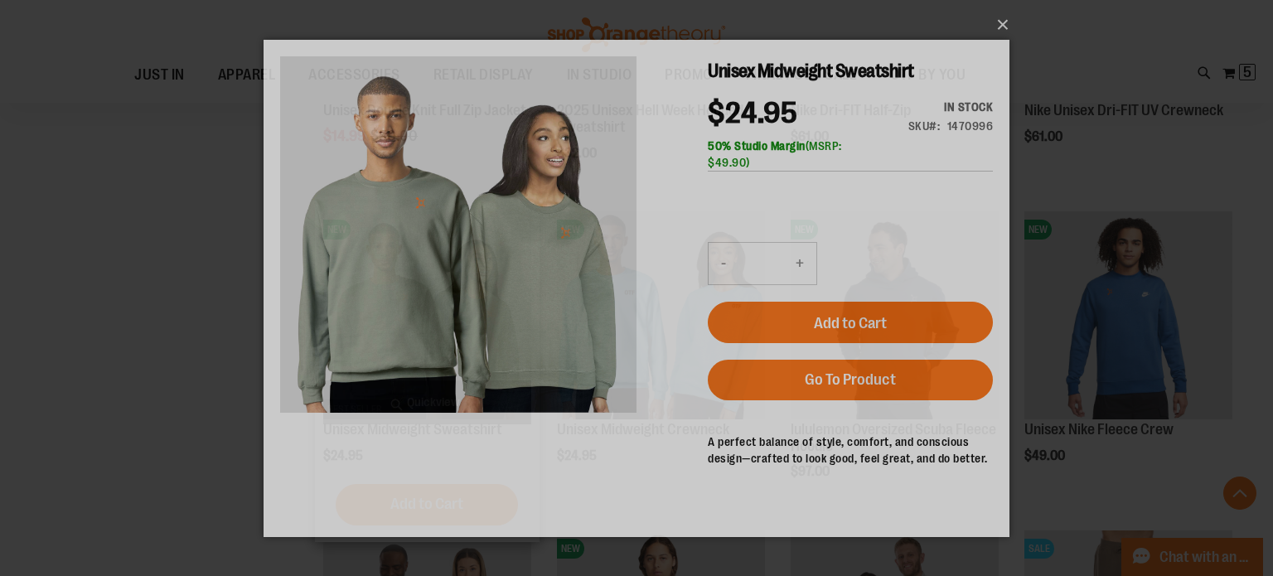
scroll to position [0, 0]
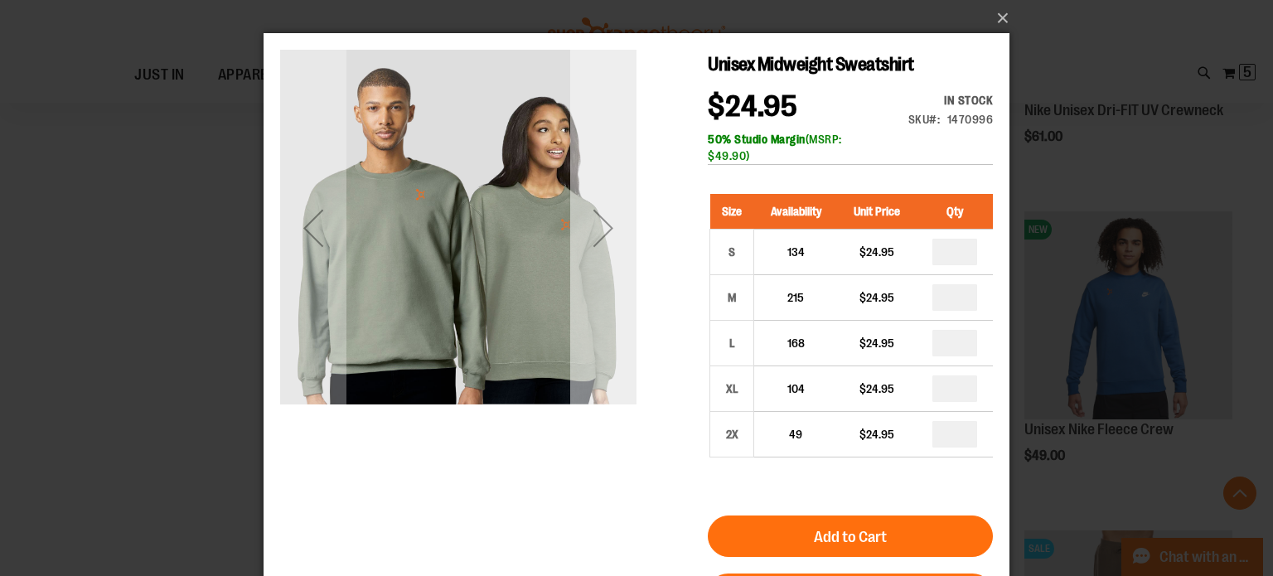
click at [589, 240] on div "Next" at bounding box center [603, 228] width 66 height 66
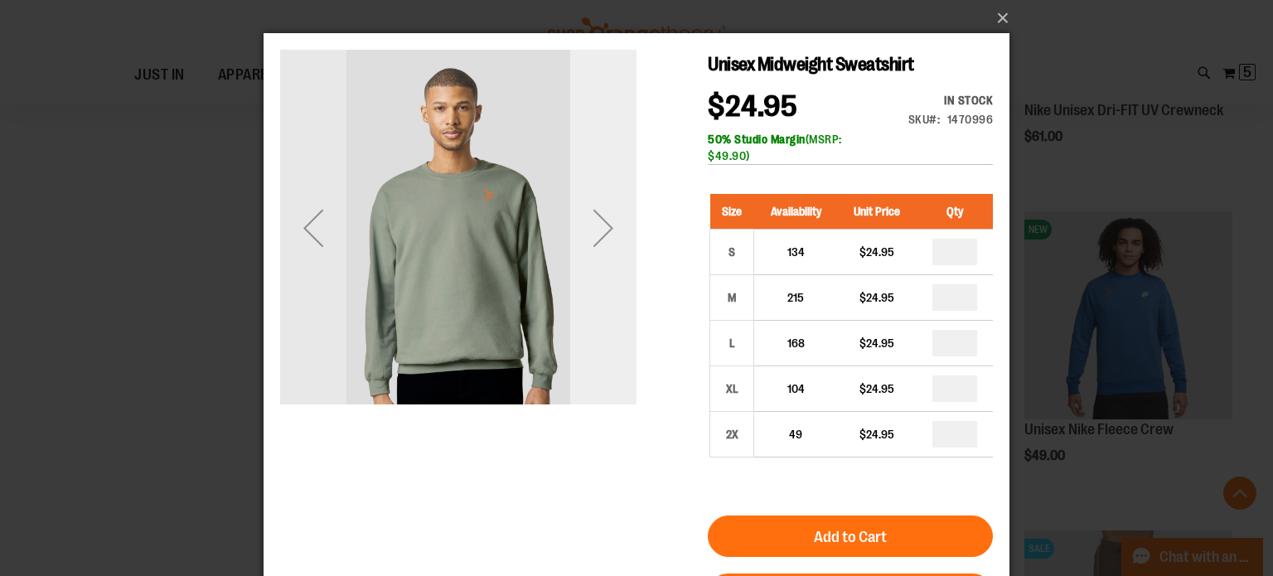
click at [589, 240] on div "Next" at bounding box center [603, 228] width 66 height 66
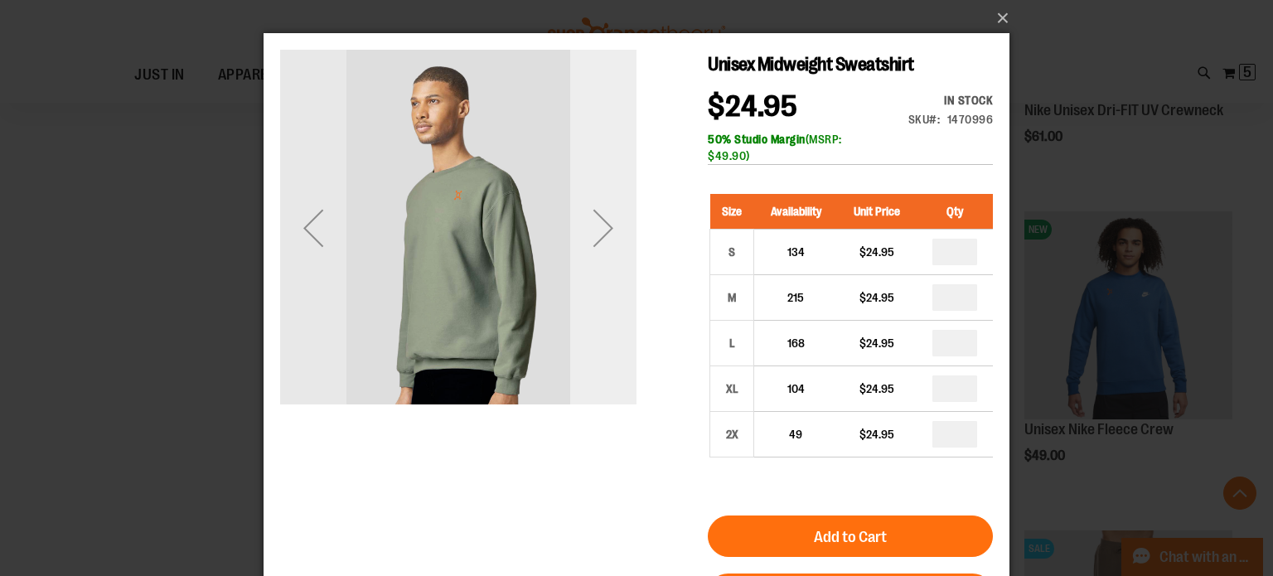
click at [589, 240] on div "Next" at bounding box center [603, 228] width 66 height 66
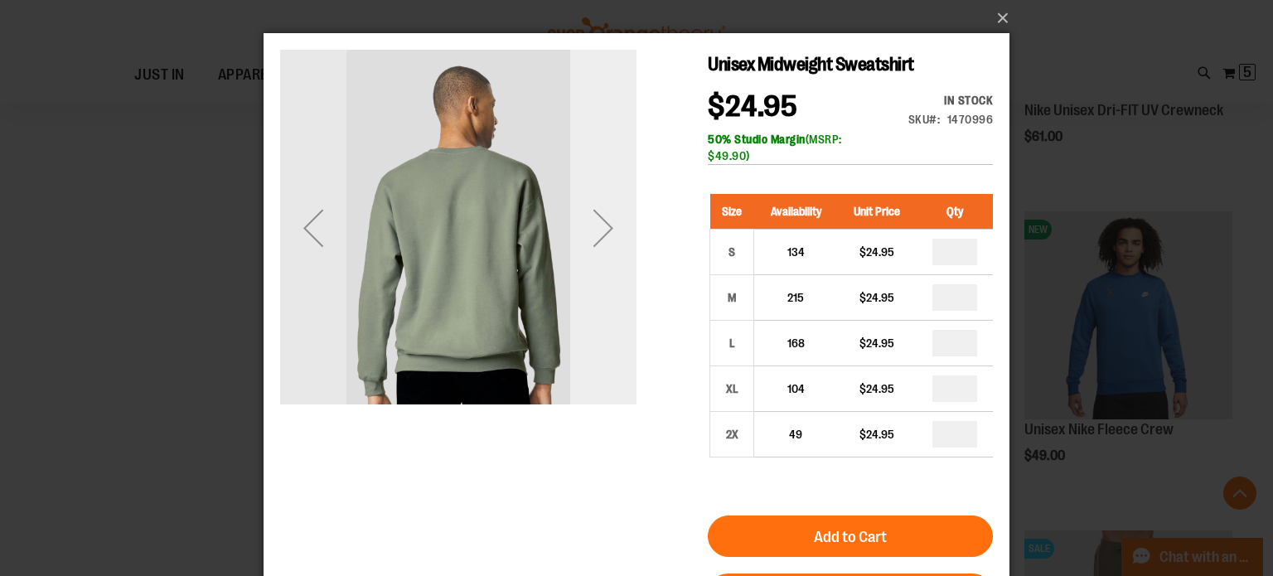
click at [589, 240] on div "Next" at bounding box center [603, 228] width 66 height 66
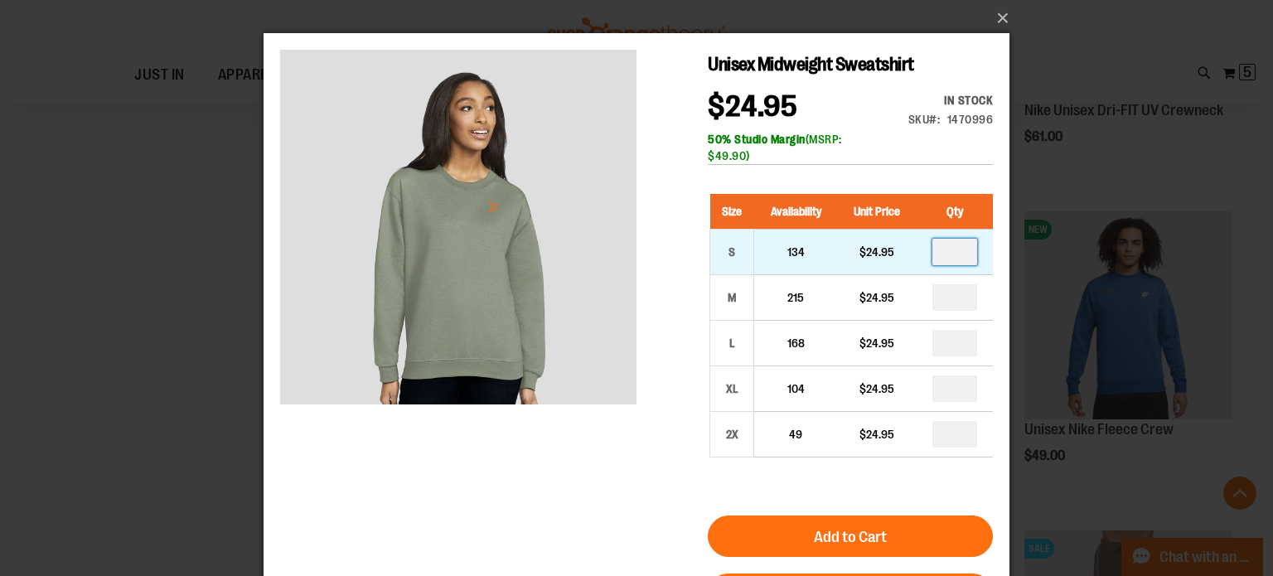
click at [973, 255] on input "number" at bounding box center [955, 252] width 45 height 27
type input "*"
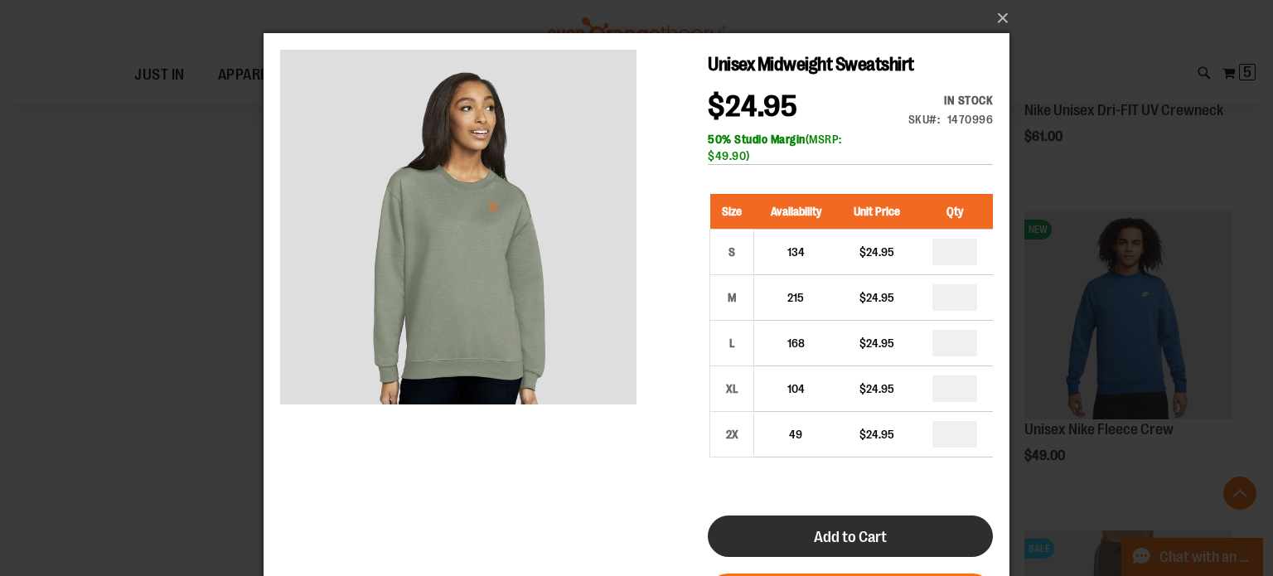
click at [817, 546] on button "Add to Cart" at bounding box center [850, 536] width 285 height 41
click at [831, 533] on span "Add to Cart" at bounding box center [850, 537] width 73 height 18
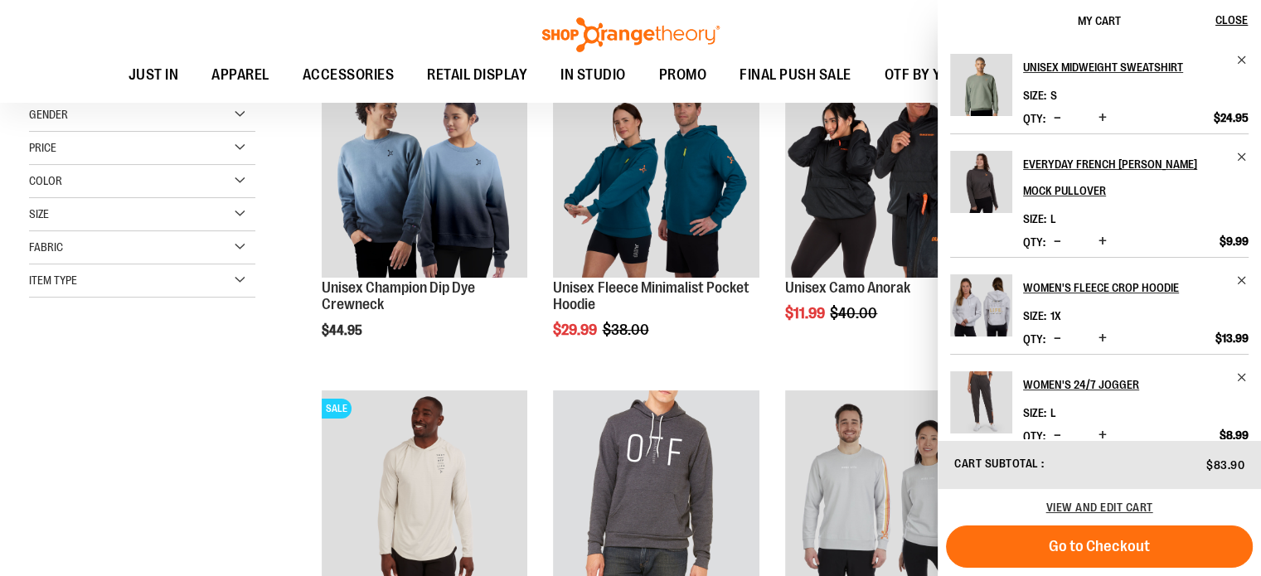
scroll to position [258, 0]
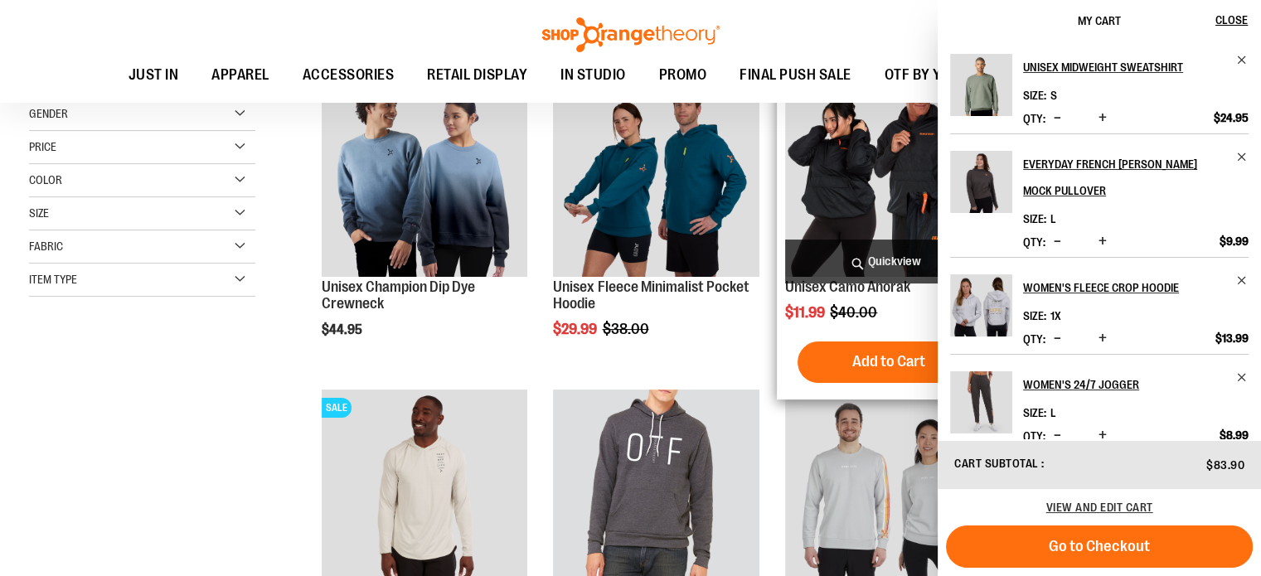
click at [842, 206] on img "product" at bounding box center [888, 173] width 206 height 206
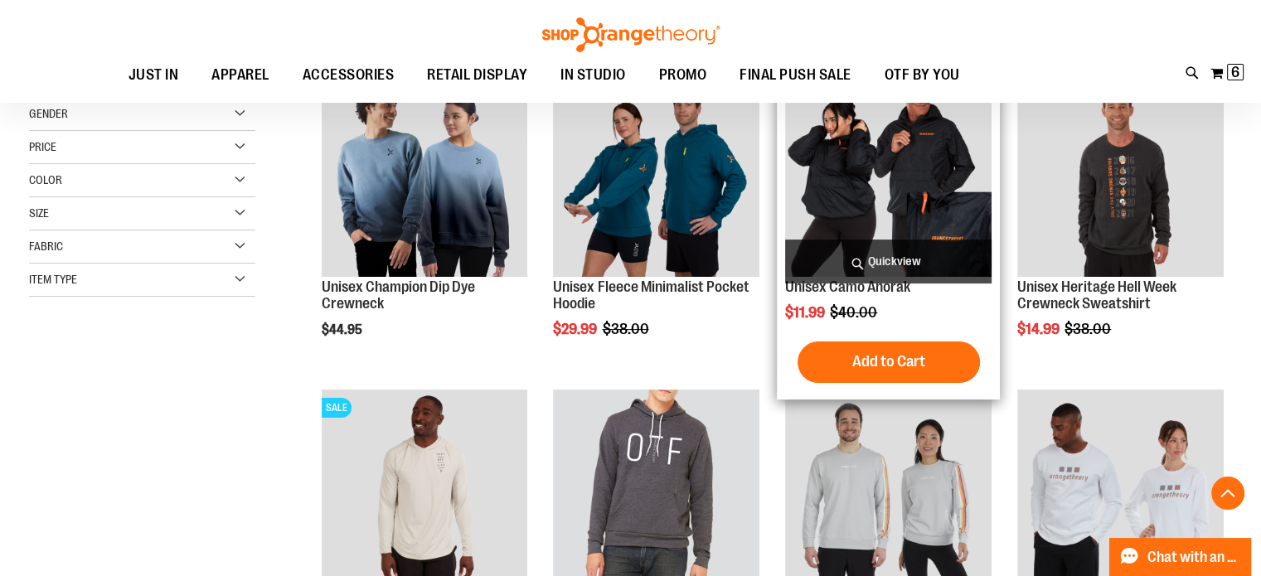
click at [842, 206] on img "product" at bounding box center [888, 173] width 206 height 206
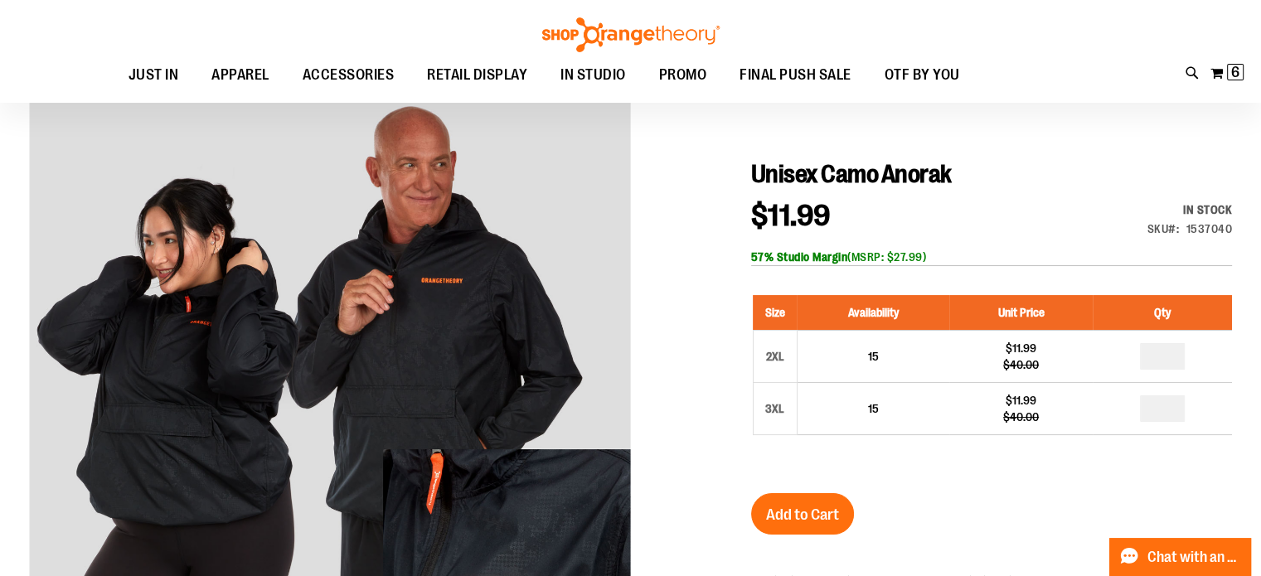
scroll to position [132, 0]
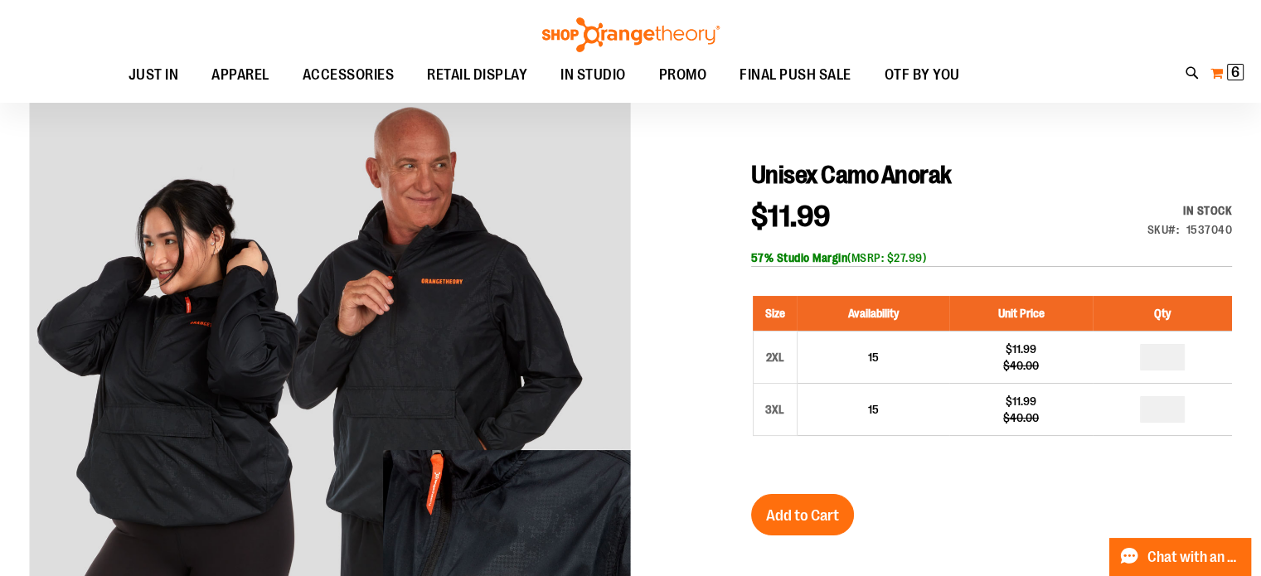
type input "**********"
click at [1231, 72] on span "6" at bounding box center [1235, 72] width 8 height 17
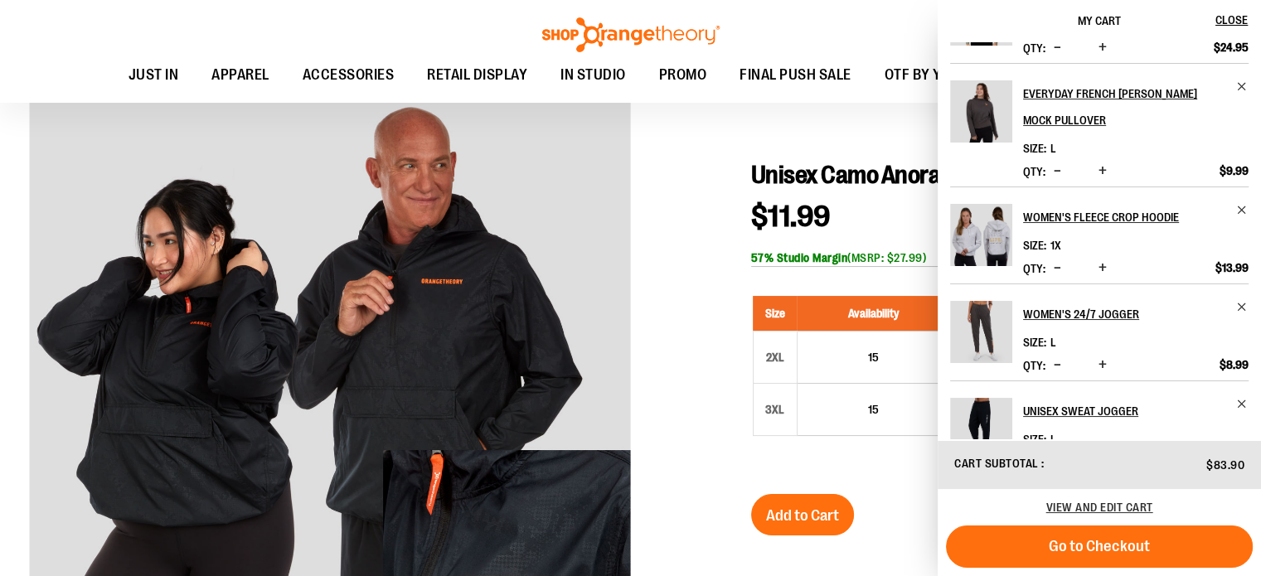
scroll to position [0, 0]
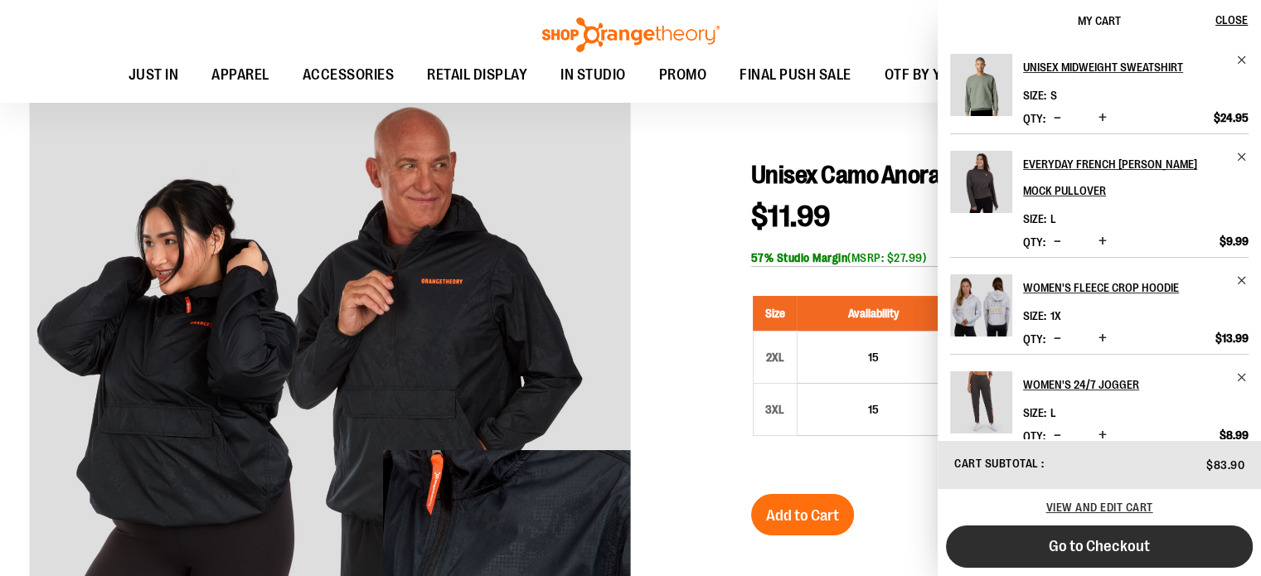
click at [1098, 531] on button "Go to Checkout" at bounding box center [1099, 547] width 307 height 42
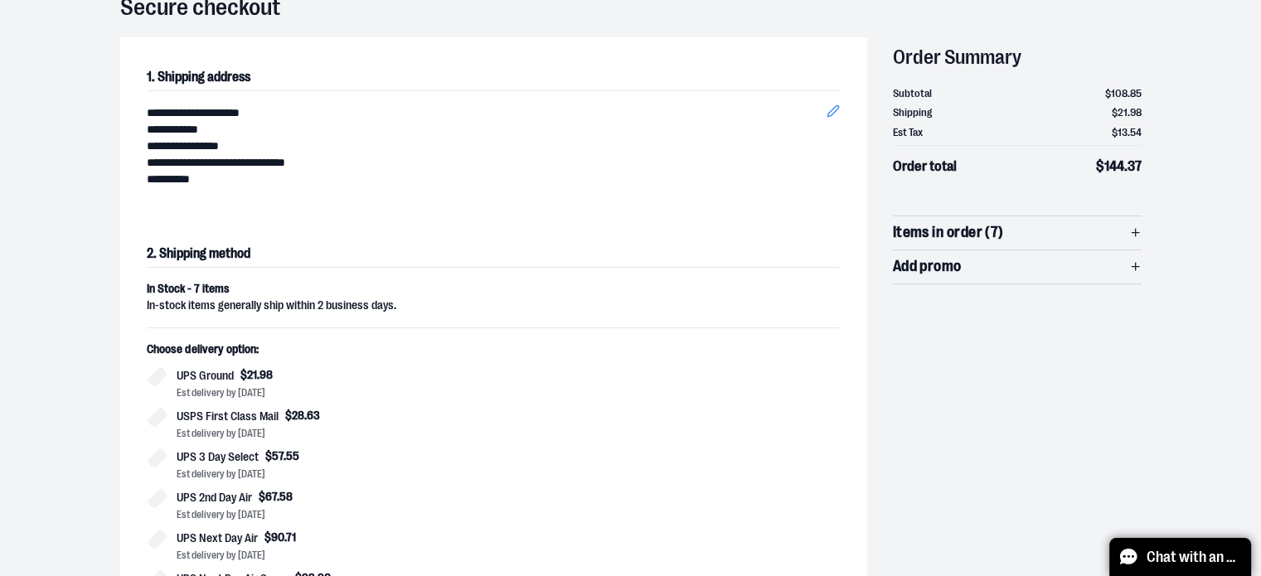
scroll to position [283, 0]
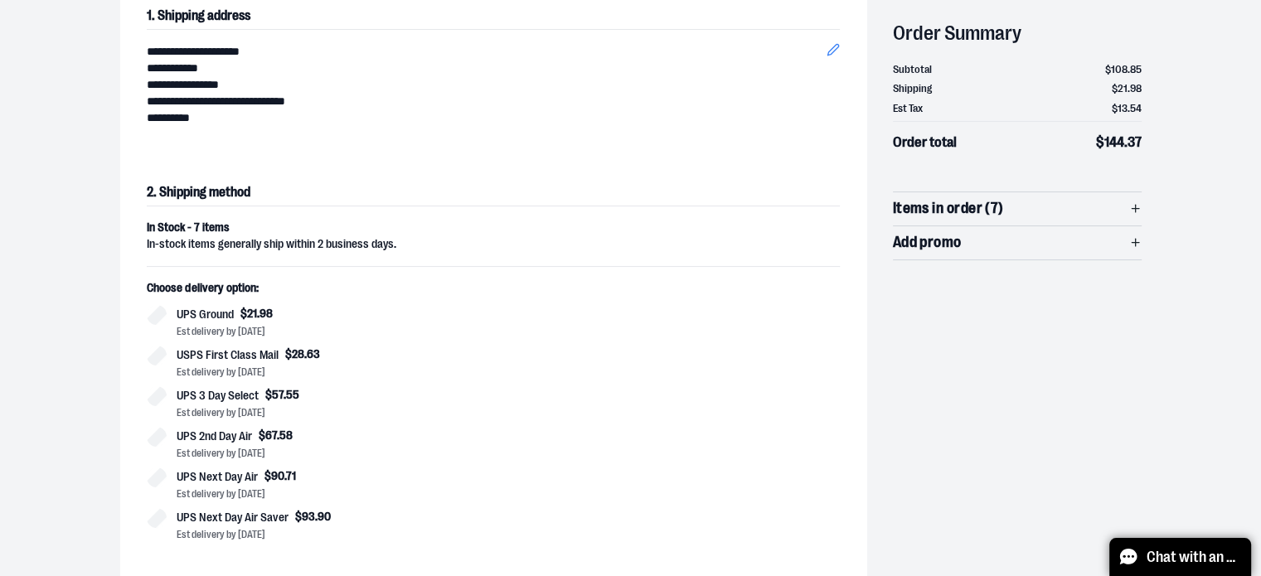
click at [985, 192] on span "Items in order (7)" at bounding box center [1017, 208] width 249 height 33
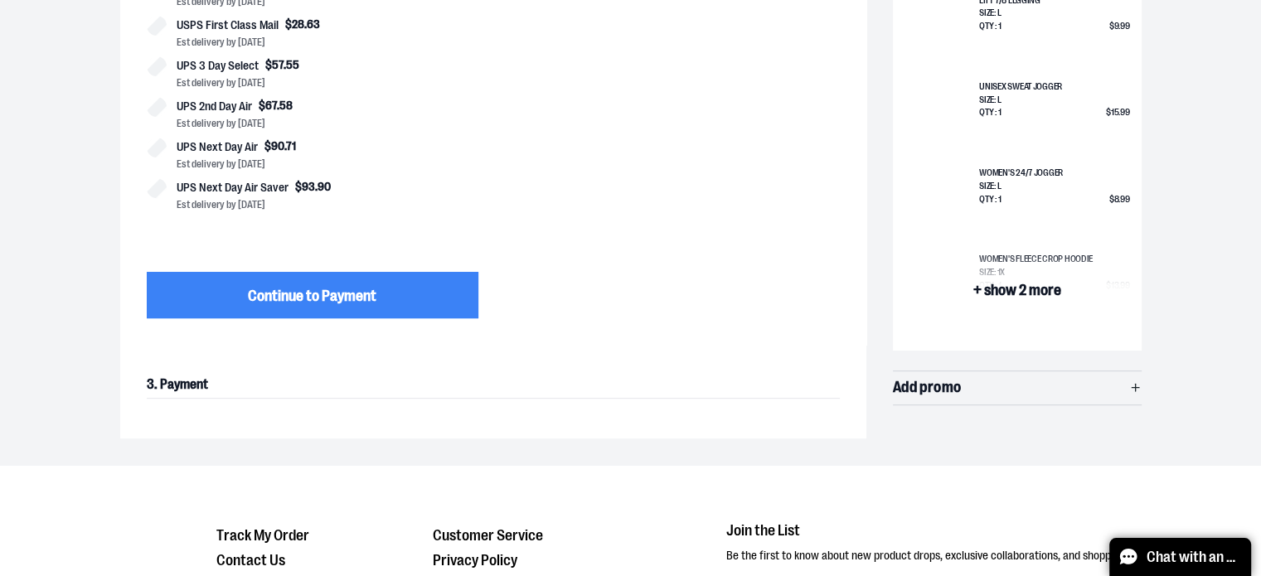
scroll to position [431, 0]
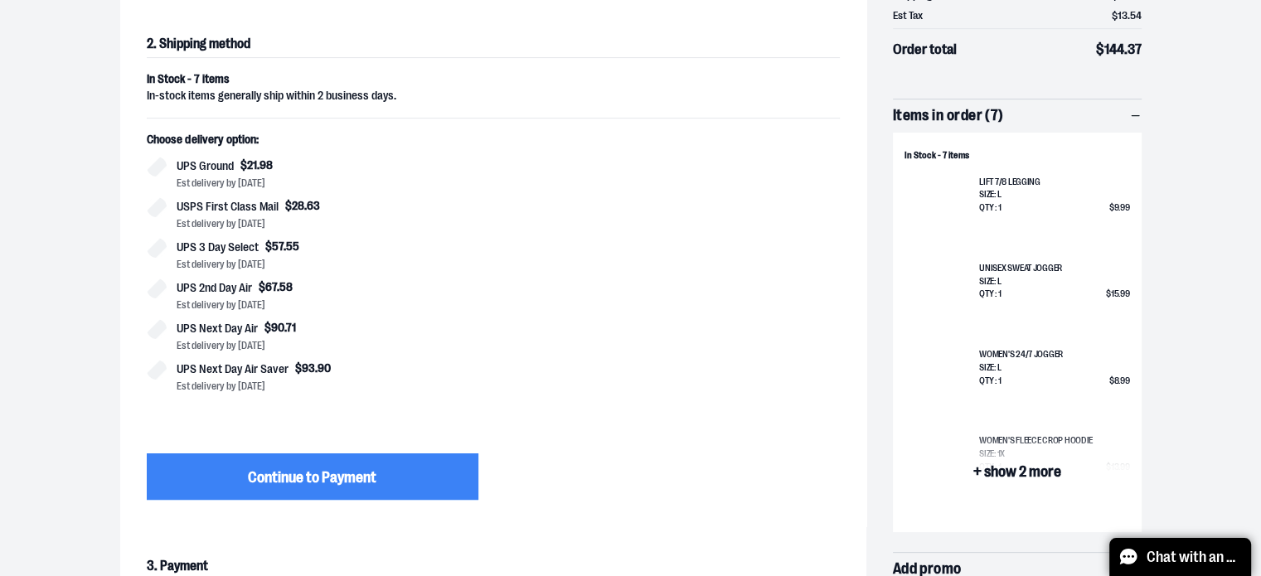
click at [1002, 463] on span "+ show 2 more" at bounding box center [1017, 474] width 88 height 22
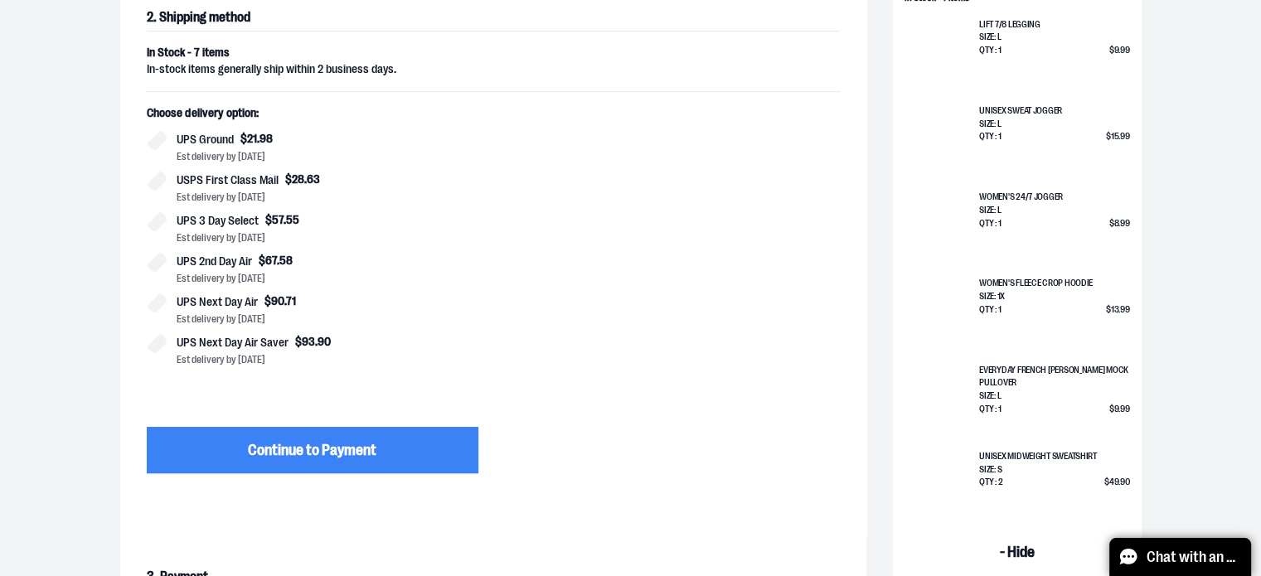
scroll to position [514, 0]
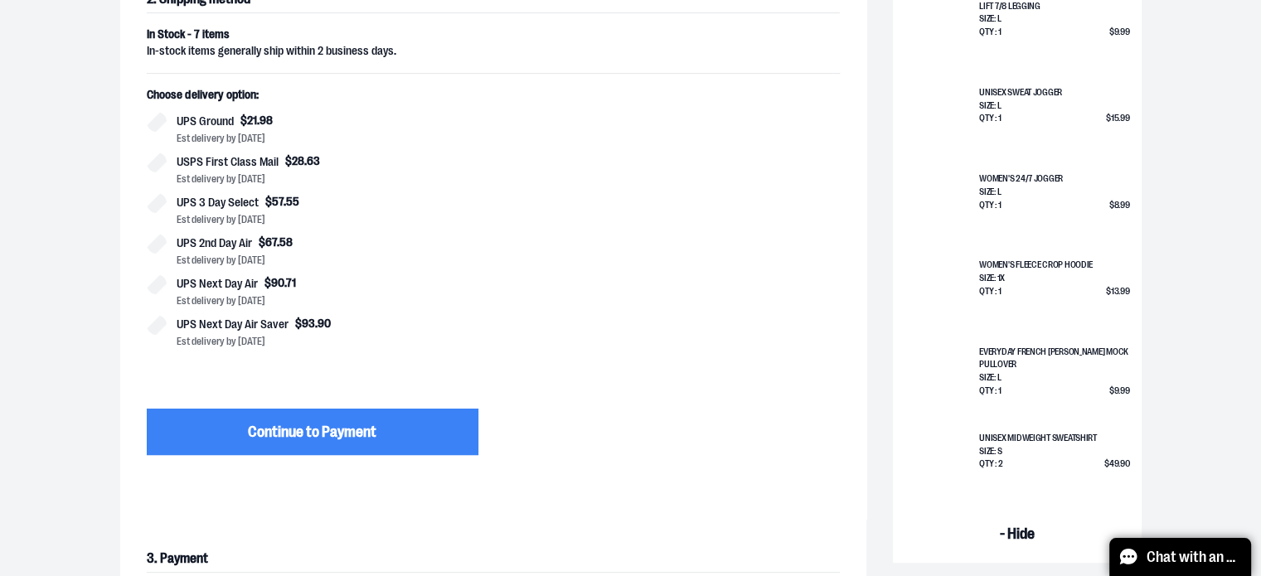
click at [955, 432] on img at bounding box center [942, 432] width 64 height 0
click at [932, 432] on img at bounding box center [942, 432] width 64 height 0
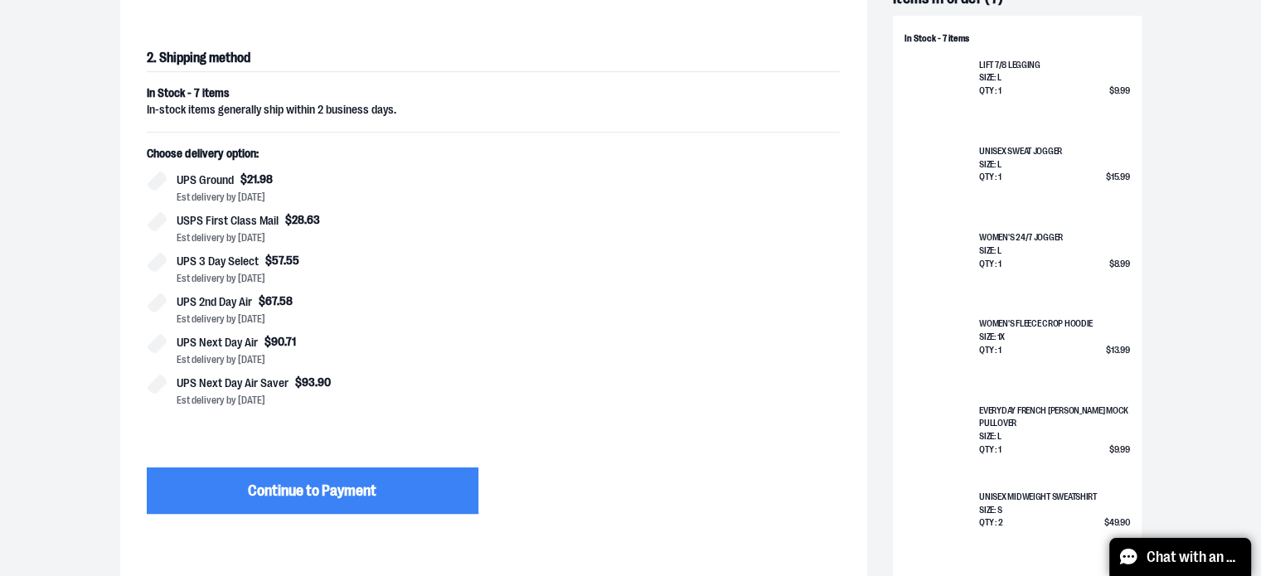
scroll to position [0, 0]
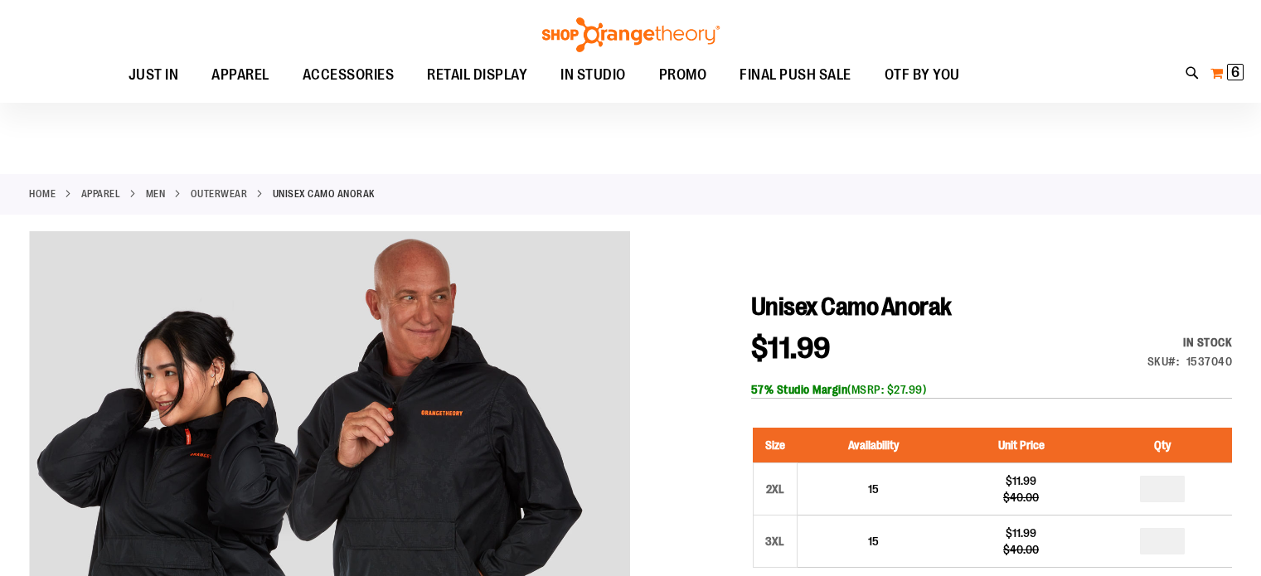
scroll to position [123, 0]
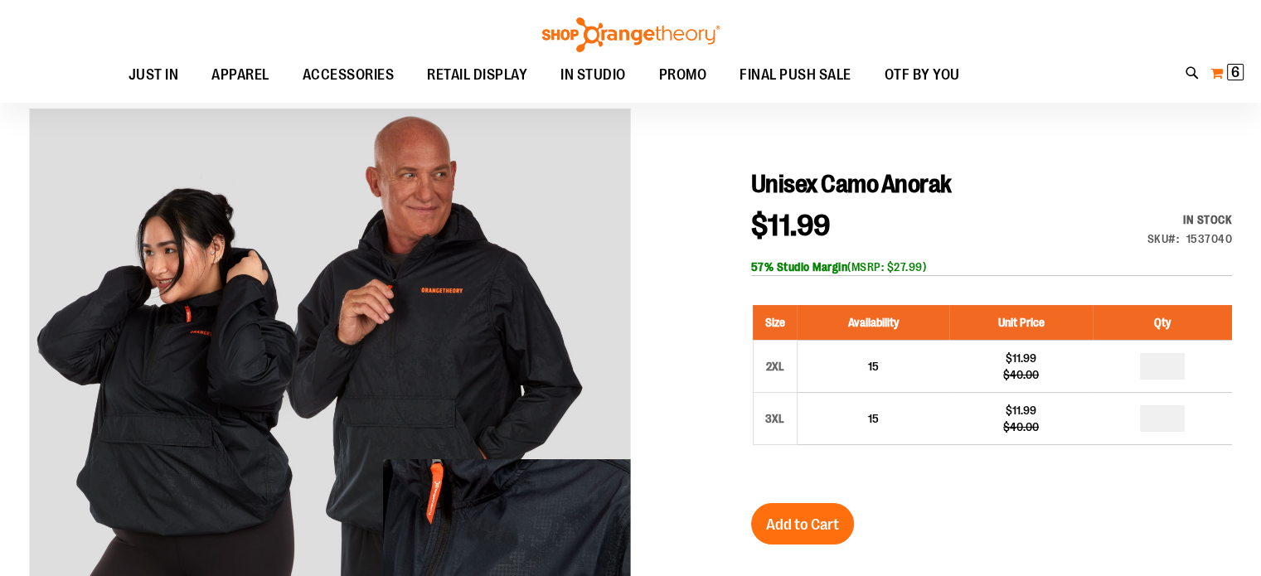
type input "**********"
click at [1231, 68] on span "6" at bounding box center [1235, 72] width 8 height 17
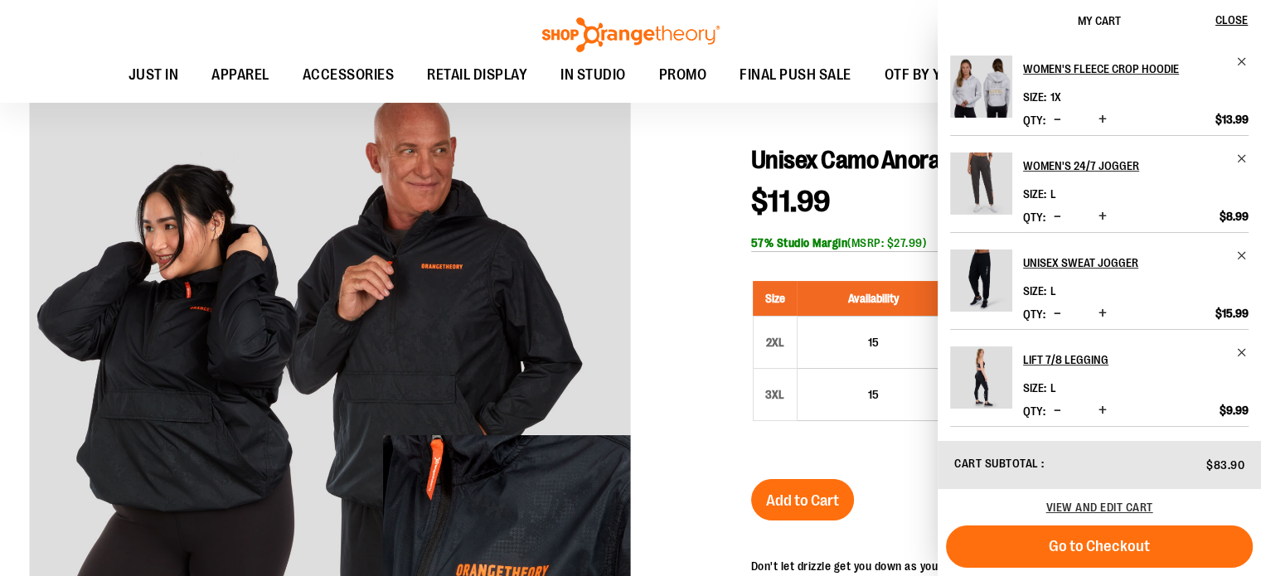
scroll to position [0, 0]
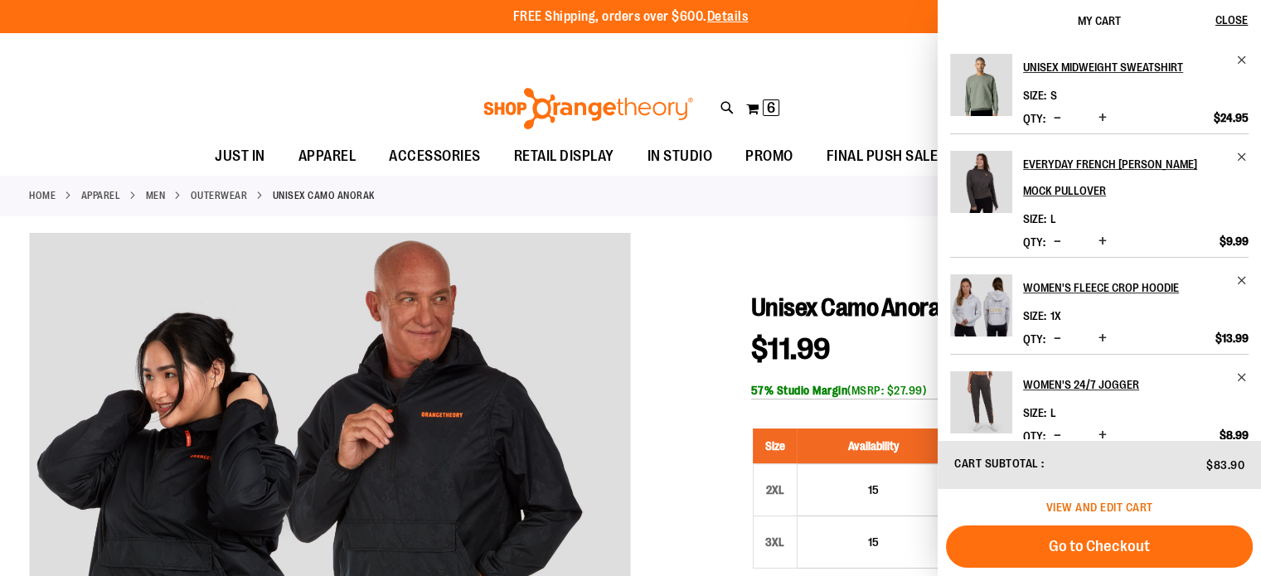
click at [1090, 503] on span "View and edit cart" at bounding box center [1099, 507] width 107 height 13
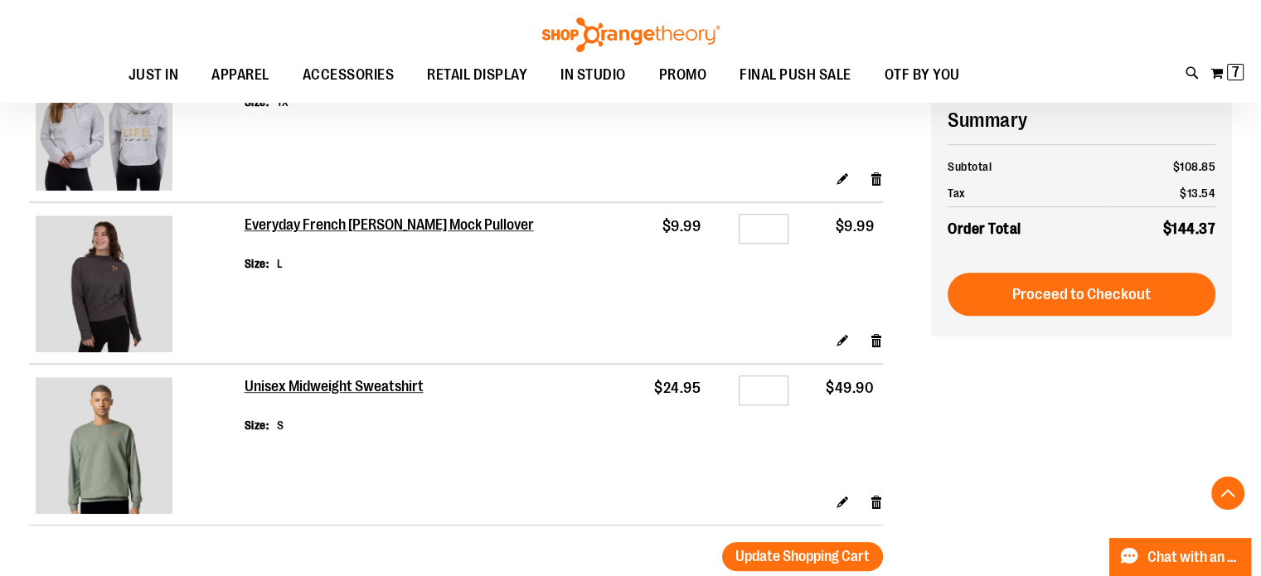
scroll to position [729, 0]
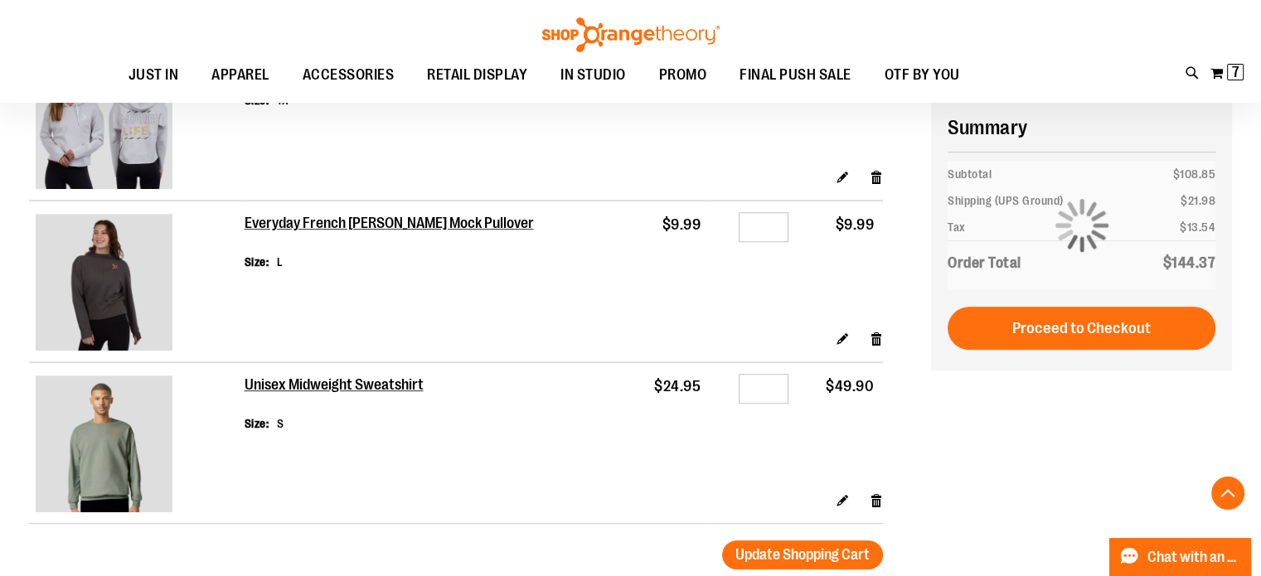
type input "**********"
click at [767, 395] on input "*" at bounding box center [764, 389] width 50 height 30
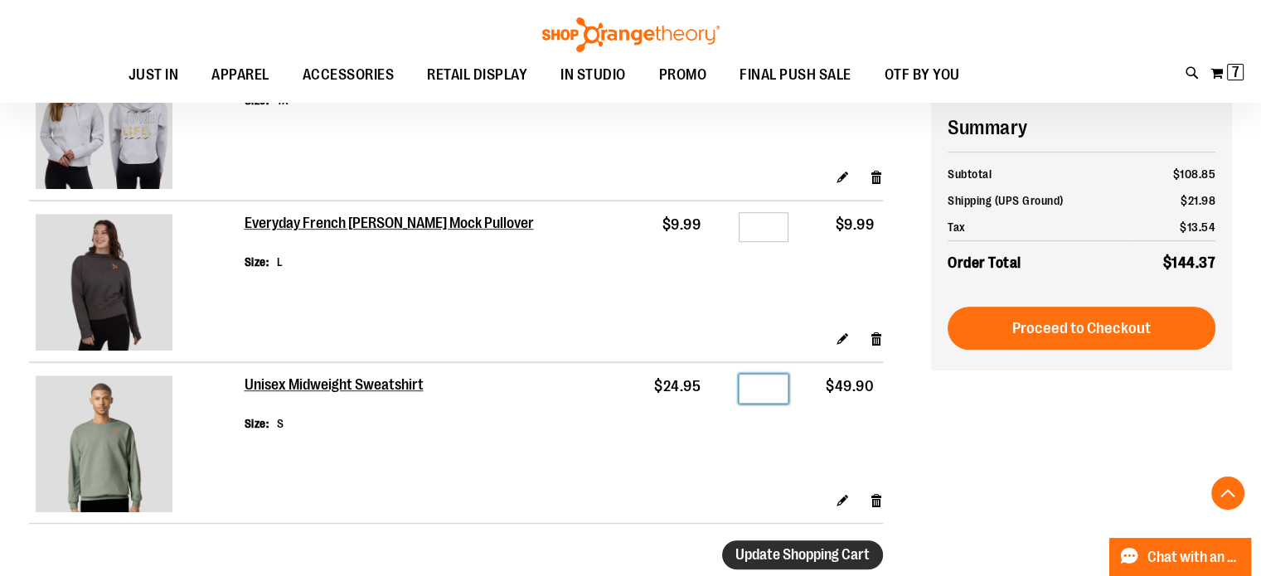
type input "*"
click at [776, 551] on span "Update Shopping Cart" at bounding box center [802, 554] width 134 height 17
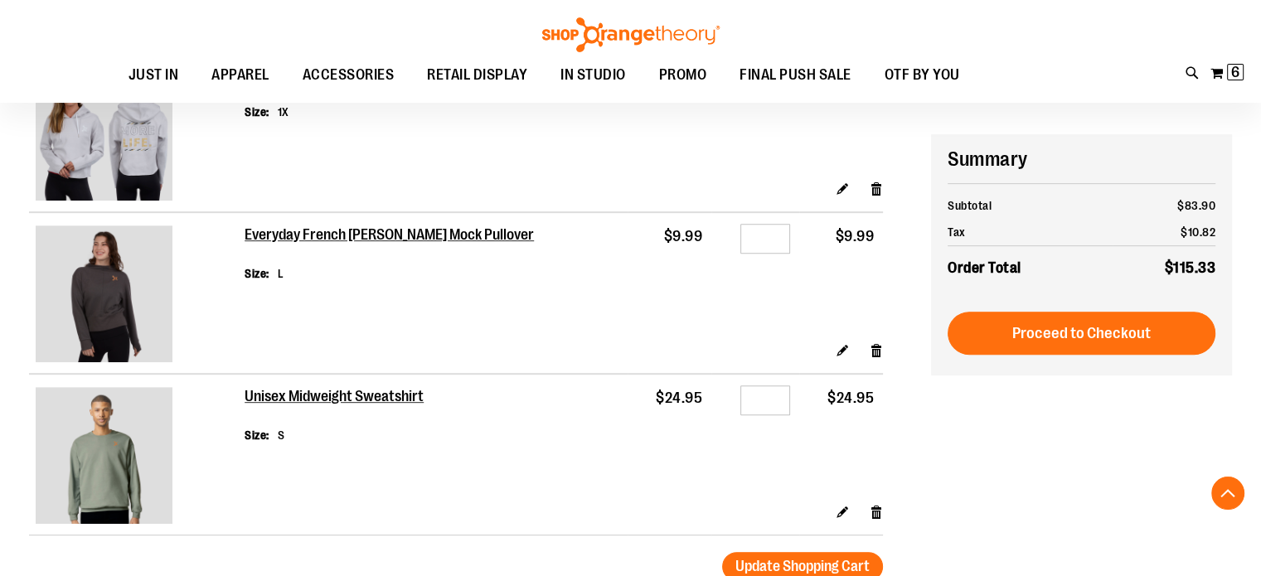
scroll to position [910, 0]
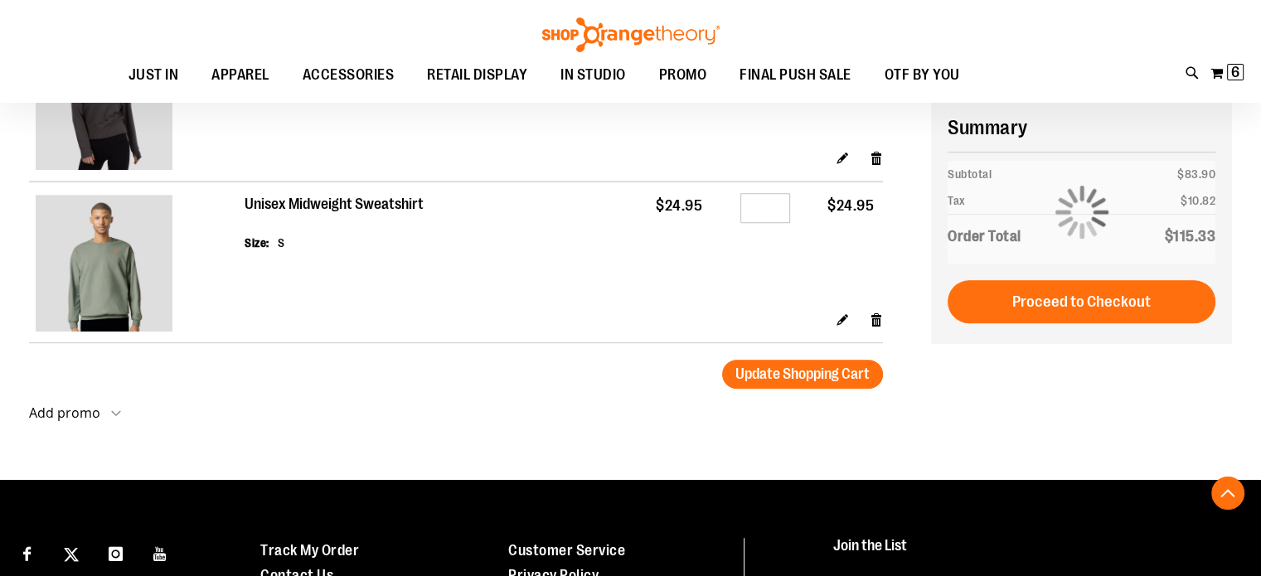
type input "**********"
click at [324, 198] on h2 "Unisex Midweight Sweatshirt" at bounding box center [335, 205] width 181 height 18
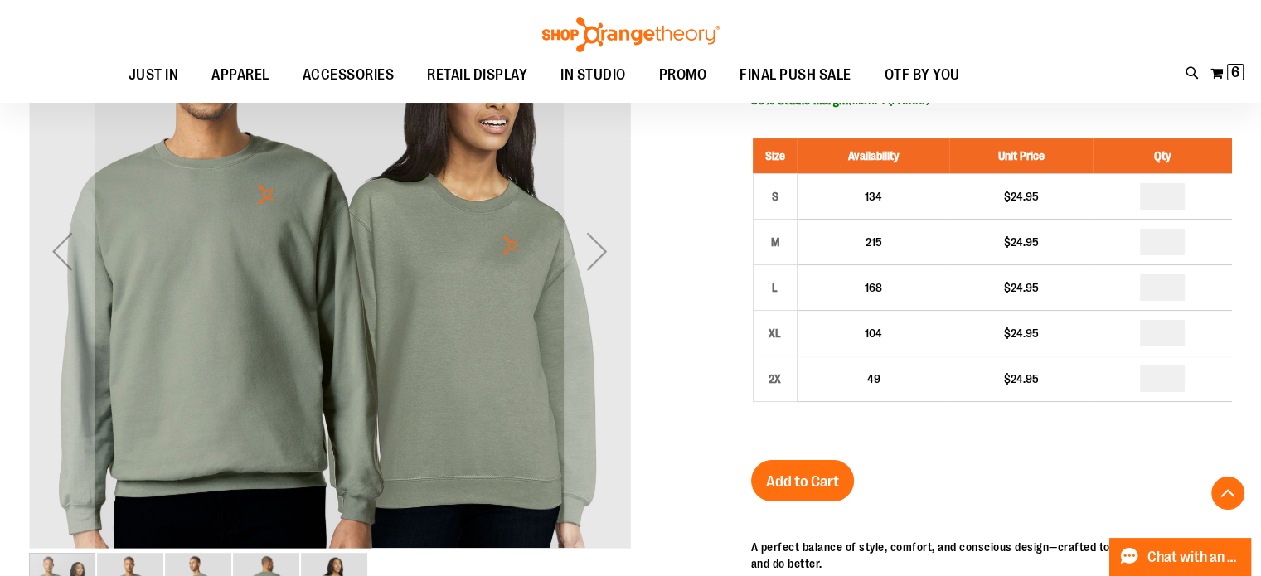
scroll to position [291, 0]
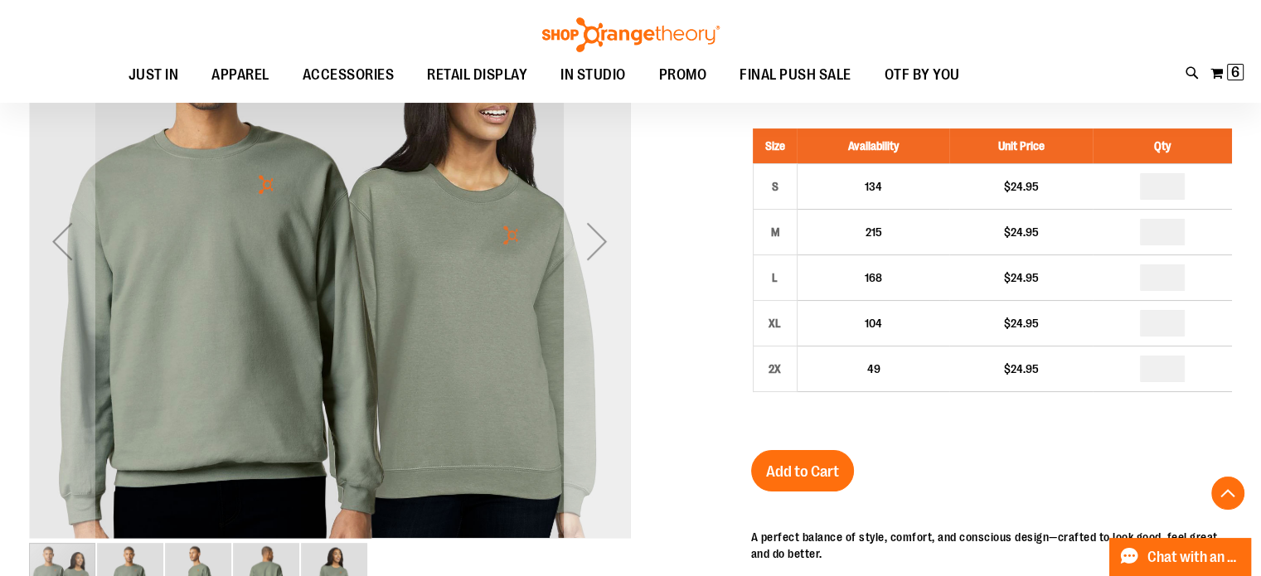
type input "**********"
click at [594, 255] on div "Next" at bounding box center [597, 241] width 66 height 66
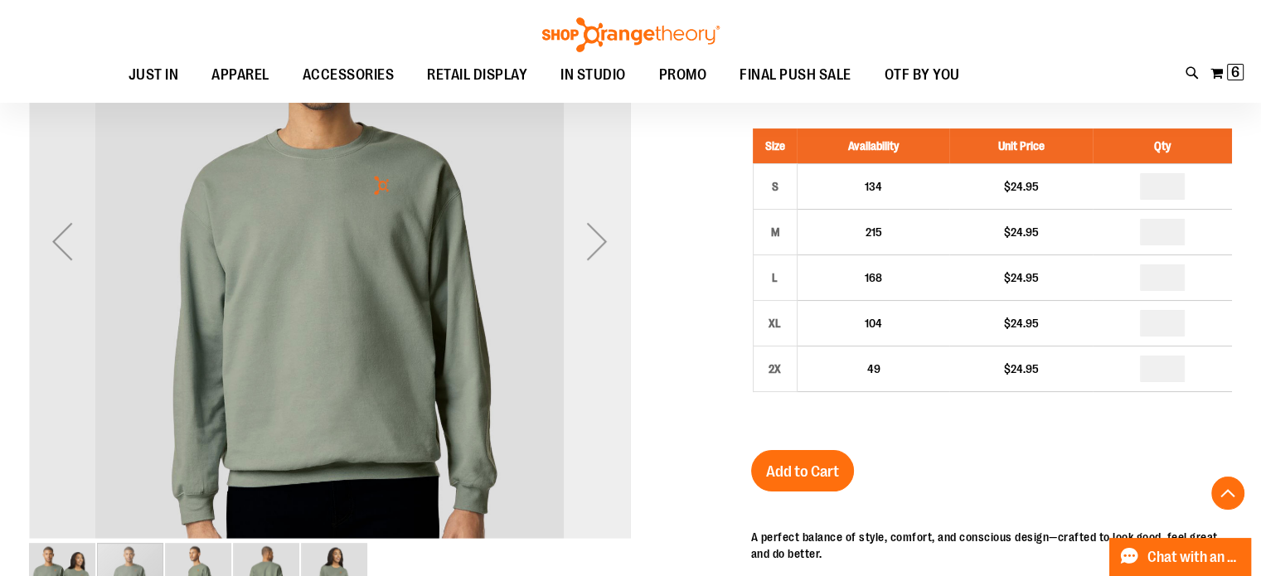
click at [594, 255] on div "Next" at bounding box center [597, 241] width 66 height 66
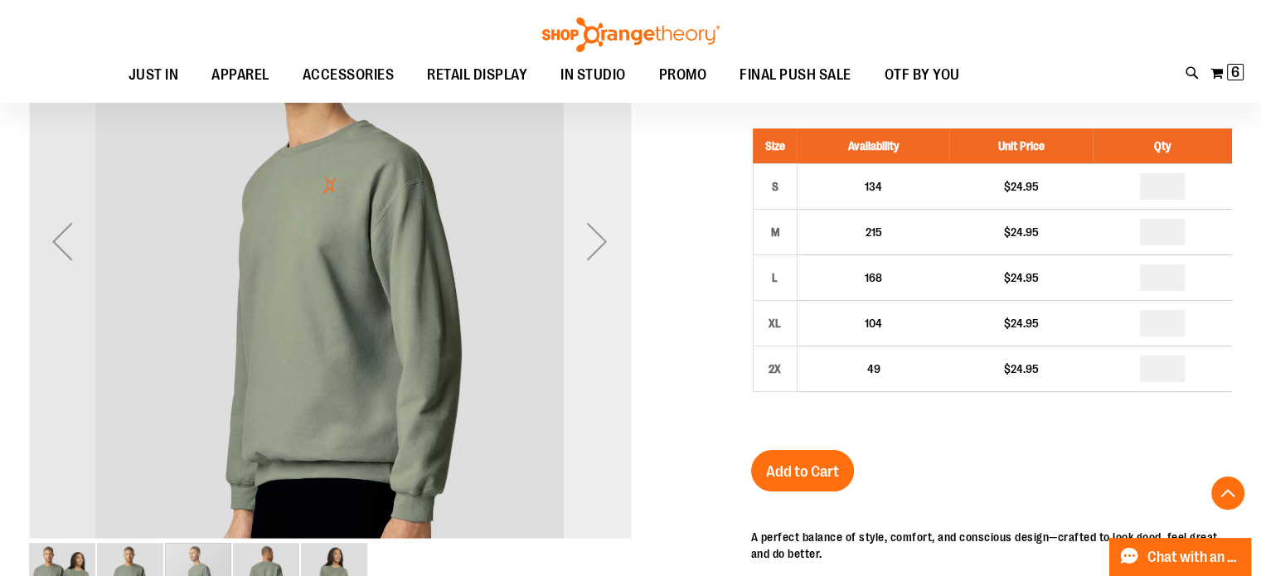
click at [594, 255] on div "Next" at bounding box center [597, 241] width 66 height 66
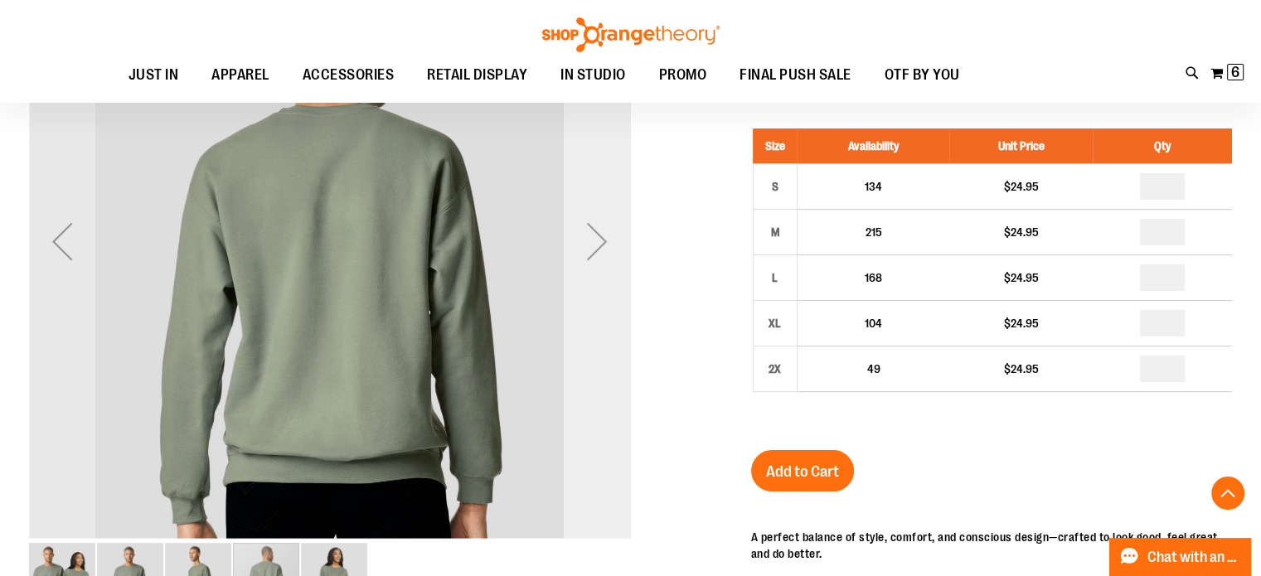
click at [594, 255] on div "Next" at bounding box center [597, 241] width 66 height 66
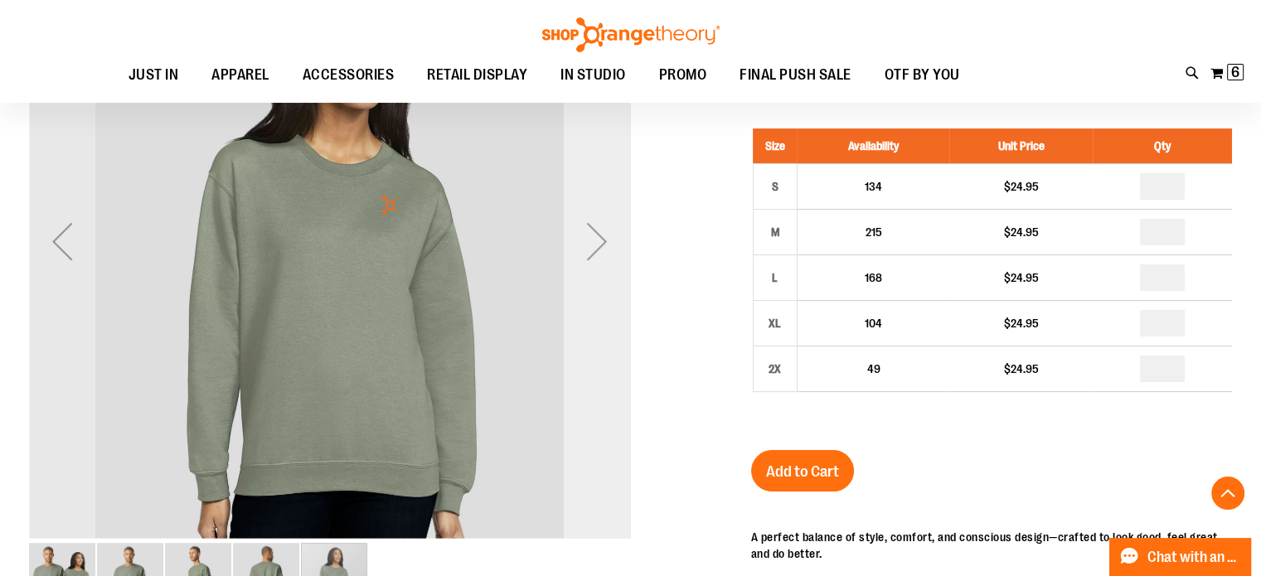
click at [594, 255] on div "Next" at bounding box center [597, 241] width 66 height 66
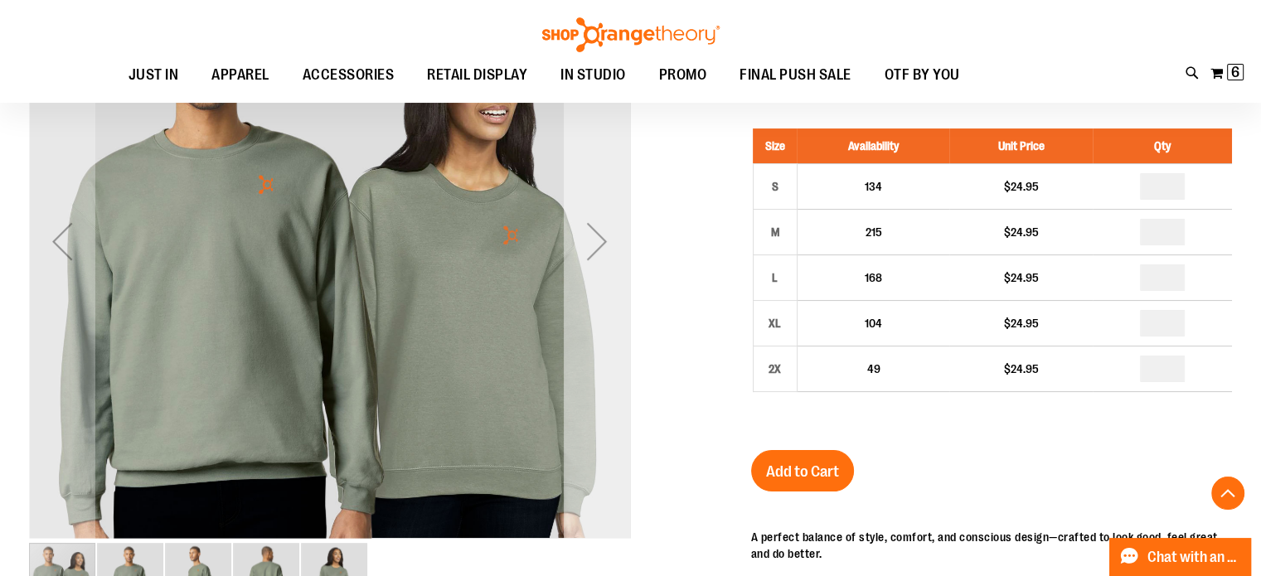
click at [594, 255] on div "Next" at bounding box center [597, 241] width 66 height 66
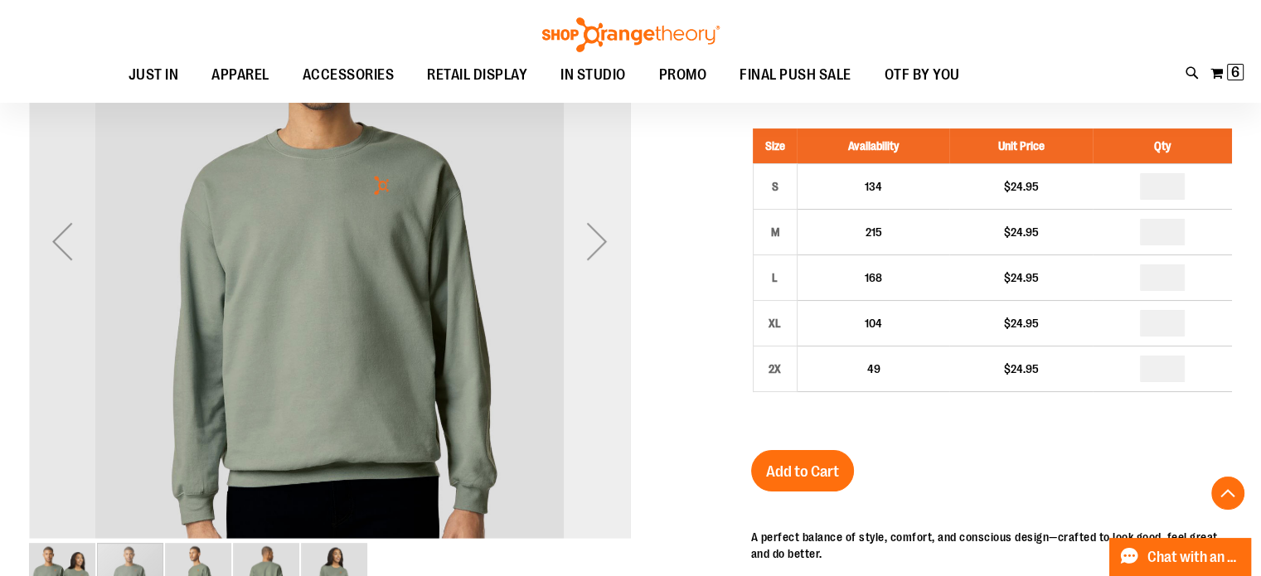
click at [594, 255] on div "Next" at bounding box center [597, 241] width 66 height 66
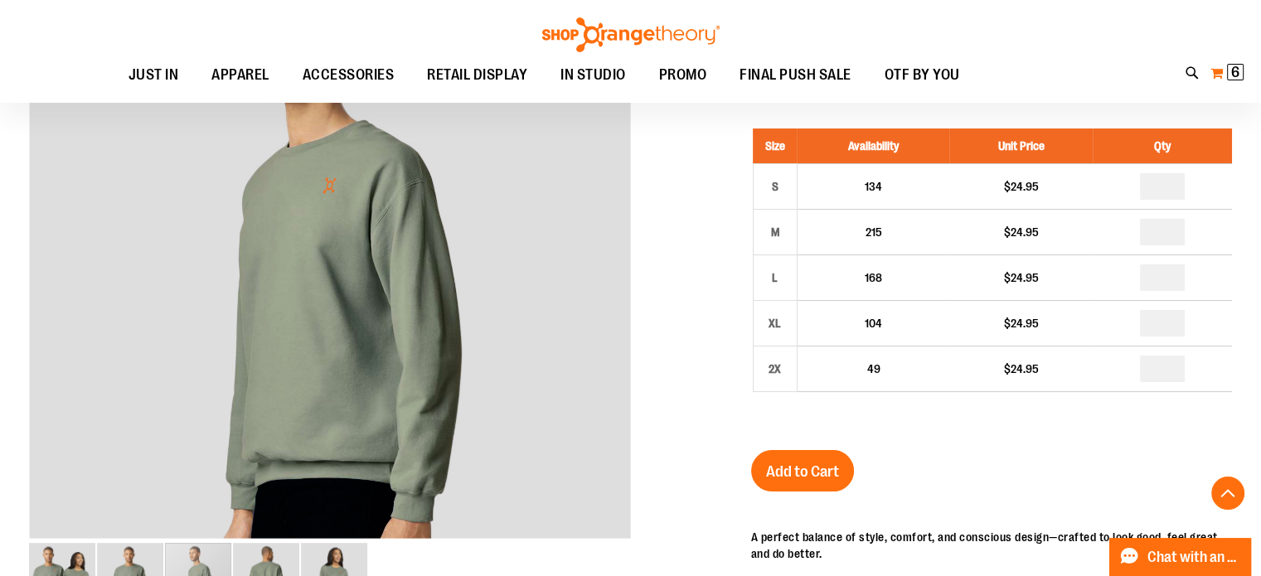
click at [1237, 67] on span "6" at bounding box center [1235, 72] width 8 height 17
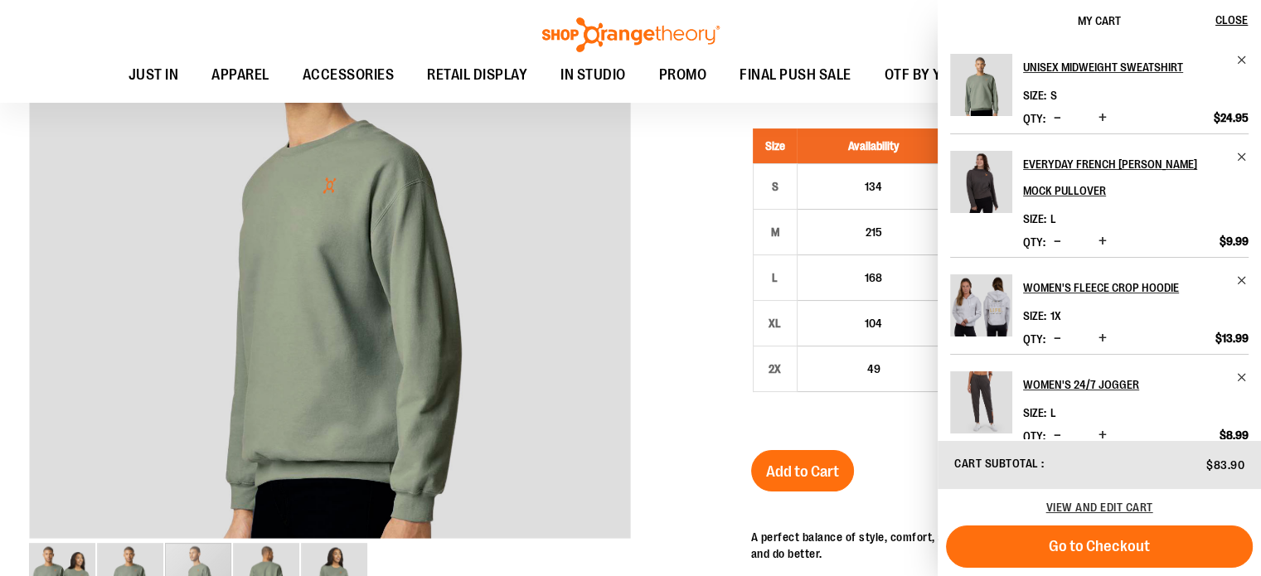
click at [1065, 120] on button "Decrease product quantity" at bounding box center [1058, 118] width 16 height 17
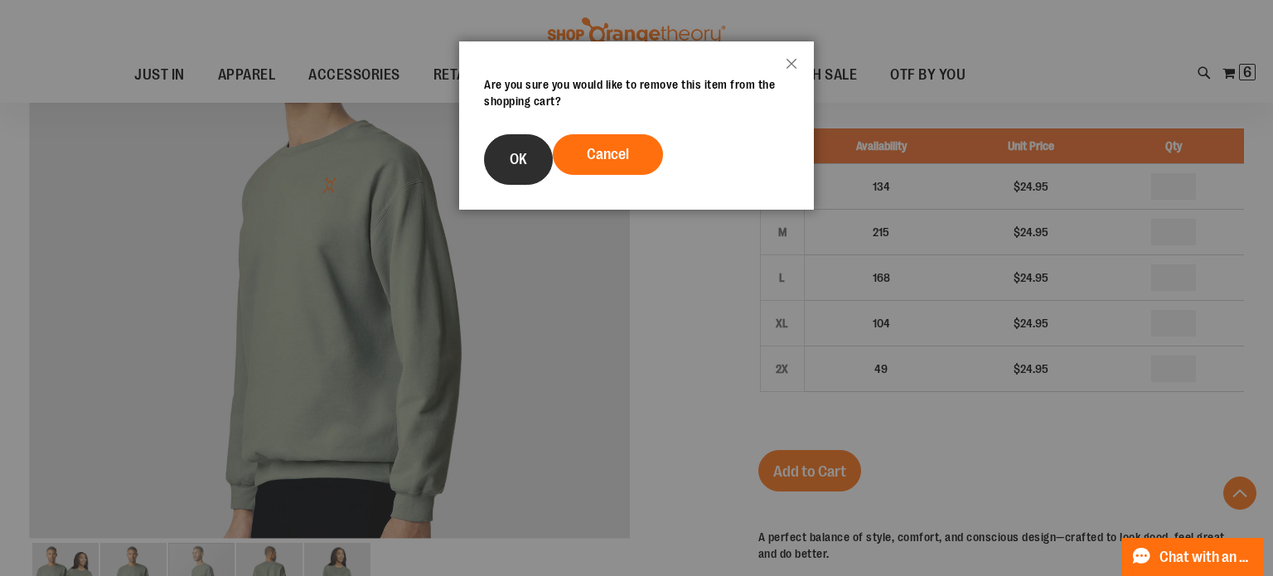
click at [531, 173] on button "OK" at bounding box center [518, 159] width 69 height 51
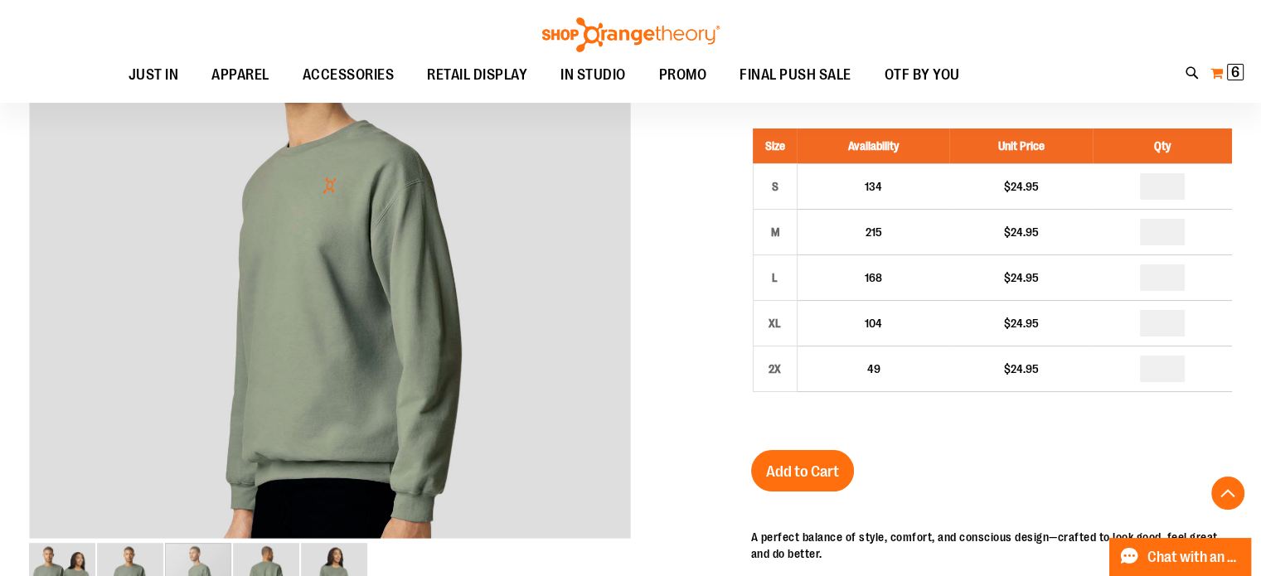
click at [1224, 66] on button "My Cart 6 6 items" at bounding box center [1227, 73] width 35 height 27
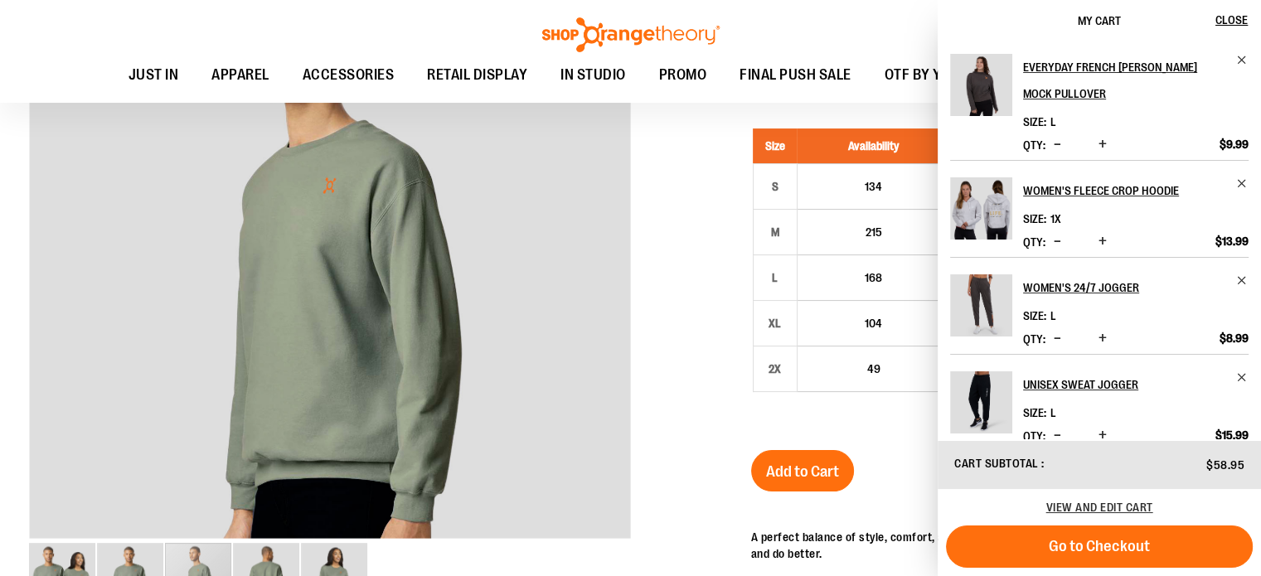
click at [1094, 311] on div "Size L" at bounding box center [1136, 317] width 226 height 17
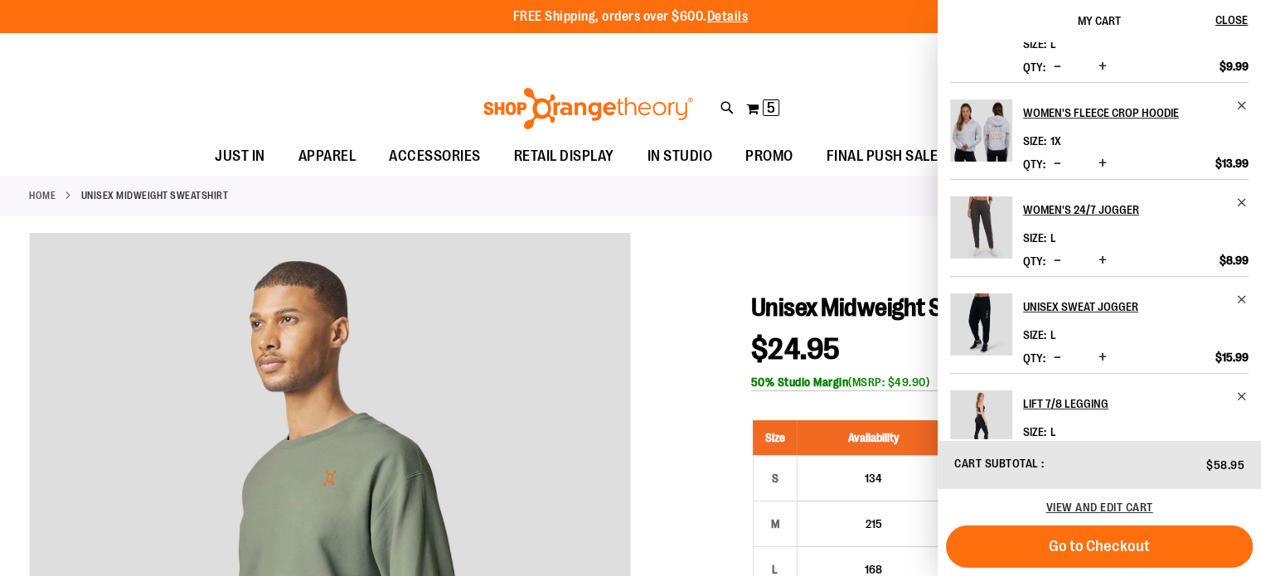
scroll to position [124, 0]
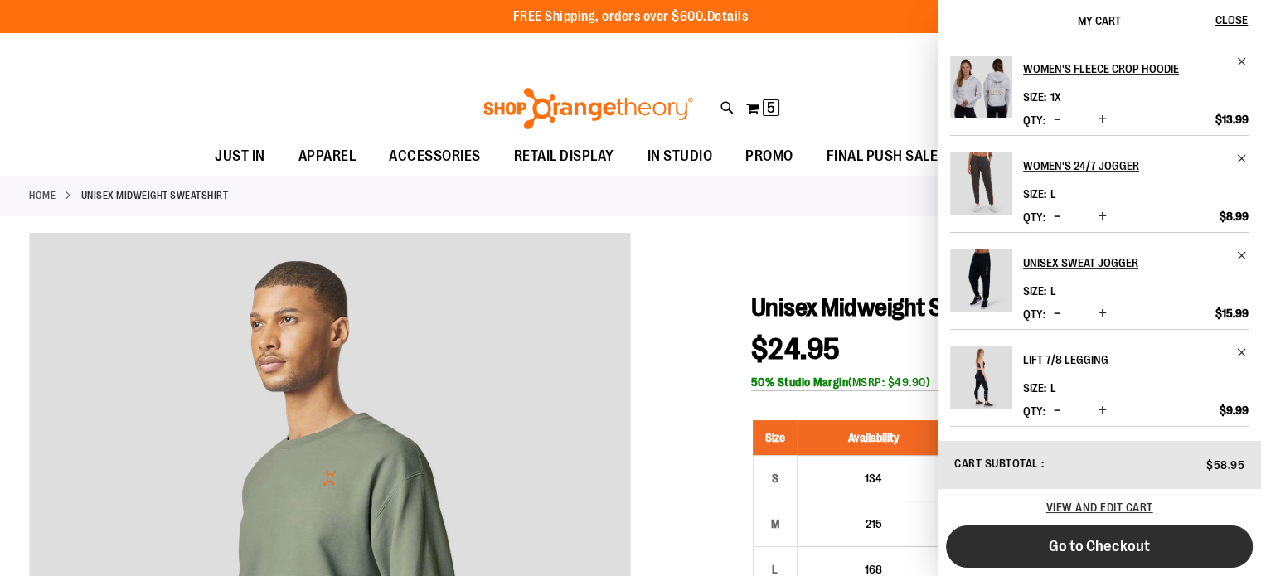
click at [1043, 560] on button "Go to Checkout" at bounding box center [1099, 547] width 307 height 42
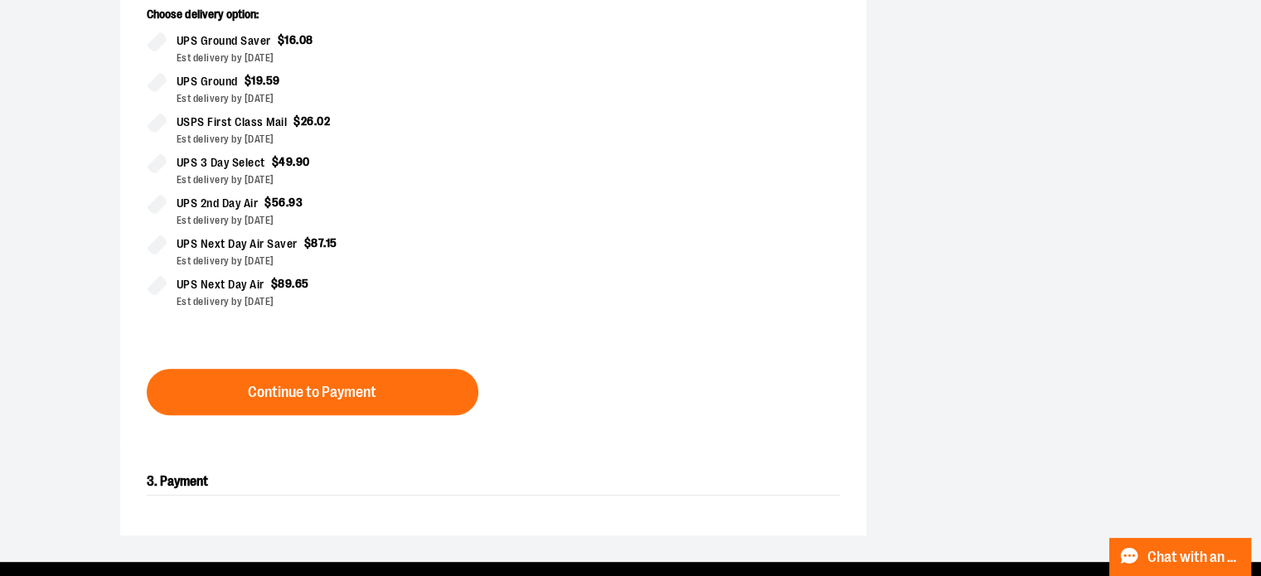
scroll to position [474, 0]
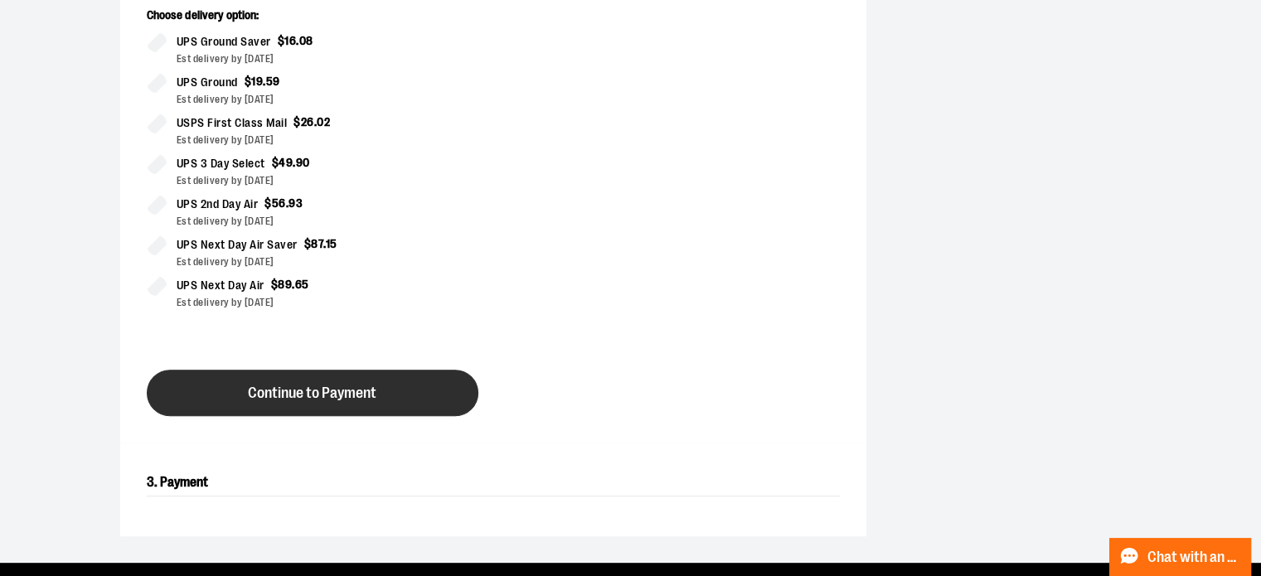
click at [256, 388] on span "Continue to Payment" at bounding box center [312, 394] width 129 height 16
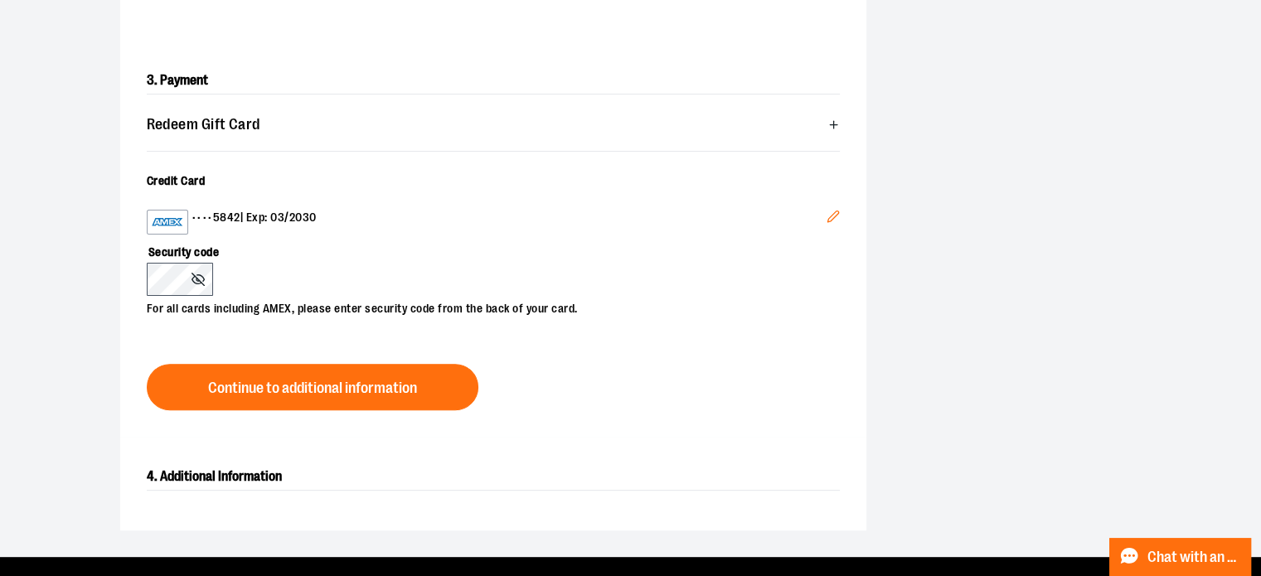
click at [842, 216] on button "Edit" at bounding box center [833, 218] width 40 height 45
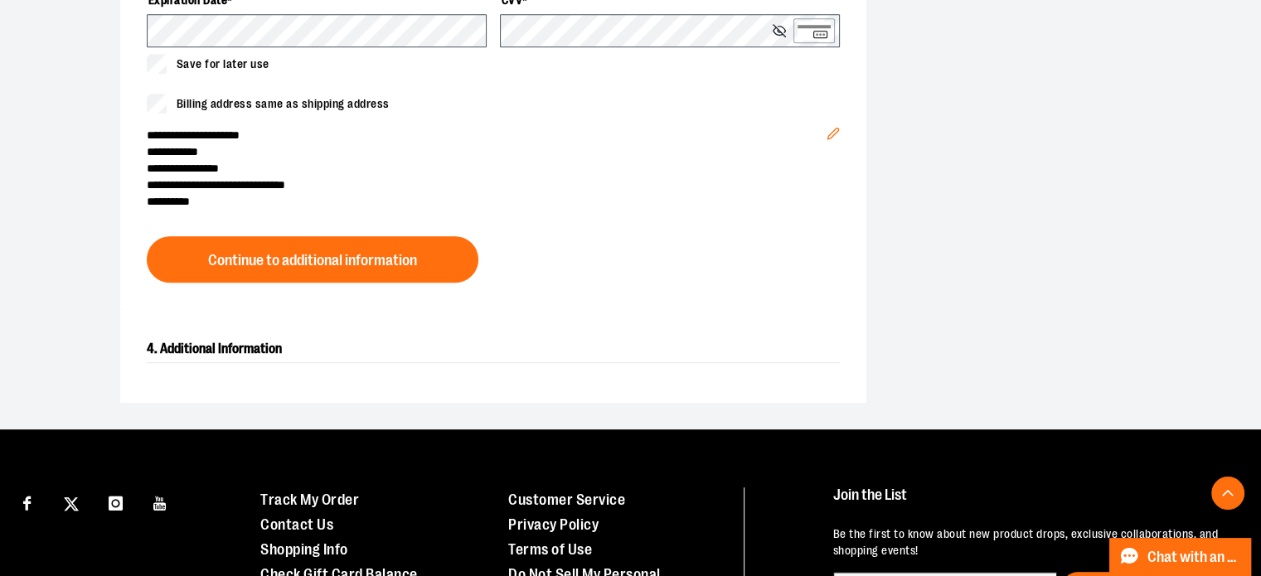
scroll to position [737, 0]
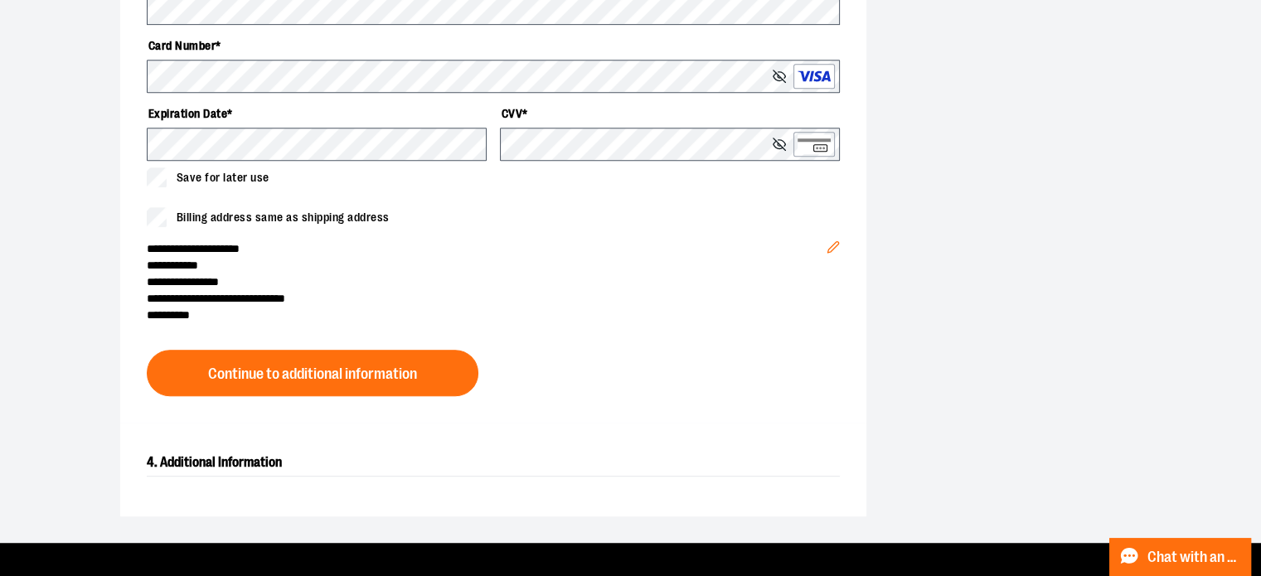
click at [209, 211] on span "Billing address same as shipping address" at bounding box center [283, 217] width 213 height 17
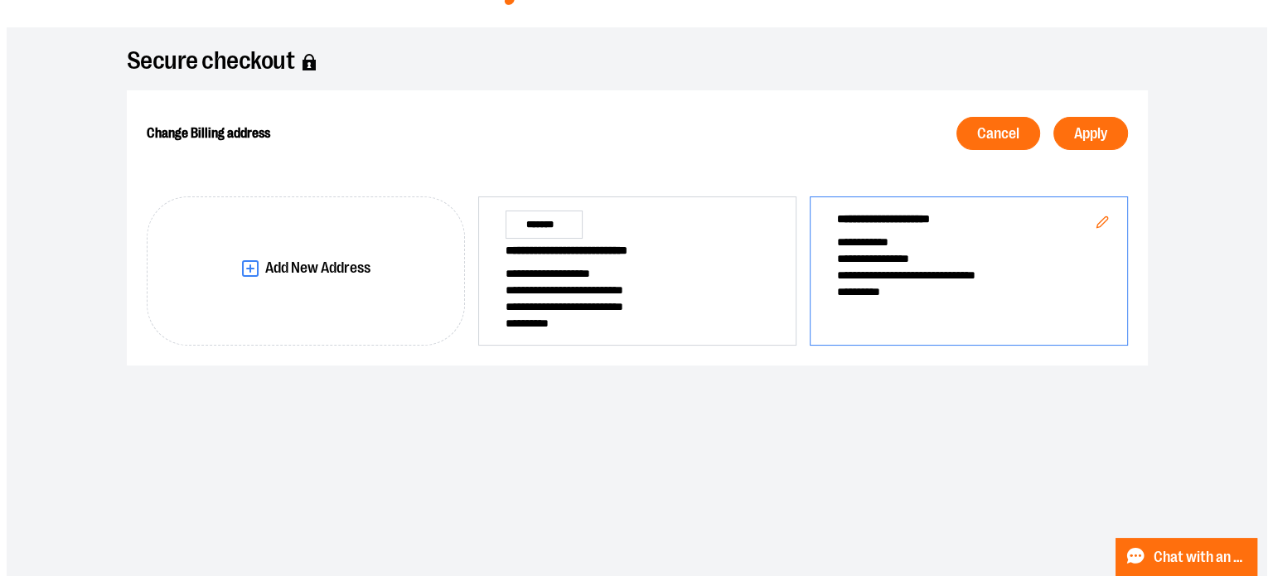
scroll to position [43, 0]
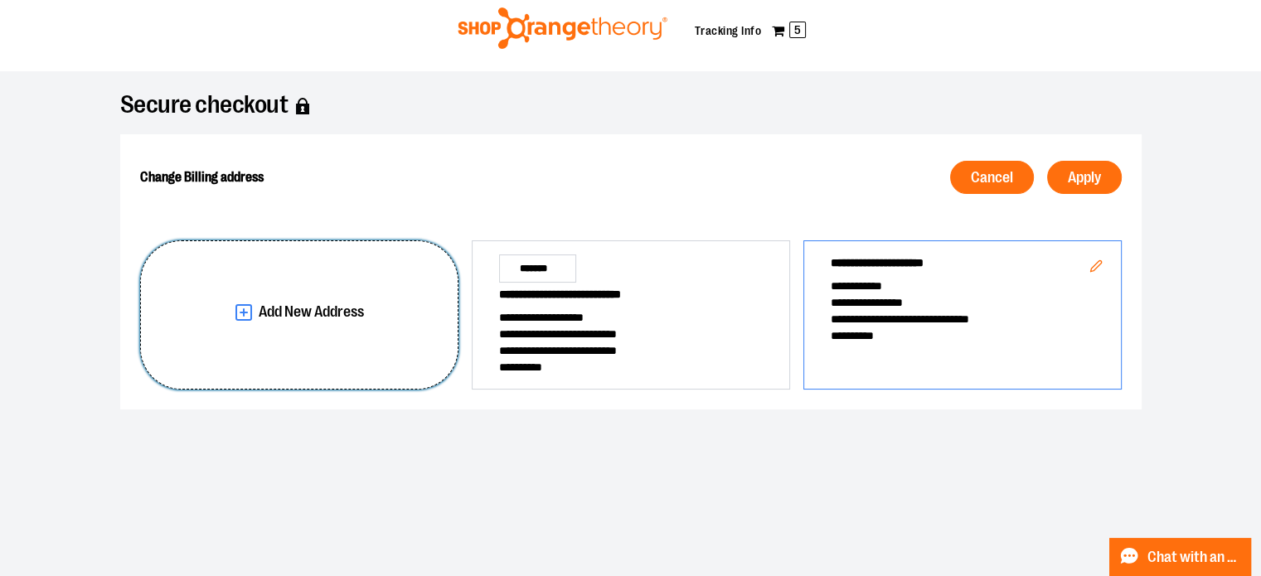
click at [328, 306] on span "Add New Address" at bounding box center [311, 312] width 105 height 16
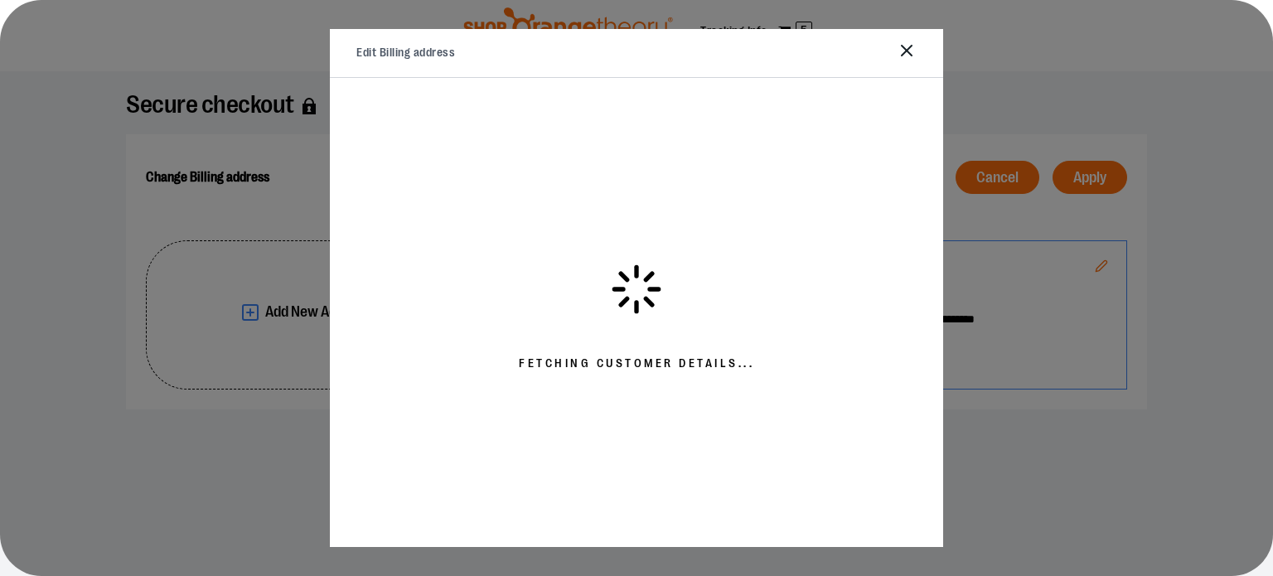
select select "**"
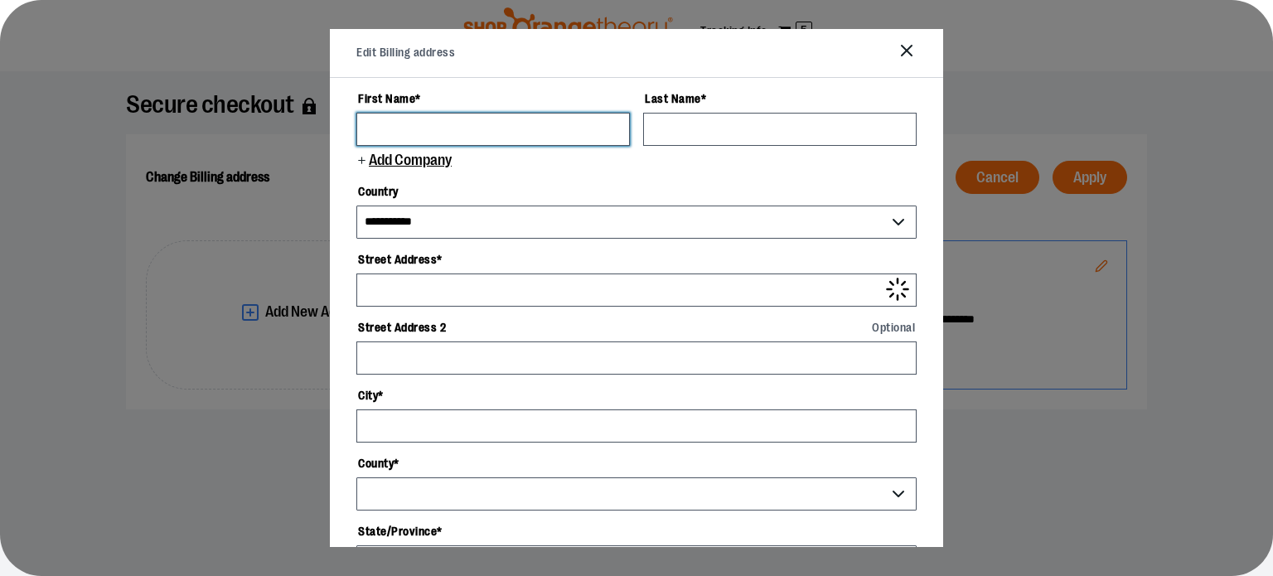
click at [493, 137] on input "First Name *" at bounding box center [494, 129] width 274 height 33
type input "*****"
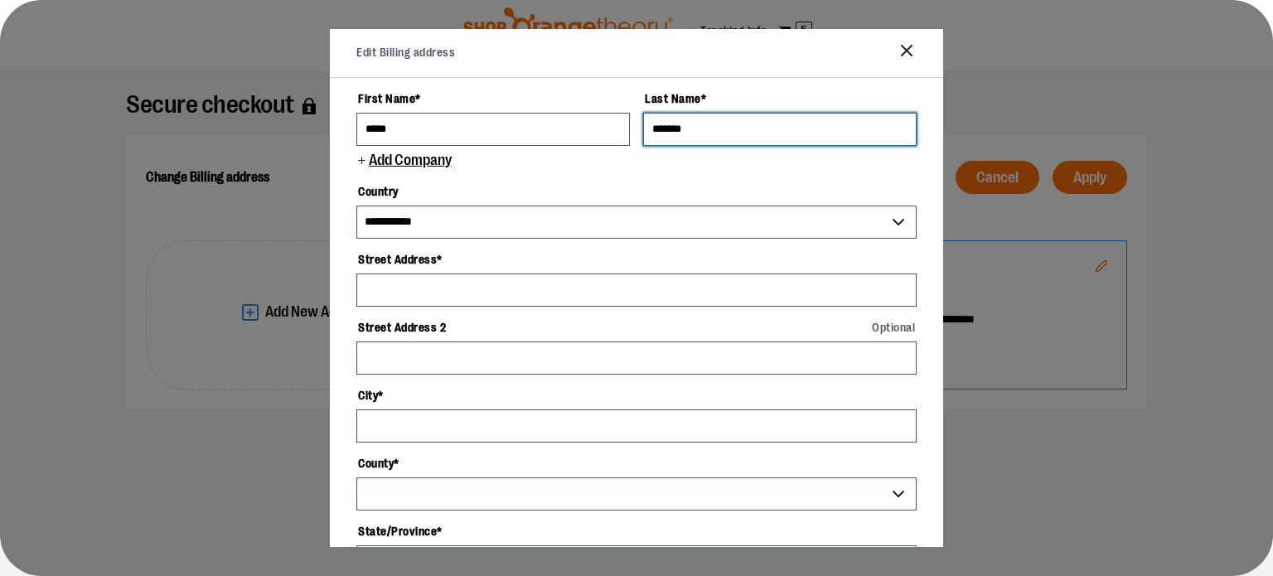
type input "*******"
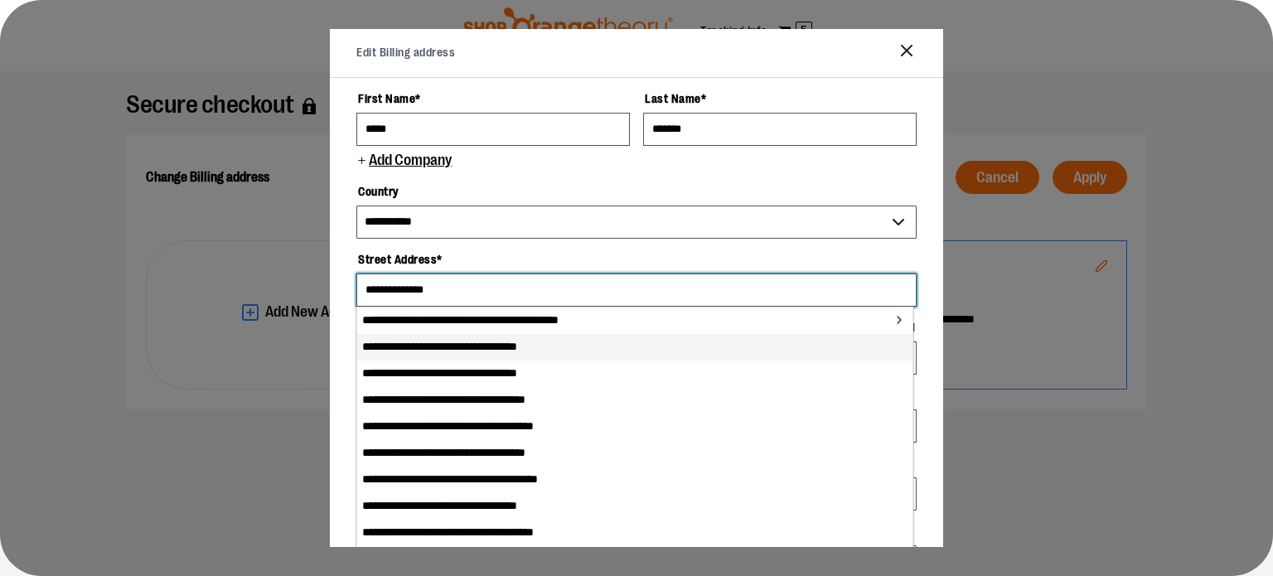
type input "**********"
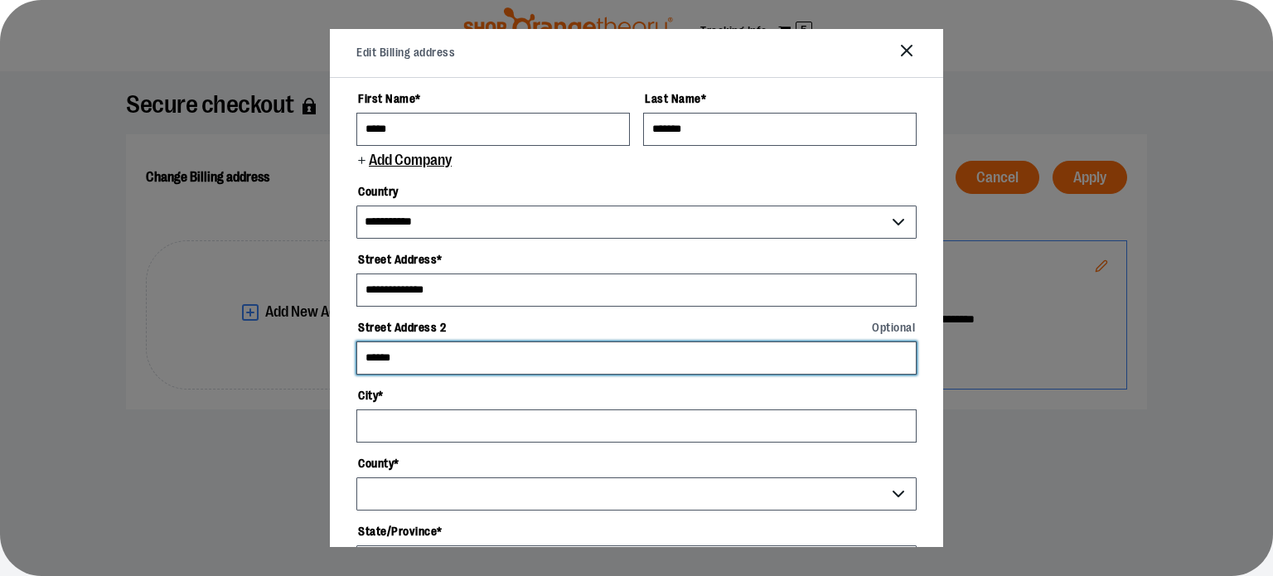
type input "******"
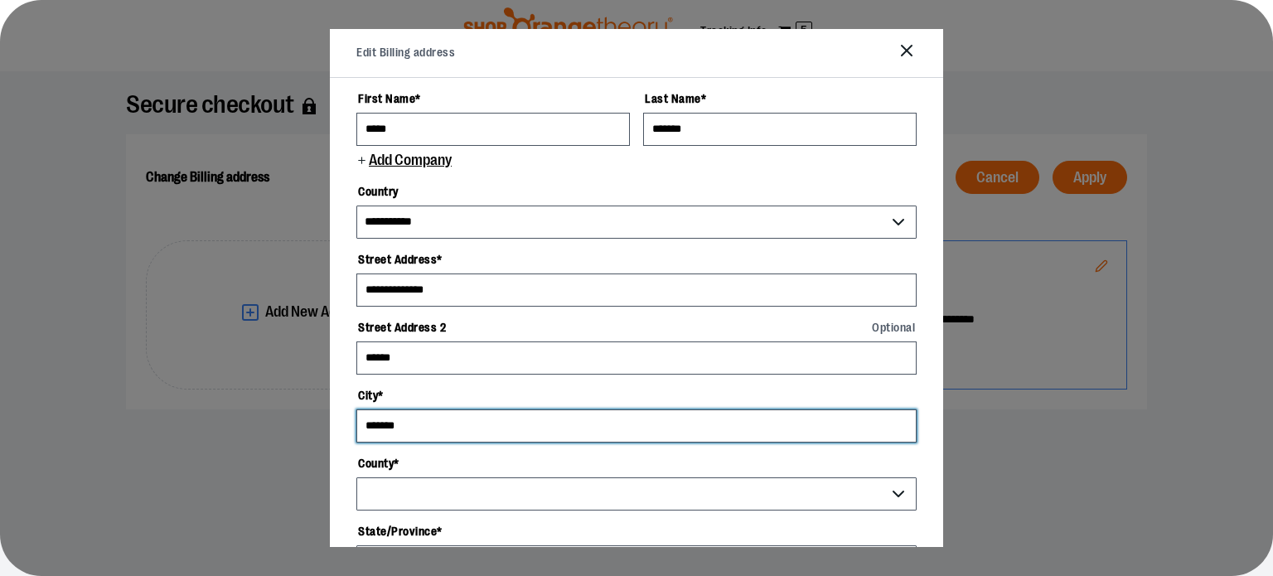
type input "*******"
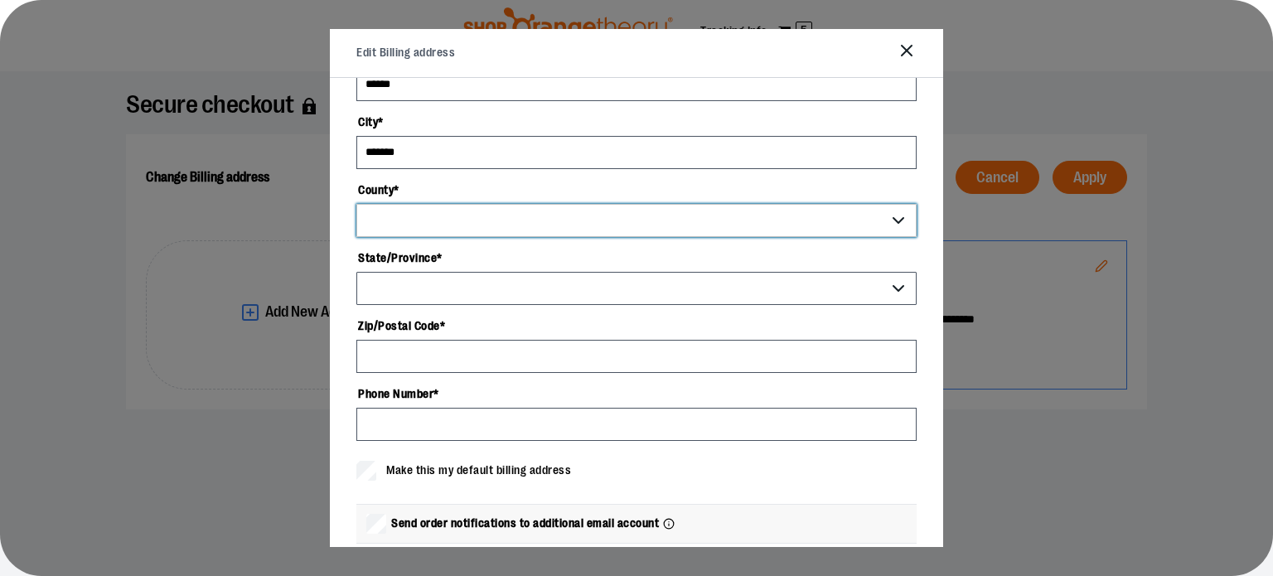
scroll to position [274, 0]
click at [900, 217] on select "County *" at bounding box center [637, 219] width 560 height 33
click at [803, 221] on select "County *" at bounding box center [637, 219] width 560 height 33
click at [893, 218] on select "County *" at bounding box center [637, 219] width 560 height 33
click at [743, 213] on select "County *" at bounding box center [637, 219] width 560 height 33
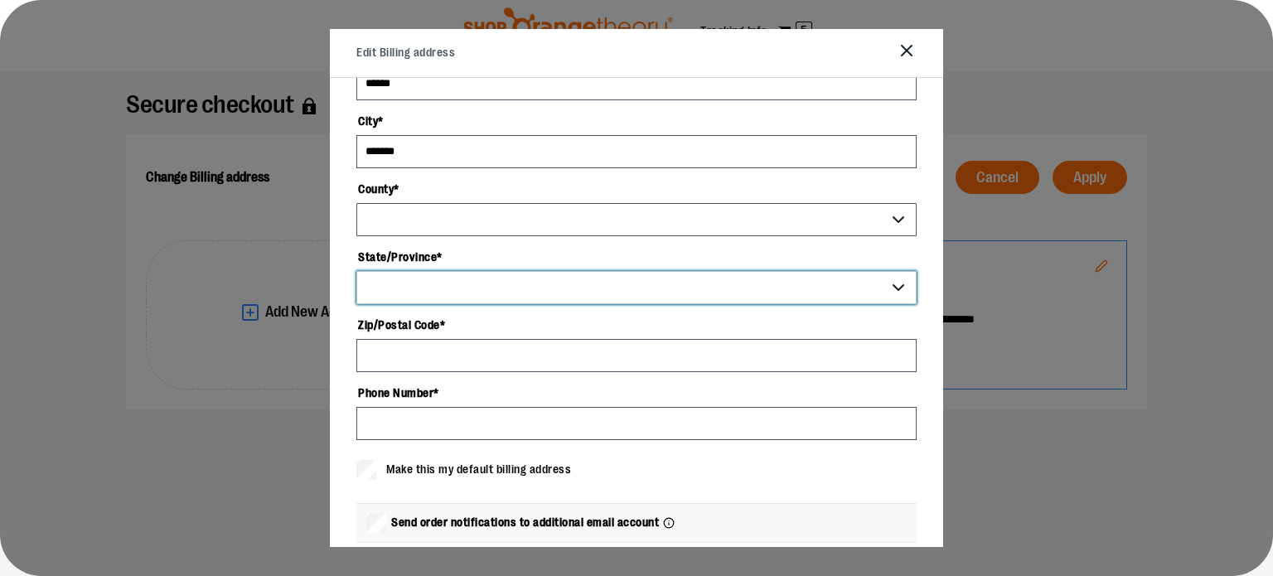
click at [522, 279] on select "**********" at bounding box center [637, 287] width 560 height 33
select select "**"
click at [357, 271] on select "**********" at bounding box center [637, 287] width 560 height 33
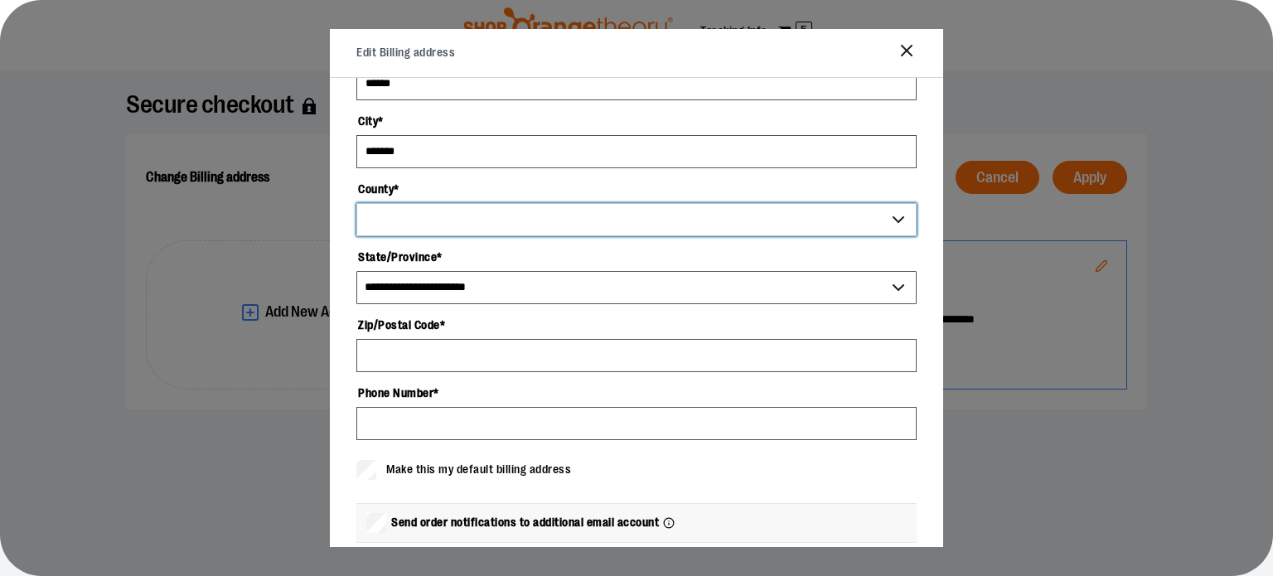
click at [414, 211] on select "County *" at bounding box center [637, 219] width 560 height 33
click at [895, 218] on select "County *" at bounding box center [637, 219] width 560 height 33
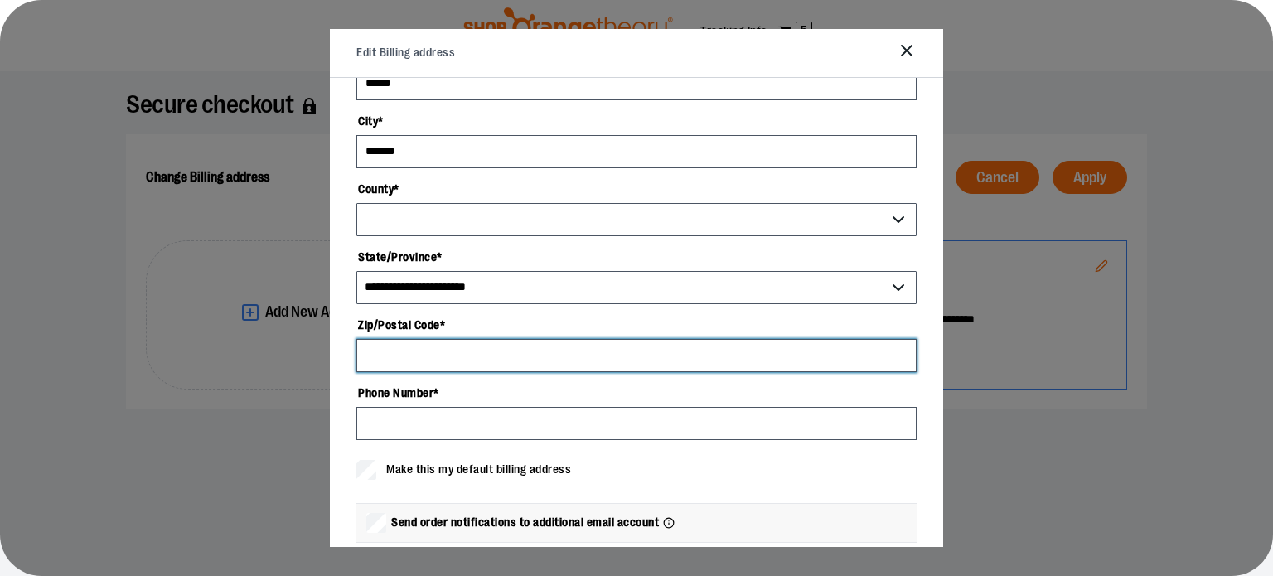
click at [424, 356] on input "Zip/Postal Code *" at bounding box center [637, 355] width 560 height 33
type input "*****"
select select "****"
type input "*****"
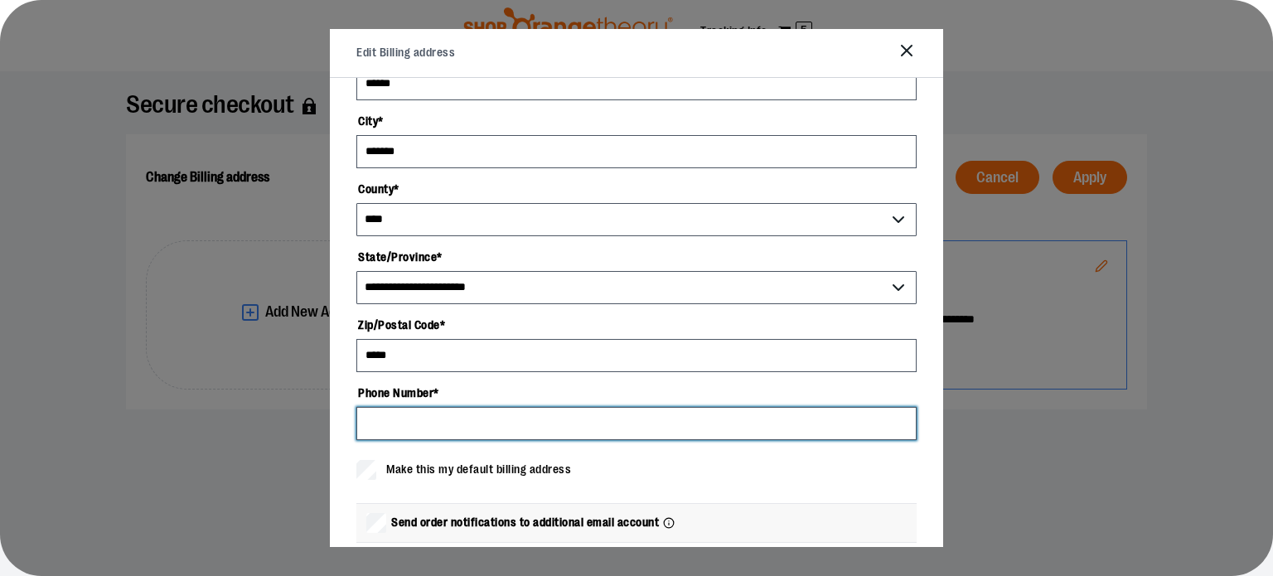
click at [426, 417] on input "Phone Number *" at bounding box center [637, 423] width 560 height 33
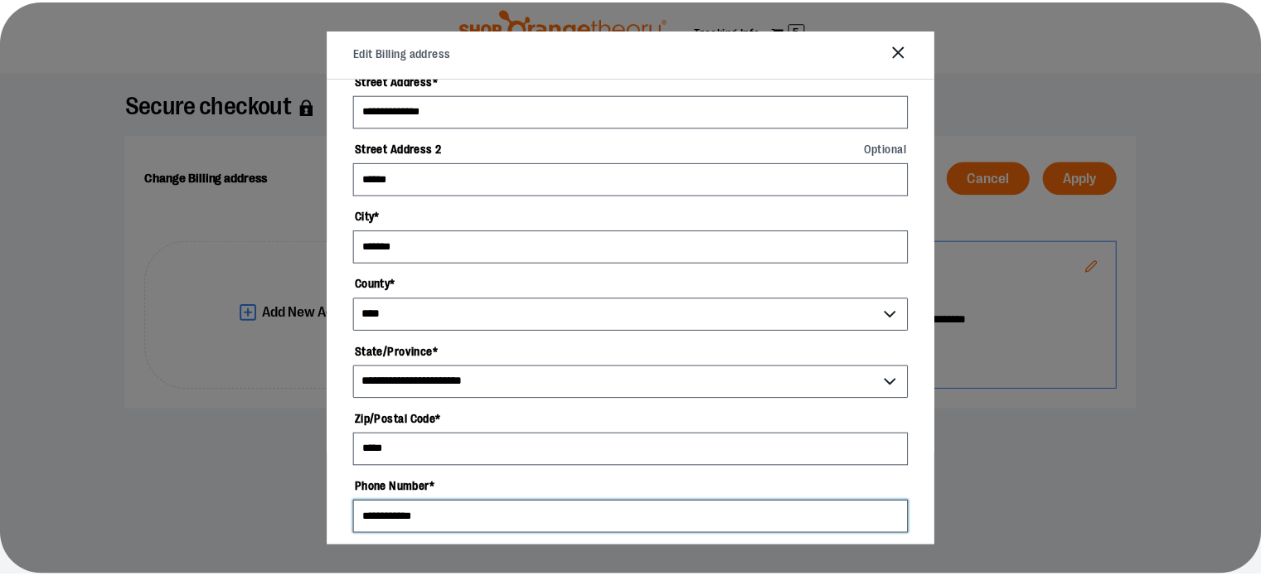
scroll to position [361, 0]
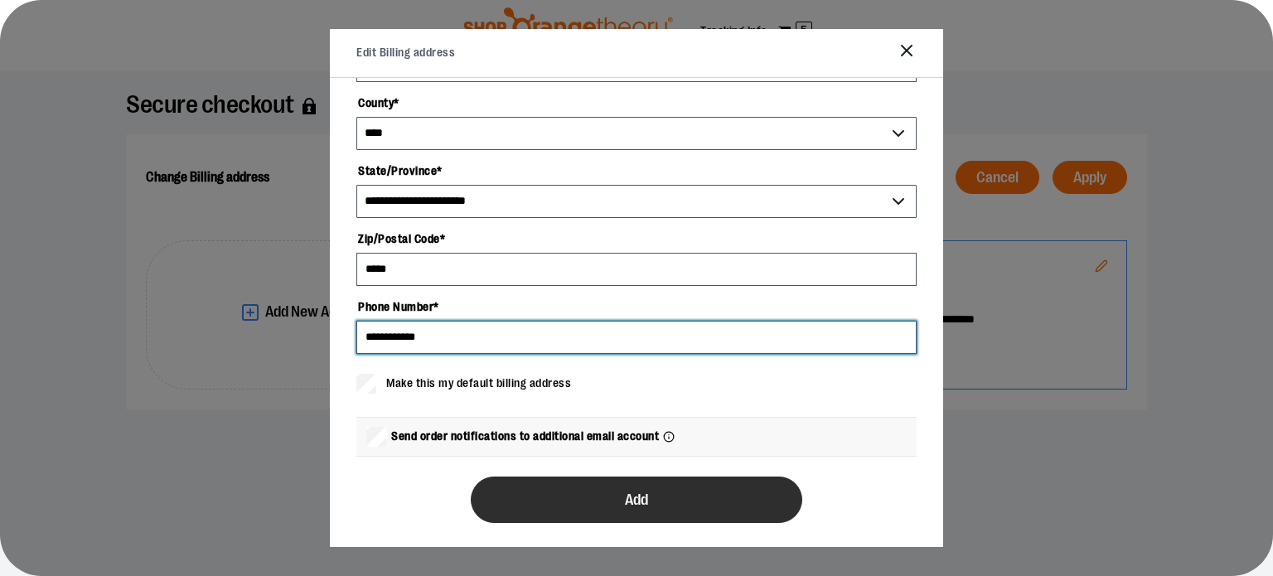
type input "**********"
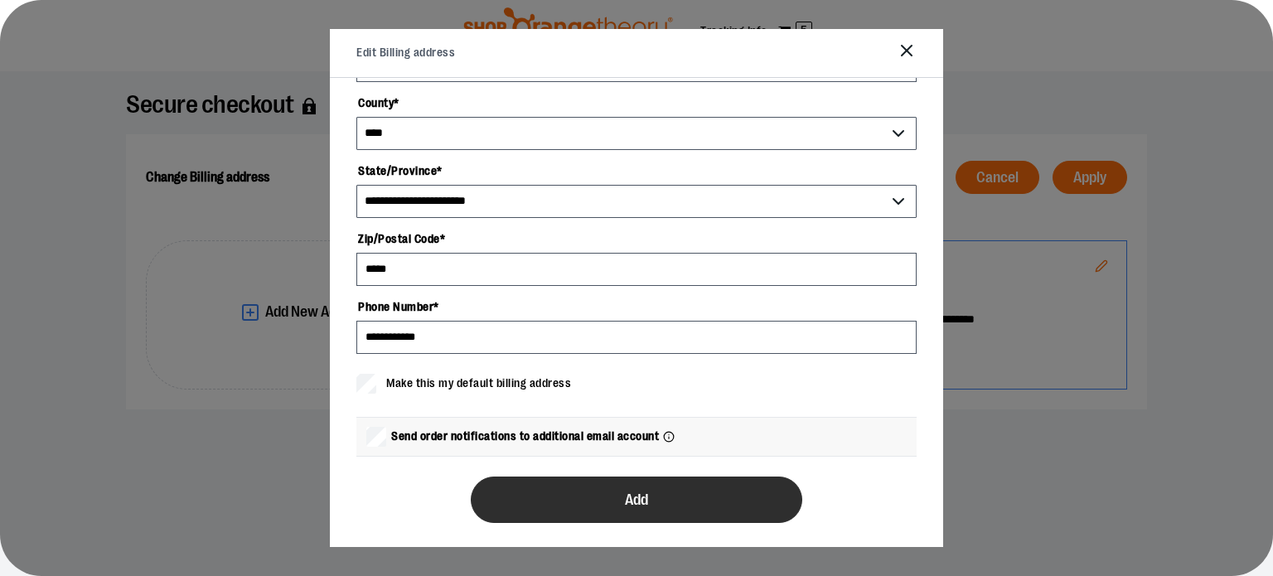
click at [531, 493] on button "Add" at bounding box center [637, 500] width 332 height 46
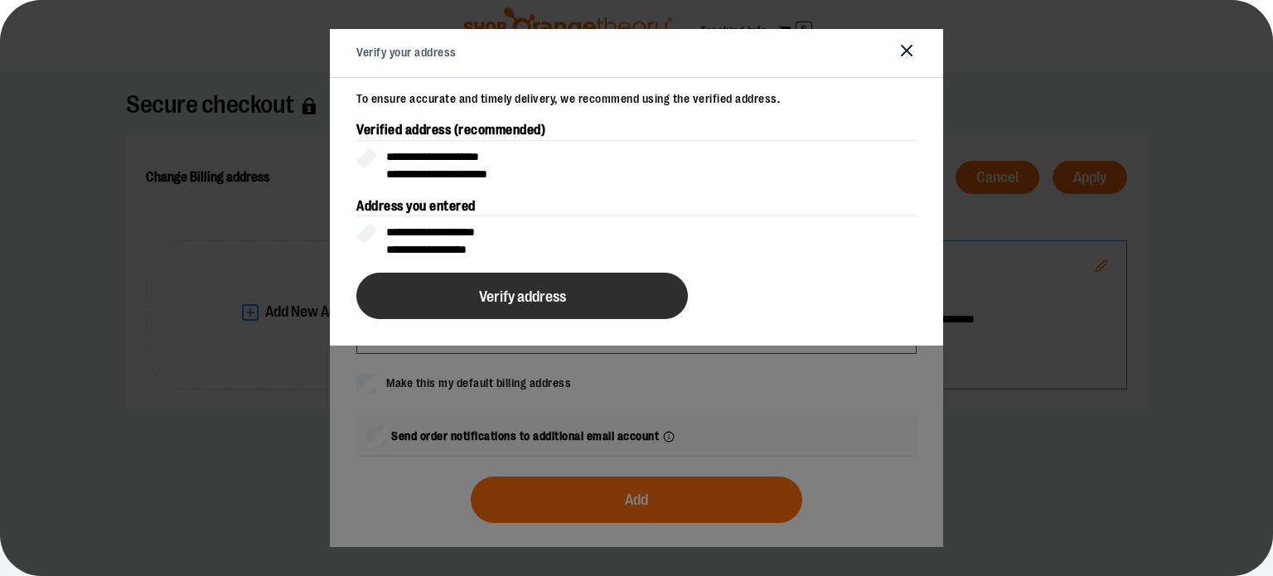
click at [481, 289] on span "Verify address" at bounding box center [522, 297] width 87 height 16
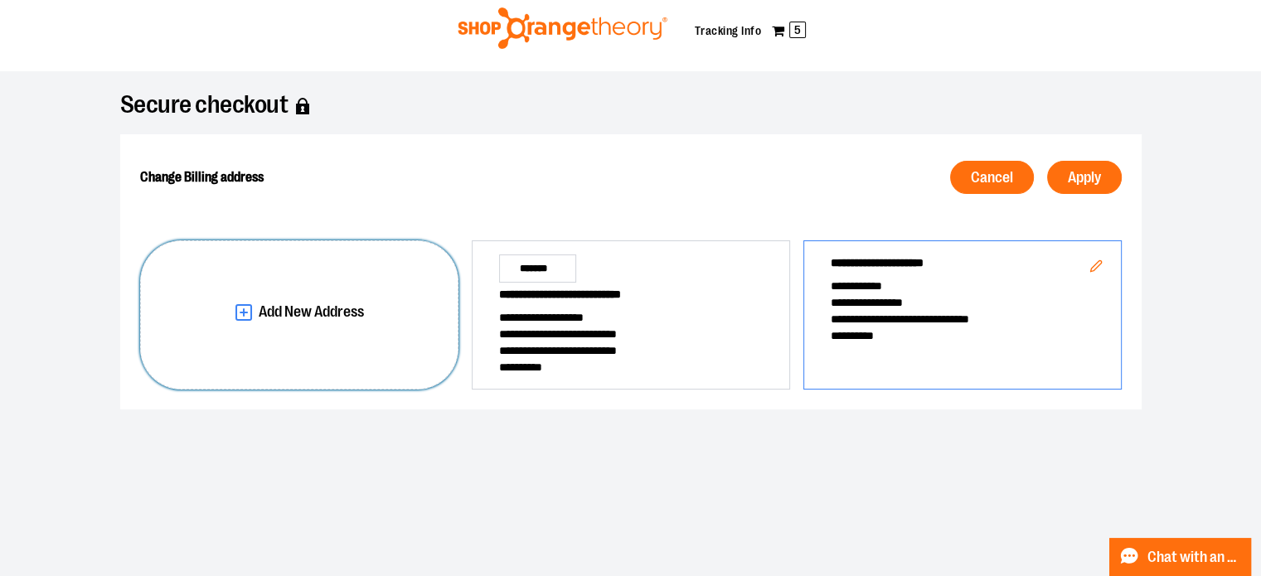
scroll to position [0, 0]
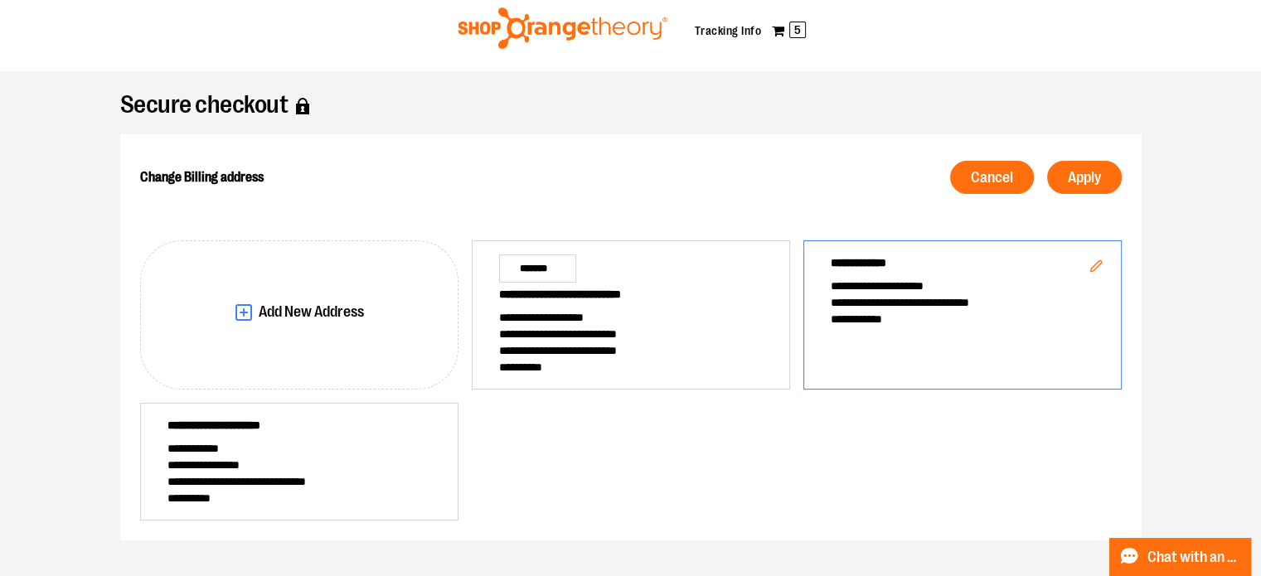
click at [912, 291] on span "**********" at bounding box center [963, 286] width 264 height 17
click at [1085, 179] on span "Apply" at bounding box center [1084, 178] width 33 height 16
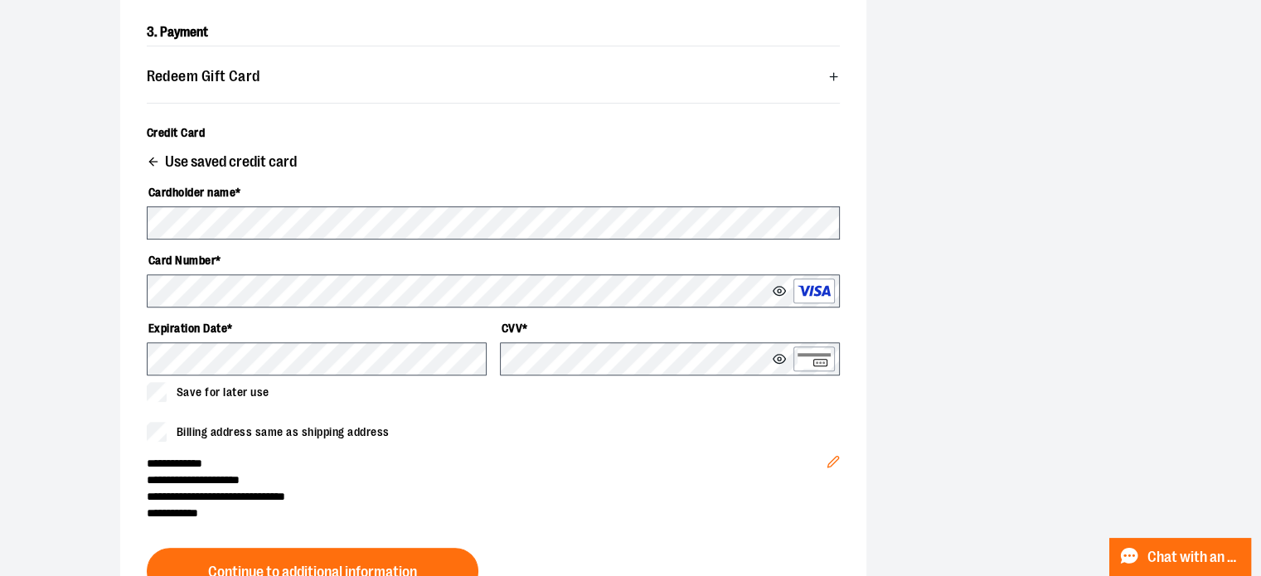
scroll to position [725, 0]
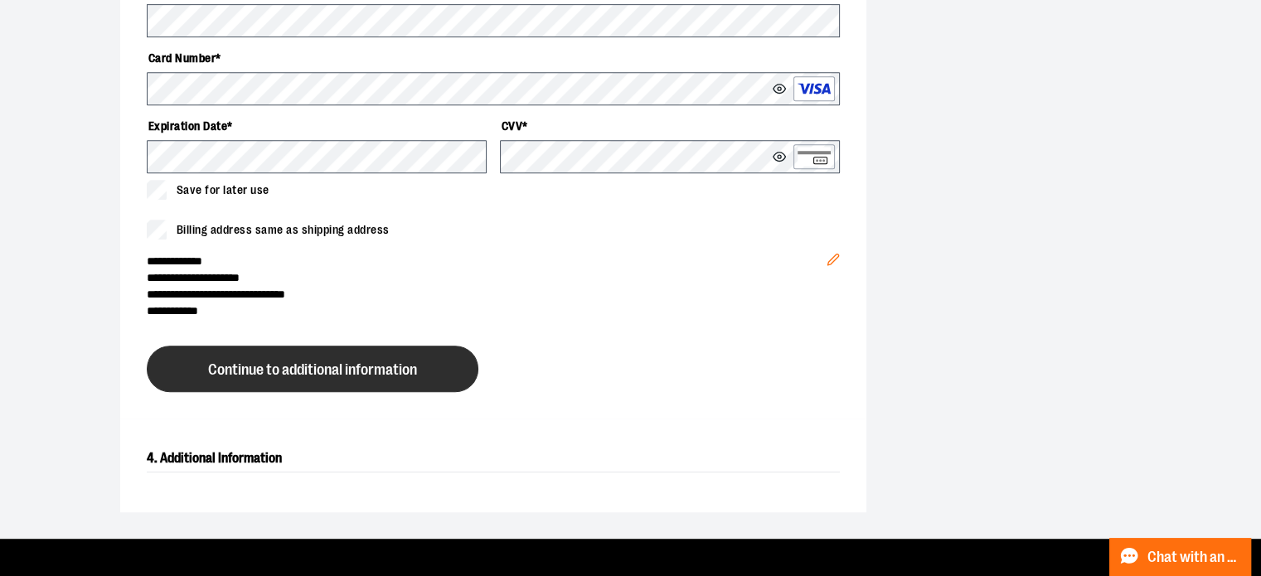
click at [342, 373] on span "Continue to additional information" at bounding box center [312, 370] width 209 height 16
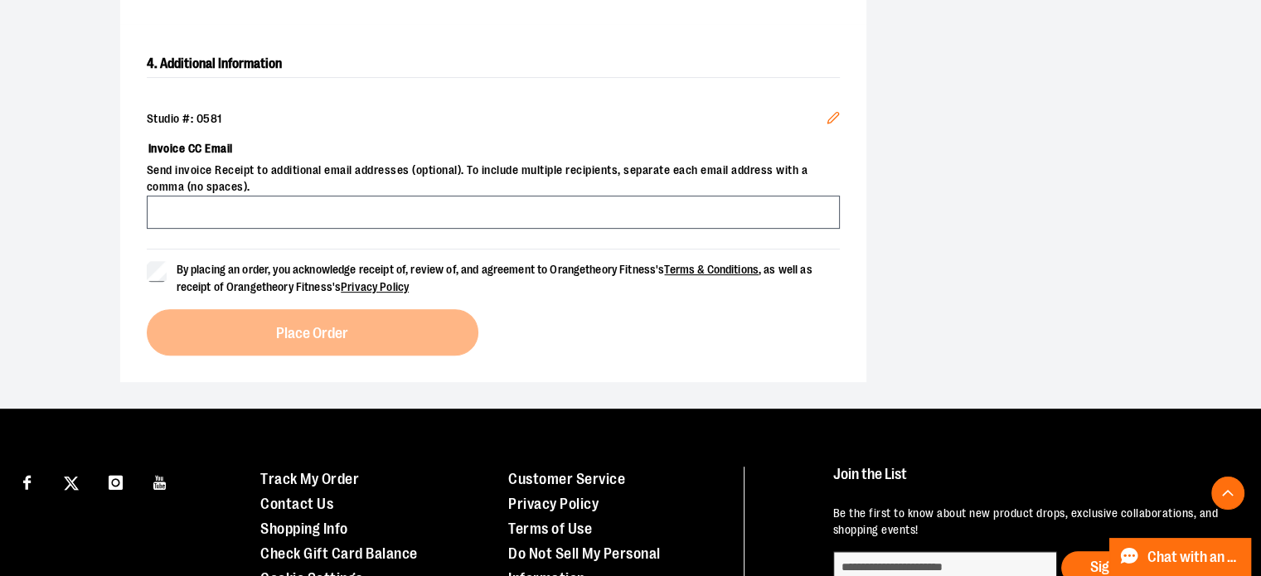
scroll to position [615, 0]
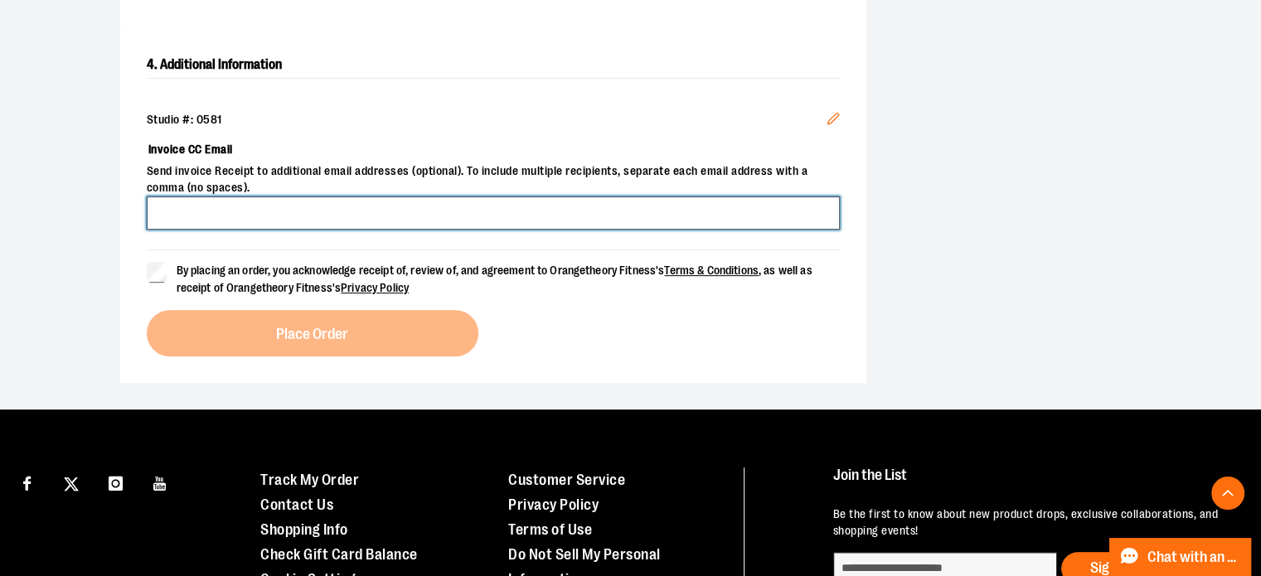
click at [330, 220] on input "Invoice CC Email" at bounding box center [493, 212] width 693 height 33
type input "**********"
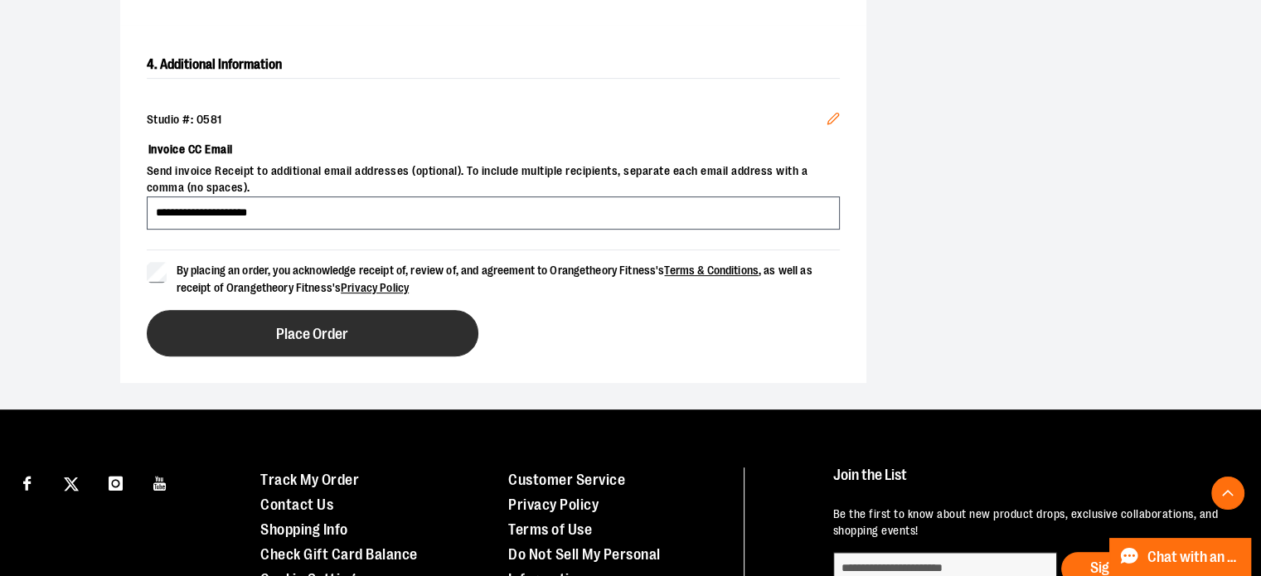
click at [284, 330] on span "Place Order" at bounding box center [312, 335] width 72 height 16
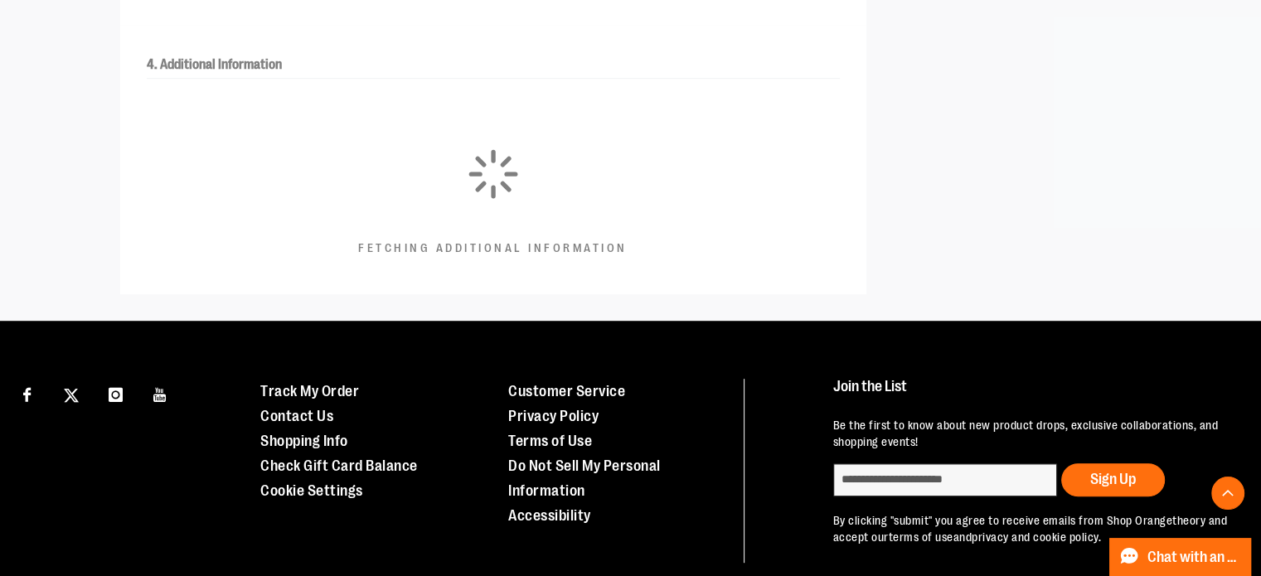
scroll to position [517, 0]
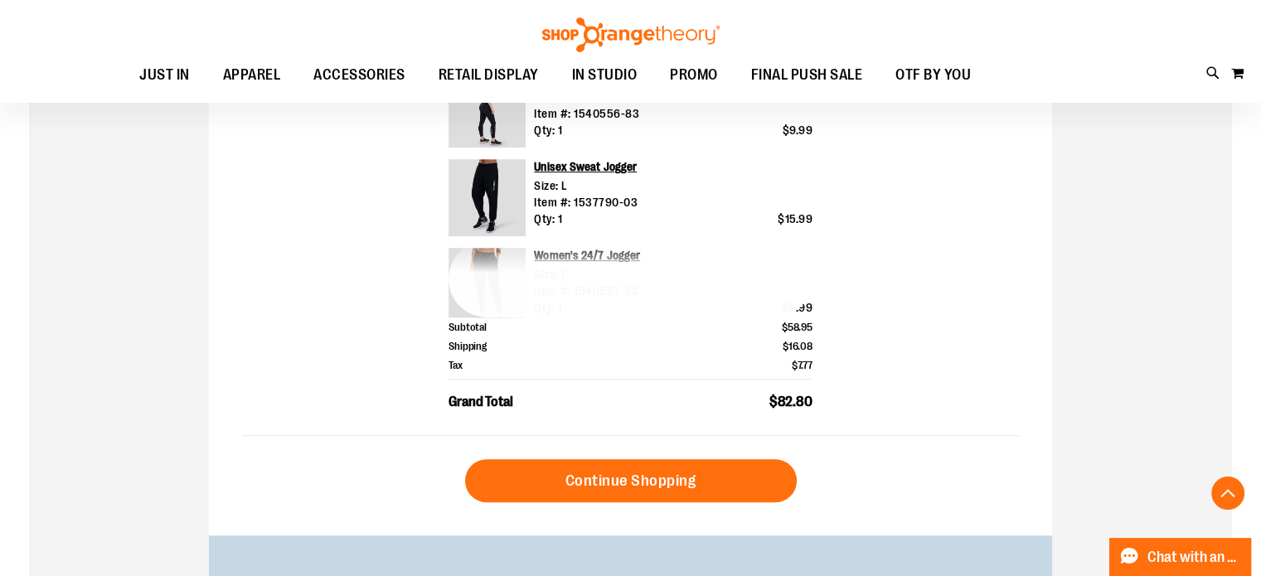
scroll to position [655, 0]
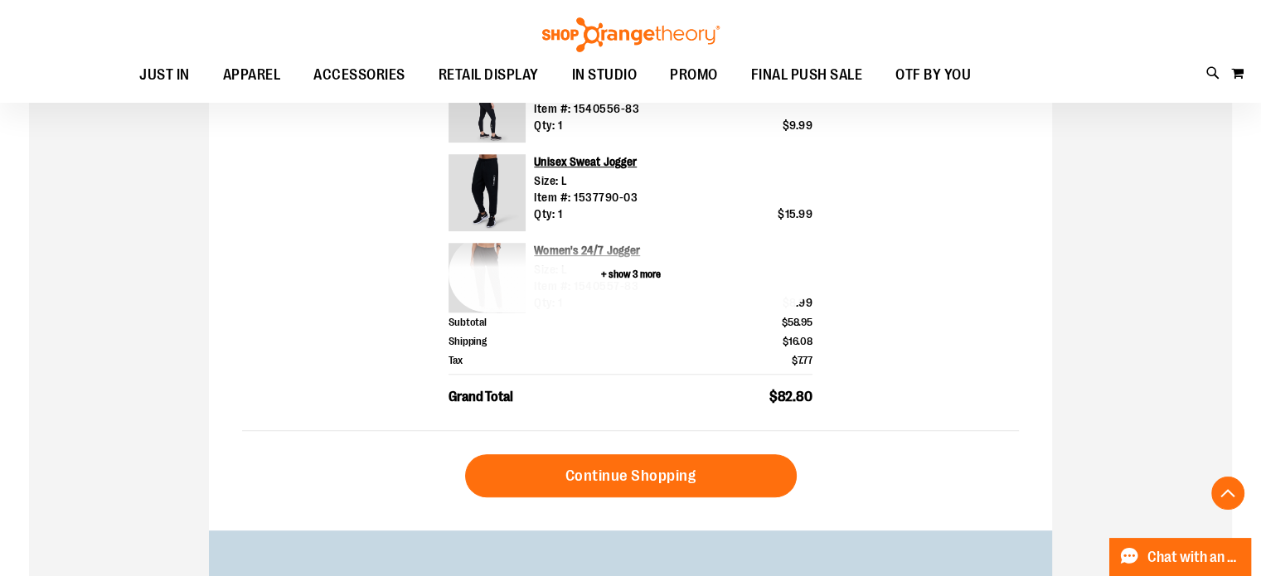
type input "**********"
click at [614, 274] on button "+ show 3 more" at bounding box center [631, 273] width 364 height 77
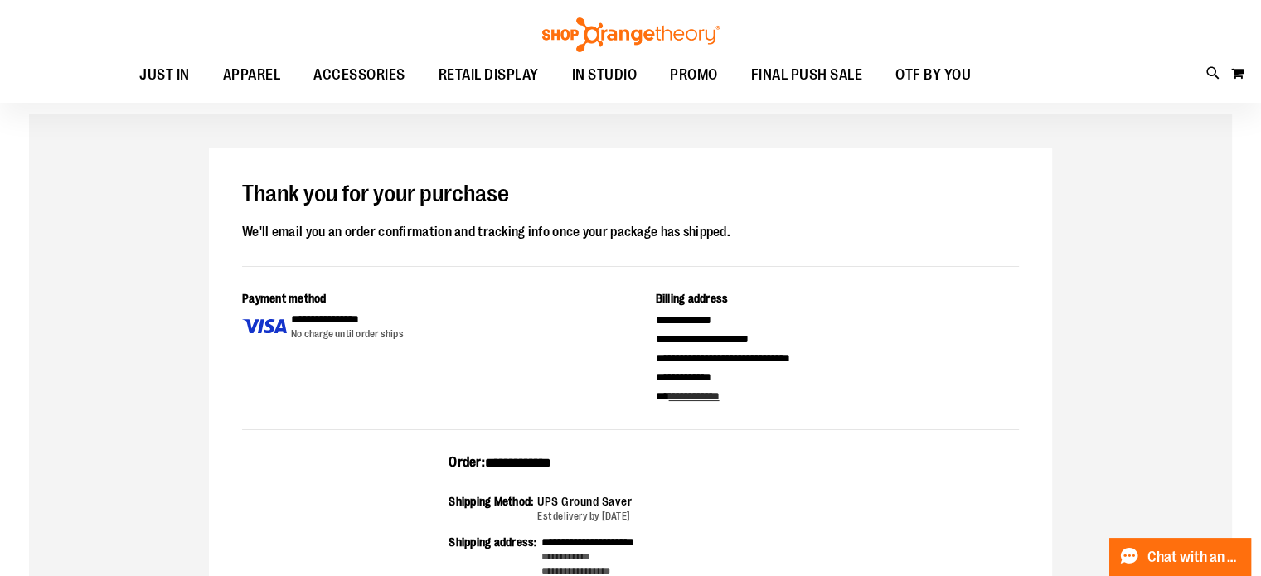
scroll to position [63, 0]
